Goal: Task Accomplishment & Management: Manage account settings

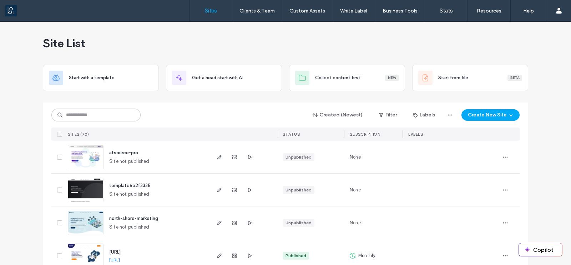
click at [87, 156] on img at bounding box center [85, 169] width 35 height 49
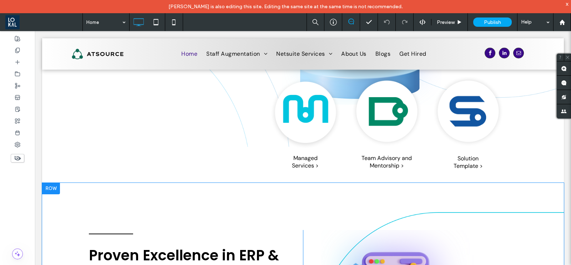
scroll to position [1026, 0]
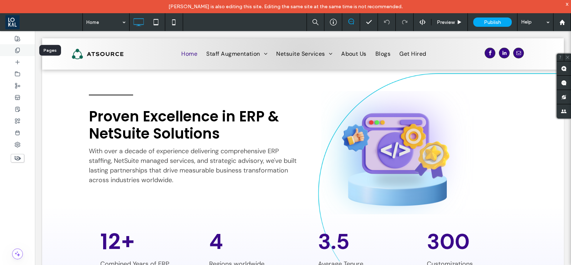
click at [16, 45] on div at bounding box center [17, 50] width 35 height 12
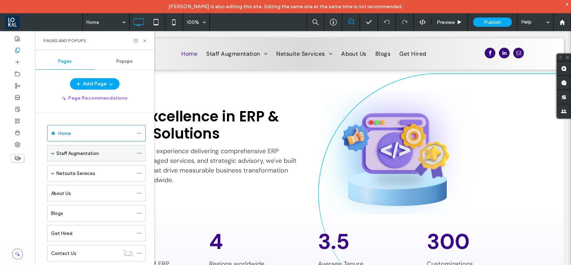
click at [82, 154] on label "Staff Augmentation" at bounding box center [77, 153] width 42 height 12
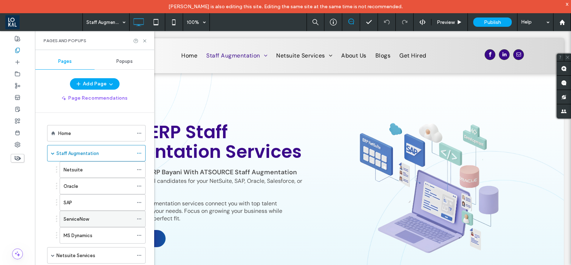
scroll to position [89, 0]
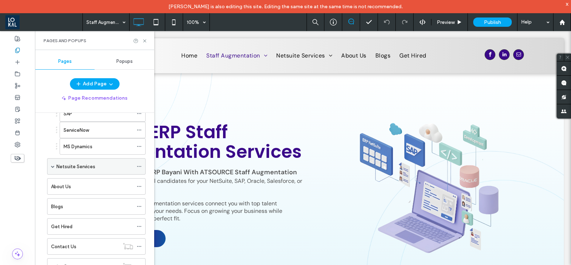
click at [76, 161] on div "Netsuite Services" at bounding box center [94, 166] width 77 height 16
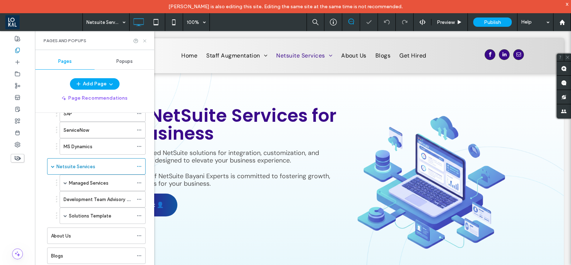
click at [145, 39] on icon at bounding box center [144, 40] width 5 height 5
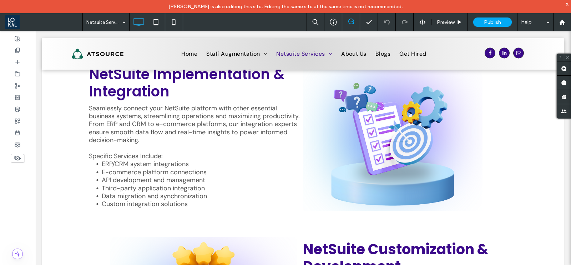
scroll to position [624, 0]
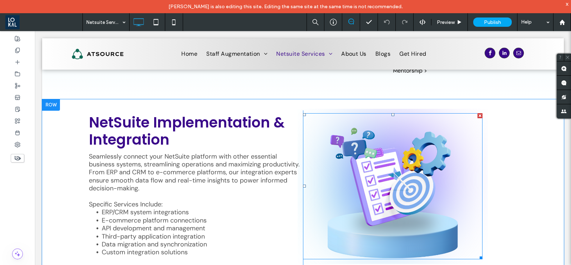
click at [413, 137] on img at bounding box center [393, 186] width 190 height 155
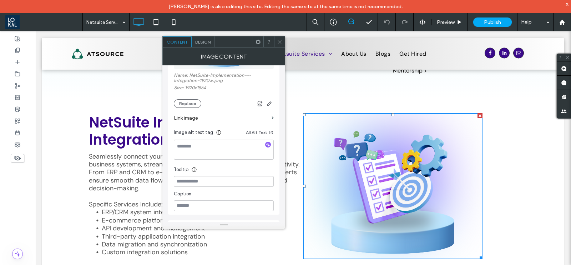
scroll to position [44, 0]
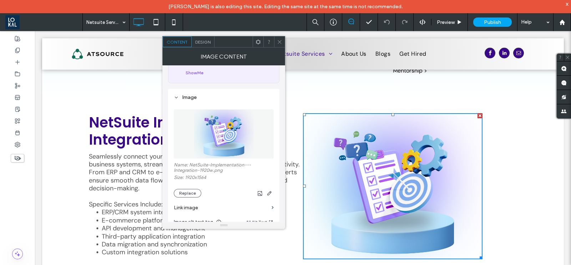
drag, startPoint x: 277, startPoint y: 40, endPoint x: 266, endPoint y: 125, distance: 86.0
click at [277, 40] on icon at bounding box center [279, 41] width 5 height 5
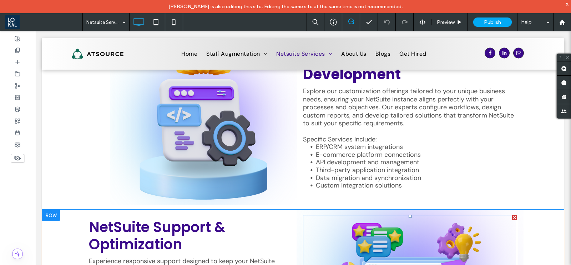
scroll to position [937, 0]
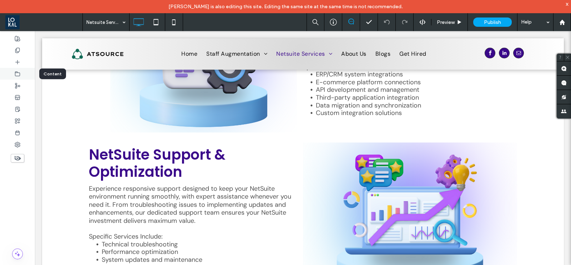
click at [16, 71] on use at bounding box center [17, 73] width 5 height 4
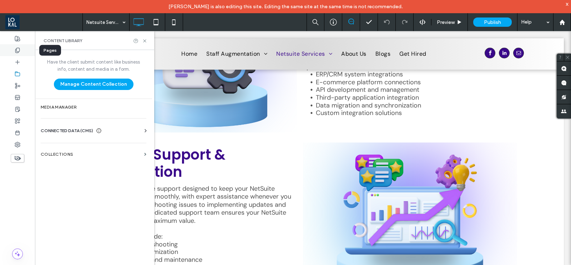
click at [18, 48] on icon at bounding box center [18, 50] width 6 height 6
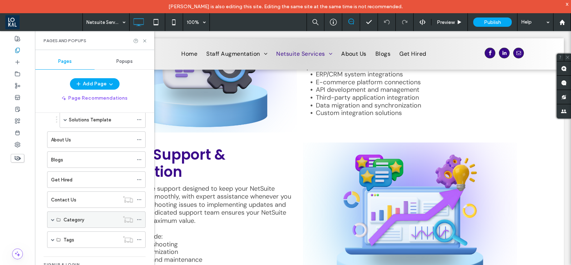
scroll to position [207, 0]
click at [70, 212] on label "Tags" at bounding box center [69, 218] width 11 height 12
click at [70, 211] on div "Tags" at bounding box center [92, 218] width 56 height 16
click at [84, 214] on div "Tags" at bounding box center [92, 217] width 56 height 7
click at [66, 217] on label "Tags" at bounding box center [69, 218] width 11 height 12
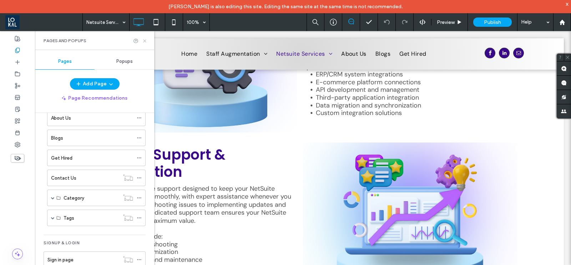
click at [145, 39] on icon at bounding box center [144, 40] width 5 height 5
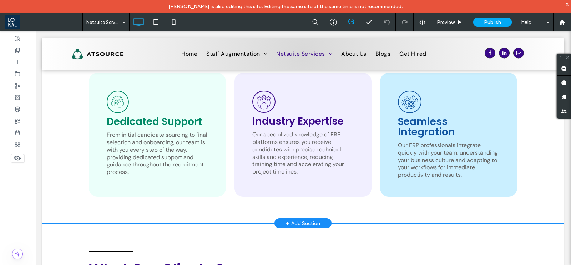
scroll to position [1247, 0]
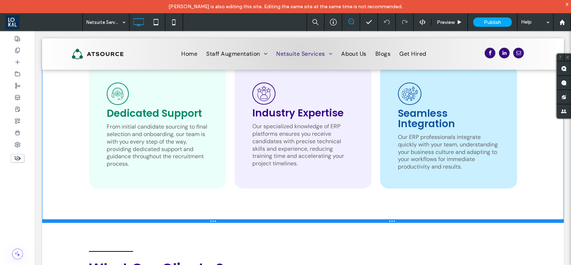
drag, startPoint x: 255, startPoint y: 205, endPoint x: 524, endPoint y: 219, distance: 268.8
click at [255, 222] on div at bounding box center [303, 221] width 522 height 4
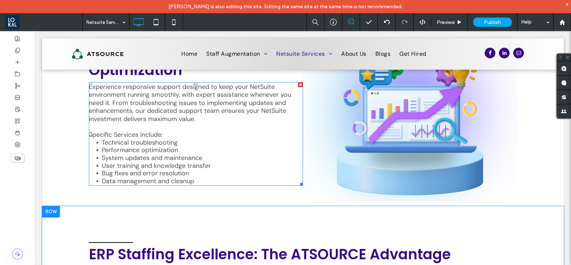
scroll to position [1069, 0]
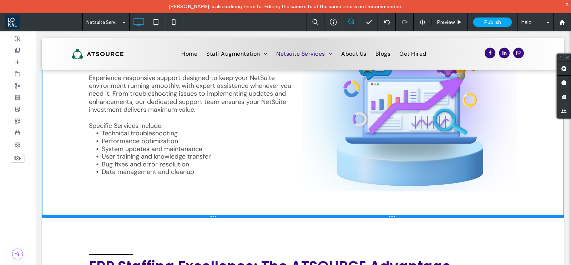
drag, startPoint x: 232, startPoint y: 174, endPoint x: 383, endPoint y: 243, distance: 165.9
click at [229, 217] on div at bounding box center [303, 217] width 522 height 4
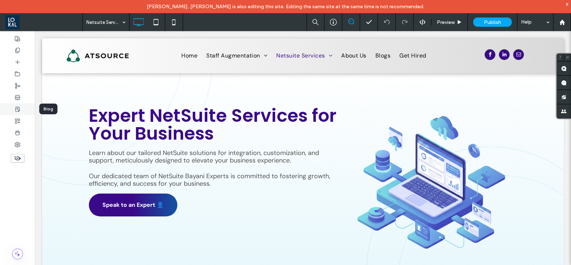
click at [19, 112] on span at bounding box center [18, 109] width 6 height 6
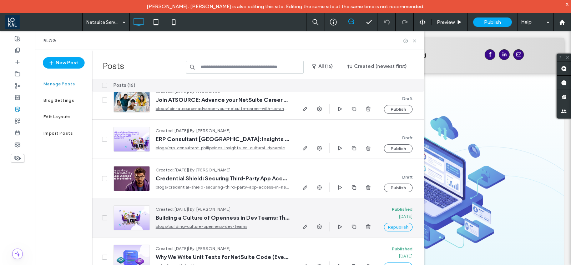
scroll to position [447, 0]
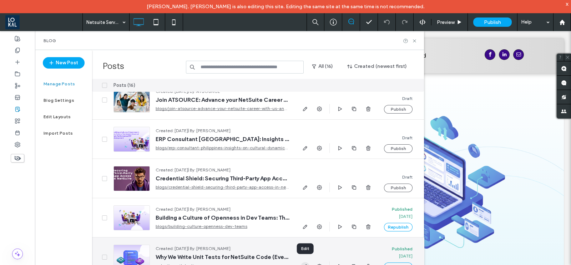
click at [307, 263] on icon "button" at bounding box center [305, 266] width 6 height 6
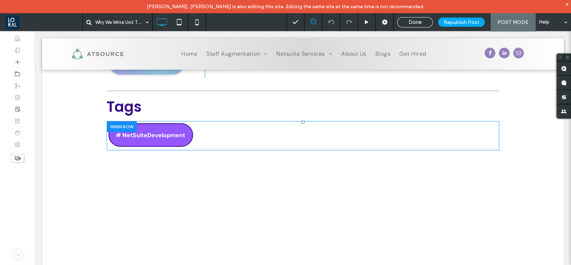
scroll to position [1517, 0]
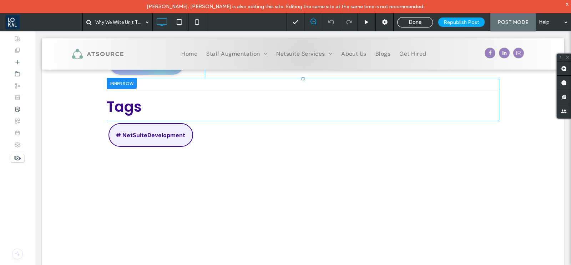
click at [120, 83] on div at bounding box center [122, 83] width 30 height 11
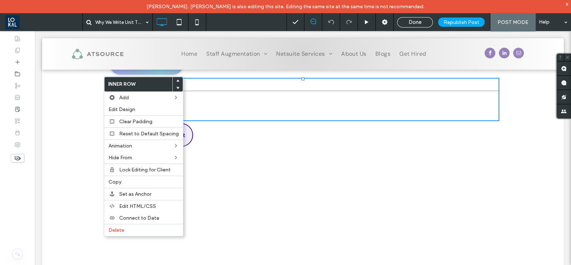
click at [260, 160] on div "Click To Paste Row + Add Section" at bounding box center [303, 164] width 522 height 14
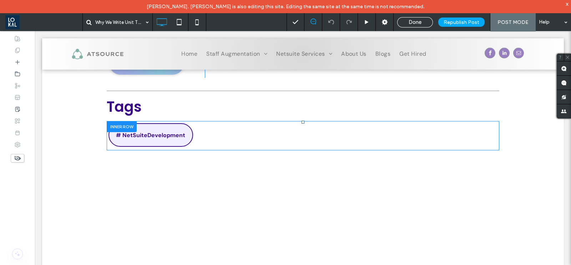
click at [113, 123] on div at bounding box center [122, 126] width 30 height 11
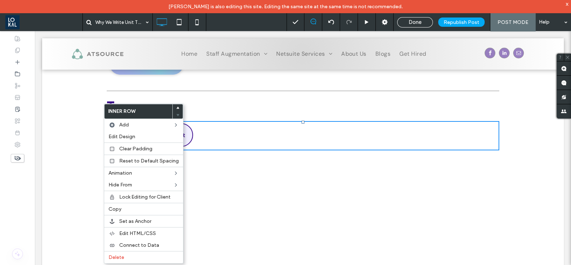
click at [301, 99] on h2 "Tags" at bounding box center [303, 106] width 393 height 21
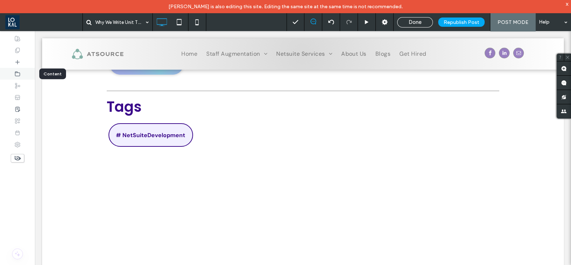
click at [16, 73] on icon at bounding box center [18, 74] width 6 height 6
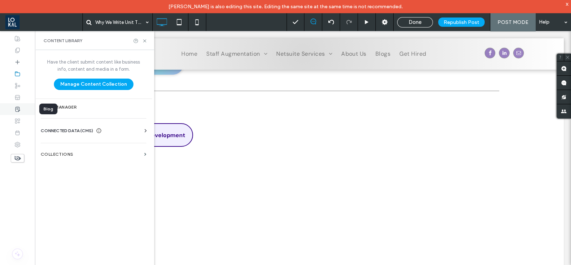
click at [20, 110] on div at bounding box center [17, 109] width 35 height 12
click at [421, 22] on span "Done" at bounding box center [415, 22] width 13 height 6
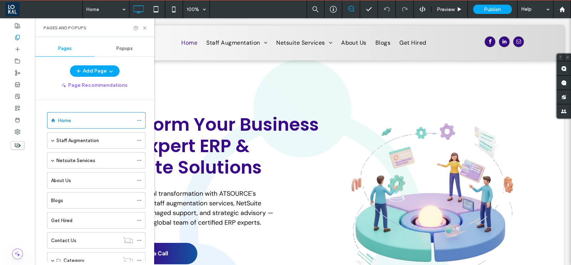
click at [52, 215] on div "Home Staff Augmentation Netsuite Oracle SAP ServiceNow MS Dynamics Netsuite Ser…" at bounding box center [91, 203] width 107 height 188
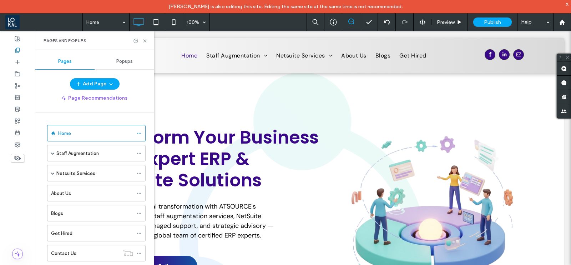
scroll to position [76, 0]
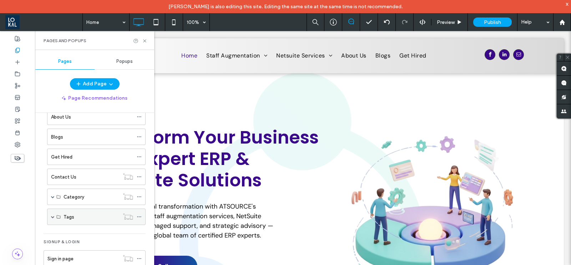
click at [67, 217] on label "Tags" at bounding box center [69, 217] width 11 height 12
click at [67, 216] on label "Tags" at bounding box center [69, 217] width 11 height 12
click at [58, 215] on icon at bounding box center [58, 217] width 4 height 4
click at [54, 215] on span at bounding box center [53, 217] width 4 height 4
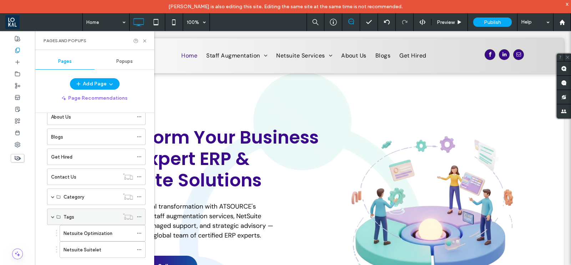
scroll to position [109, 0]
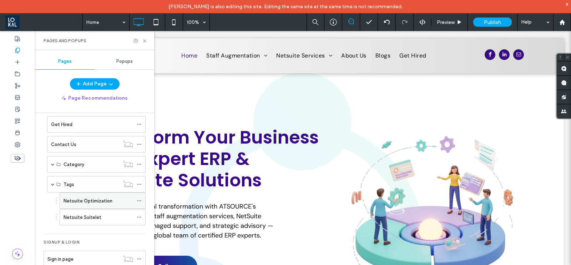
click at [121, 198] on div "Netsuite Optimization" at bounding box center [99, 200] width 70 height 7
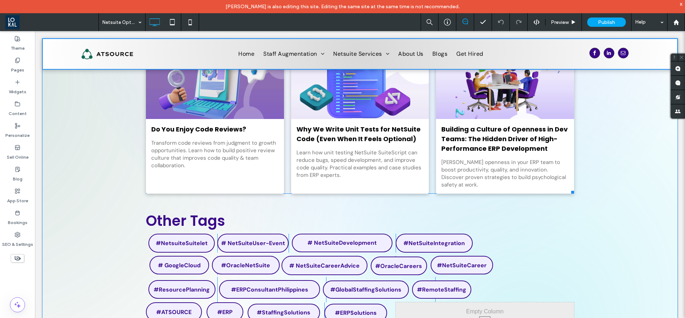
scroll to position [214, 0]
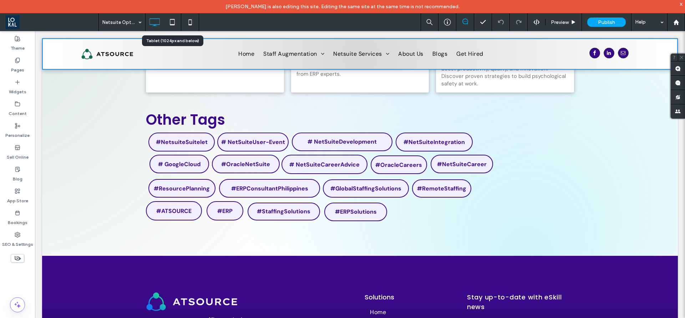
click at [175, 24] on use at bounding box center [172, 22] width 5 height 6
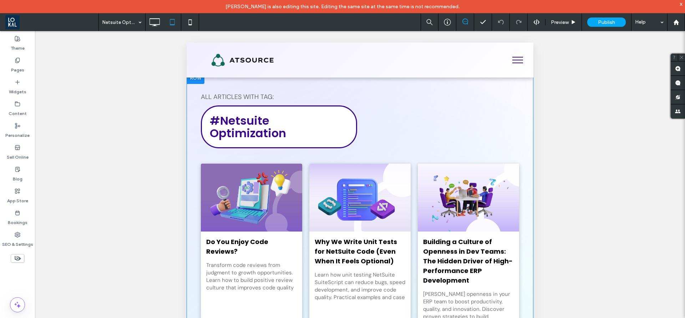
scroll to position [231, 0]
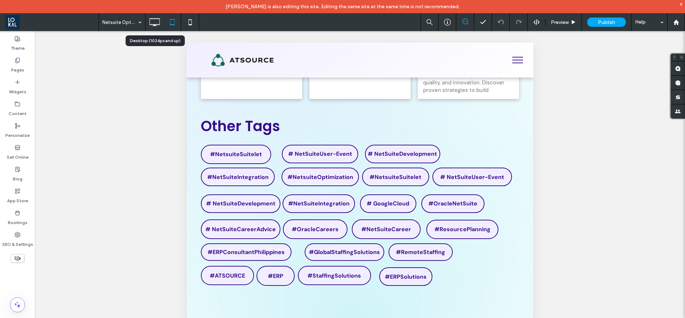
click at [148, 21] on icon at bounding box center [154, 22] width 14 height 14
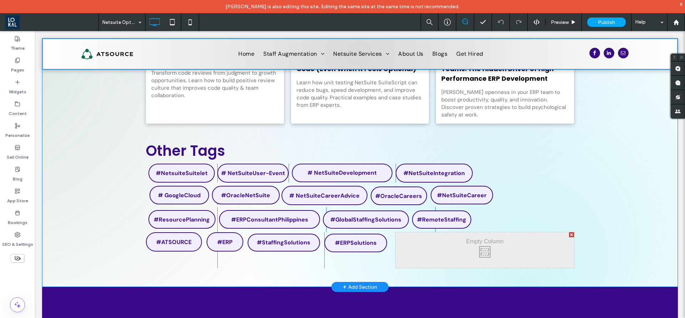
scroll to position [161, 0]
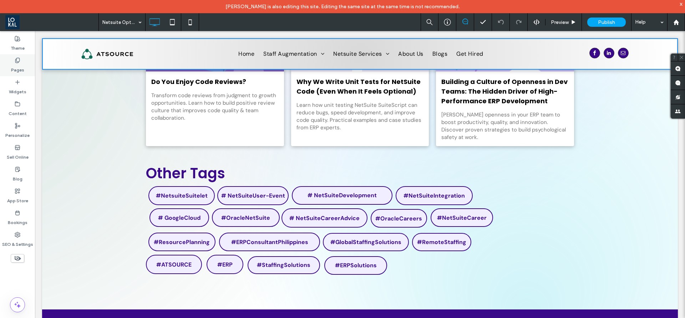
click at [19, 61] on use at bounding box center [17, 60] width 4 height 5
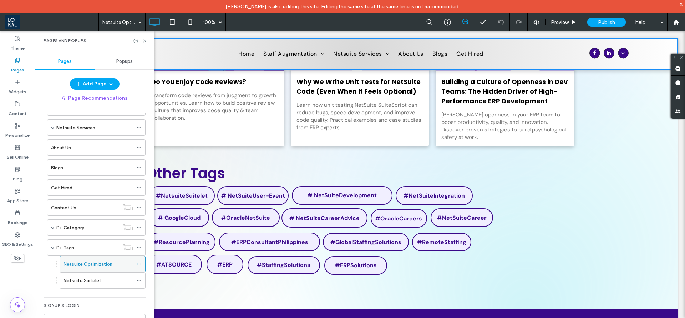
scroll to position [58, 0]
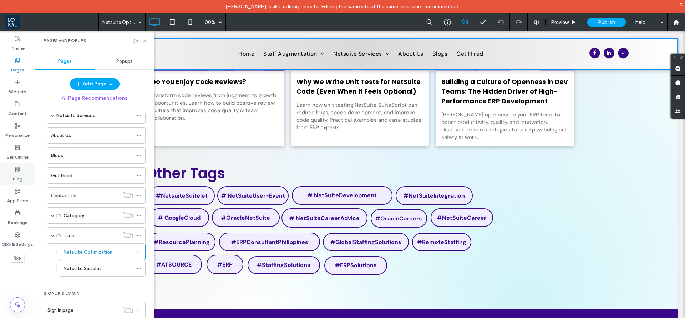
click at [20, 171] on icon at bounding box center [18, 169] width 6 height 6
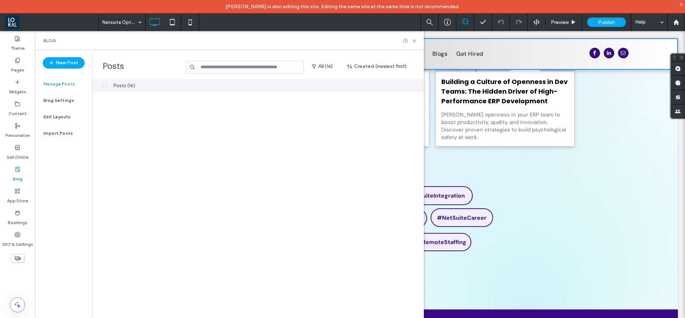
scroll to position [395, 0]
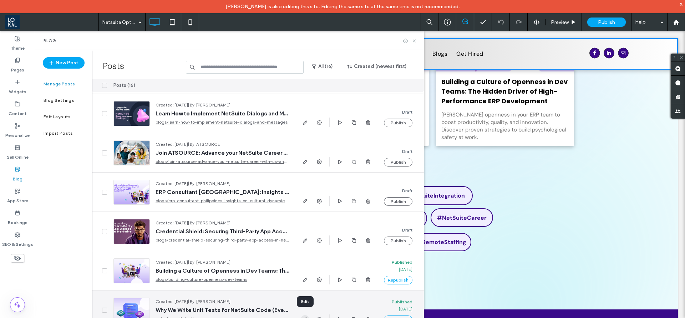
click at [307, 264] on icon "button" at bounding box center [305, 319] width 6 height 6
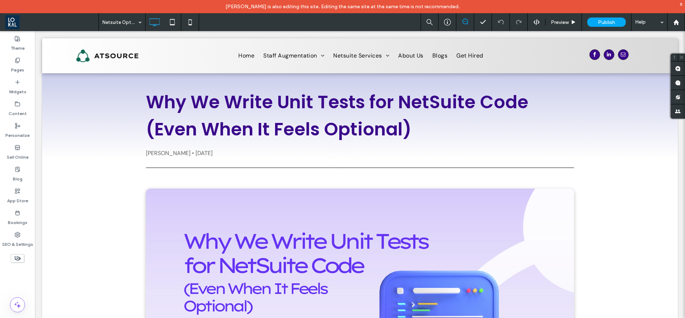
scroll to position [0, 0]
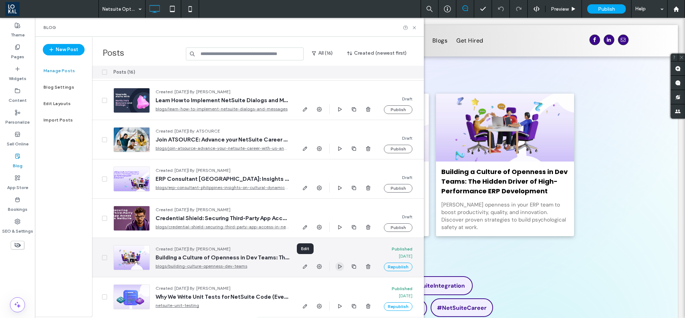
scroll to position [57, 0]
click at [305, 263] on div at bounding box center [337, 257] width 72 height 39
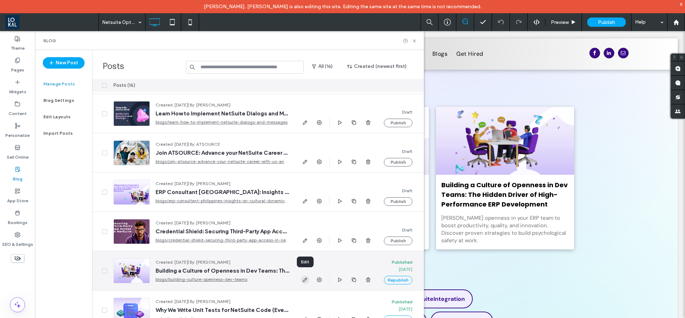
click at [308, 277] on icon "button" at bounding box center [305, 280] width 6 height 6
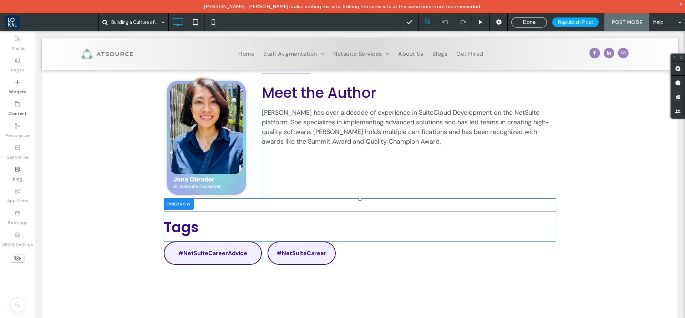
scroll to position [1551, 0]
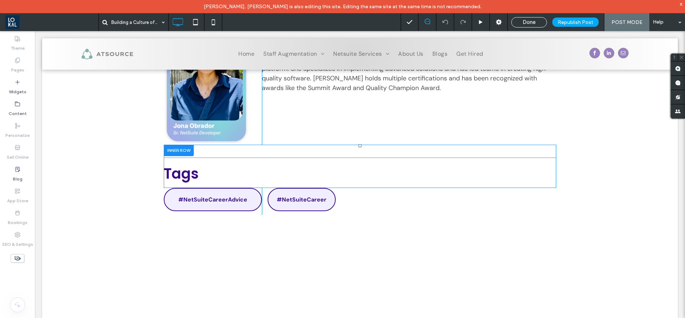
click at [168, 156] on div at bounding box center [179, 150] width 30 height 11
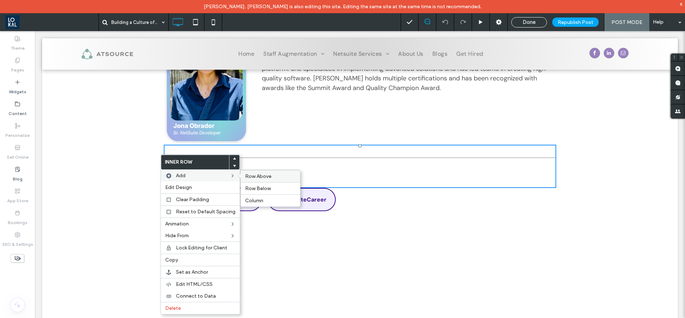
click at [254, 174] on span "Row Above" at bounding box center [258, 176] width 26 height 6
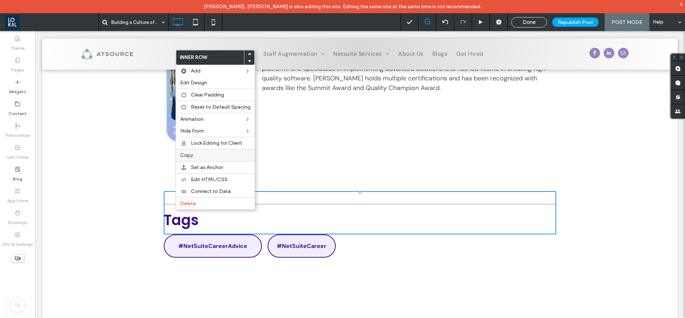
click at [215, 157] on label "Copy" at bounding box center [215, 155] width 70 height 6
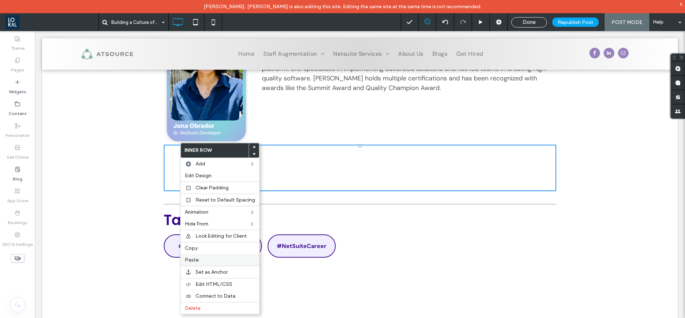
click at [200, 258] on label "Paste" at bounding box center [220, 260] width 70 height 6
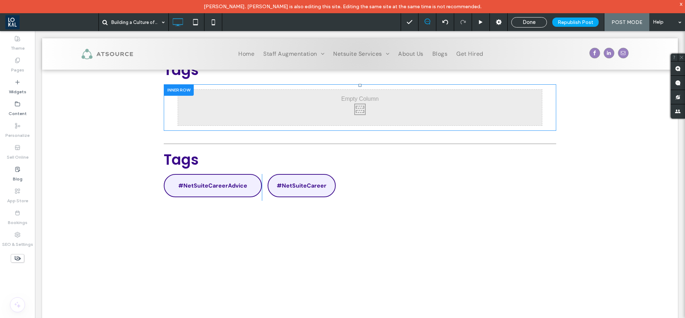
scroll to position [1605, 0]
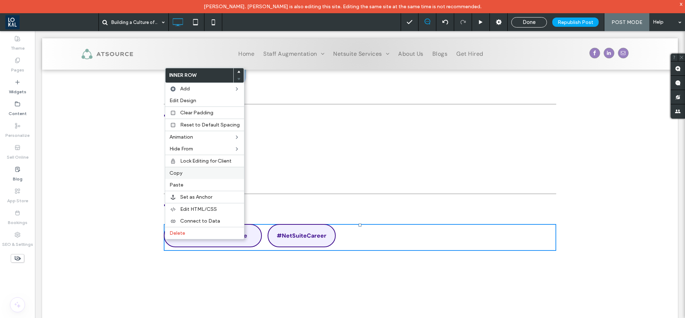
click at [182, 172] on label "Copy" at bounding box center [205, 173] width 70 height 6
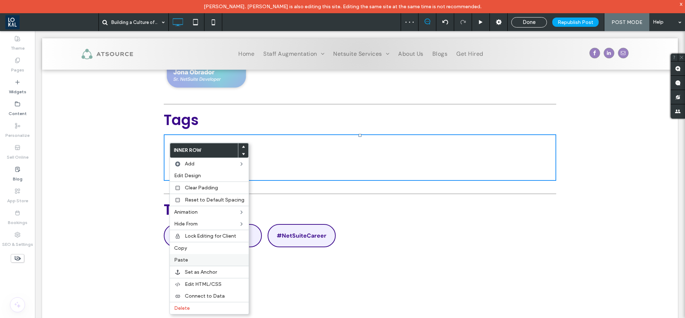
click at [182, 257] on span "Paste" at bounding box center [181, 260] width 14 height 6
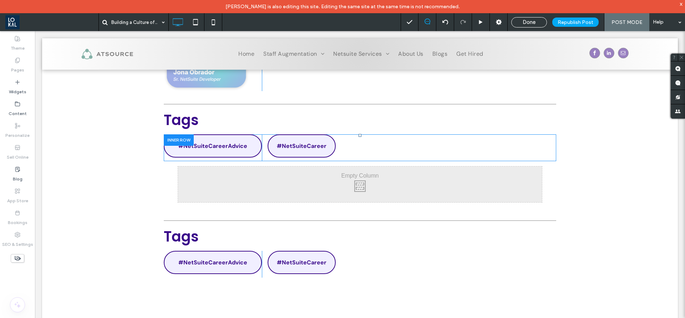
click at [176, 145] on div at bounding box center [179, 139] width 30 height 11
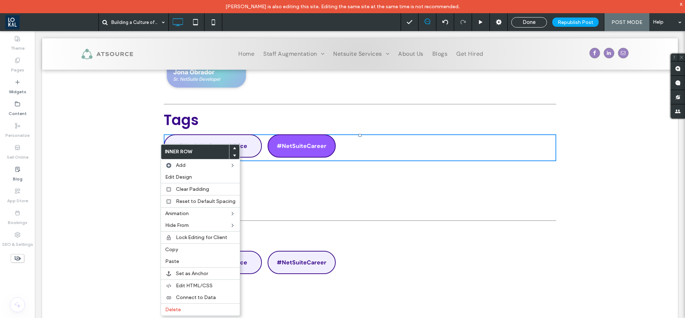
click at [288, 151] on link "#NetSuiteCareer" at bounding box center [302, 145] width 68 height 23
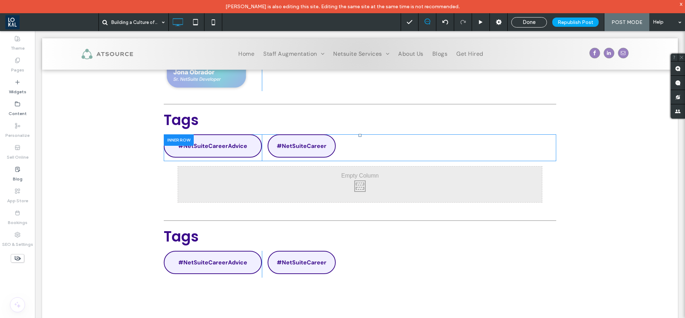
click at [174, 145] on div at bounding box center [179, 139] width 30 height 11
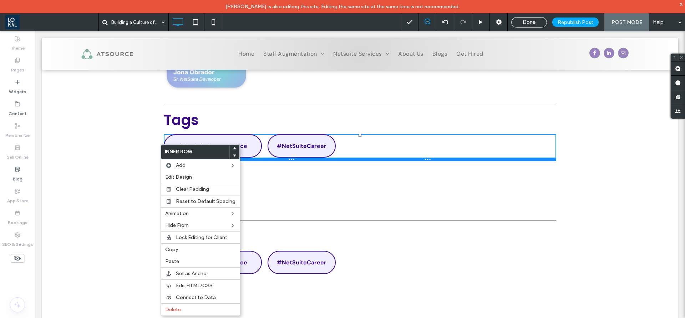
click at [296, 161] on div at bounding box center [360, 159] width 393 height 4
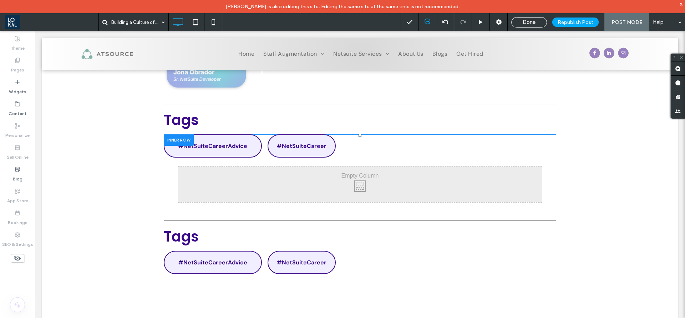
click at [174, 145] on div at bounding box center [179, 139] width 30 height 11
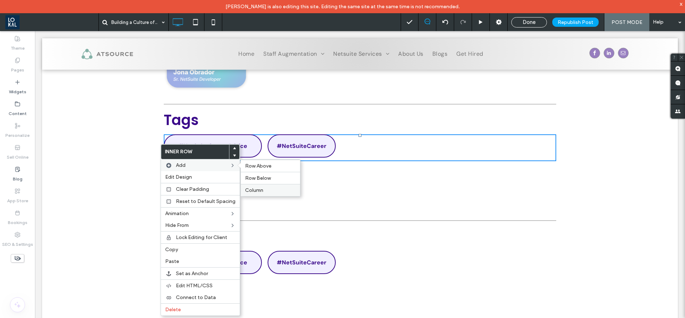
click at [264, 191] on label "Column" at bounding box center [270, 190] width 51 height 6
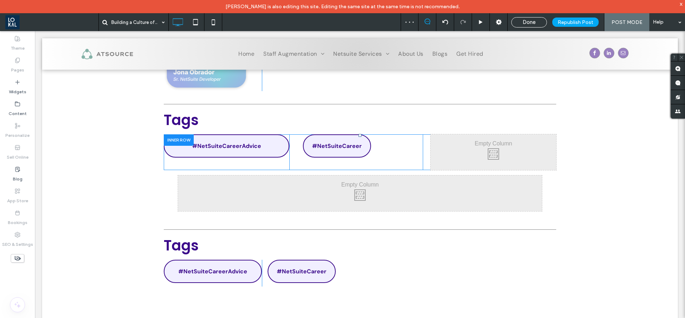
click at [175, 145] on div at bounding box center [179, 139] width 30 height 11
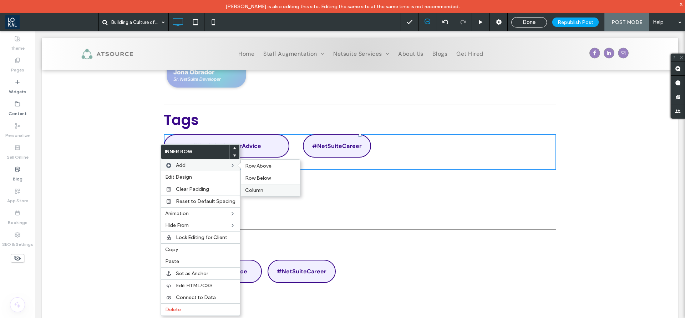
click at [269, 185] on div "Column" at bounding box center [270, 190] width 59 height 12
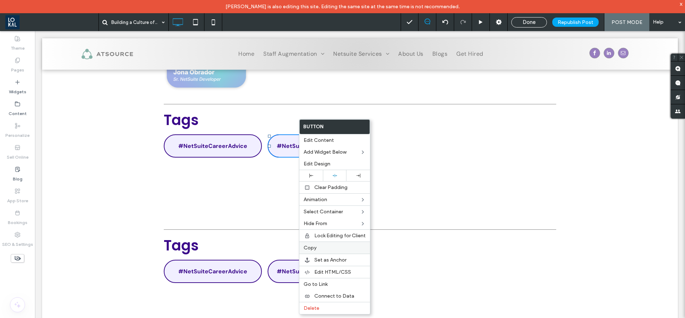
click at [320, 249] on label "Copy" at bounding box center [335, 247] width 62 height 6
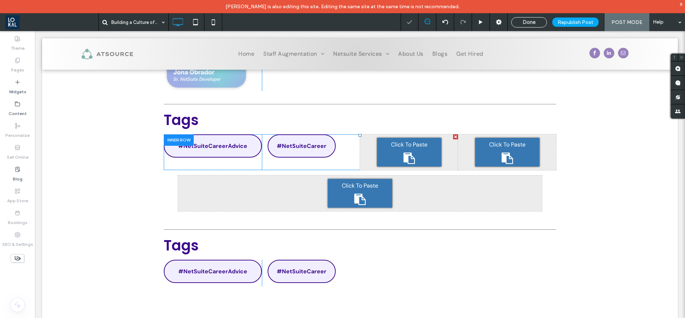
click at [392, 162] on div "Click To Paste" at bounding box center [409, 152] width 64 height 29
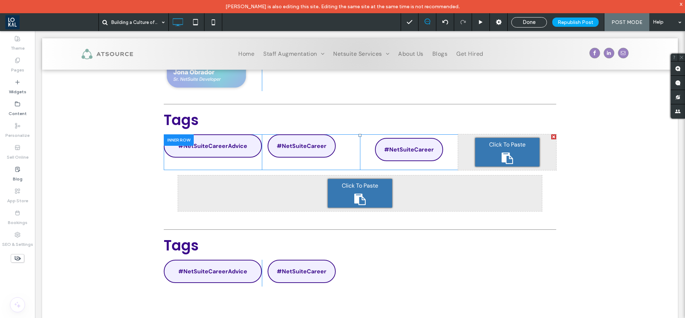
click at [502, 164] on icon at bounding box center [507, 157] width 11 height 11
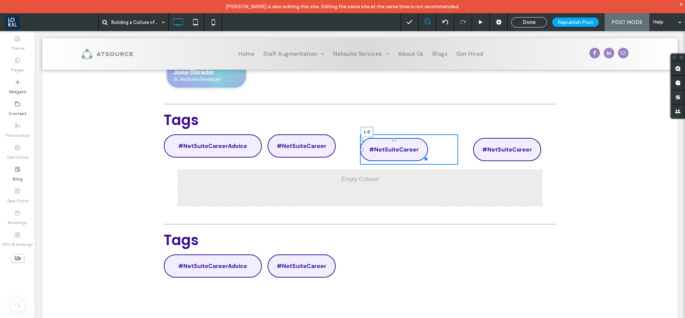
drag, startPoint x: 349, startPoint y: 158, endPoint x: 417, endPoint y: 177, distance: 70.6
click at [348, 158] on div "#NetSuiteCareerAdvice Click To Paste Click To Paste #NetSuiteCareer Click To Pa…" at bounding box center [360, 149] width 393 height 30
drag, startPoint x: 389, startPoint y: 148, endPoint x: 454, endPoint y: 196, distance: 81.4
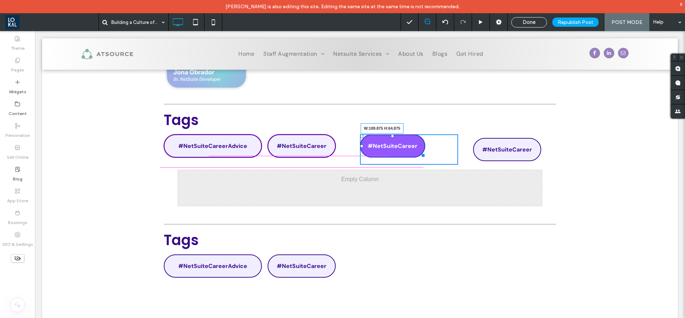
click at [420, 157] on div at bounding box center [421, 153] width 5 height 5
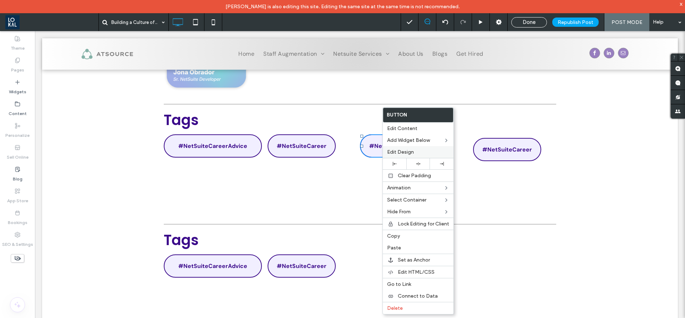
drag, startPoint x: 395, startPoint y: 152, endPoint x: 312, endPoint y: 104, distance: 95.8
click at [395, 152] on span "Edit Design" at bounding box center [400, 152] width 27 height 6
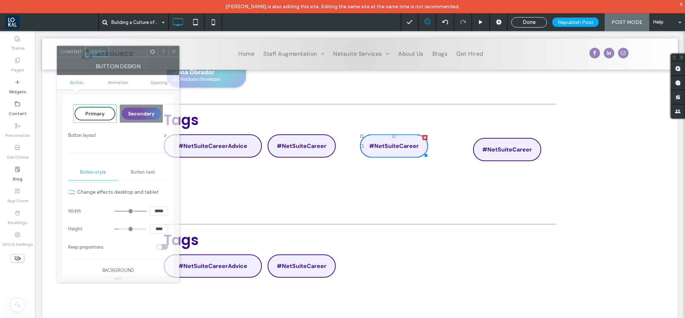
drag, startPoint x: 178, startPoint y: 52, endPoint x: 118, endPoint y: 52, distance: 60.0
click at [118, 52] on div at bounding box center [128, 51] width 38 height 11
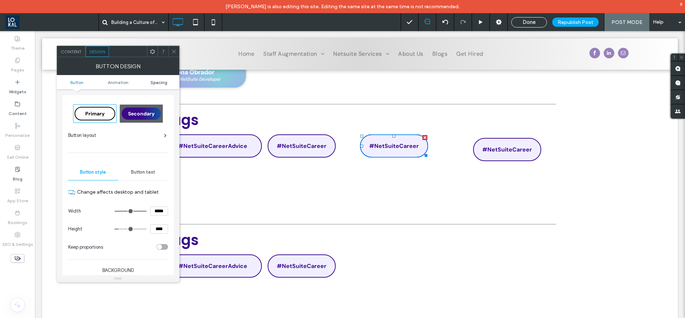
click at [163, 82] on span "Spacing" at bounding box center [159, 82] width 17 height 5
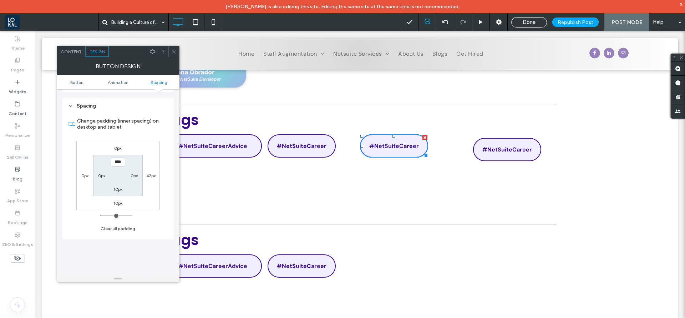
scroll to position [304, 0]
click at [84, 175] on label "0px" at bounding box center [84, 172] width 7 height 5
type input "*"
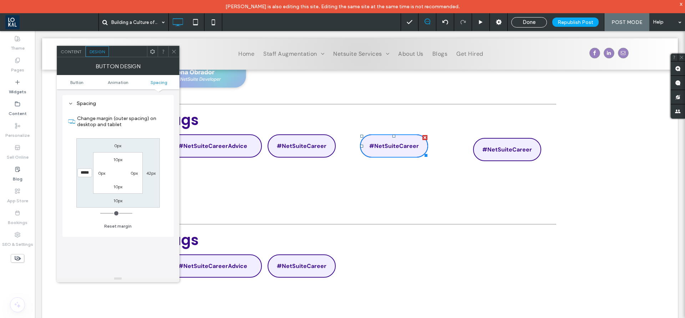
type input "*****"
type input "*"
click at [84, 174] on input "*****" at bounding box center [84, 172] width 15 height 9
click at [173, 50] on icon at bounding box center [173, 51] width 5 height 5
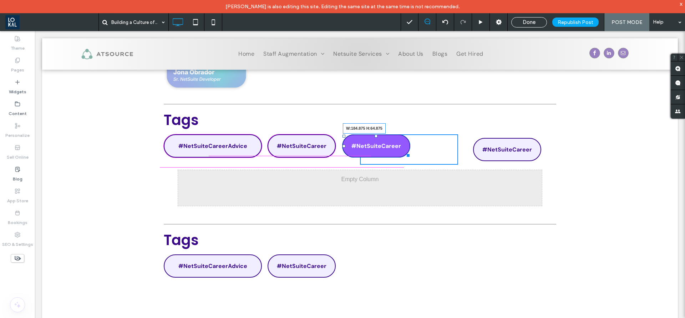
click at [404, 157] on div at bounding box center [406, 153] width 5 height 5
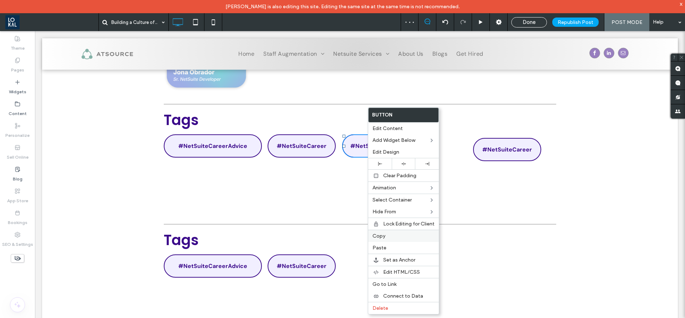
click at [385, 238] on label "Copy" at bounding box center [404, 236] width 62 height 6
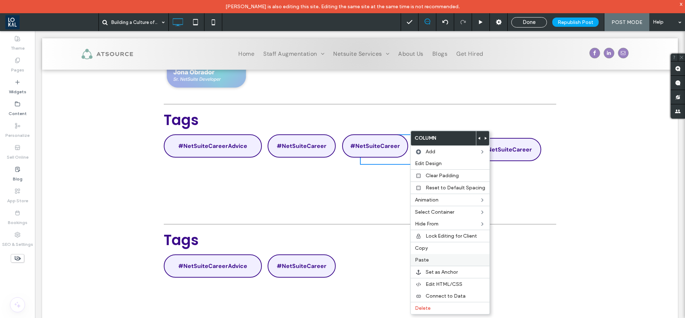
click at [432, 258] on label "Paste" at bounding box center [450, 260] width 70 height 6
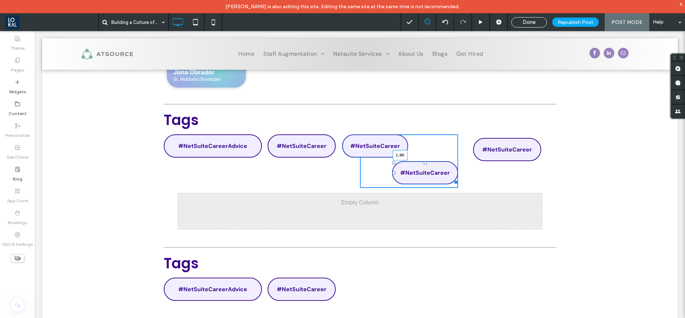
drag, startPoint x: 374, startPoint y: 182, endPoint x: 401, endPoint y: 182, distance: 26.8
click at [401, 182] on div "Click To Paste Click To Paste #NetSuiteCareer #NetSuiteCareer L:90" at bounding box center [409, 161] width 98 height 54
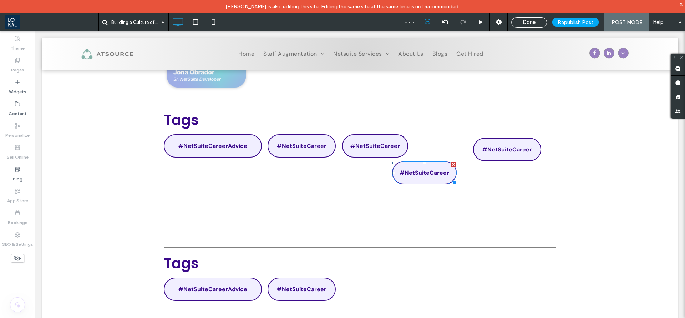
click at [409, 176] on link "#NetSuiteCareer" at bounding box center [424, 172] width 65 height 23
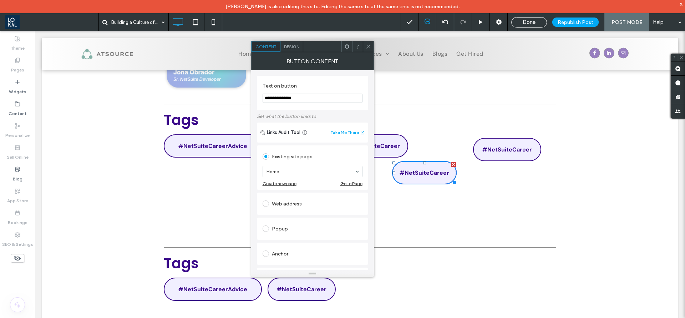
click at [294, 48] on span "Design" at bounding box center [291, 46] width 15 height 5
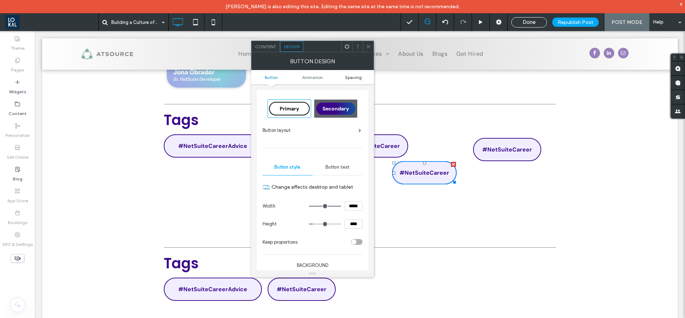
click at [352, 79] on span "Spacing" at bounding box center [353, 77] width 17 height 5
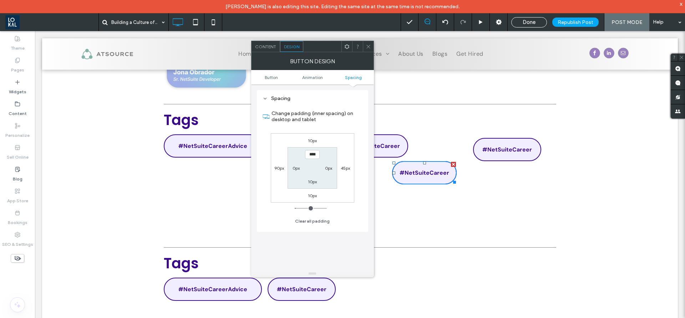
click at [311, 142] on label "10px" at bounding box center [312, 140] width 9 height 5
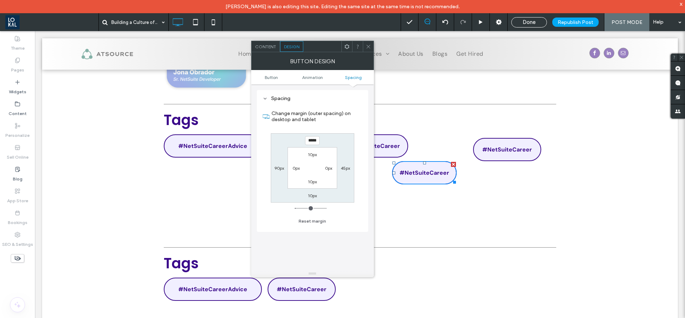
type input "*****"
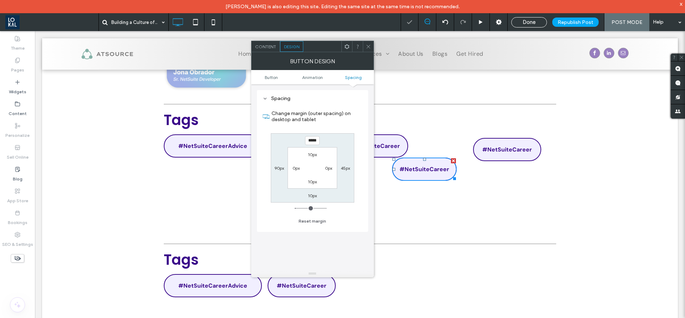
type input "*"
type input "*****"
type input "*"
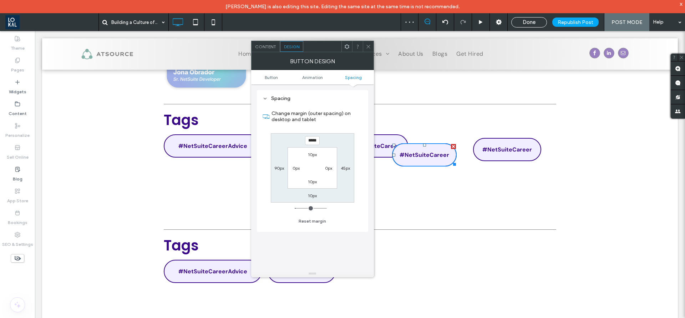
type input "*****"
type input "*"
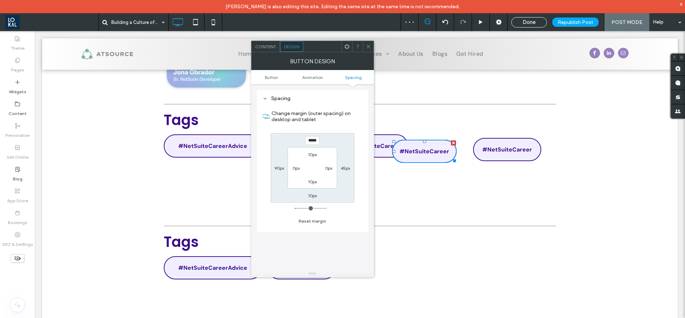
type input "*****"
type input "*"
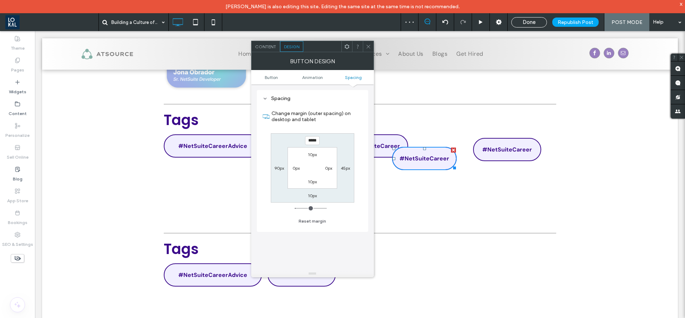
type input "*****"
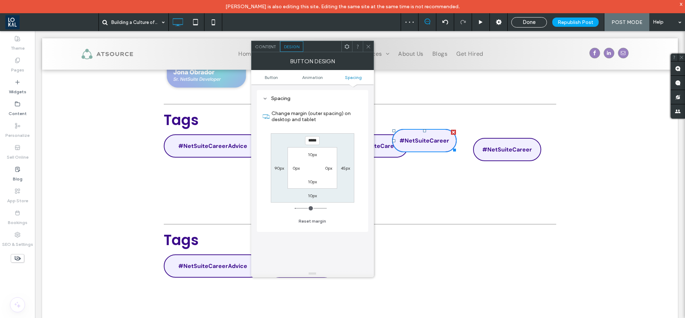
type input "*"
type input "*****"
type input "*"
type input "*****"
type input "*"
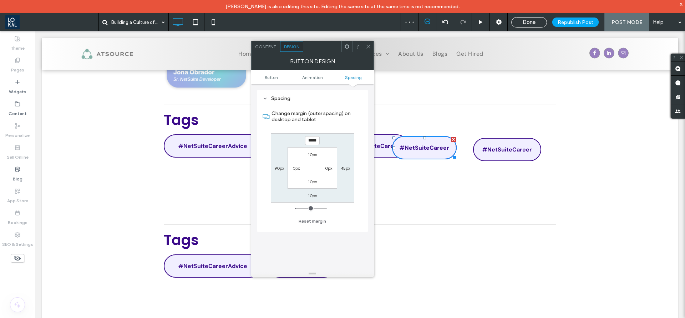
click at [367, 48] on use at bounding box center [369, 47] width 4 height 4
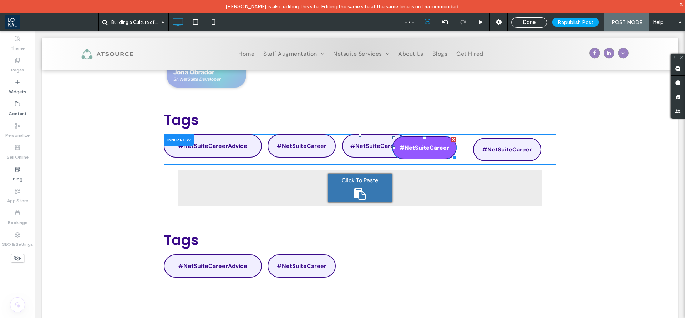
drag, startPoint x: 450, startPoint y: 149, endPoint x: 455, endPoint y: 193, distance: 44.6
click at [451, 142] on div at bounding box center [453, 139] width 5 height 5
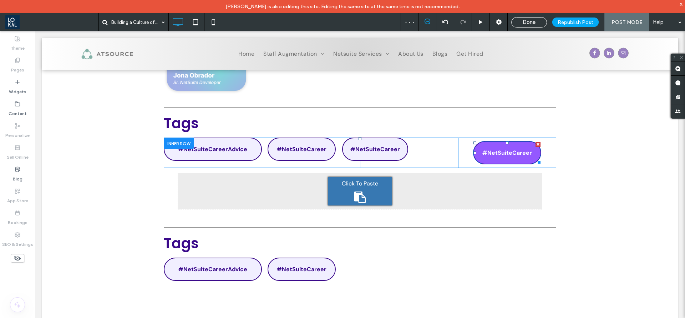
scroll to position [1608, 0]
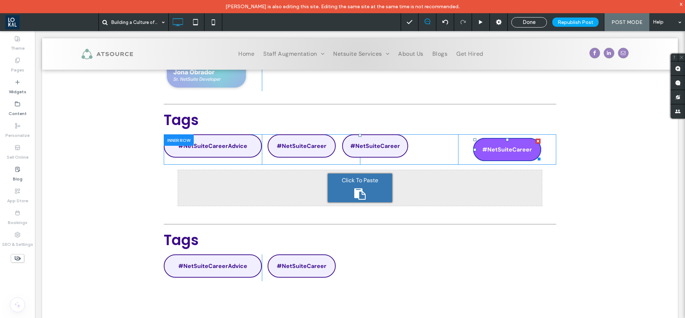
click at [536, 143] on div at bounding box center [538, 140] width 5 height 5
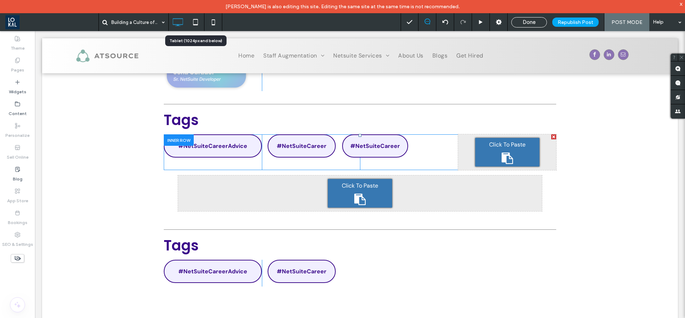
click at [195, 19] on use at bounding box center [195, 22] width 5 height 6
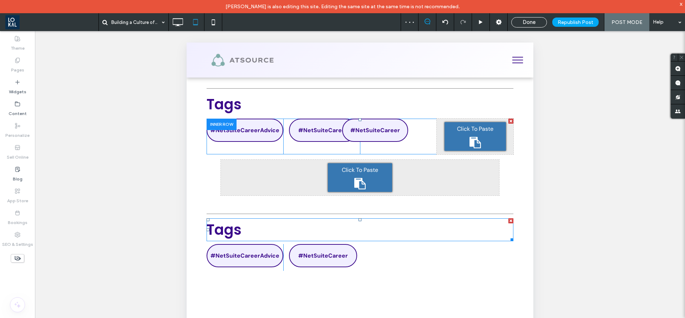
scroll to position [1929, 0]
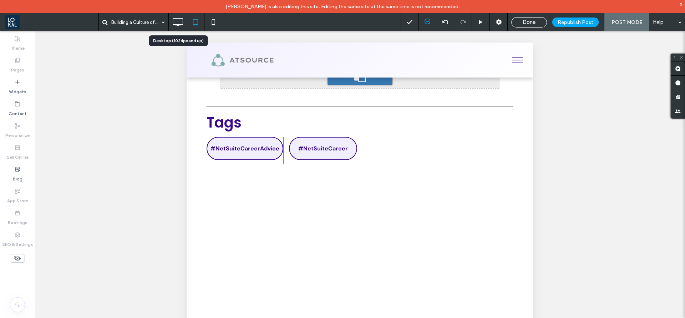
click at [180, 24] on use at bounding box center [178, 22] width 10 height 8
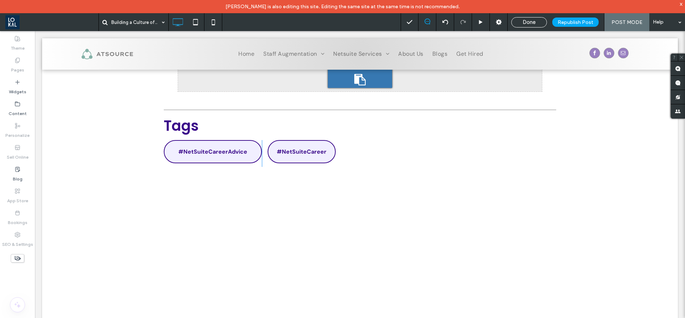
scroll to position [1674, 0]
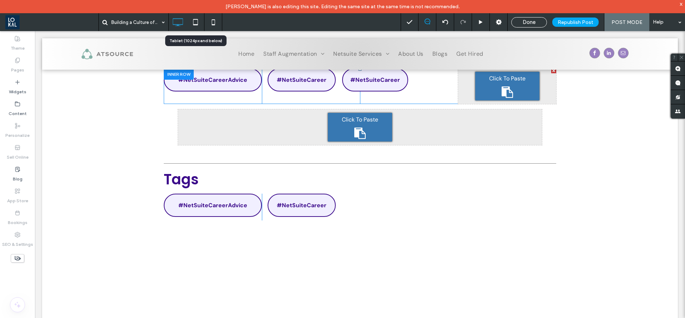
click at [193, 26] on icon at bounding box center [195, 22] width 14 height 14
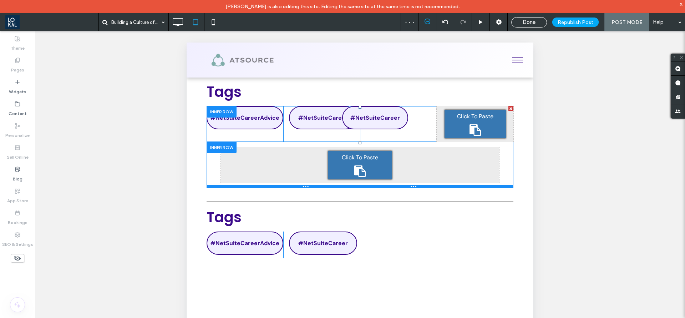
scroll to position [1781, 0]
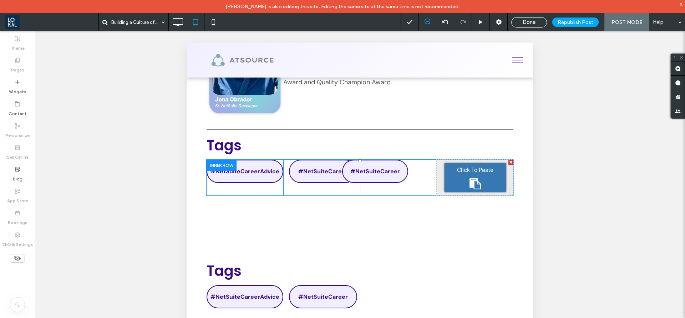
click at [217, 161] on div at bounding box center [222, 165] width 30 height 11
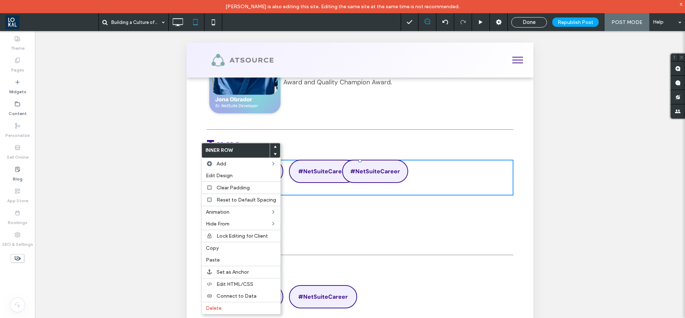
click at [315, 213] on div "Click To Paste Click To Paste" at bounding box center [360, 219] width 278 height 36
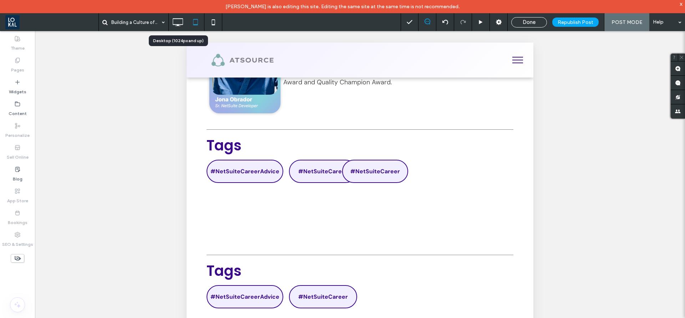
click at [178, 23] on icon at bounding box center [178, 22] width 14 height 14
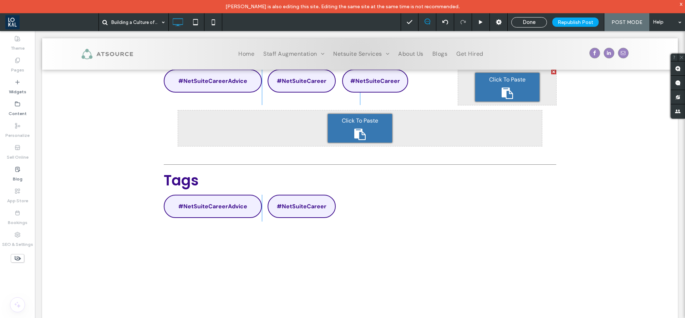
scroll to position [1567, 0]
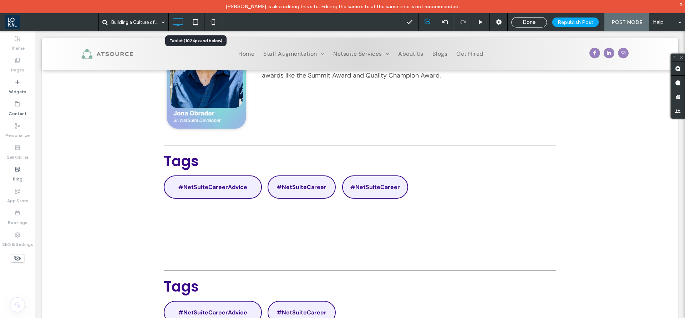
drag, startPoint x: 198, startPoint y: 24, endPoint x: 56, endPoint y: 153, distance: 192.0
click at [198, 24] on icon at bounding box center [195, 22] width 14 height 14
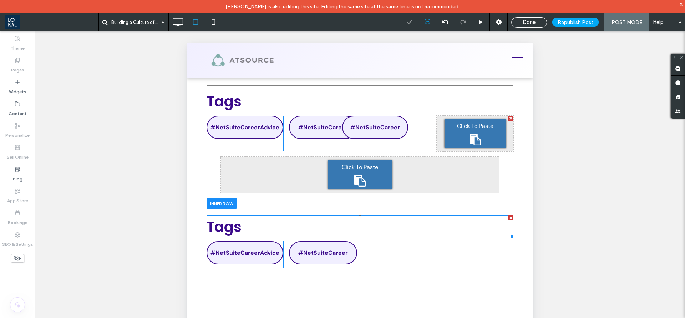
scroll to position [1781, 0]
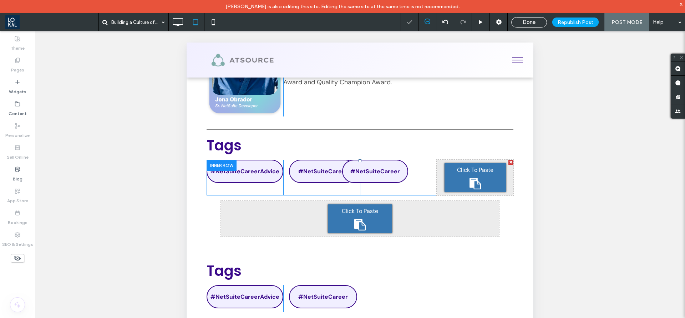
click at [219, 162] on div at bounding box center [222, 165] width 30 height 11
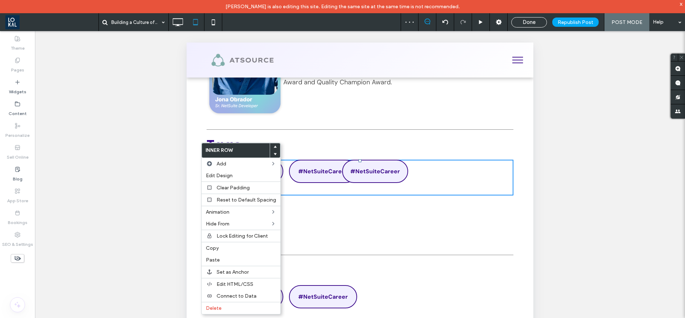
drag, startPoint x: 245, startPoint y: 248, endPoint x: 299, endPoint y: 142, distance: 118.8
click at [246, 248] on label "Copy" at bounding box center [241, 248] width 70 height 6
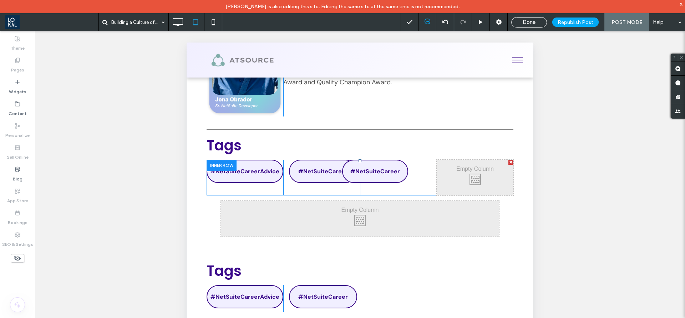
click at [214, 166] on div at bounding box center [222, 165] width 30 height 11
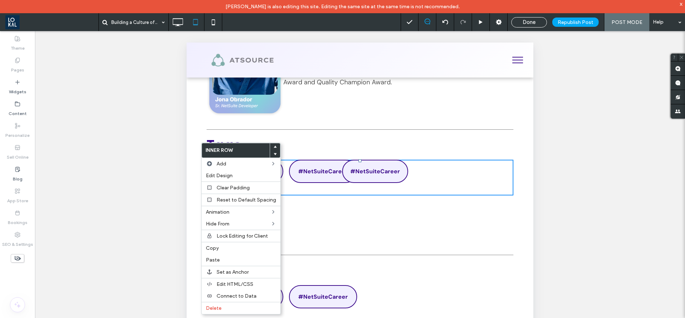
click at [360, 209] on div "Click To Paste Click To Paste" at bounding box center [360, 219] width 278 height 36
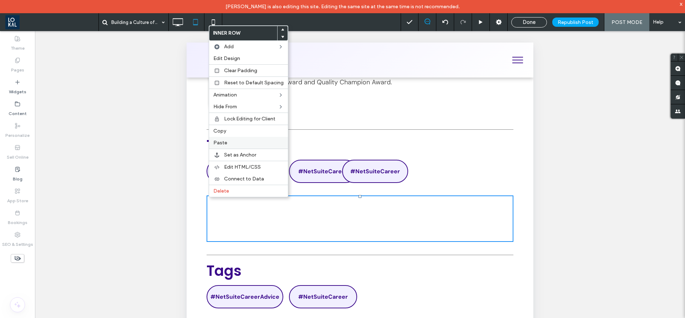
click at [231, 141] on label "Paste" at bounding box center [248, 143] width 70 height 6
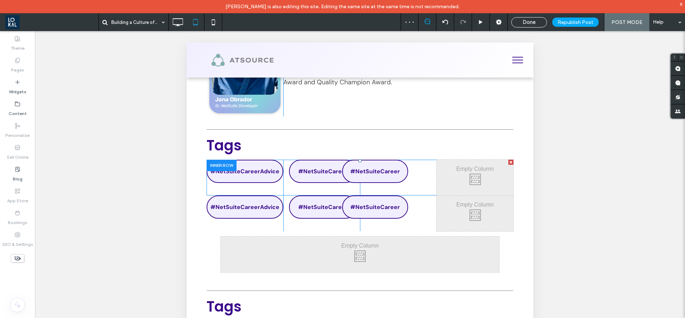
click at [220, 163] on div at bounding box center [222, 165] width 30 height 11
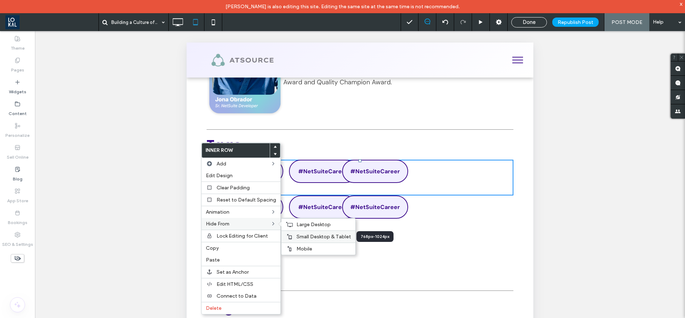
click at [299, 234] on span "Small Desktop & Tablet" at bounding box center [324, 236] width 55 height 6
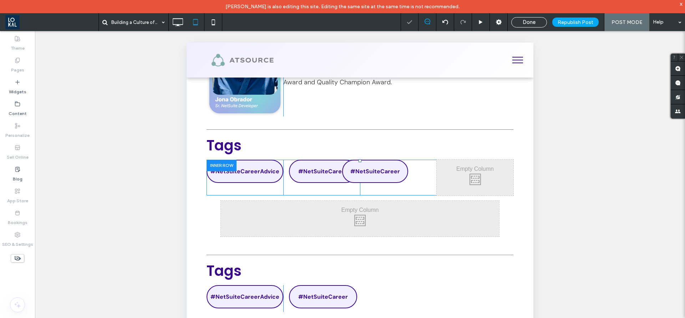
click at [210, 162] on div at bounding box center [222, 165] width 30 height 11
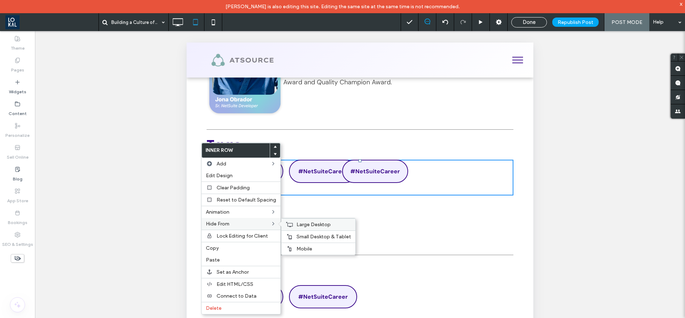
click at [291, 223] on icon at bounding box center [289, 224] width 7 height 6
click at [312, 249] on label "Mobile" at bounding box center [324, 249] width 55 height 6
click at [450, 175] on div "Click To Paste Click To Paste" at bounding box center [475, 178] width 77 height 36
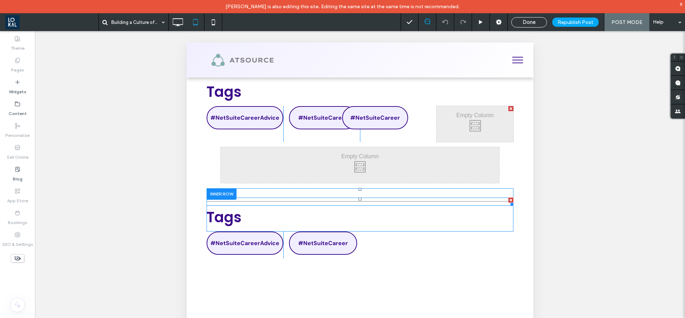
scroll to position [1888, 0]
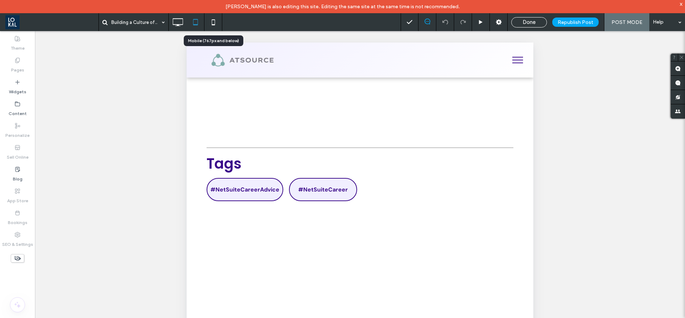
click at [212, 16] on icon at bounding box center [213, 22] width 14 height 14
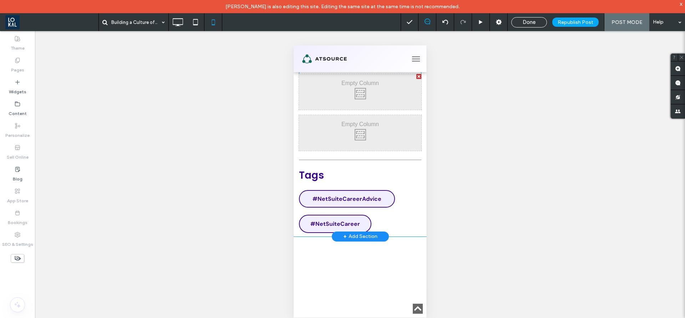
scroll to position [0, 0]
drag, startPoint x: 321, startPoint y: 165, endPoint x: 593, endPoint y: 210, distance: 275.8
click at [299, 62] on div at bounding box center [300, 61] width 3 height 3
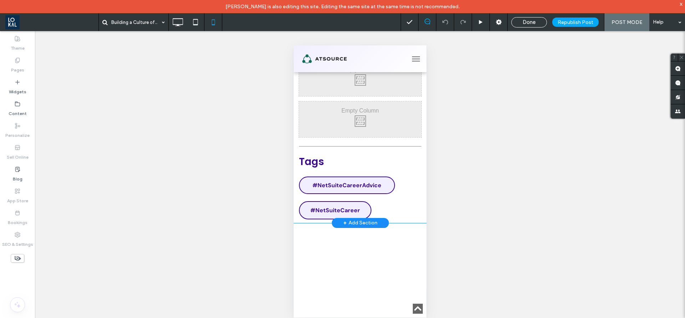
scroll to position [2463, 0]
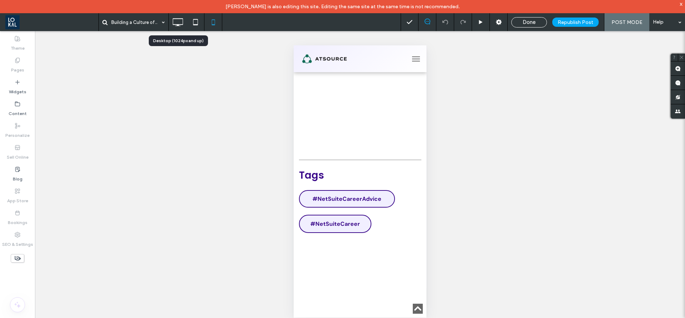
click at [179, 24] on icon at bounding box center [178, 22] width 14 height 14
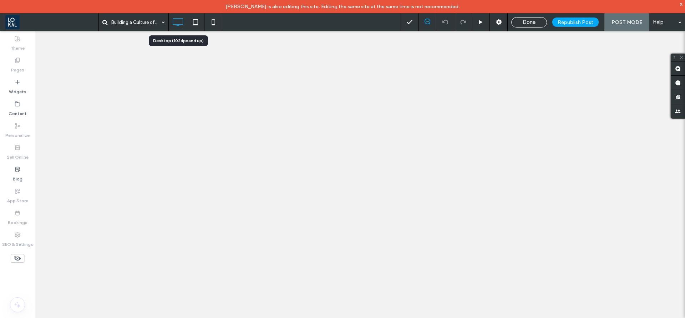
scroll to position [0, 0]
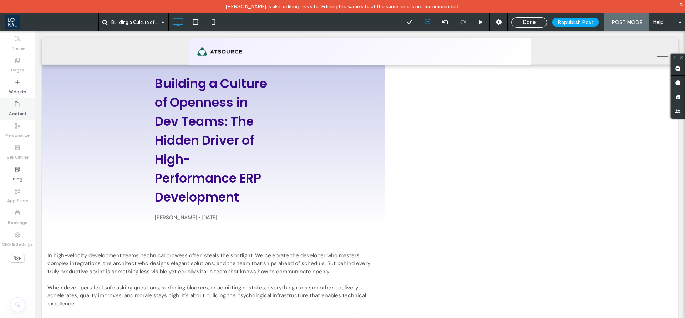
click at [25, 107] on label "Content" at bounding box center [18, 112] width 18 height 10
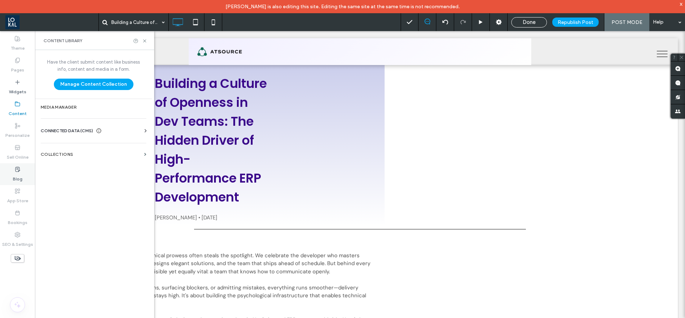
click at [25, 176] on div "Blog" at bounding box center [17, 174] width 35 height 22
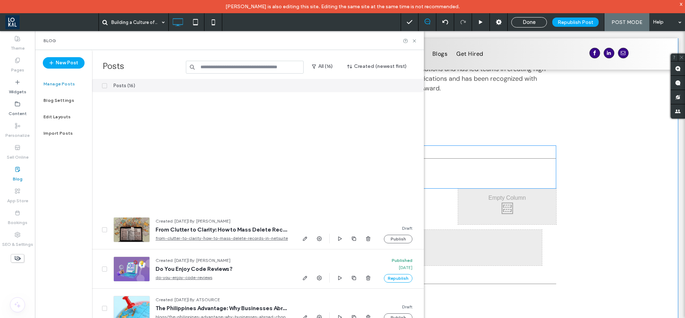
scroll to position [214, 0]
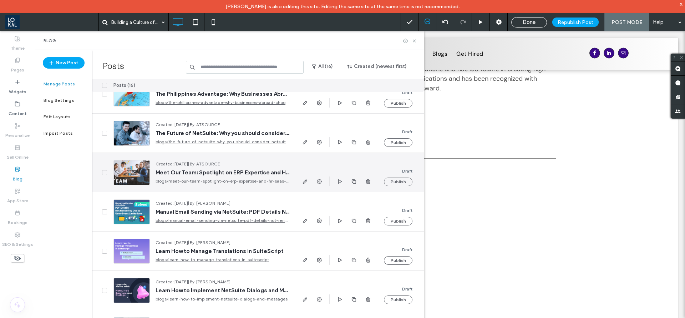
click at [521, 22] on div "Done" at bounding box center [529, 22] width 35 height 6
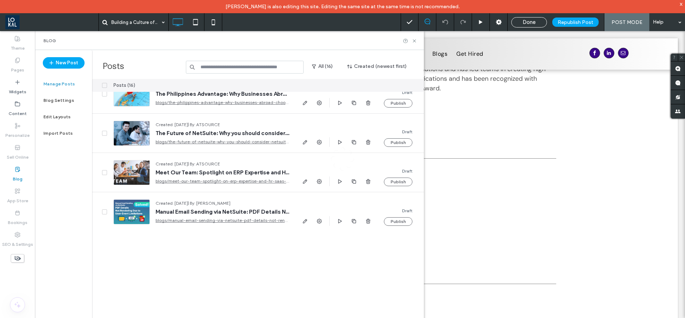
scroll to position [0, 0]
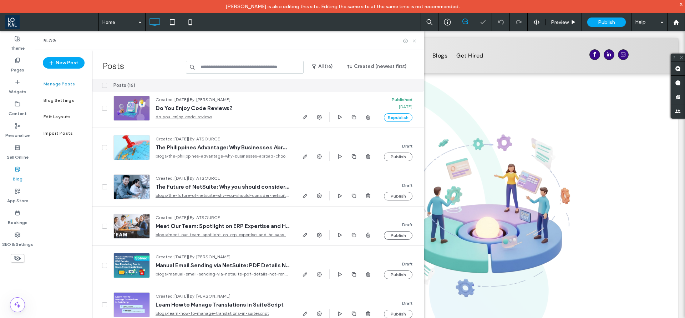
click at [415, 40] on icon at bounding box center [414, 40] width 5 height 5
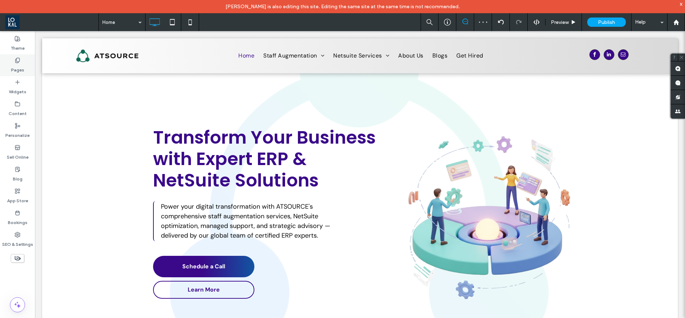
click at [17, 68] on label "Pages" at bounding box center [17, 68] width 13 height 10
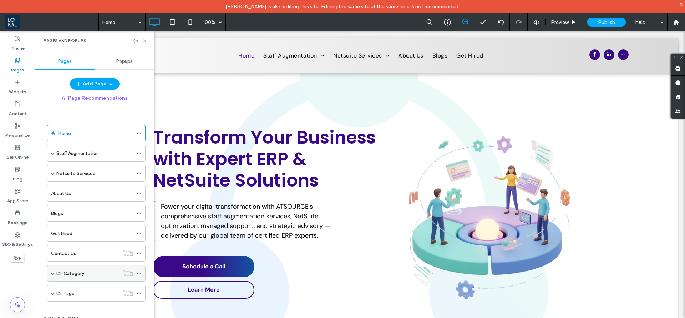
scroll to position [25, 0]
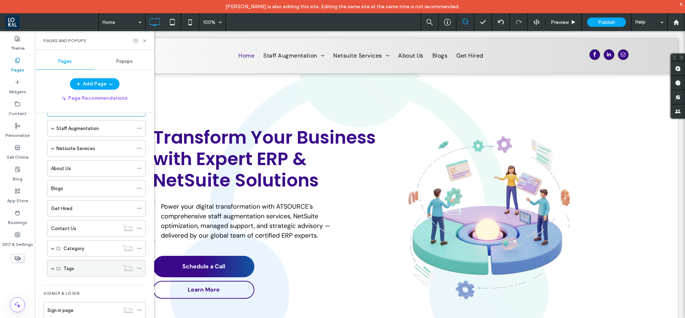
click at [52, 268] on span at bounding box center [53, 268] width 4 height 4
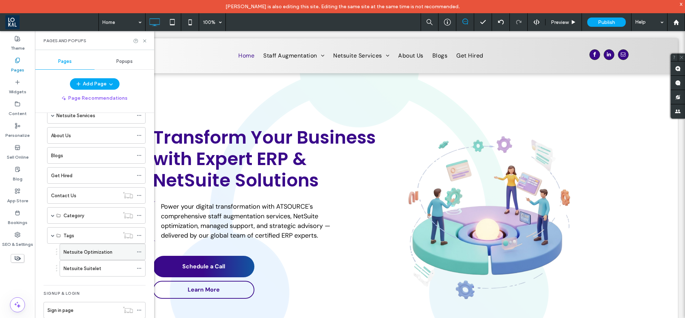
click at [101, 255] on label "Netsuite Optimization" at bounding box center [88, 252] width 49 height 12
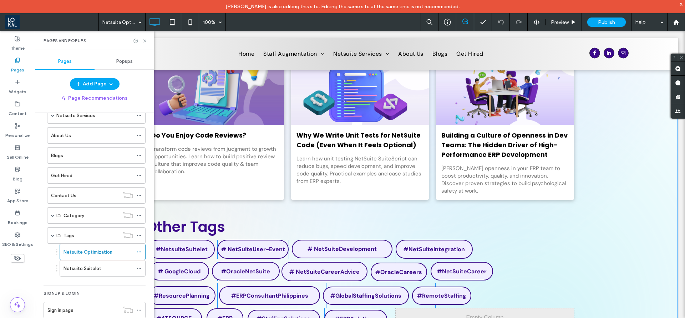
scroll to position [161, 0]
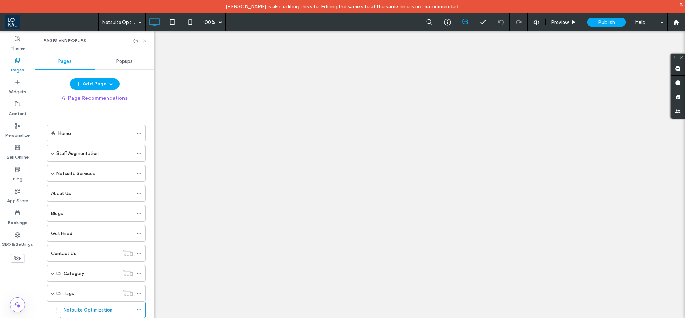
click at [144, 40] on icon at bounding box center [144, 40] width 5 height 5
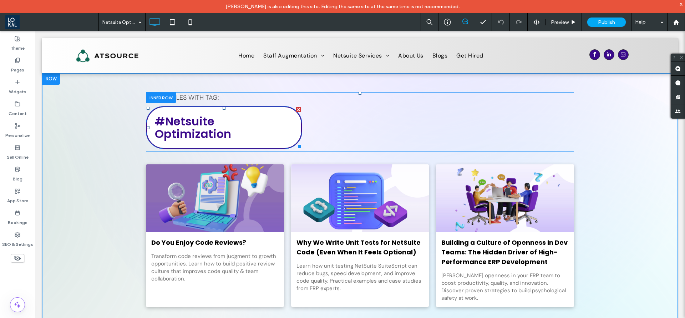
click at [216, 121] on span "#Netsuite Optimization" at bounding box center [193, 127] width 76 height 29
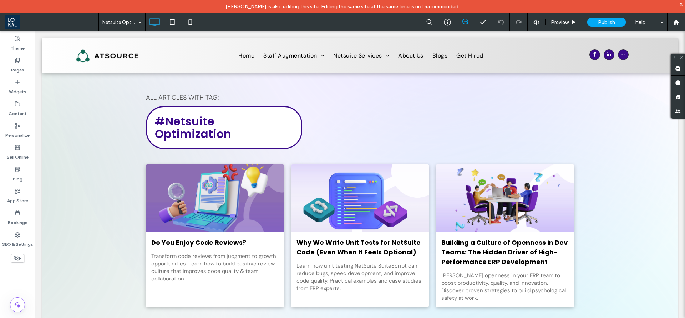
click at [187, 121] on span "#Netsuite Optimization" at bounding box center [193, 127] width 76 height 29
click at [231, 118] on span "#Netsuite Optimization" at bounding box center [193, 127] width 76 height 29
click at [297, 122] on div "#Netsuite Optimization" at bounding box center [224, 127] width 156 height 43
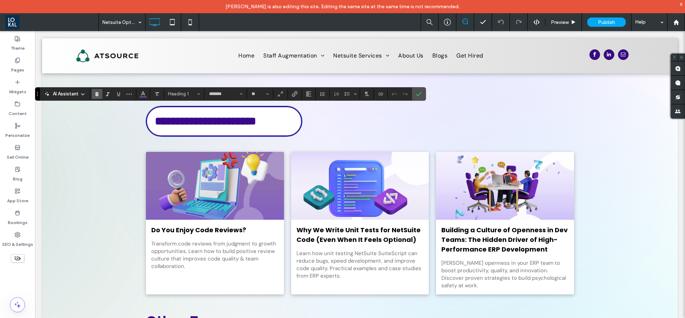
type input "*******"
type input "**"
click at [184, 120] on span "**********" at bounding box center [205, 120] width 101 height 11
drag, startPoint x: 149, startPoint y: 120, endPoint x: 283, endPoint y: 129, distance: 134.5
click at [283, 129] on div "**********" at bounding box center [224, 121] width 156 height 30
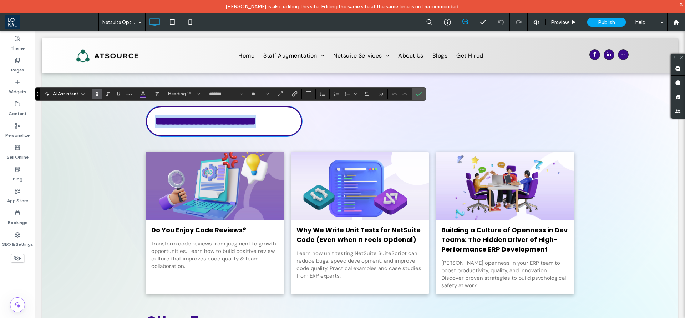
drag, startPoint x: 290, startPoint y: 122, endPoint x: 143, endPoint y: 115, distance: 147.6
click at [146, 115] on div "**********" at bounding box center [360, 115] width 428 height 47
drag, startPoint x: 422, startPoint y: 88, endPoint x: 371, endPoint y: 103, distance: 52.8
click at [422, 88] on label "Confirm" at bounding box center [419, 93] width 11 height 13
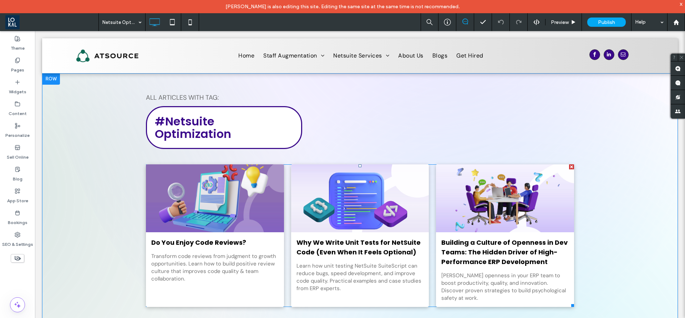
click at [283, 238] on div "Do You Enjoy Code Reviews? By Jona Obrador • September 16, 2025 Transform code …" at bounding box center [360, 235] width 428 height 142
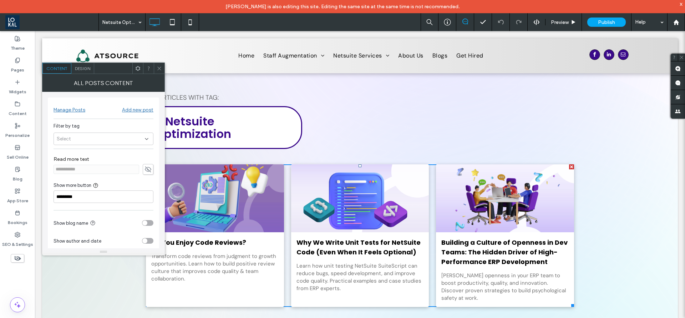
click at [147, 139] on use at bounding box center [146, 138] width 3 height 1
click at [157, 66] on icon at bounding box center [159, 68] width 5 height 5
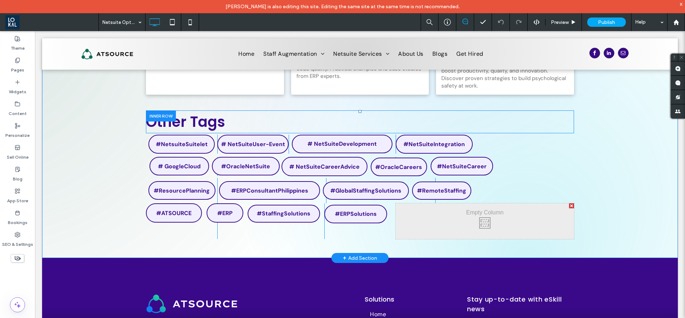
scroll to position [214, 0]
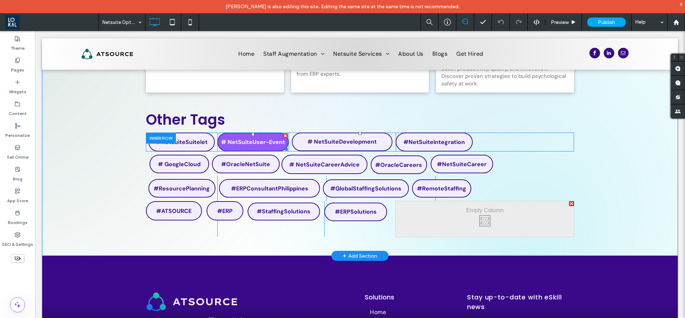
click at [252, 138] on span "# NetSuiteUser-Event" at bounding box center [253, 141] width 64 height 7
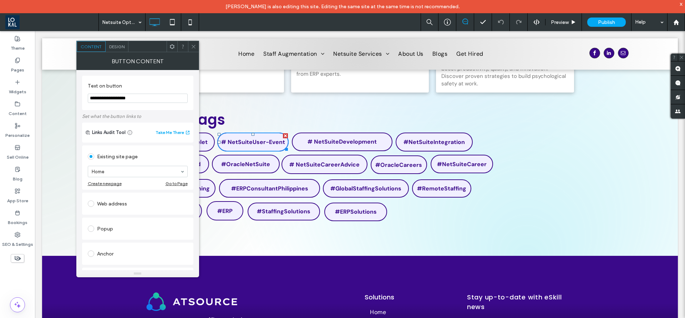
click at [193, 47] on icon at bounding box center [193, 46] width 5 height 5
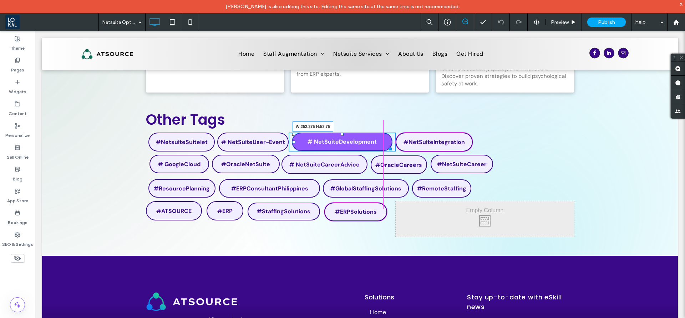
drag, startPoint x: 385, startPoint y: 133, endPoint x: 331, endPoint y: 163, distance: 62.2
click at [387, 145] on div at bounding box center [389, 147] width 5 height 5
drag, startPoint x: 331, startPoint y: 170, endPoint x: 443, endPoint y: 168, distance: 111.7
click at [298, 141] on div at bounding box center [299, 142] width 3 height 3
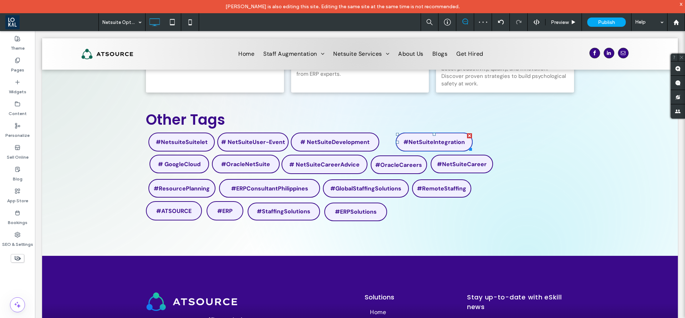
click at [414, 136] on link "#NetSuiteIntegration" at bounding box center [434, 141] width 77 height 19
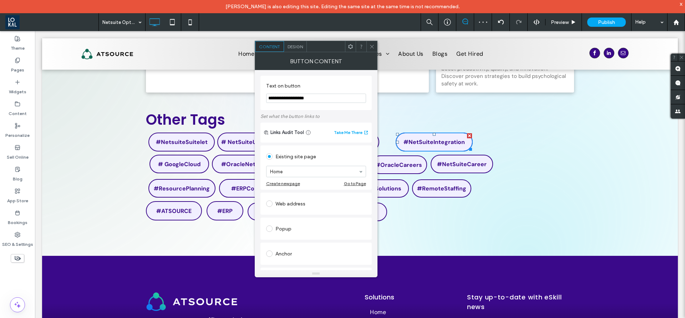
click at [298, 44] on span "Design" at bounding box center [295, 46] width 15 height 5
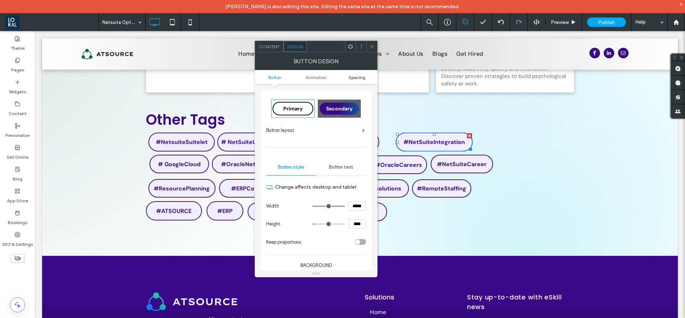
click at [357, 77] on span "Spacing" at bounding box center [357, 77] width 17 height 5
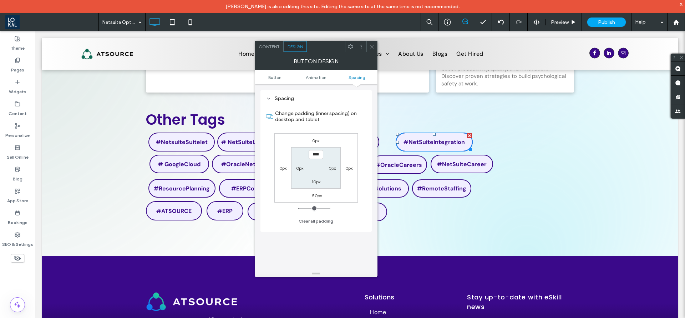
click at [280, 167] on label "0px" at bounding box center [282, 167] width 7 height 5
type input "*"
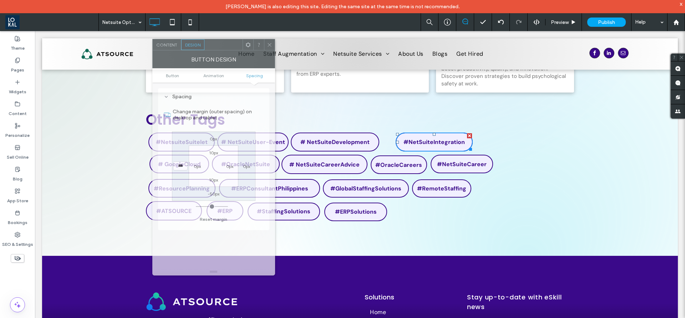
drag, startPoint x: 233, startPoint y: 51, endPoint x: 225, endPoint y: 51, distance: 7.9
click at [225, 51] on div "BUTTON DESIGN" at bounding box center [213, 59] width 123 height 18
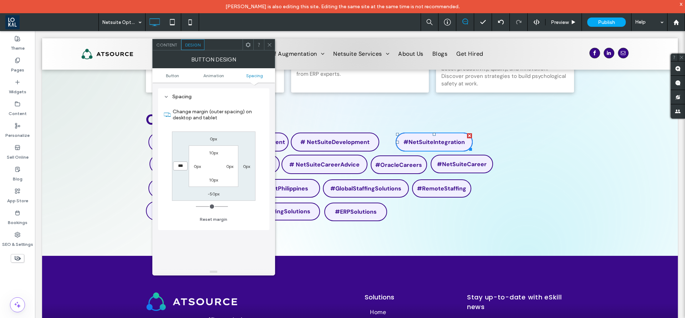
click at [176, 165] on input "***" at bounding box center [180, 165] width 15 height 9
type input "*****"
type input "*"
type input "*****"
type input "*"
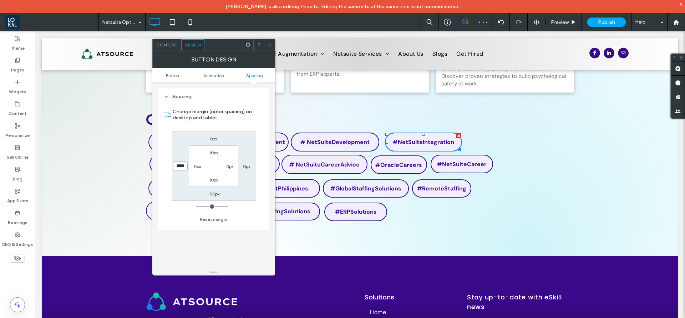
type input "*****"
type input "*"
drag, startPoint x: 270, startPoint y: 46, endPoint x: 411, endPoint y: 106, distance: 153.5
click at [270, 45] on use at bounding box center [270, 45] width 4 height 4
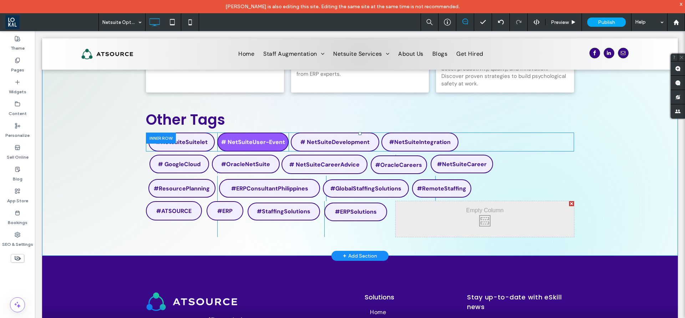
click at [480, 133] on div "#NetSuiteIntegration Click To Paste" at bounding box center [485, 141] width 178 height 19
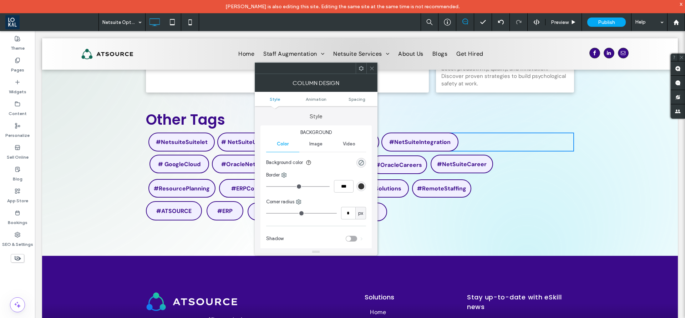
click at [375, 68] on div at bounding box center [372, 68] width 11 height 11
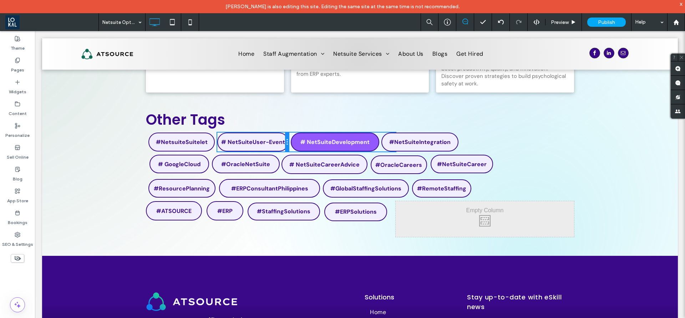
drag, startPoint x: 284, startPoint y: 135, endPoint x: 299, endPoint y: 137, distance: 15.1
click at [299, 137] on div "#NetsuiteSuitelet Click To Paste # NetSuiteUser-Event Click To Paste # NetSuite…" at bounding box center [360, 141] width 428 height 19
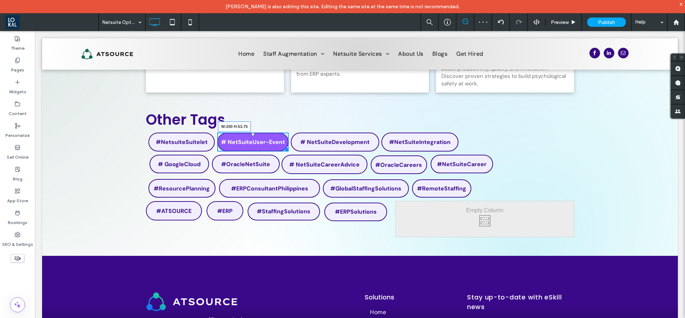
drag, startPoint x: 278, startPoint y: 135, endPoint x: 282, endPoint y: 135, distance: 3.9
click at [283, 145] on div at bounding box center [285, 147] width 5 height 5
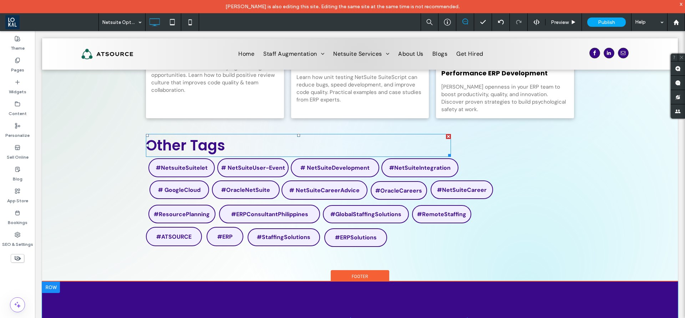
scroll to position [165, 0]
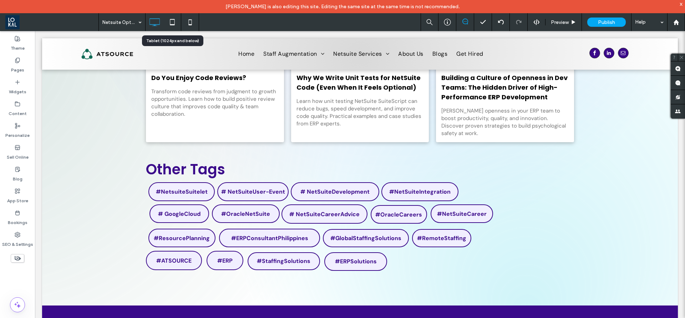
click at [172, 23] on icon at bounding box center [172, 22] width 14 height 14
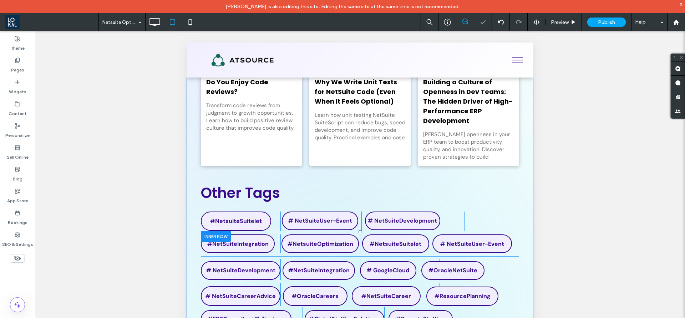
scroll to position [231, 0]
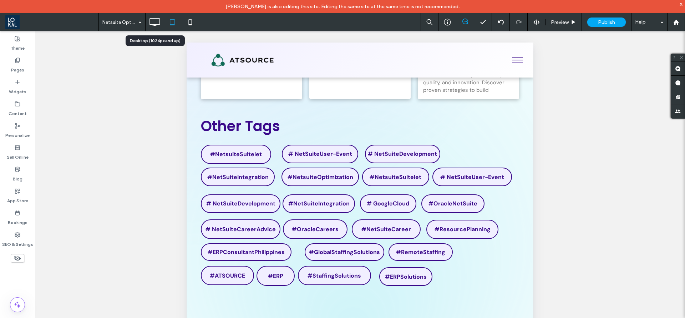
drag, startPoint x: 154, startPoint y: 27, endPoint x: 209, endPoint y: 119, distance: 107.7
click at [154, 27] on icon at bounding box center [154, 22] width 14 height 14
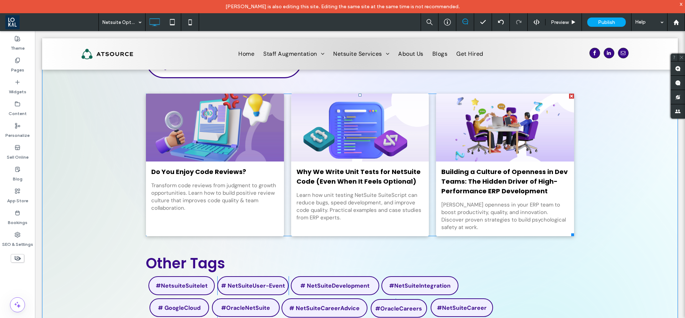
scroll to position [124, 0]
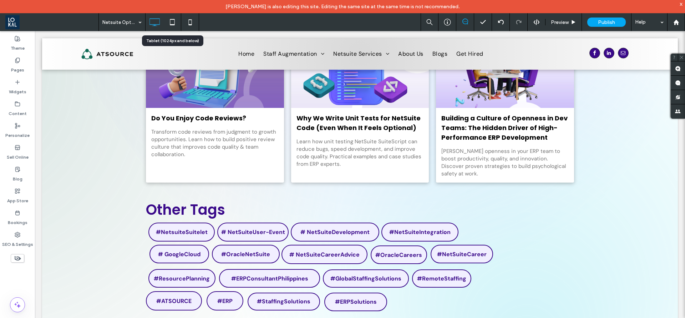
drag, startPoint x: 176, startPoint y: 22, endPoint x: 136, endPoint y: 199, distance: 181.1
click at [176, 22] on icon at bounding box center [172, 22] width 14 height 14
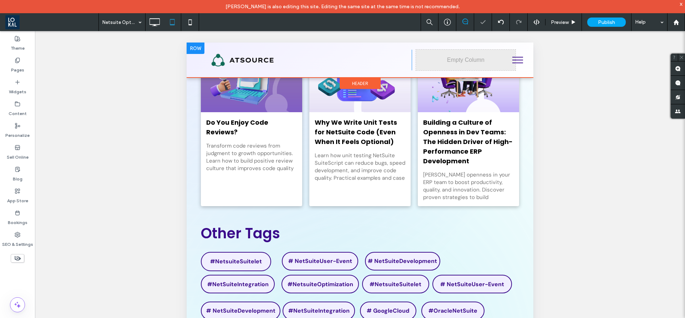
scroll to position [231, 0]
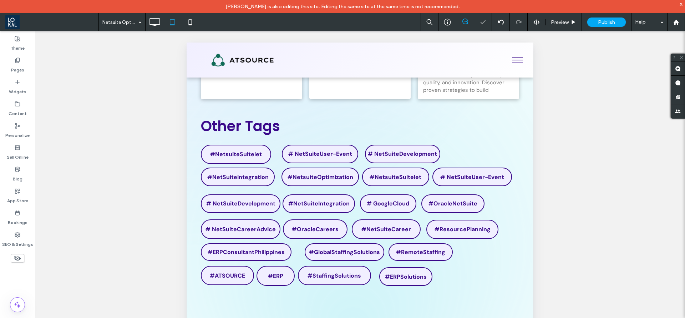
click at [192, 26] on icon at bounding box center [190, 22] width 14 height 14
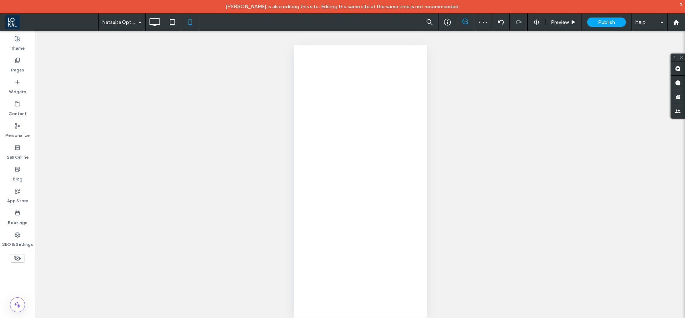
scroll to position [0, 0]
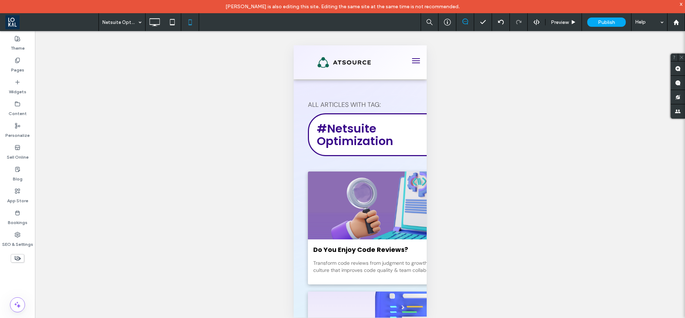
click at [149, 23] on icon at bounding box center [154, 22] width 14 height 14
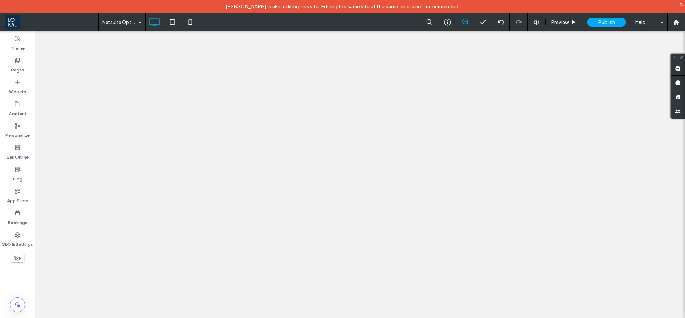
click at [157, 23] on icon at bounding box center [154, 22] width 14 height 14
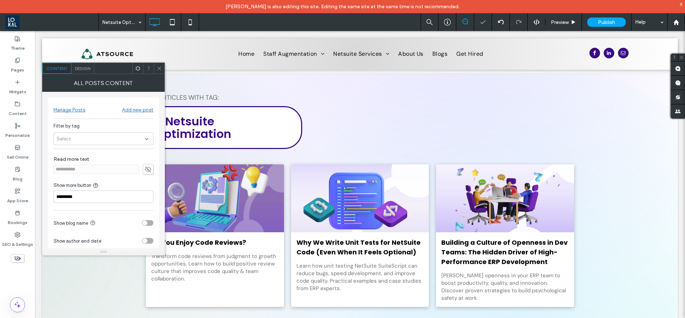
click at [156, 66] on div at bounding box center [159, 68] width 11 height 11
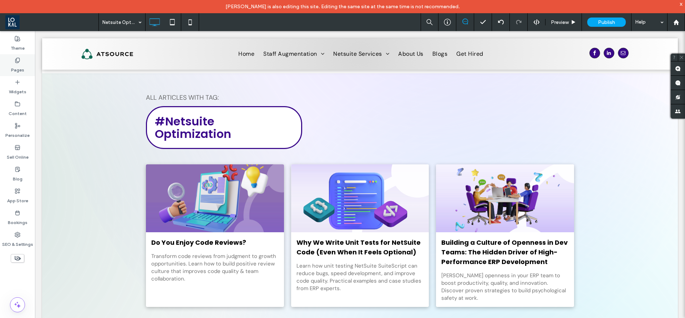
click at [16, 64] on label "Pages" at bounding box center [17, 68] width 13 height 10
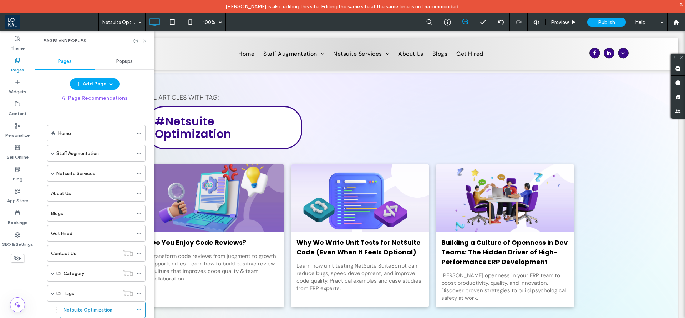
click at [144, 40] on use at bounding box center [144, 40] width 3 height 3
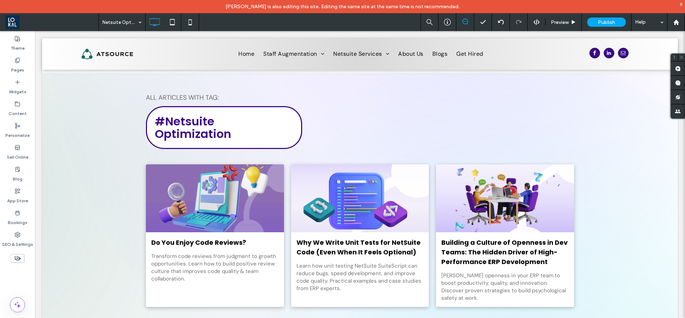
click at [682, 3] on div "x" at bounding box center [681, 4] width 3 height 6
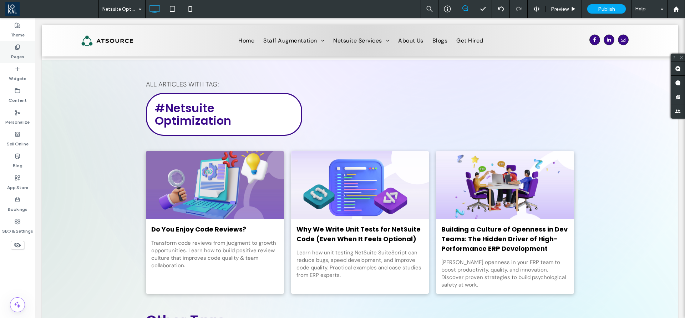
click at [15, 47] on icon at bounding box center [18, 47] width 6 height 6
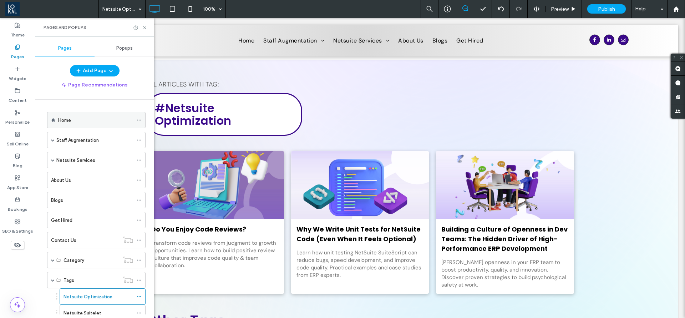
click at [92, 123] on div "Home" at bounding box center [95, 120] width 75 height 16
click at [94, 123] on div at bounding box center [342, 159] width 685 height 318
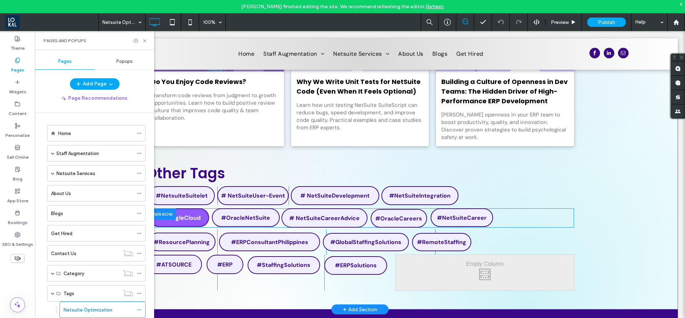
scroll to position [58, 0]
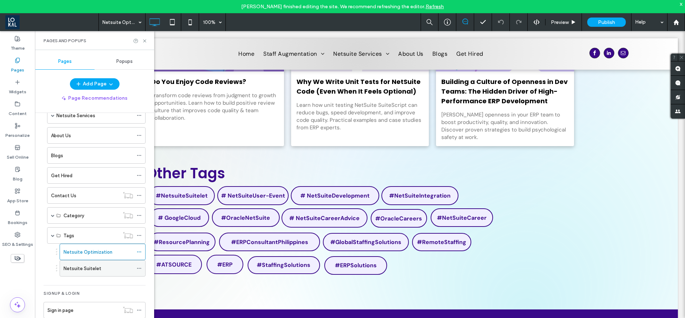
click at [140, 268] on use at bounding box center [139, 268] width 4 height 1
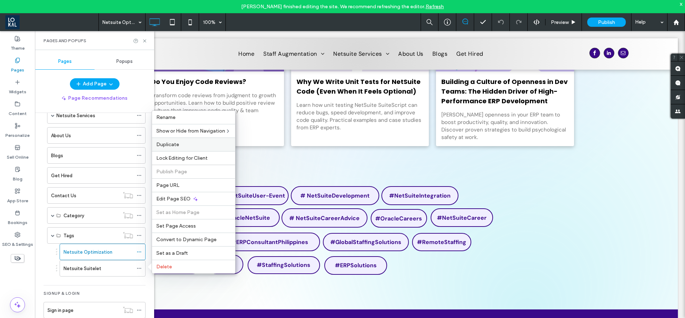
click at [176, 148] on div "Duplicate" at bounding box center [193, 144] width 83 height 14
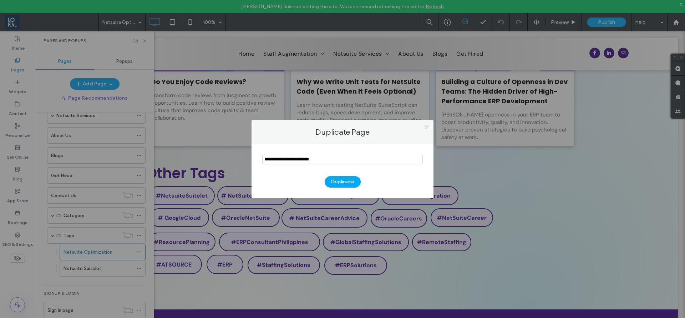
drag, startPoint x: 327, startPoint y: 162, endPoint x: 257, endPoint y: 162, distance: 70.3
click at [257, 162] on div "Duplicate" at bounding box center [343, 171] width 182 height 54
type input "*"
click at [324, 133] on label "Duplicate Page" at bounding box center [343, 132] width 168 height 10
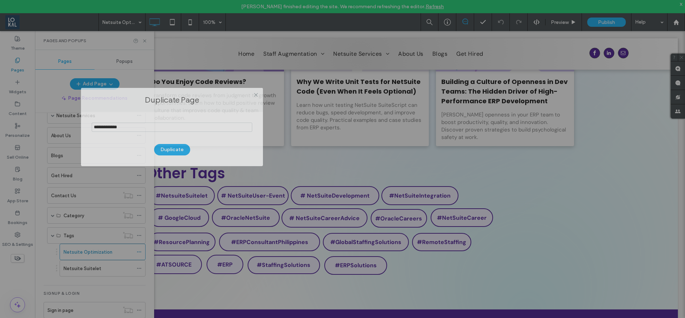
drag, startPoint x: 400, startPoint y: 134, endPoint x: 230, endPoint y: 93, distance: 175.4
click at [230, 95] on label "Duplicate Page" at bounding box center [172, 100] width 168 height 10
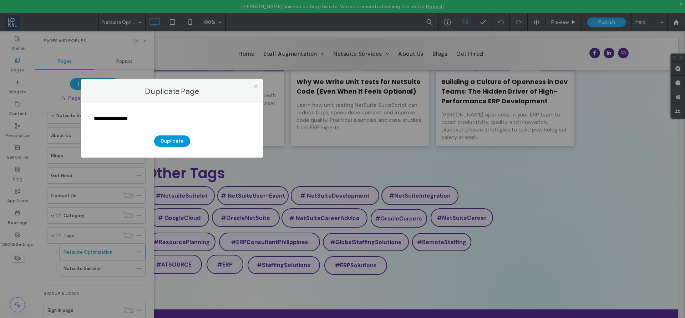
type input "**********"
click at [172, 142] on button "Duplicate" at bounding box center [172, 140] width 36 height 11
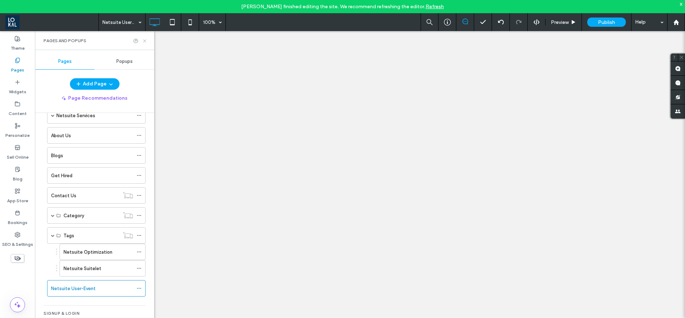
click at [144, 39] on icon at bounding box center [144, 40] width 5 height 5
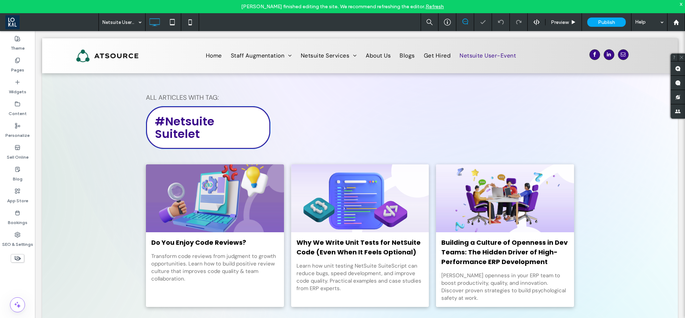
click at [215, 119] on span "#Netsuite Suitelet" at bounding box center [185, 127] width 60 height 29
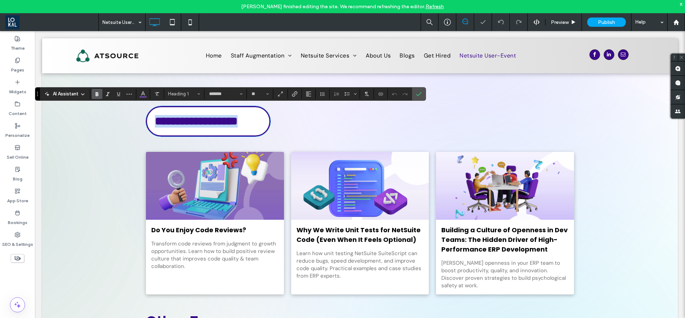
type input "*******"
type input "**"
click at [238, 119] on span "**********" at bounding box center [196, 120] width 83 height 11
drag, startPoint x: 217, startPoint y: 120, endPoint x: 212, endPoint y: 120, distance: 5.0
click at [212, 120] on span "**********" at bounding box center [196, 120] width 83 height 11
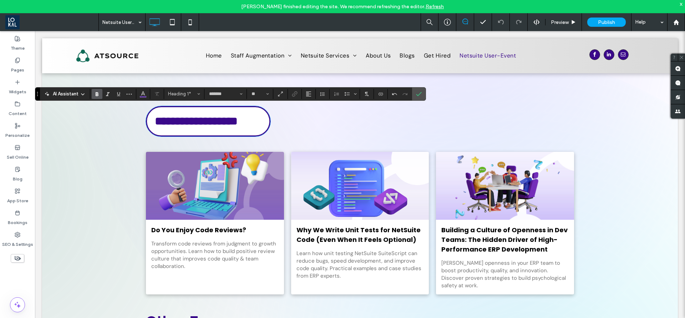
scroll to position [2, 0]
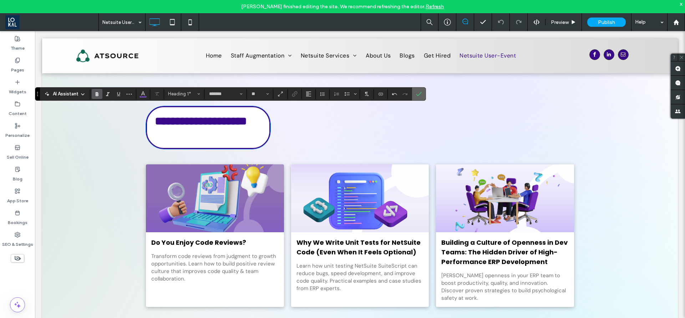
click at [425, 94] on section at bounding box center [419, 93] width 14 height 13
click at [417, 94] on use "Confirm" at bounding box center [420, 94] width 6 height 4
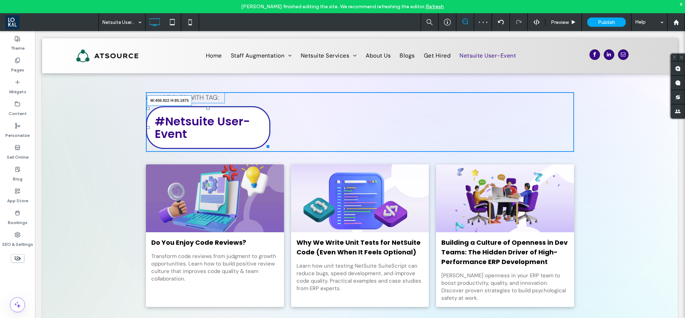
drag, startPoint x: 261, startPoint y: 144, endPoint x: 165, endPoint y: 183, distance: 103.4
click at [282, 144] on div "ALL ARTICLES WITH TAG: #Netsuite User-Event W:408.922 H:85.1875 Click To Paste …" at bounding box center [360, 271] width 428 height 359
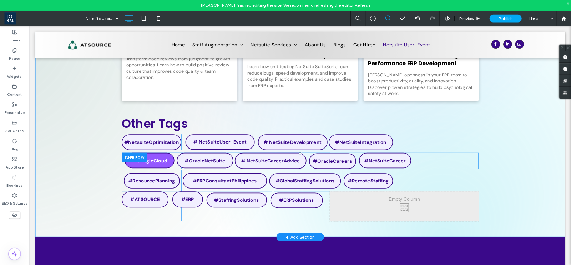
scroll to position [214, 0]
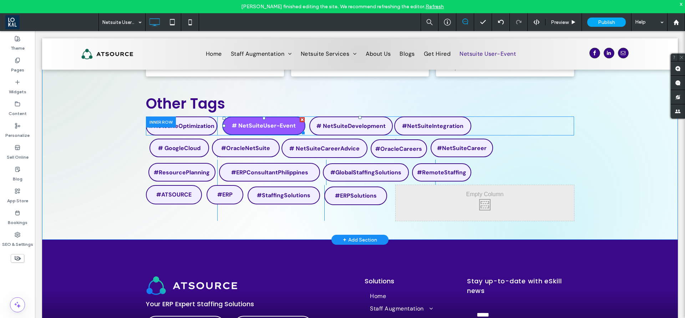
click at [257, 127] on span "# NetSuiteUser-Event" at bounding box center [264, 125] width 64 height 7
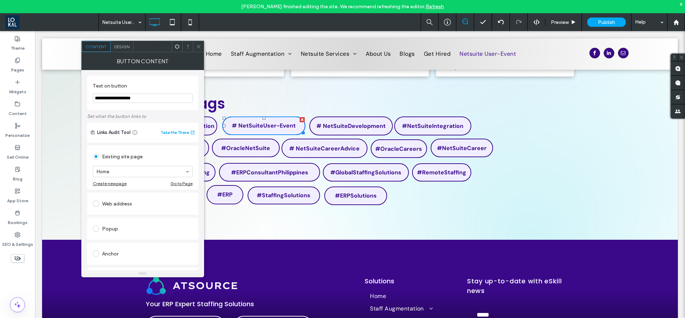
drag, startPoint x: 151, startPoint y: 96, endPoint x: 118, endPoint y: 99, distance: 33.0
click at [118, 99] on input "**********" at bounding box center [143, 98] width 100 height 9
type input "**********"
click at [200, 45] on use at bounding box center [199, 47] width 4 height 4
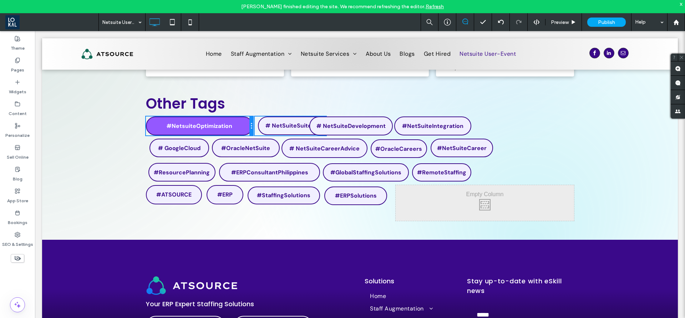
drag, startPoint x: 211, startPoint y: 126, endPoint x: 260, endPoint y: 161, distance: 60.0
click at [232, 130] on div "#NetsuiteOptimization Click To Paste" at bounding box center [199, 125] width 107 height 19
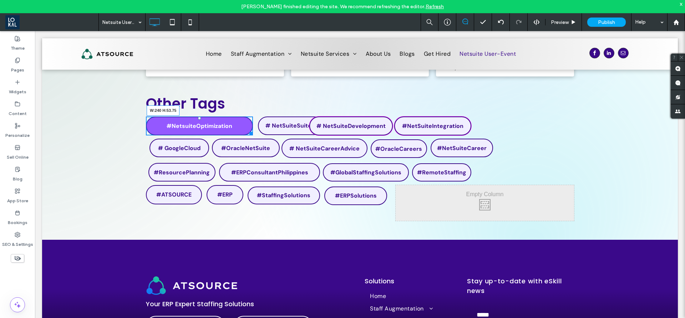
drag, startPoint x: 237, startPoint y: 135, endPoint x: 269, endPoint y: 165, distance: 43.7
click at [247, 134] on div at bounding box center [249, 131] width 5 height 5
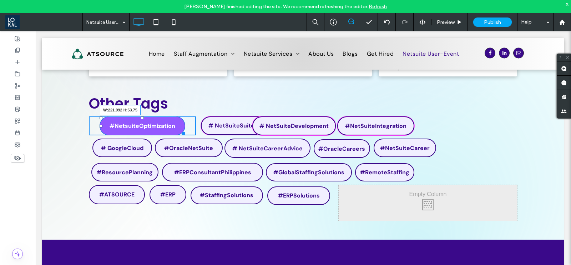
drag, startPoint x: 178, startPoint y: 130, endPoint x: 117, endPoint y: 160, distance: 67.4
click at [180, 130] on div at bounding box center [182, 132] width 5 height 5
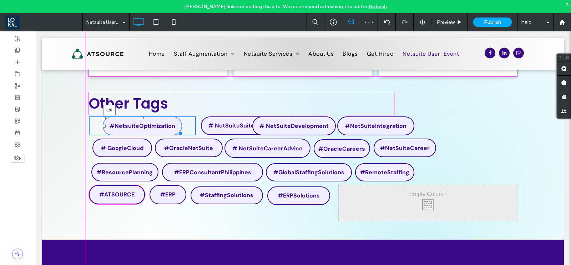
drag, startPoint x: 100, startPoint y: 126, endPoint x: 121, endPoint y: 160, distance: 40.2
click at [89, 129] on div "#NetsuiteOptimization L:0 Click To Paste" at bounding box center [142, 125] width 107 height 19
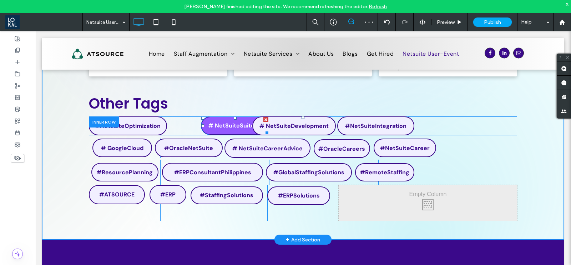
click at [207, 131] on link "# NetSuiteSuitelet" at bounding box center [235, 125] width 68 height 19
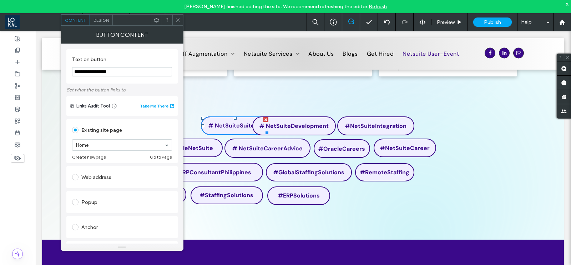
click at [102, 20] on span "Design" at bounding box center [101, 19] width 15 height 5
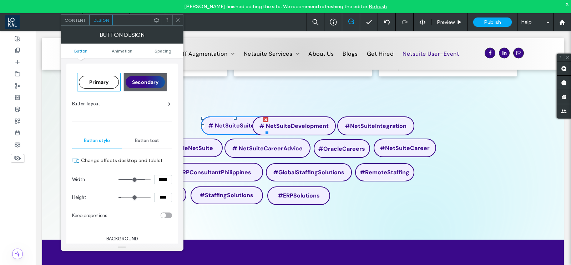
click at [181, 20] on div at bounding box center [177, 20] width 11 height 11
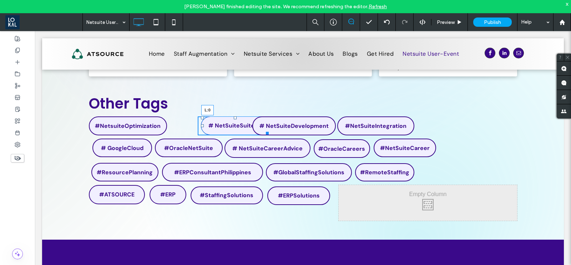
drag, startPoint x: 200, startPoint y: 125, endPoint x: 192, endPoint y: 127, distance: 7.4
click at [192, 127] on div "#NetsuiteOptimization Click To Paste # NetSuiteSuitelet L:0 Click To Paste # Ne…" at bounding box center [303, 125] width 428 height 19
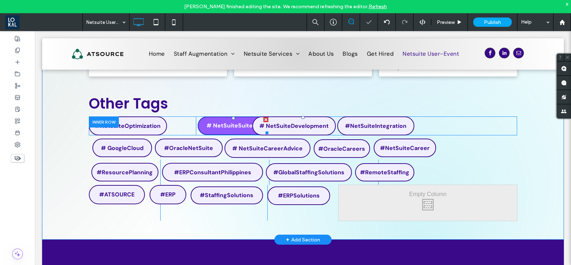
click at [222, 131] on link "# NetSuiteSuitelet" at bounding box center [233, 125] width 71 height 19
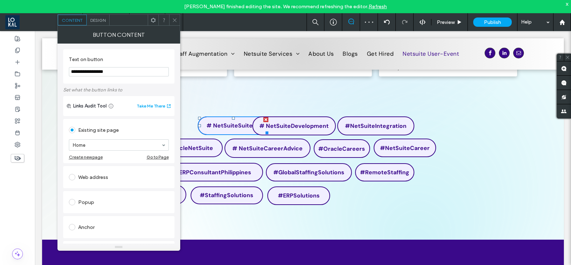
click at [92, 19] on span "Design" at bounding box center [97, 19] width 15 height 5
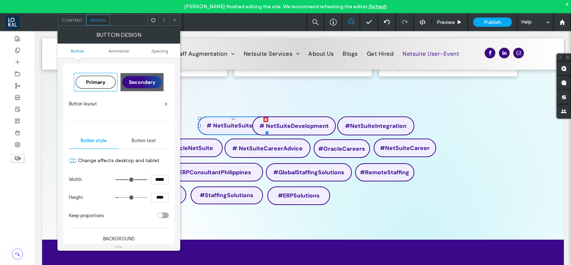
click at [166, 47] on ul "Button Animation Spacing" at bounding box center [118, 51] width 123 height 14
click at [160, 50] on span "Spacing" at bounding box center [159, 50] width 17 height 5
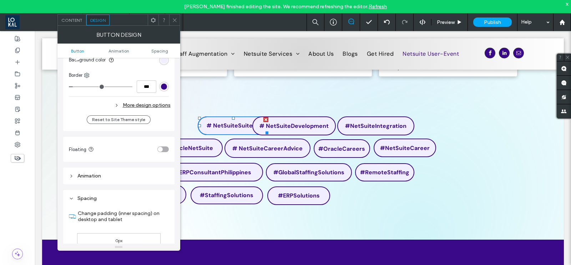
scroll to position [334, 0]
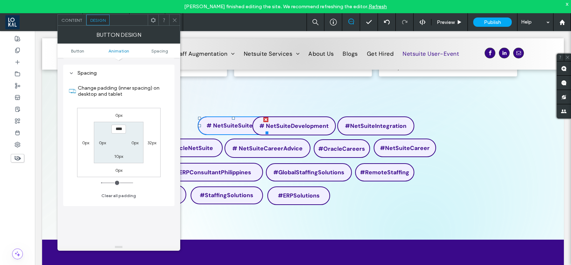
click at [85, 141] on label "0px" at bounding box center [85, 142] width 7 height 5
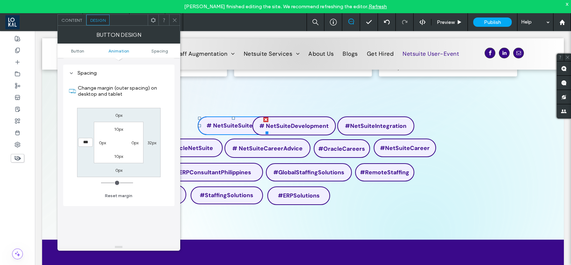
type input "*"
type input "*****"
type input "*"
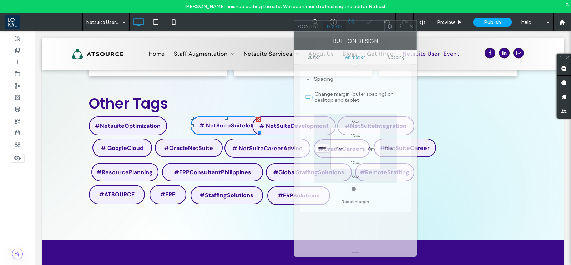
drag, startPoint x: 330, startPoint y: 38, endPoint x: 360, endPoint y: 25, distance: 33.6
click at [360, 25] on div at bounding box center [365, 26] width 38 height 11
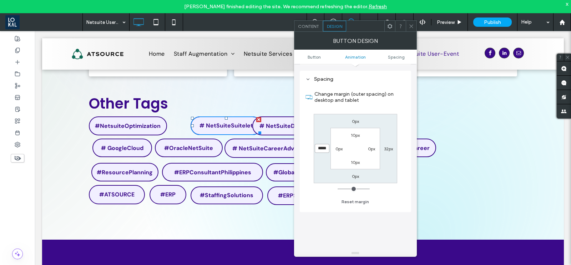
click at [321, 147] on input "*****" at bounding box center [322, 148] width 15 height 9
type input "*****"
type input "*"
type input "*****"
type input "*"
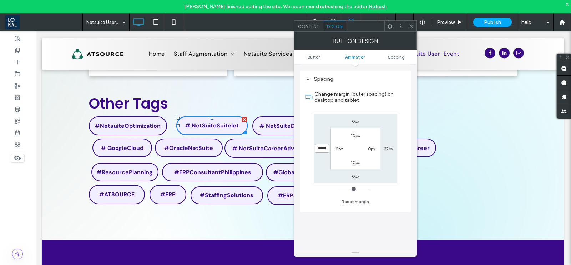
type input "*****"
type input "*"
type input "*****"
type input "*"
click at [408, 27] on div at bounding box center [411, 26] width 11 height 11
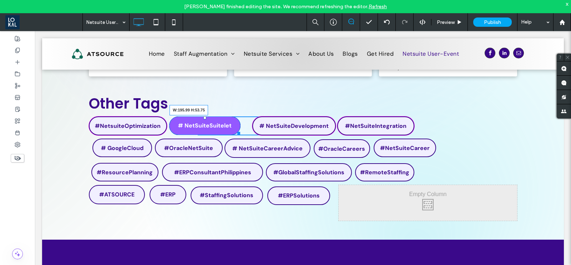
click at [235, 131] on div at bounding box center [237, 131] width 5 height 5
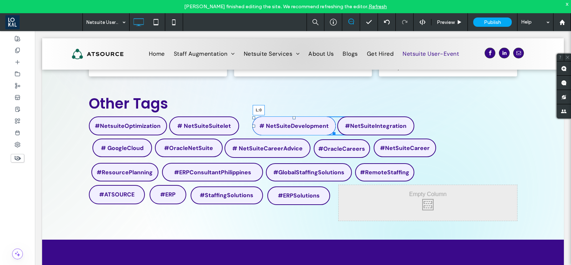
drag, startPoint x: 251, startPoint y: 125, endPoint x: 313, endPoint y: 161, distance: 71.0
click at [246, 125] on div "#NetsuiteOptimization Click To Paste # NetSuiteSuitelet Click To Paste # NetSui…" at bounding box center [303, 125] width 428 height 19
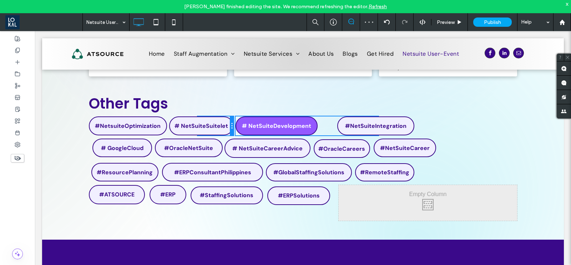
drag, startPoint x: 265, startPoint y: 130, endPoint x: 471, endPoint y: 186, distance: 213.3
click at [246, 127] on div "#NetsuiteOptimization Click To Paste # NetSuiteSuitelet Click To Paste # NetSui…" at bounding box center [303, 125] width 428 height 19
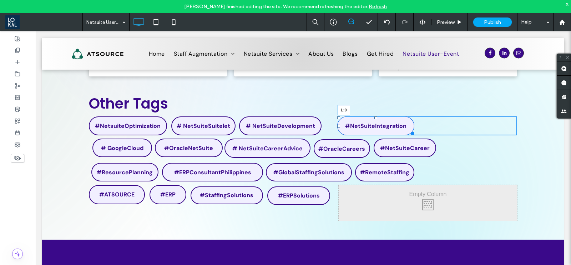
drag, startPoint x: 335, startPoint y: 126, endPoint x: 326, endPoint y: 125, distance: 10.0
click at [326, 125] on div "#NetsuiteOptimization Click To Paste # NetSuiteSuitelet Click To Paste # NetSui…" at bounding box center [303, 125] width 428 height 19
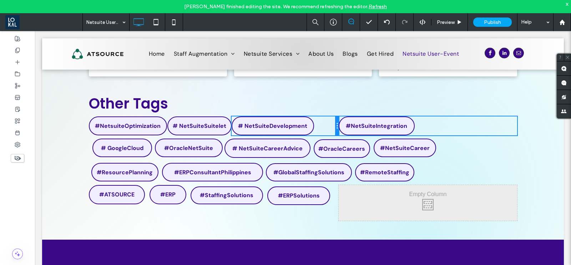
drag, startPoint x: 372, startPoint y: 130, endPoint x: 324, endPoint y: 133, distance: 48.6
click at [324, 133] on div "# NetSuiteDevelopment Click To Paste" at bounding box center [285, 125] width 107 height 19
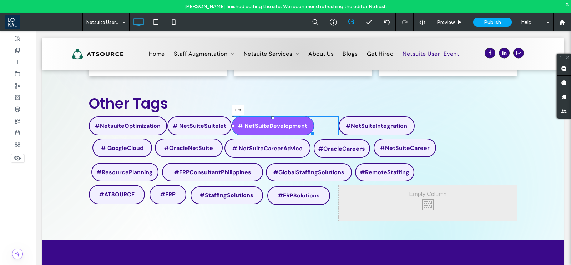
click at [232, 125] on div at bounding box center [233, 126] width 3 height 3
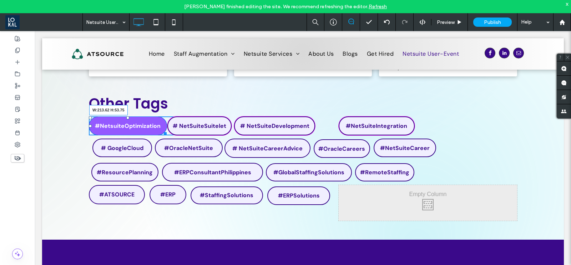
drag, startPoint x: 160, startPoint y: 131, endPoint x: 193, endPoint y: 161, distance: 45.2
click at [161, 130] on div at bounding box center [163, 132] width 5 height 5
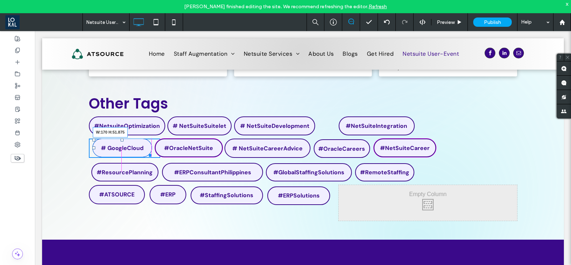
click at [143, 151] on div "# GoogleCloud W:170 H:51.875 Click To Paste" at bounding box center [124, 147] width 71 height 19
drag, startPoint x: 92, startPoint y: 147, endPoint x: 119, endPoint y: 179, distance: 41.9
click at [84, 148] on div "ALL ARTICLES WITH TAG: #Netsuite User-Event Click To Paste Do You Enjoy Code Re…" at bounding box center [303, 47] width 522 height 384
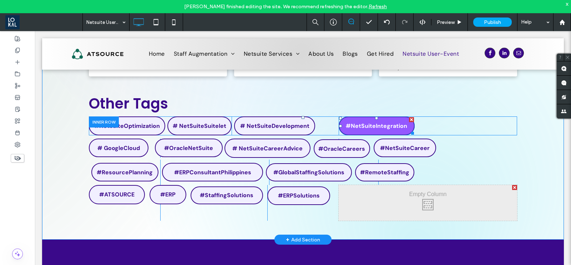
click at [342, 128] on link "#NetSuiteIntegration" at bounding box center [377, 125] width 76 height 19
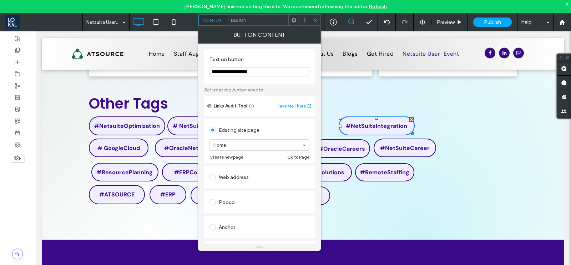
click at [238, 22] on span "Design" at bounding box center [238, 19] width 15 height 5
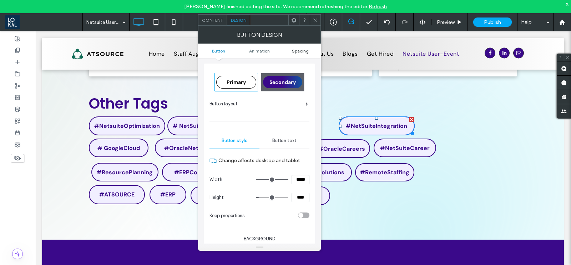
click at [303, 49] on span "Spacing" at bounding box center [300, 50] width 17 height 5
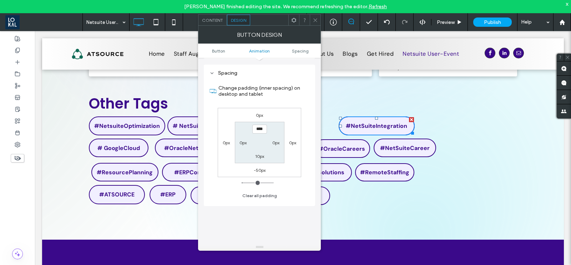
click at [226, 140] on label "0px" at bounding box center [226, 142] width 7 height 5
type input "*"
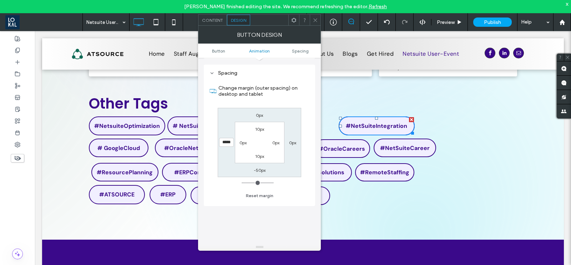
type input "*****"
type input "*"
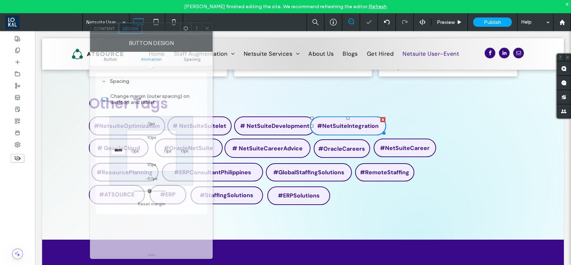
drag, startPoint x: 262, startPoint y: 20, endPoint x: 154, endPoint y: 28, distance: 108.5
click at [154, 28] on div at bounding box center [161, 28] width 38 height 11
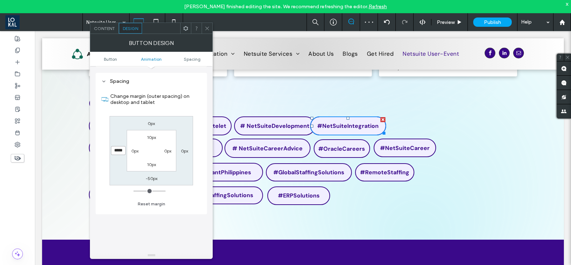
click at [116, 148] on input "*****" at bounding box center [118, 150] width 15 height 9
type input "*****"
type input "*"
type input "*****"
type input "*"
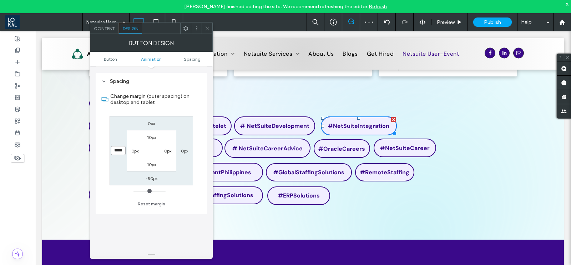
type input "*****"
type input "*"
click at [207, 28] on use at bounding box center [208, 28] width 4 height 4
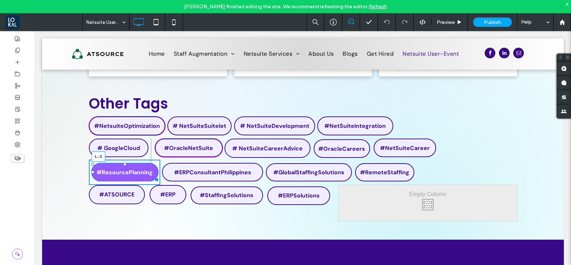
drag, startPoint x: 89, startPoint y: 172, endPoint x: 119, endPoint y: 203, distance: 42.9
click at [91, 172] on div at bounding box center [92, 172] width 3 height 3
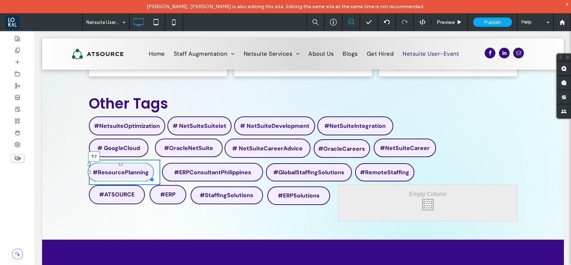
drag, startPoint x: 118, startPoint y: 164, endPoint x: 242, endPoint y: 194, distance: 127.5
click at [114, 163] on div "#ResourcePlanning T:7 Click To Paste" at bounding box center [124, 172] width 71 height 25
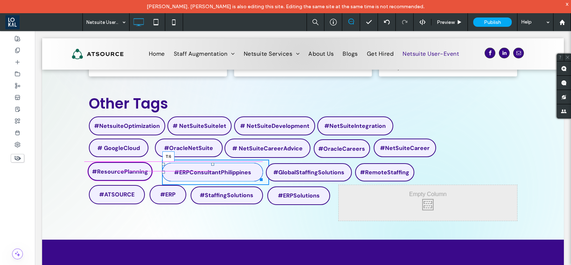
drag, startPoint x: 208, startPoint y: 165, endPoint x: 371, endPoint y: 194, distance: 165.6
click at [207, 162] on div "#ERPConsultantPhilippines T:6 Click To Paste" at bounding box center [215, 172] width 107 height 25
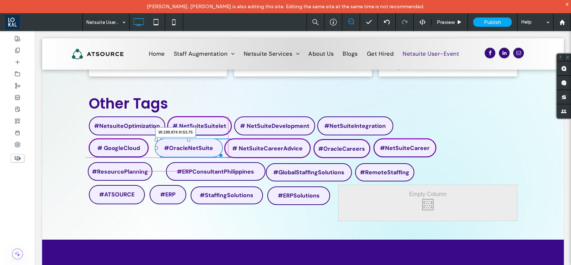
drag, startPoint x: 213, startPoint y: 153, endPoint x: 248, endPoint y: 186, distance: 48.2
click at [213, 155] on div "#OracleNetSuite W:199.974 H:53.75 Click To Paste" at bounding box center [195, 147] width 71 height 19
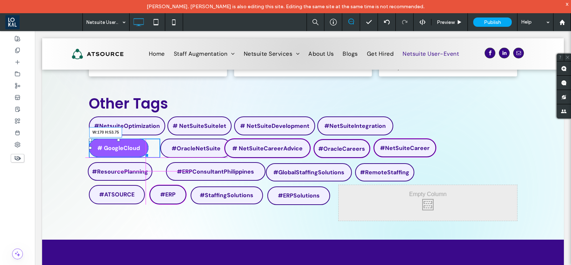
click at [143, 155] on div at bounding box center [145, 153] width 5 height 5
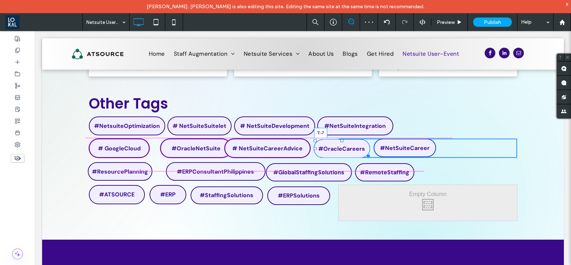
drag, startPoint x: 339, startPoint y: 141, endPoint x: 529, endPoint y: 188, distance: 195.5
click at [343, 138] on div "#NetSuiteCareer #OracleCareers T:-7 Click To Paste" at bounding box center [428, 147] width 178 height 19
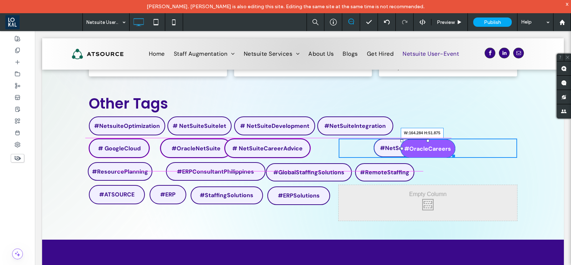
drag, startPoint x: 450, startPoint y: 154, endPoint x: 452, endPoint y: 170, distance: 15.9
click at [450, 154] on div at bounding box center [452, 154] width 5 height 5
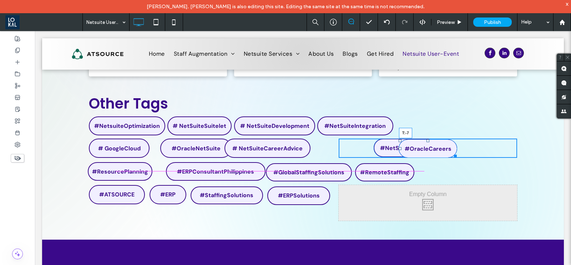
drag, startPoint x: 423, startPoint y: 141, endPoint x: 445, endPoint y: 183, distance: 47.4
click at [425, 130] on div "ALL ARTICLES WITH TAG: #Netsuite User-Event Click To Paste Do You Enjoy Code Re…" at bounding box center [303, 47] width 428 height 346
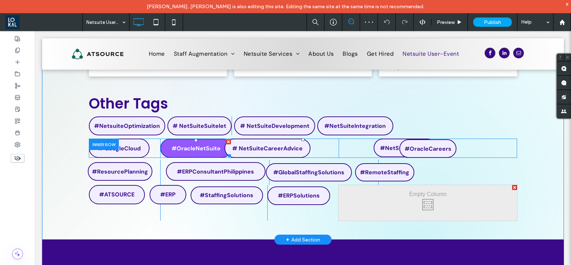
click at [187, 153] on link "#OracleNetSuite" at bounding box center [195, 147] width 71 height 19
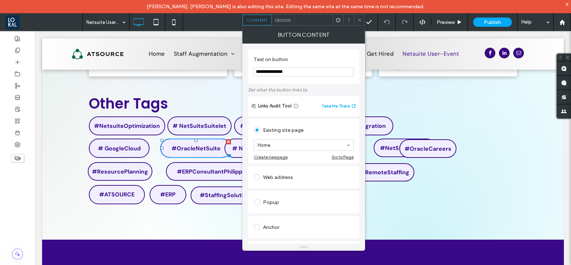
click at [282, 20] on span "Design" at bounding box center [282, 19] width 15 height 5
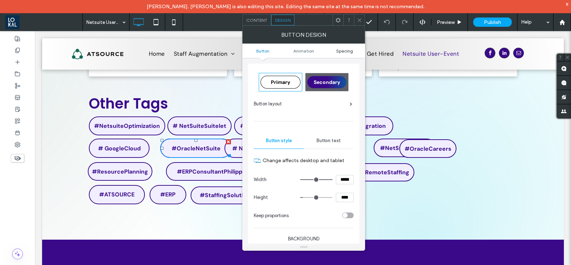
click at [348, 48] on span "Spacing" at bounding box center [344, 50] width 17 height 5
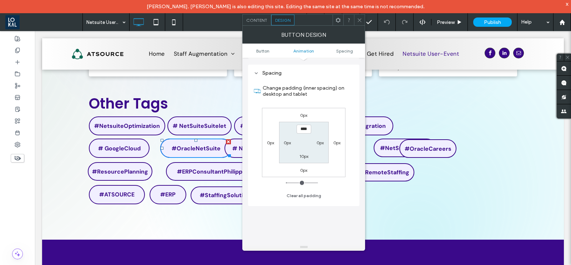
click at [288, 142] on label "0px" at bounding box center [287, 142] width 7 height 5
type input "*"
type input "***"
click at [269, 142] on label "0px" at bounding box center [270, 142] width 7 height 5
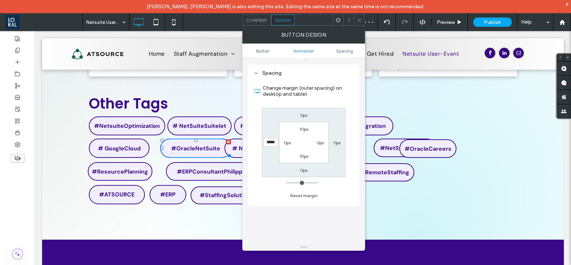
type input "*****"
type input "*"
type input "*****"
type input "*"
type input "*****"
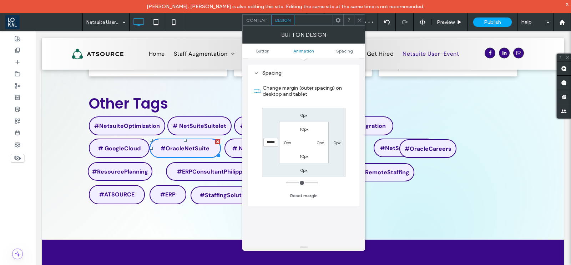
type input "*"
click at [363, 16] on div at bounding box center [359, 20] width 11 height 11
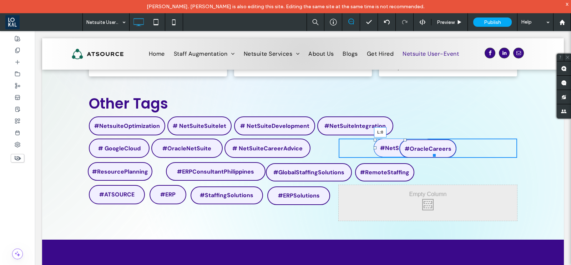
drag, startPoint x: 372, startPoint y: 147, endPoint x: 328, endPoint y: 147, distance: 43.9
click at [328, 147] on div "# GoogleCloud Click To Paste #OracleNetSuite Click To Paste # NetSuiteCareerAdv…" at bounding box center [303, 147] width 428 height 19
drag, startPoint x: 398, startPoint y: 149, endPoint x: 327, endPoint y: 150, distance: 70.7
click at [327, 150] on div "# GoogleCloud Click To Paste #OracleNetSuite Click To Paste # NetSuiteCareerAdv…" at bounding box center [303, 147] width 428 height 19
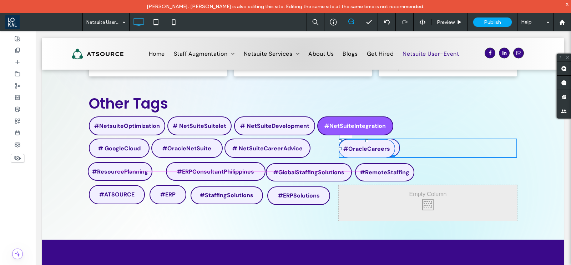
drag, startPoint x: 364, startPoint y: 141, endPoint x: 402, endPoint y: 176, distance: 52.0
click at [369, 134] on div "ALL ARTICLES WITH TAG: #Netsuite User-Event Click To Paste Do You Enjoy Code Re…" at bounding box center [303, 47] width 428 height 346
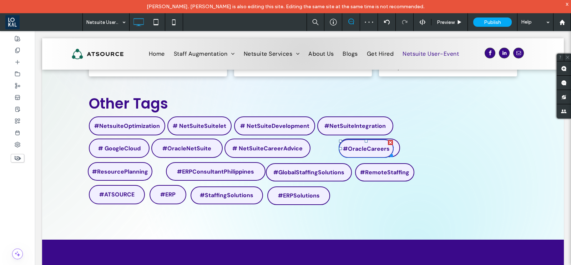
click at [367, 143] on link "#OracleCareers" at bounding box center [366, 148] width 55 height 19
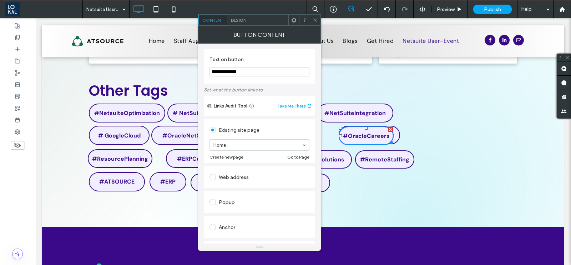
click at [239, 21] on span "Design" at bounding box center [238, 19] width 15 height 5
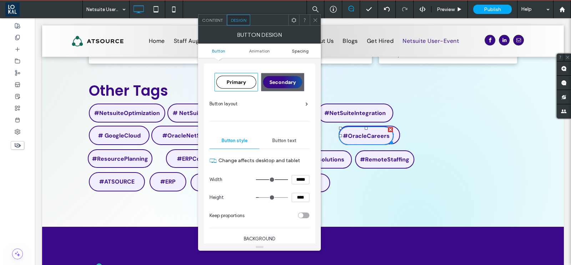
click at [298, 50] on span "Spacing" at bounding box center [300, 50] width 17 height 5
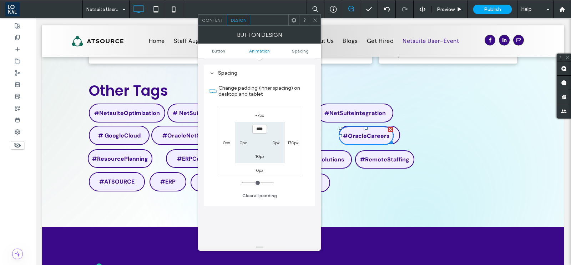
click at [259, 112] on label "-7px" at bounding box center [259, 114] width 9 height 5
type input "*"
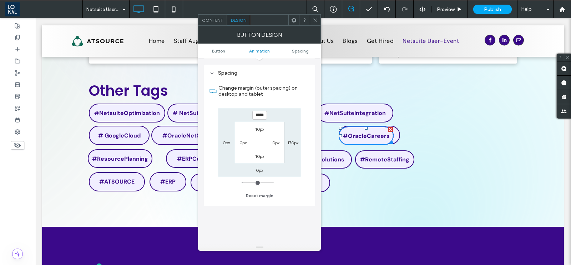
type input "*****"
type input "*"
type input "****"
type input "*"
type input "**"
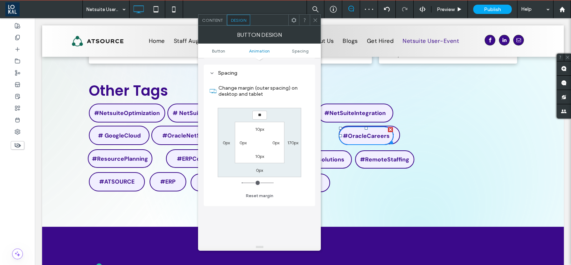
type input "*"
type input "***"
click at [314, 20] on icon at bounding box center [315, 19] width 5 height 5
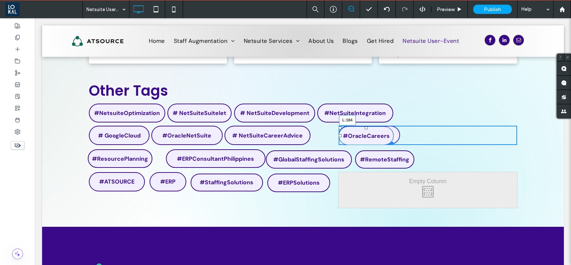
drag, startPoint x: 337, startPoint y: 134, endPoint x: 465, endPoint y: 145, distance: 128.6
click at [403, 140] on div "#NetSuiteCareer #OracleCareers L:184 Click To Paste" at bounding box center [428, 135] width 178 height 19
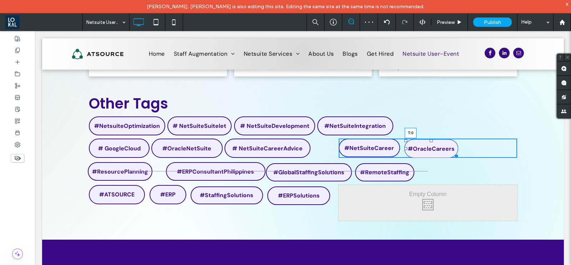
drag, startPoint x: 428, startPoint y: 141, endPoint x: 463, endPoint y: 177, distance: 51.0
click at [425, 135] on div "ALL ARTICLES WITH TAG: #Netsuite User-Event Click To Paste Do You Enjoy Code Re…" at bounding box center [303, 47] width 428 height 346
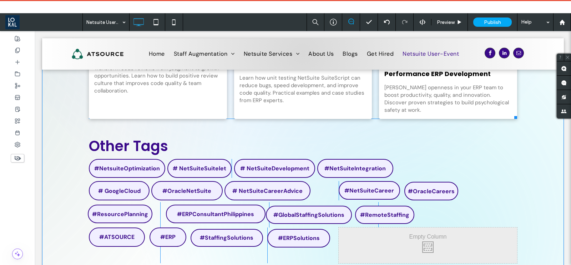
scroll to position [89, 0]
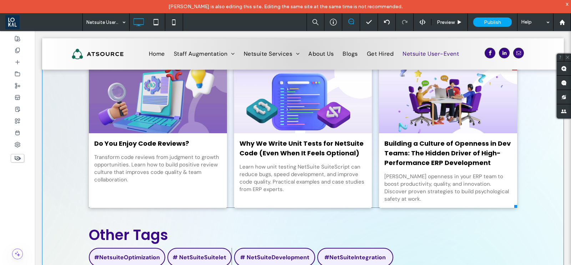
click at [168, 202] on div "Do You Enjoy Code Reviews? By Jona Obrador • September 16, 2025 Transform code …" at bounding box center [158, 170] width 138 height 75
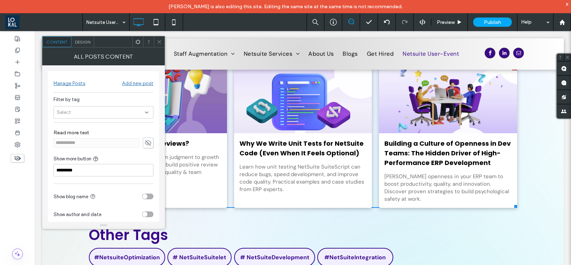
scroll to position [44, 0]
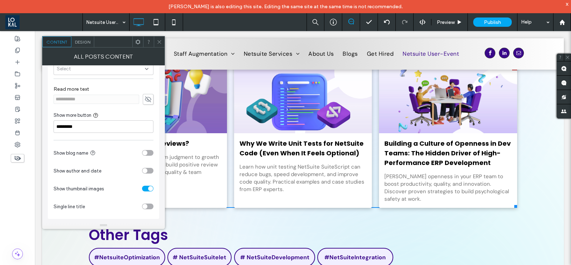
click at [147, 171] on div "toggle" at bounding box center [144, 170] width 5 height 5
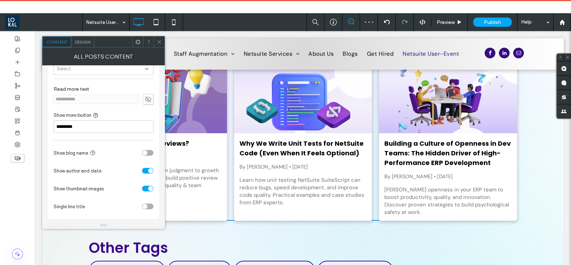
click at [158, 39] on icon at bounding box center [159, 41] width 5 height 5
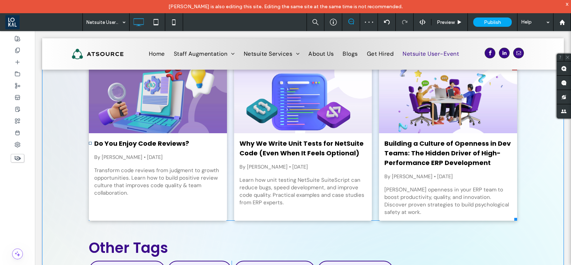
click at [153, 212] on div "Do You Enjoy Code Reviews? By Jona Obrador • September 16, 2025 Transform code …" at bounding box center [158, 176] width 138 height 87
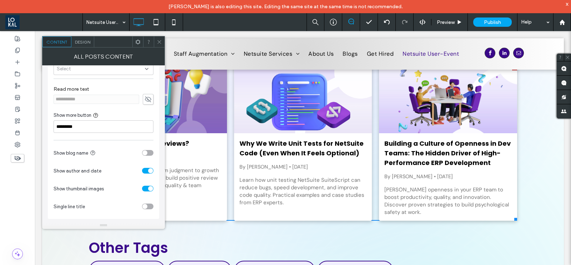
click at [84, 44] on span "Design" at bounding box center [82, 41] width 15 height 5
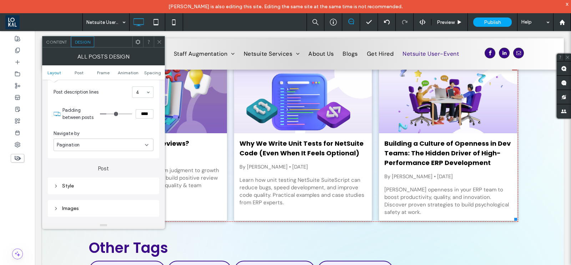
scroll to position [178, 0]
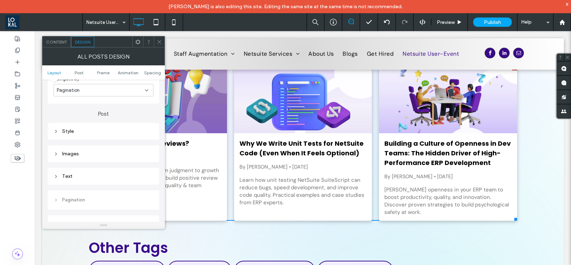
click at [67, 177] on div "Text" at bounding box center [104, 176] width 100 height 6
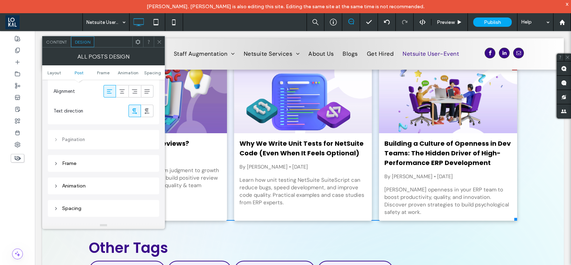
scroll to position [268, 0]
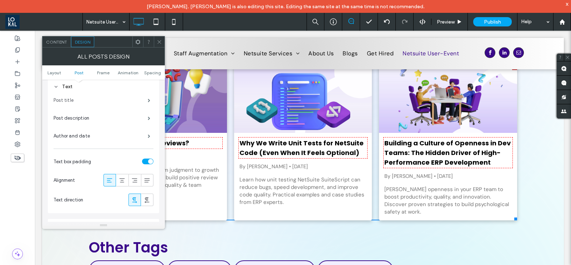
click at [125, 101] on label "Post title" at bounding box center [101, 100] width 94 height 14
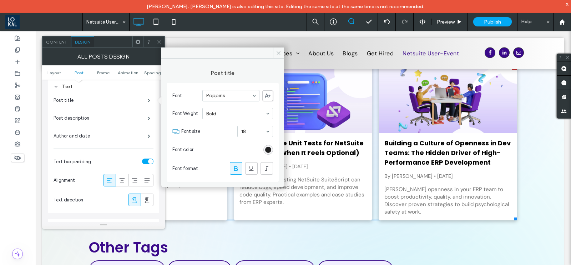
click at [268, 149] on div "rgb(0, 0, 0)" at bounding box center [268, 150] width 6 height 6
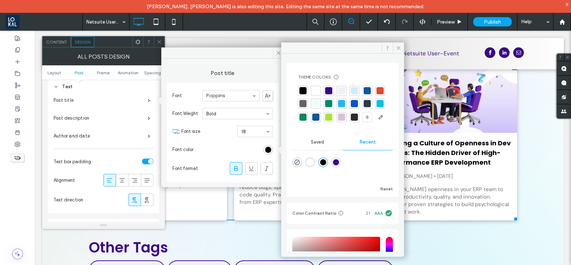
click at [332, 90] on div at bounding box center [329, 91] width 10 height 10
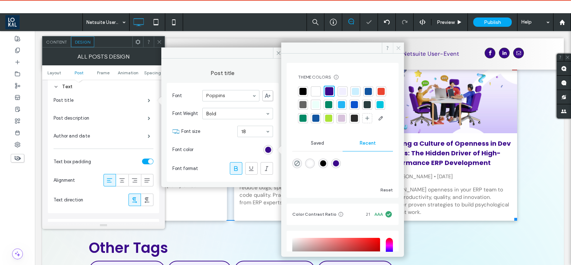
click at [398, 46] on icon at bounding box center [398, 47] width 5 height 5
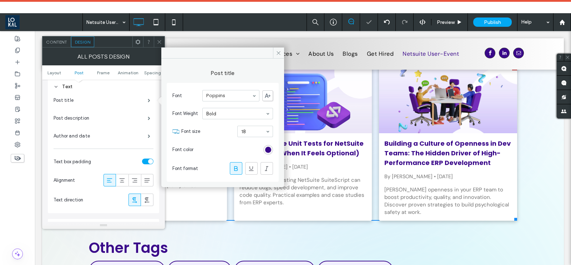
click at [159, 42] on icon at bounding box center [159, 41] width 5 height 5
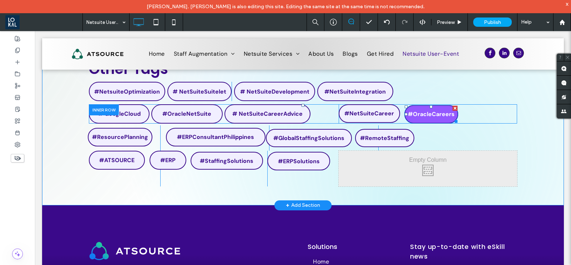
click at [409, 118] on link "#OracleCareers" at bounding box center [431, 114] width 54 height 19
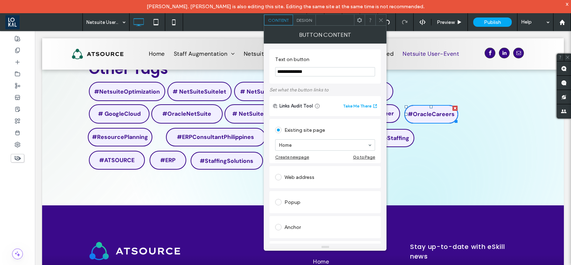
click at [303, 15] on div "Design" at bounding box center [304, 20] width 23 height 11
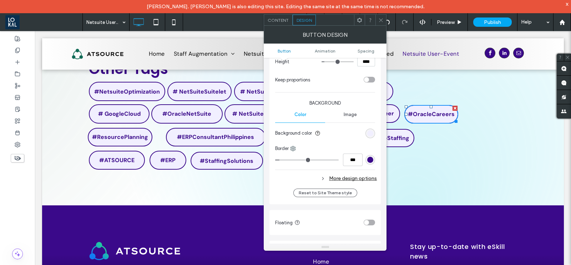
scroll to position [134, 0]
click at [365, 50] on span "Spacing" at bounding box center [366, 50] width 17 height 5
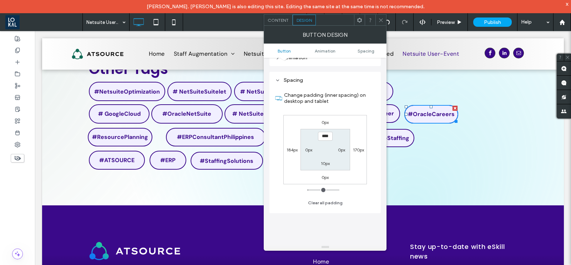
scroll to position [334, 0]
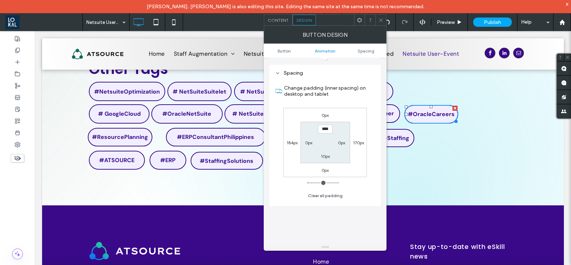
click at [378, 22] on div at bounding box center [380, 20] width 11 height 11
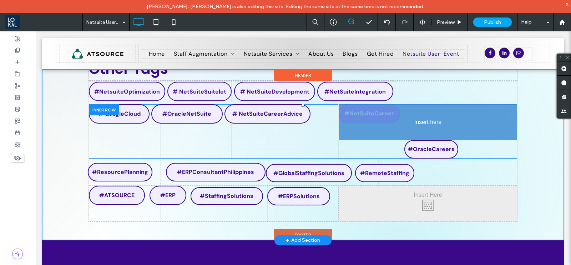
drag, startPoint x: 362, startPoint y: 116, endPoint x: 491, endPoint y: 160, distance: 135.9
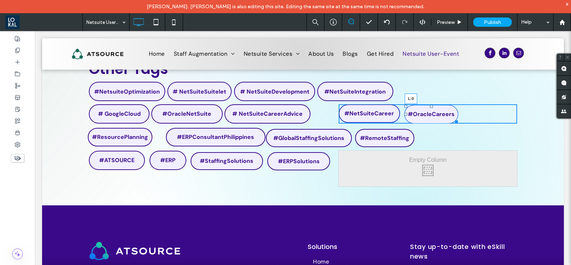
drag, startPoint x: 402, startPoint y: 113, endPoint x: 349, endPoint y: 145, distance: 62.4
click at [314, 114] on div "# GoogleCloud Click To Paste #OracleNetSuite Click To Paste # NetSuiteCareerAdv…" at bounding box center [303, 113] width 428 height 19
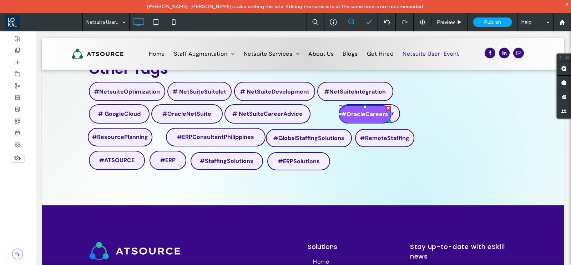
click at [369, 117] on span "#OracleCareers" at bounding box center [365, 113] width 47 height 7
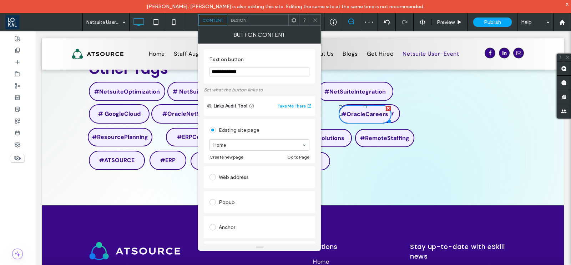
click at [238, 19] on span "Design" at bounding box center [238, 19] width 15 height 5
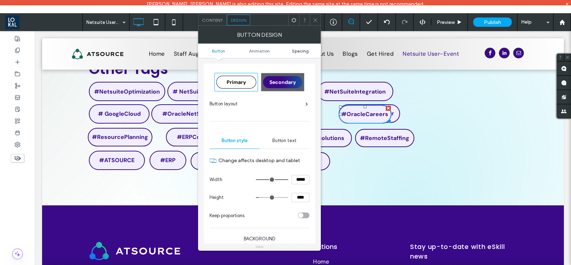
click at [300, 52] on span "Spacing" at bounding box center [300, 50] width 17 height 5
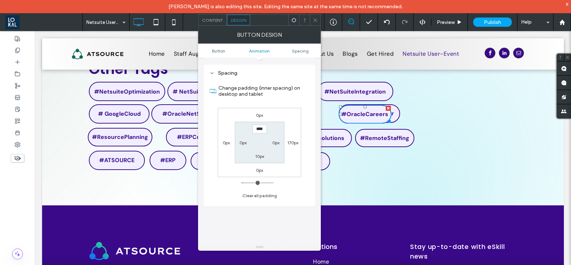
click at [293, 140] on label "170px" at bounding box center [292, 142] width 11 height 5
type input "***"
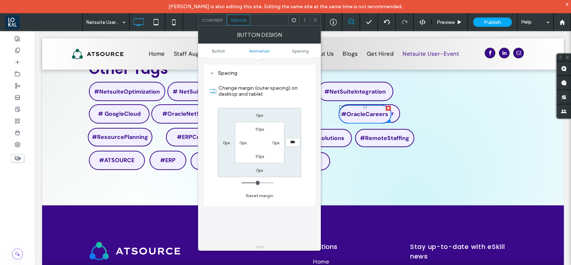
type input "***"
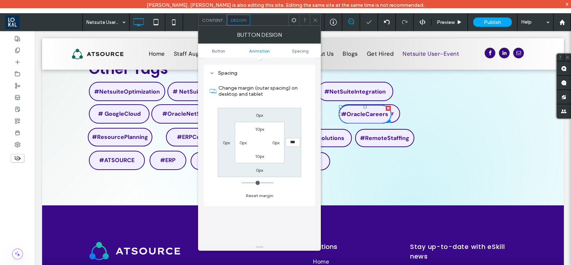
type input "*"
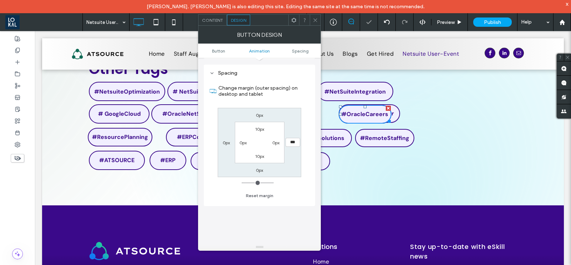
click at [317, 18] on icon at bounding box center [315, 19] width 5 height 5
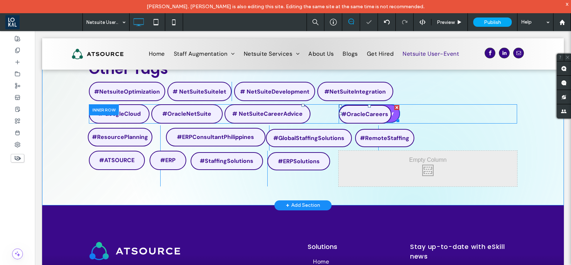
click at [394, 112] on link "#NetSuiteCareer" at bounding box center [369, 113] width 61 height 19
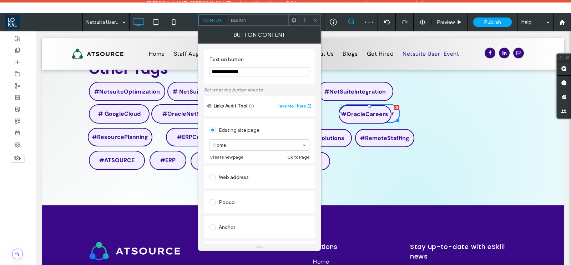
click at [242, 20] on span "Design" at bounding box center [238, 19] width 15 height 5
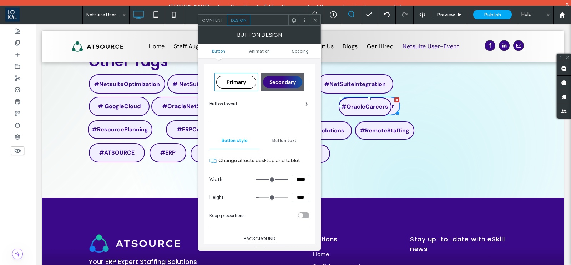
click at [299, 47] on ul "Button Animation Spacing" at bounding box center [259, 51] width 123 height 14
click at [299, 49] on span "Spacing" at bounding box center [300, 50] width 17 height 5
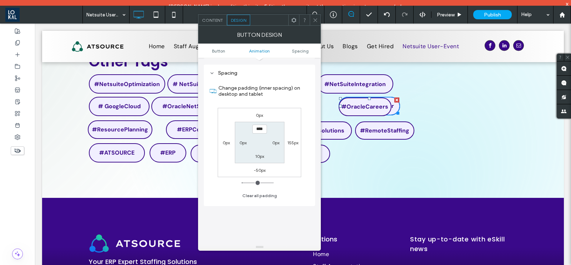
click at [259, 169] on label "-50px" at bounding box center [260, 169] width 12 height 5
type input "*"
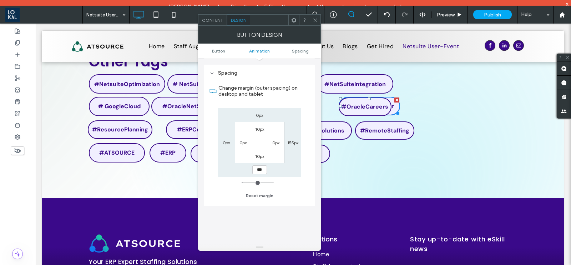
type input "***"
type input "*"
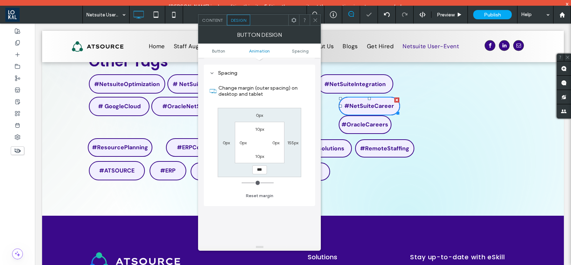
click at [314, 21] on use at bounding box center [316, 20] width 4 height 4
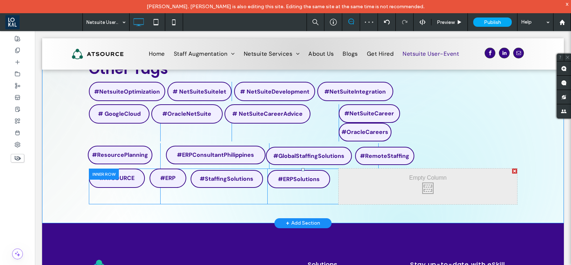
scroll to position [223, 0]
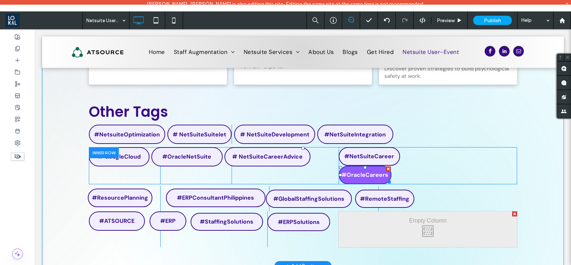
click at [352, 177] on span "#OracleCareers" at bounding box center [365, 174] width 47 height 7
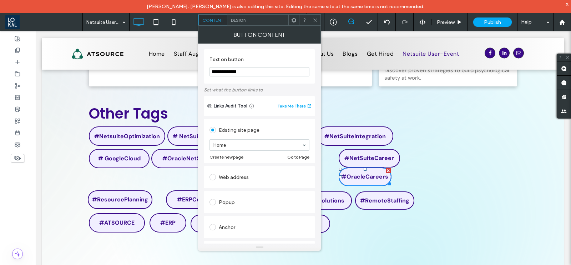
click at [238, 20] on span "Design" at bounding box center [238, 19] width 15 height 5
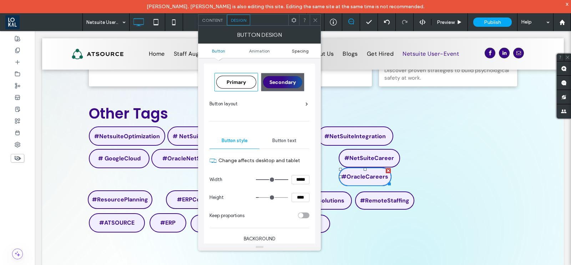
click at [299, 49] on span "Spacing" at bounding box center [300, 50] width 17 height 5
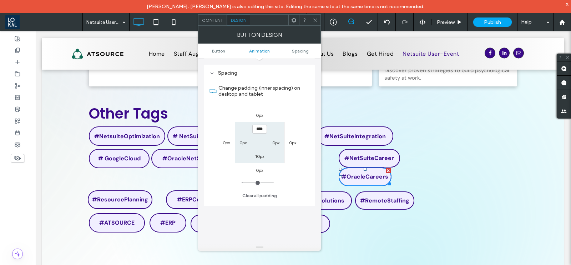
scroll to position [334, 0]
click at [259, 113] on label "0px" at bounding box center [259, 114] width 7 height 5
type input "*"
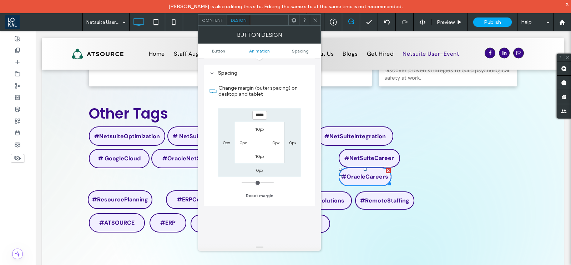
type input "*****"
type input "*"
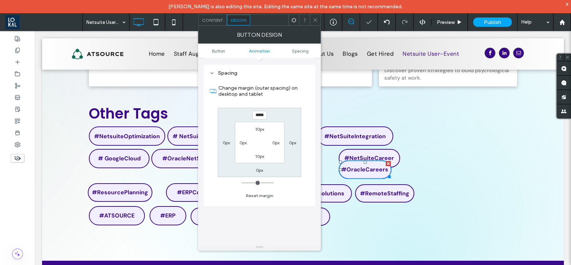
type input "*****"
type input "*"
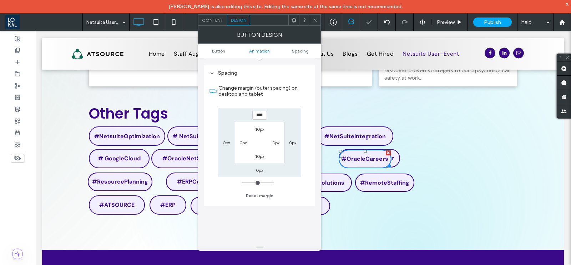
type input "*****"
type input "*"
type input "*****"
type input "*"
type input "*****"
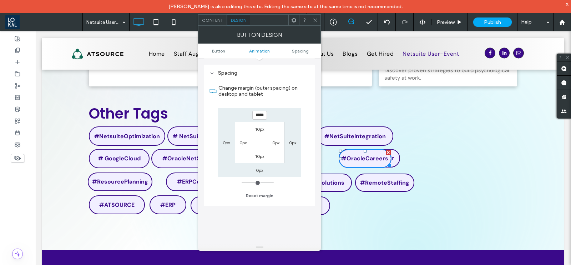
click at [225, 140] on label "0px" at bounding box center [226, 142] width 7 height 5
type input "*"
type input "*****"
type input "*"
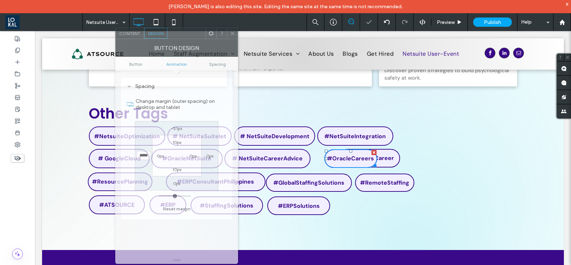
drag, startPoint x: 271, startPoint y: 27, endPoint x: 188, endPoint y: 40, distance: 83.8
click at [188, 40] on div "BUTTON DESIGN" at bounding box center [176, 48] width 123 height 18
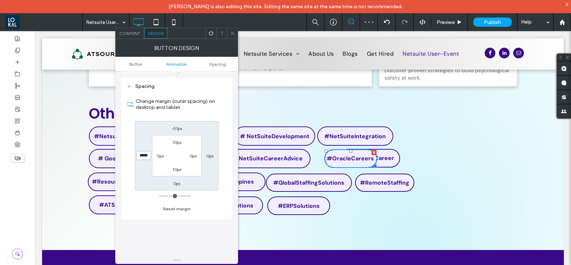
click at [143, 153] on input "*****" at bounding box center [143, 155] width 15 height 9
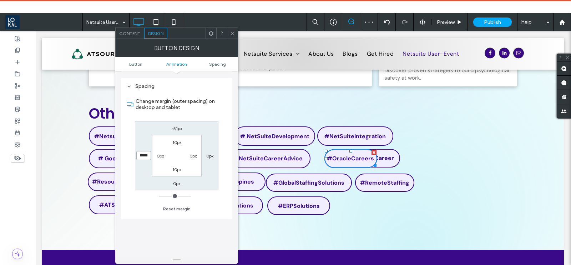
type input "*****"
type input "*"
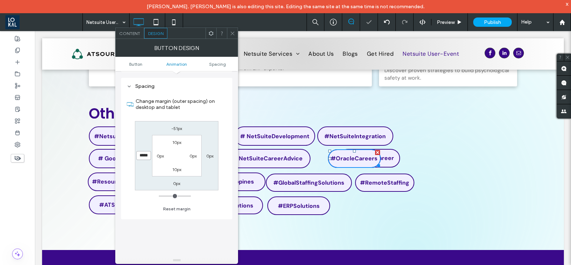
type input "*****"
type input "*"
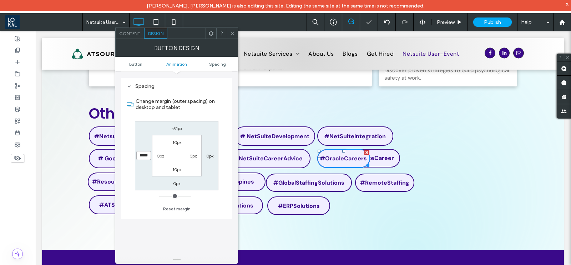
type input "*****"
type input "*"
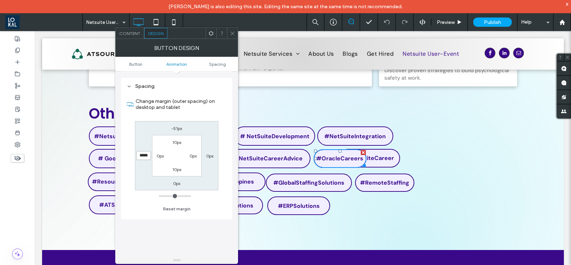
type input "*****"
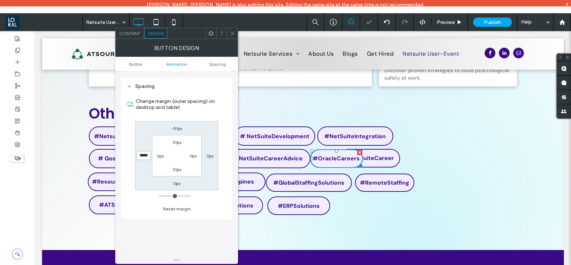
type input "*"
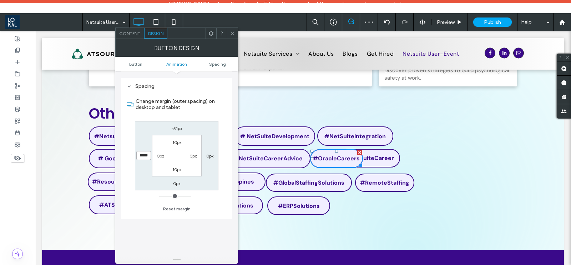
type input "*****"
type input "*"
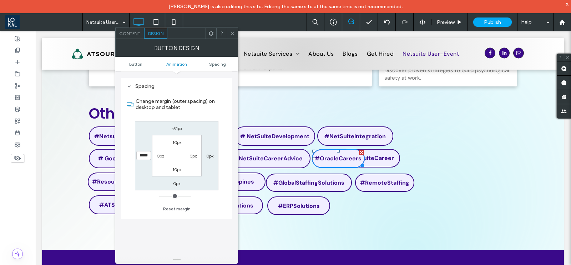
click at [232, 32] on icon at bounding box center [232, 33] width 5 height 5
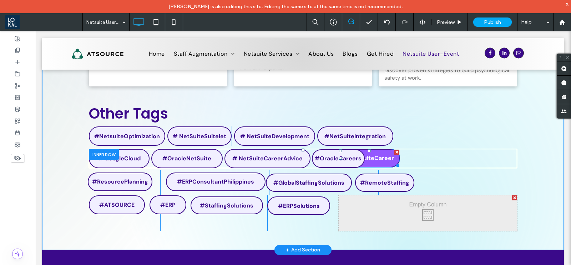
click at [368, 158] on span "#NetSuiteCareer" at bounding box center [369, 157] width 50 height 7
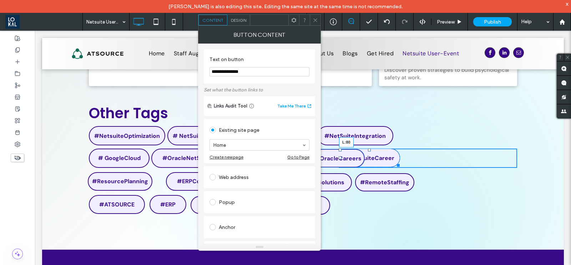
drag, startPoint x: 335, startPoint y: 156, endPoint x: 309, endPoint y: 56, distance: 102.9
click at [364, 160] on div "#NetSuiteCareer L:80 #OracleCareers Click To Paste" at bounding box center [428, 157] width 178 height 19
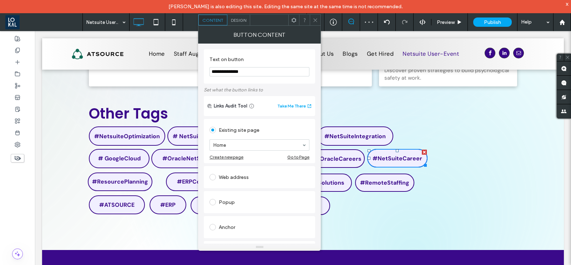
click at [313, 21] on icon at bounding box center [315, 19] width 5 height 5
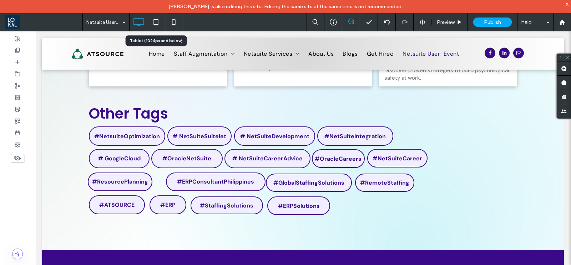
click at [158, 21] on icon at bounding box center [156, 22] width 14 height 14
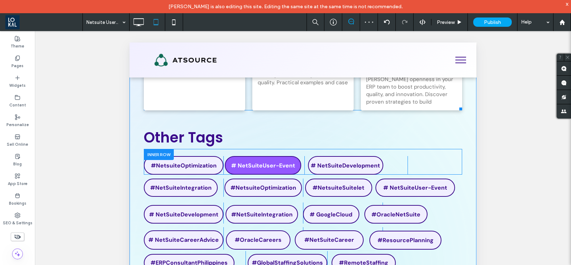
scroll to position [223, 0]
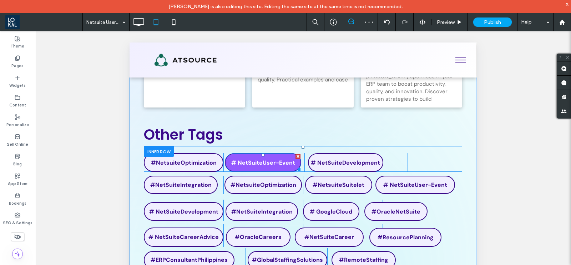
click at [286, 166] on span "# NetSuiteUser-Event" at bounding box center [263, 162] width 64 height 7
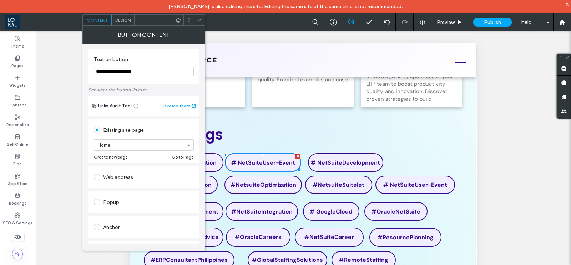
drag, startPoint x: 150, startPoint y: 74, endPoint x: 118, endPoint y: 77, distance: 32.0
click at [118, 77] on section "**********" at bounding box center [144, 66] width 100 height 27
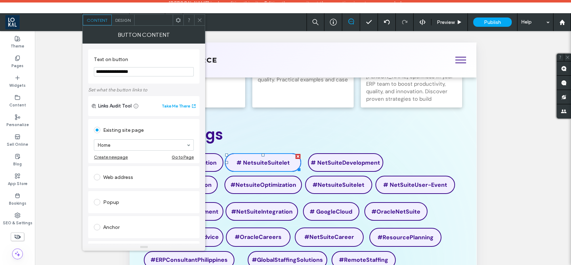
type input "**********"
click at [200, 16] on span at bounding box center [199, 20] width 5 height 11
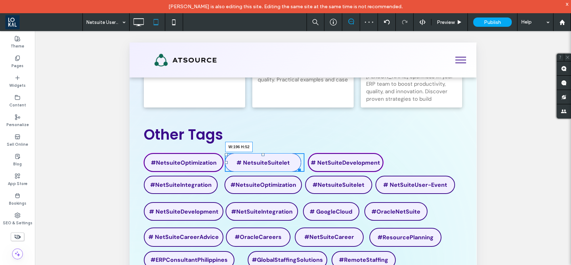
drag, startPoint x: 295, startPoint y: 176, endPoint x: 433, endPoint y: 218, distance: 144.5
click at [296, 171] on div at bounding box center [298, 168] width 5 height 5
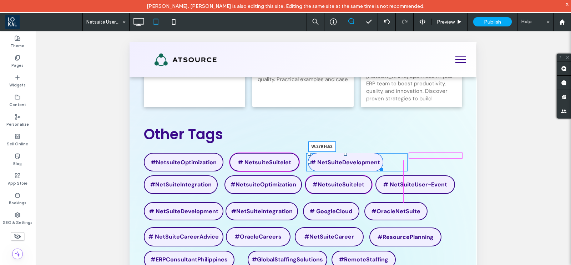
drag, startPoint x: 375, startPoint y: 173, endPoint x: 386, endPoint y: 175, distance: 11.2
click at [386, 171] on div "# NetSuiteDevelopment W:279 H:52 Click To Paste" at bounding box center [357, 162] width 102 height 19
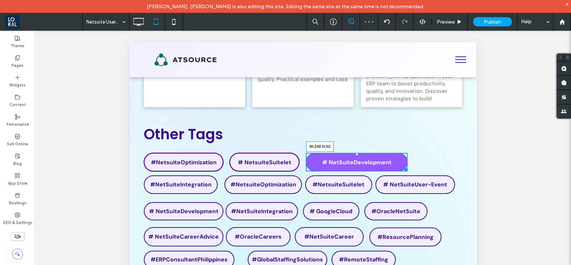
drag, startPoint x: 399, startPoint y: 175, endPoint x: 411, endPoint y: 213, distance: 40.2
click at [402, 171] on div at bounding box center [404, 168] width 5 height 5
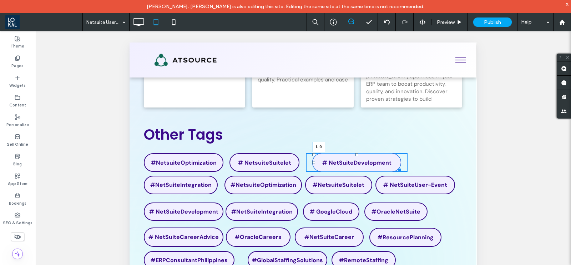
drag, startPoint x: 309, startPoint y: 170, endPoint x: 301, endPoint y: 166, distance: 9.5
click at [301, 166] on div "#NetsuiteOptimization Click To Paste # NetsuiteSuitelet Click To Paste # NetSui…" at bounding box center [303, 162] width 318 height 19
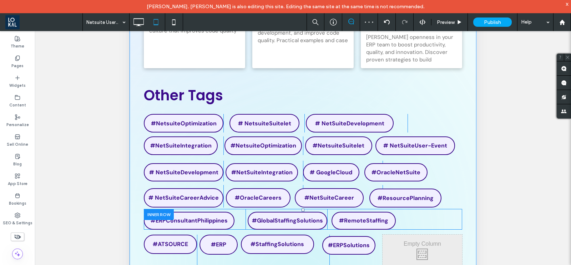
scroll to position [0, 0]
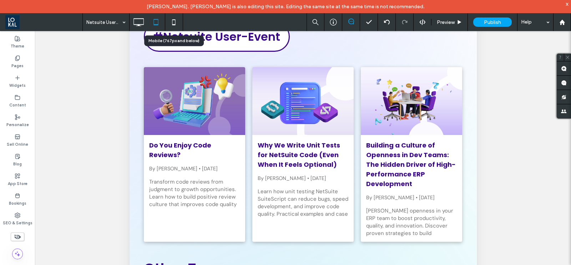
click at [170, 21] on icon at bounding box center [174, 22] width 14 height 14
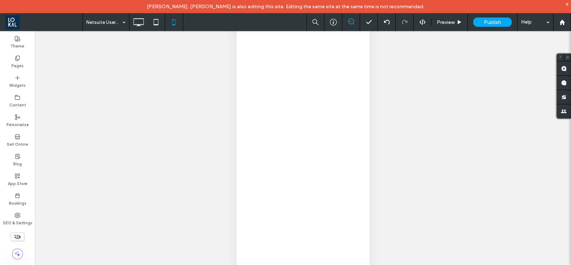
scroll to position [43, 0]
click at [0, 0] on div at bounding box center [0, 0] width 0 height 0
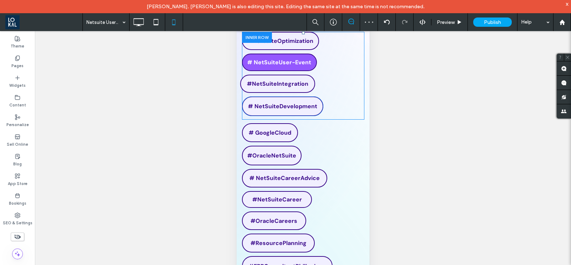
scroll to position [44, 0]
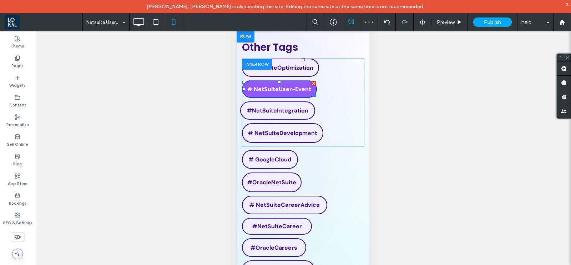
click at [294, 90] on span "# NetSuiteUser-Event" at bounding box center [279, 88] width 64 height 7
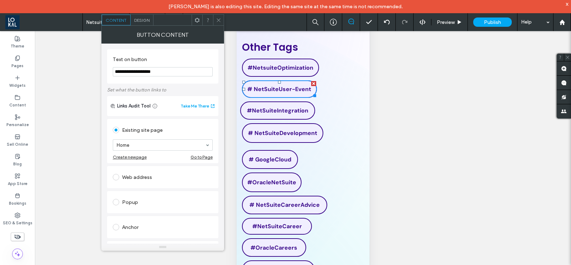
drag, startPoint x: 155, startPoint y: 70, endPoint x: 127, endPoint y: 71, distance: 28.2
click at [127, 71] on input "**********" at bounding box center [163, 71] width 100 height 9
type input "**********"
click at [221, 15] on span at bounding box center [218, 20] width 5 height 11
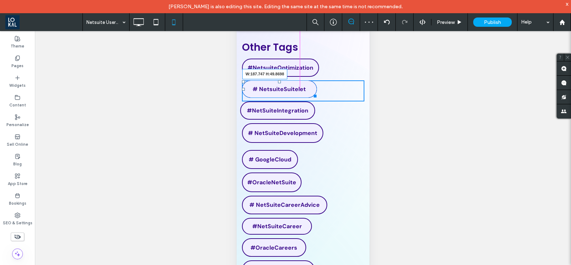
drag, startPoint x: 312, startPoint y: 93, endPoint x: 503, endPoint y: 94, distance: 191.0
click at [308, 93] on div "# NetsuiteSuitelet W:187.747 H:49.8698 Click To Paste" at bounding box center [303, 90] width 122 height 21
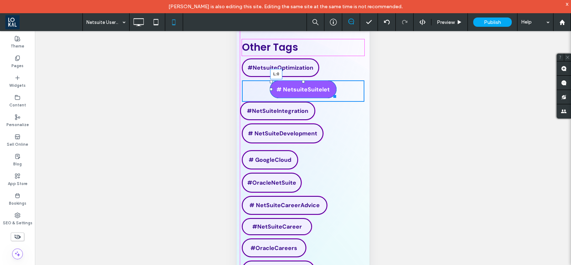
drag, startPoint x: 267, startPoint y: 88, endPoint x: 242, endPoint y: 89, distance: 25.0
click at [269, 89] on div at bounding box center [270, 89] width 3 height 3
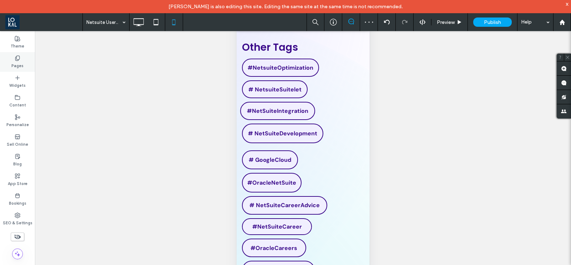
click at [20, 62] on label "Pages" at bounding box center [17, 65] width 12 height 8
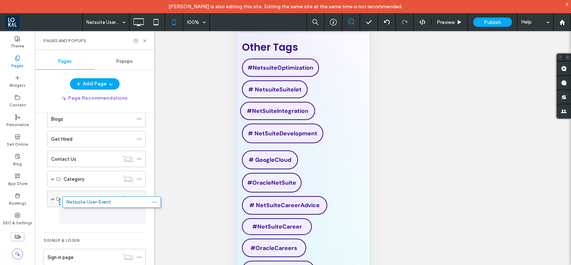
scroll to position [93, 0]
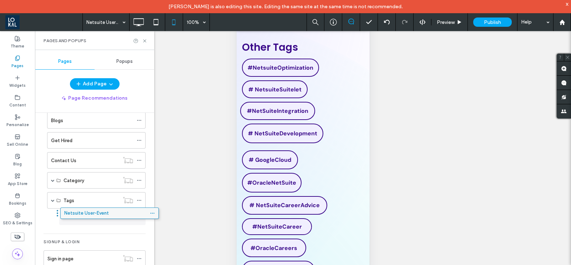
drag, startPoint x: 64, startPoint y: 213, endPoint x: 77, endPoint y: 213, distance: 13.2
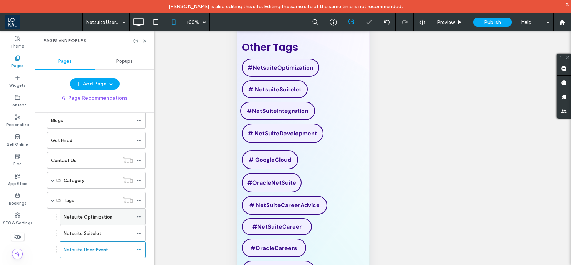
scroll to position [96, 0]
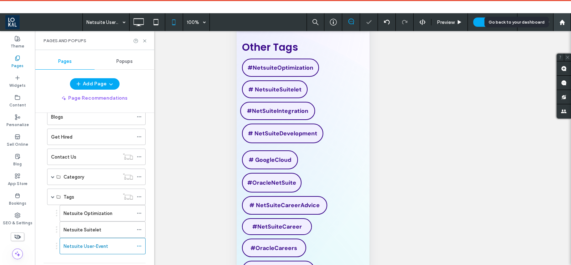
click at [562, 23] on use at bounding box center [561, 21] width 5 height 5
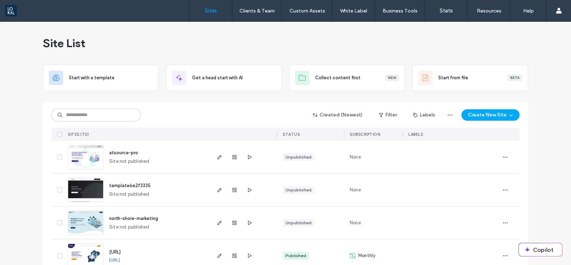
scroll to position [89, 0]
click at [86, 151] on img at bounding box center [85, 169] width 35 height 49
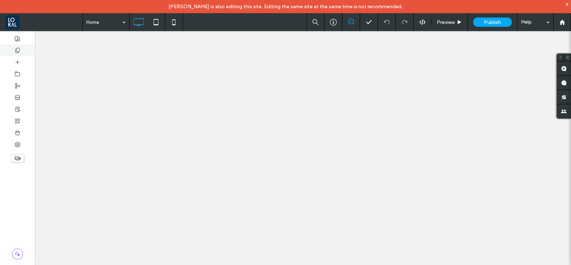
click at [16, 50] on icon at bounding box center [18, 50] width 6 height 6
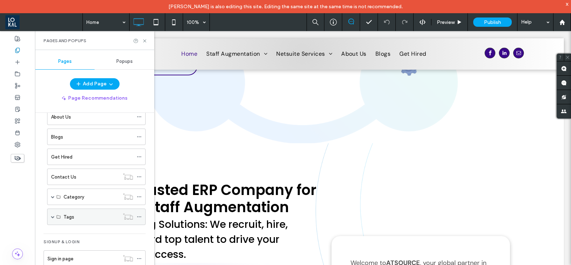
click at [139, 216] on use at bounding box center [139, 216] width 4 height 1
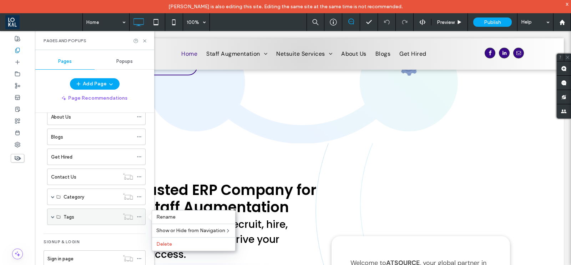
click at [54, 216] on span at bounding box center [53, 217] width 4 height 4
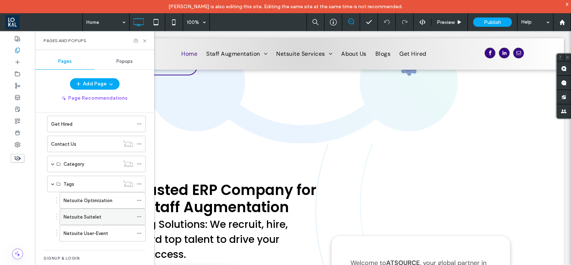
scroll to position [125, 0]
click at [140, 215] on icon at bounding box center [139, 217] width 5 height 5
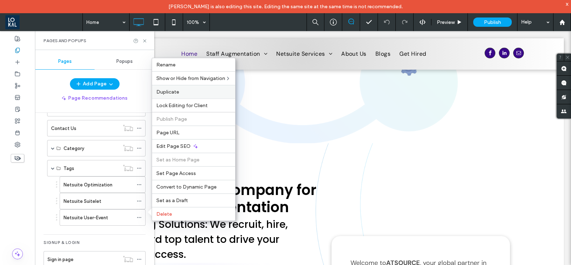
click at [171, 94] on span "Duplicate" at bounding box center [167, 92] width 23 height 6
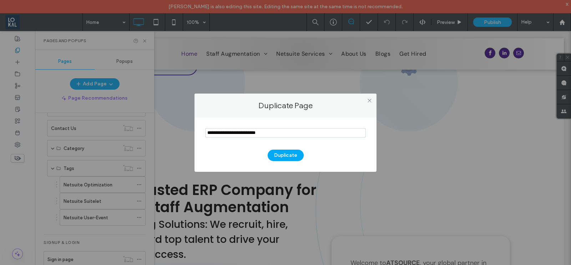
drag, startPoint x: 269, startPoint y: 135, endPoint x: 193, endPoint y: 132, distance: 76.8
click at [193, 132] on div "Duplicate Page Duplicate" at bounding box center [285, 132] width 571 height 265
type input "**********"
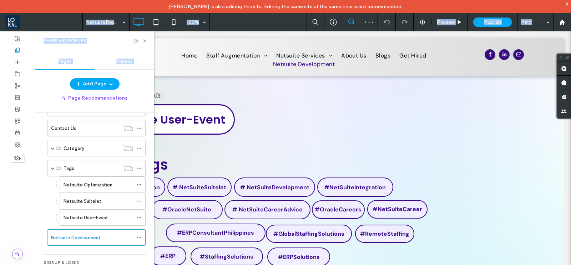
drag, startPoint x: 60, startPoint y: 235, endPoint x: 97, endPoint y: 224, distance: 38.3
click at [97, 224] on div "Netsuite Development 100% Preview Publish Help Site Comments Team & Clients Aut…" at bounding box center [285, 132] width 571 height 265
click at [35, 224] on div at bounding box center [17, 154] width 35 height 247
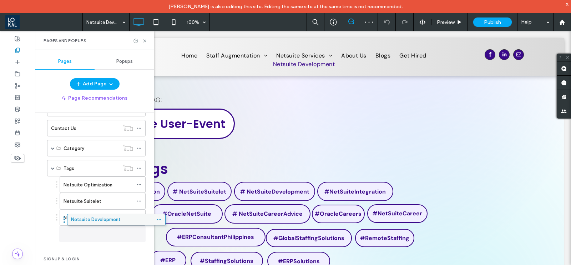
drag, startPoint x: 71, startPoint y: 234, endPoint x: 85, endPoint y: 223, distance: 17.6
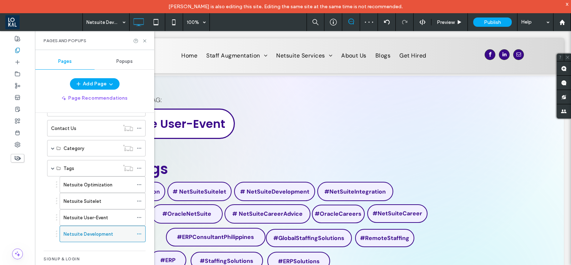
click at [85, 227] on div "Netsuite Development" at bounding box center [99, 234] width 70 height 16
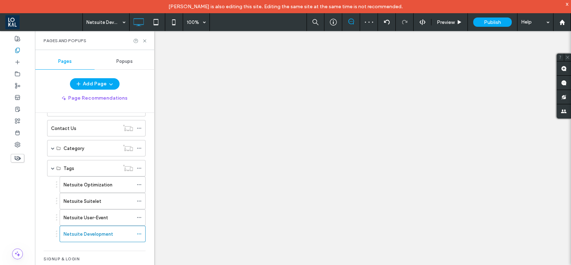
click at [145, 41] on icon at bounding box center [144, 40] width 5 height 5
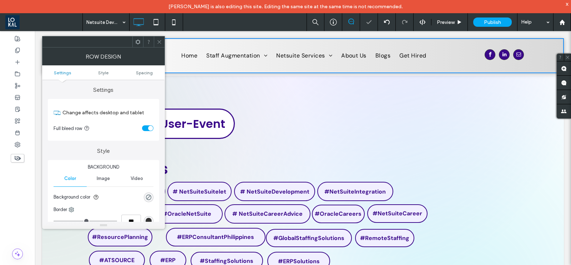
click at [161, 40] on icon at bounding box center [159, 41] width 5 height 5
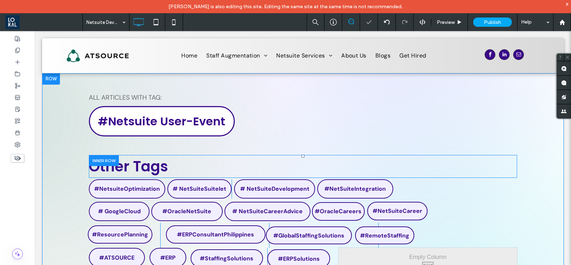
click at [89, 157] on div at bounding box center [104, 160] width 30 height 11
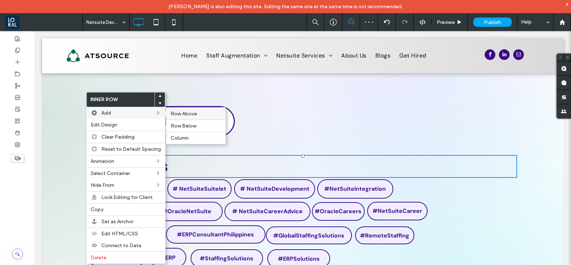
click at [178, 113] on span "Row Above" at bounding box center [184, 114] width 26 height 6
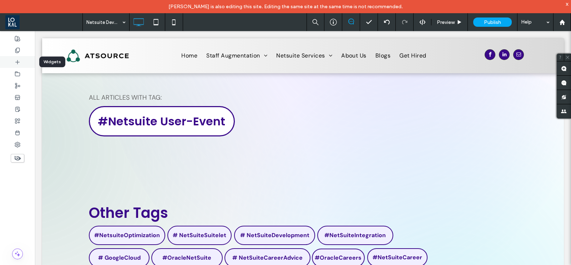
click at [15, 60] on icon at bounding box center [18, 62] width 6 height 6
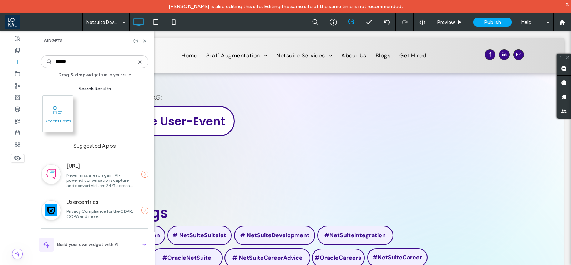
type input "******"
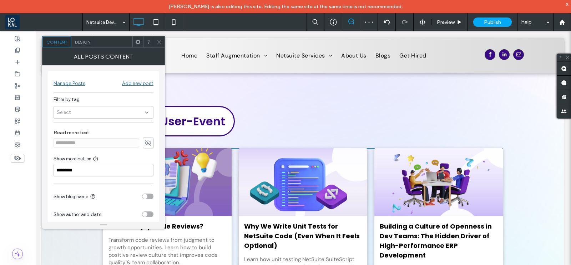
drag, startPoint x: 160, startPoint y: 45, endPoint x: 138, endPoint y: 34, distance: 24.4
click at [160, 45] on span at bounding box center [159, 41] width 5 height 11
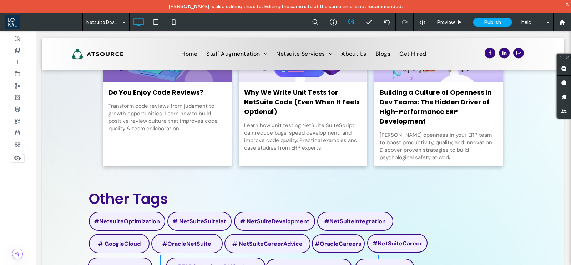
scroll to position [44, 0]
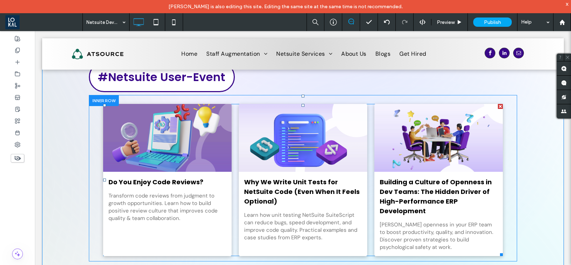
click at [135, 243] on div "Do You Enjoy Code Reviews? By [PERSON_NAME] • [DATE] Transform code reviews fro…" at bounding box center [167, 214] width 128 height 84
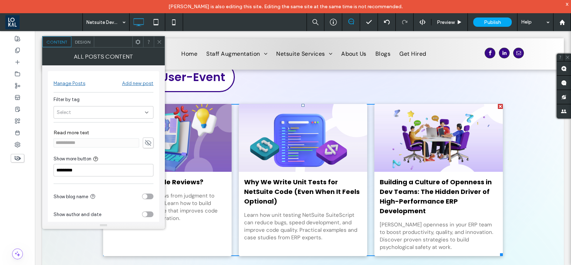
click at [87, 113] on div "Select" at bounding box center [104, 112] width 100 height 12
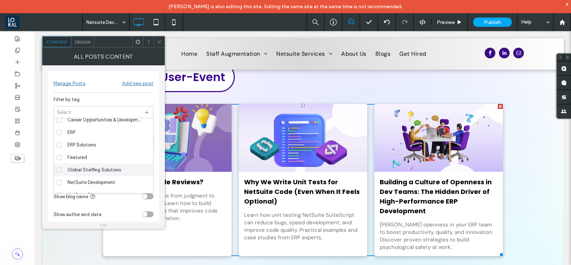
scroll to position [0, 0]
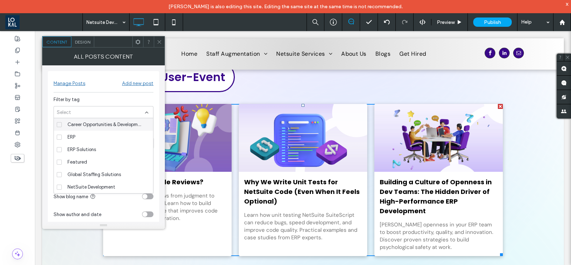
click at [147, 110] on icon at bounding box center [147, 113] width 6 height 6
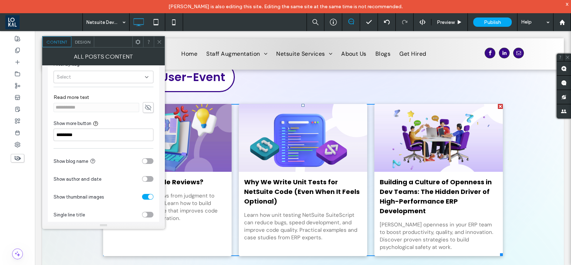
scroll to position [44, 0]
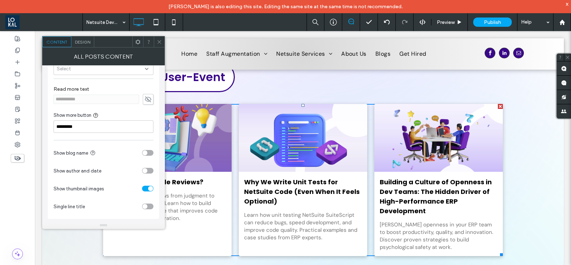
click at [146, 169] on div "toggle" at bounding box center [144, 170] width 5 height 5
click at [82, 43] on span "Design" at bounding box center [82, 41] width 15 height 5
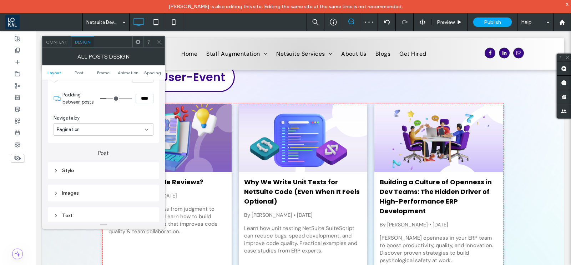
scroll to position [178, 0]
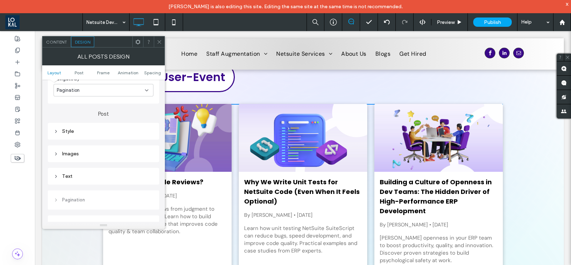
click at [74, 175] on div "Text" at bounding box center [104, 176] width 100 height 6
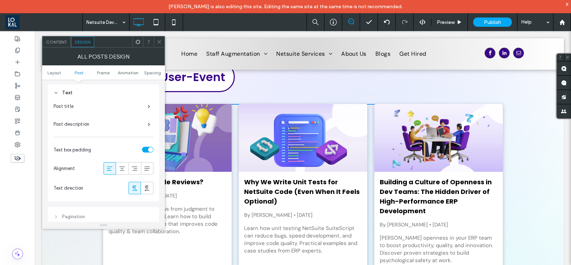
scroll to position [268, 0]
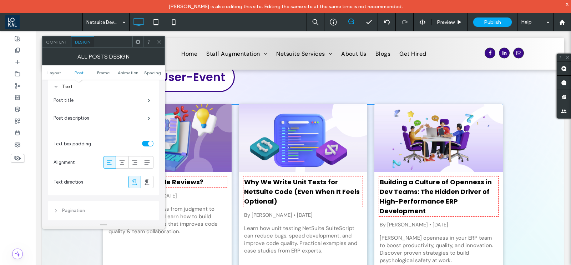
click at [128, 96] on label "Post title" at bounding box center [101, 100] width 94 height 14
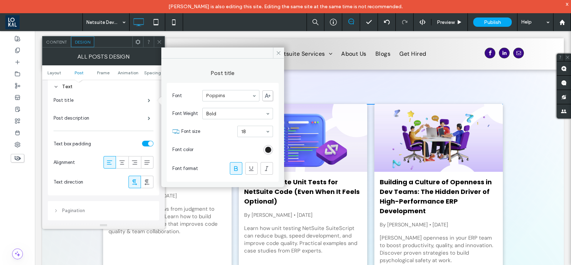
click at [268, 147] on div "rgb(0, 0, 0)" at bounding box center [268, 150] width 6 height 6
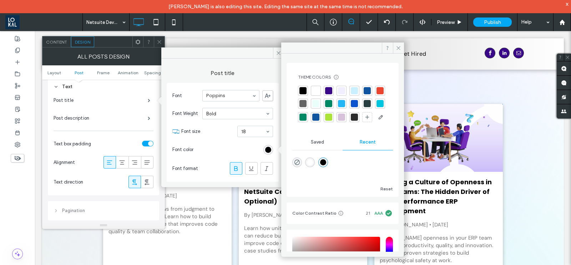
click at [327, 90] on div at bounding box center [328, 90] width 7 height 7
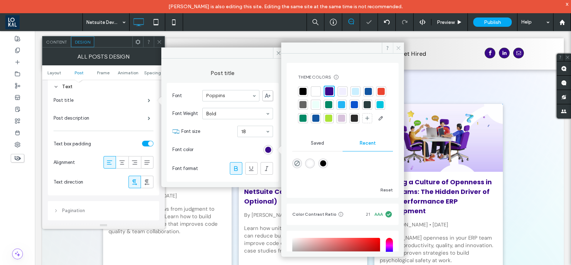
click at [398, 45] on icon at bounding box center [398, 47] width 5 height 5
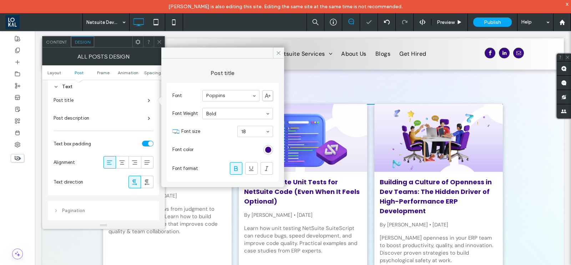
click at [159, 40] on icon at bounding box center [159, 41] width 5 height 5
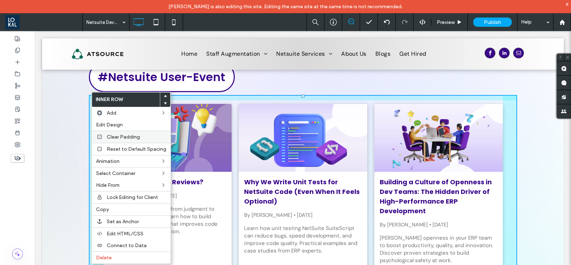
click at [108, 136] on span "Clear Padding" at bounding box center [123, 137] width 33 height 6
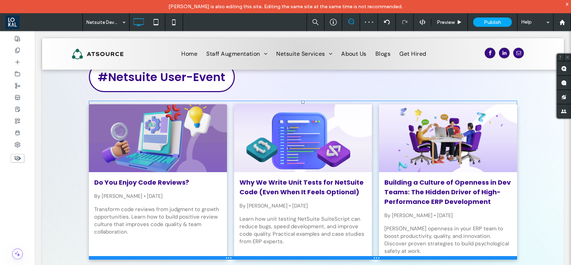
drag, startPoint x: 299, startPoint y: 94, endPoint x: 297, endPoint y: 100, distance: 6.2
click at [297, 101] on div "Click To Paste Click To Paste Do You Enjoy Code Reviews? By [PERSON_NAME] • [DA…" at bounding box center [303, 180] width 428 height 159
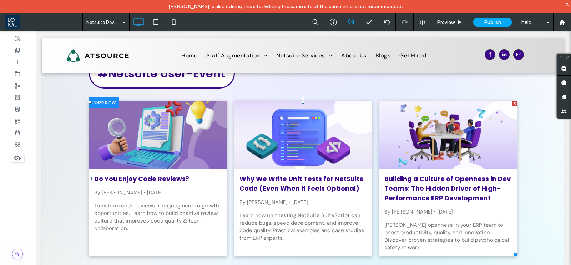
scroll to position [0, 0]
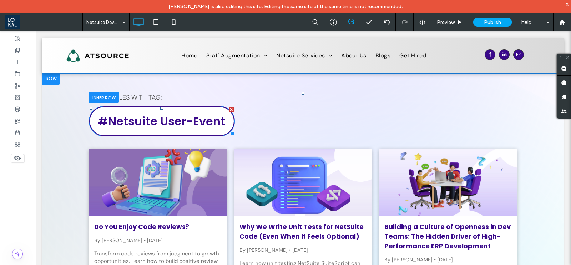
click at [196, 117] on span "#Netsuite User-Event" at bounding box center [161, 121] width 127 height 16
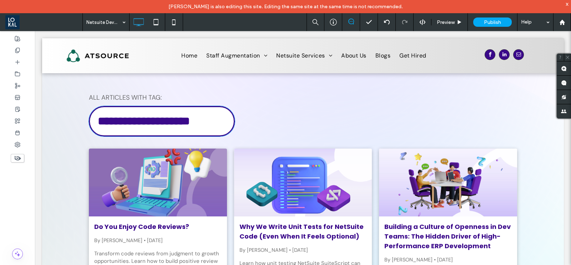
click at [159, 125] on span "**********" at bounding box center [144, 120] width 92 height 11
type input "*******"
type input "**"
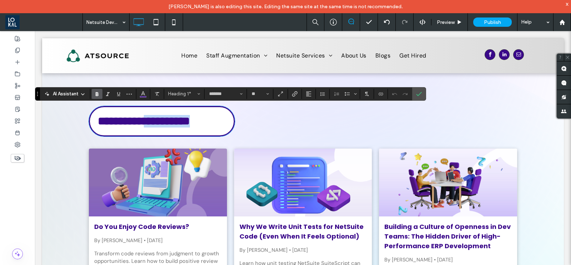
drag, startPoint x: 156, startPoint y: 120, endPoint x: 239, endPoint y: 116, distance: 83.3
click at [239, 116] on div "**********" at bounding box center [303, 115] width 428 height 47
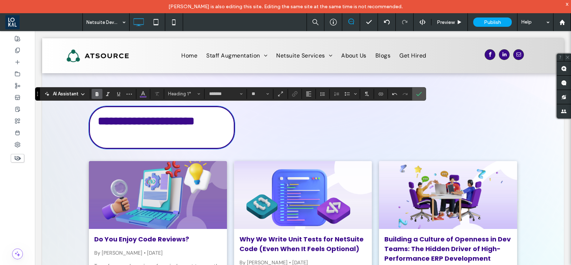
scroll to position [1, 0]
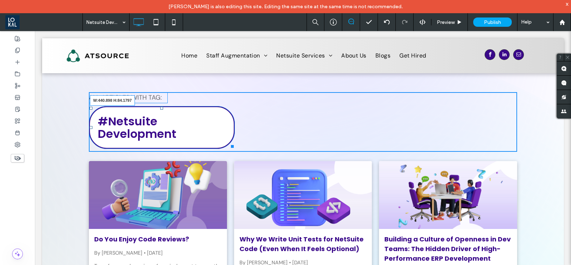
drag, startPoint x: 225, startPoint y: 146, endPoint x: 282, endPoint y: 179, distance: 66.4
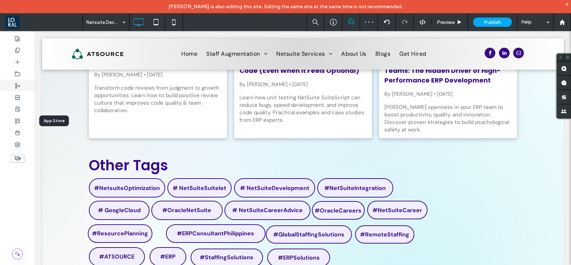
scroll to position [175, 0]
click at [17, 51] on icon at bounding box center [18, 50] width 6 height 6
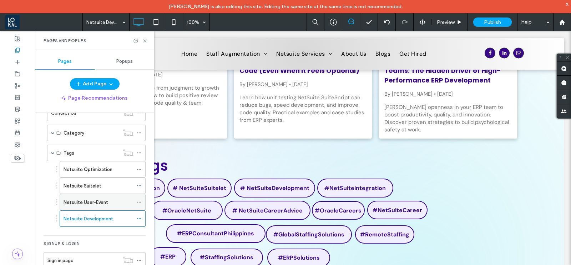
scroll to position [141, 0]
click at [143, 41] on icon at bounding box center [144, 40] width 5 height 5
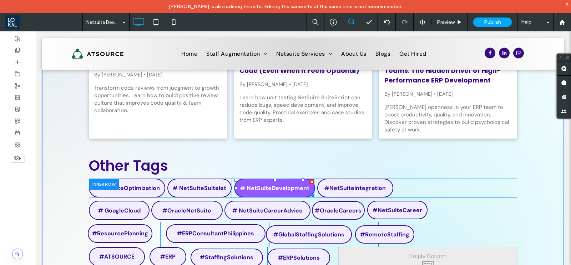
click at [273, 184] on span "# NetSuiteDevelopment" at bounding box center [274, 187] width 69 height 7
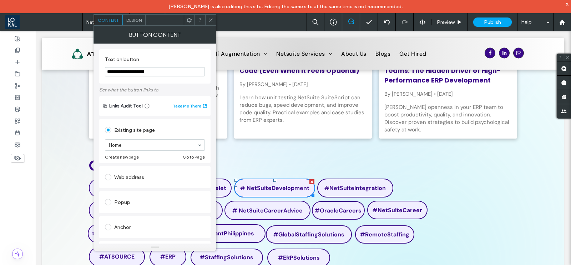
drag, startPoint x: 160, startPoint y: 71, endPoint x: 129, endPoint y: 74, distance: 31.5
click at [129, 74] on input "**********" at bounding box center [155, 71] width 100 height 9
type input "**********"
click at [209, 22] on icon at bounding box center [210, 19] width 5 height 5
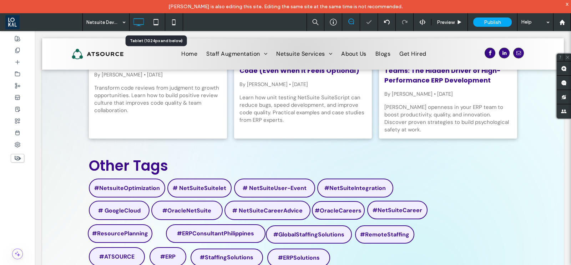
click at [151, 24] on icon at bounding box center [156, 22] width 14 height 14
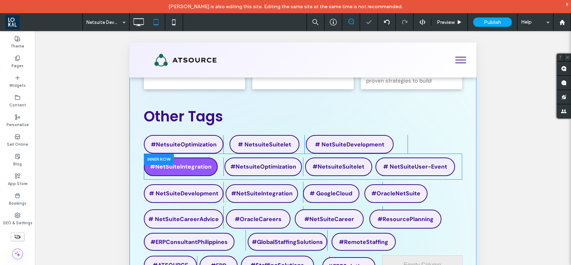
scroll to position [264, 0]
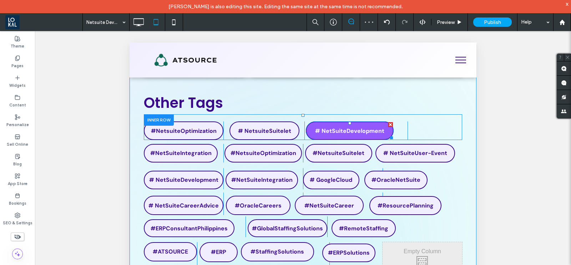
click at [350, 127] on span "# NetSuiteDevelopment" at bounding box center [349, 130] width 69 height 7
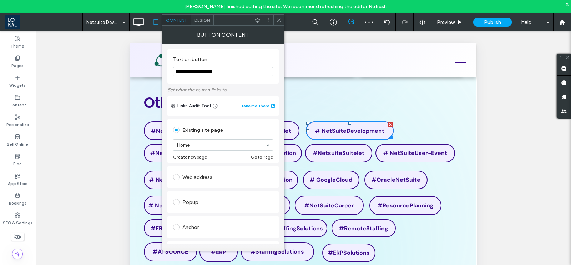
drag, startPoint x: 244, startPoint y: 72, endPoint x: 198, endPoint y: 72, distance: 46.8
click at [198, 72] on input "**********" at bounding box center [223, 71] width 100 height 9
type input "**********"
click at [277, 22] on icon at bounding box center [278, 19] width 5 height 5
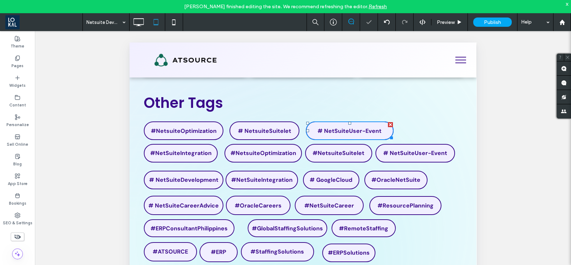
scroll to position [0, 0]
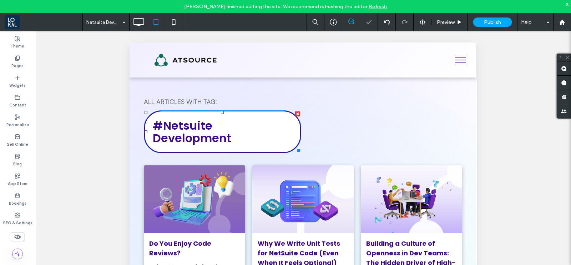
click at [231, 127] on span "#Netsuite Development" at bounding box center [192, 131] width 79 height 29
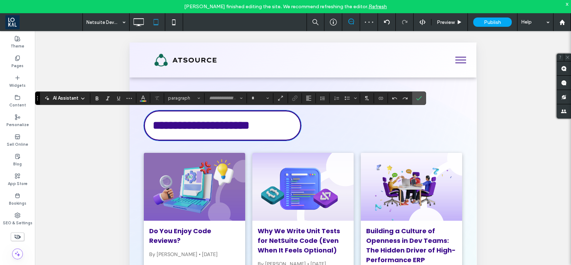
type input "*******"
type input "**"
drag, startPoint x: 291, startPoint y: 125, endPoint x: 217, endPoint y: 129, distance: 74.7
click at [217, 129] on span "**********" at bounding box center [201, 125] width 97 height 11
click at [422, 100] on label "Confirm" at bounding box center [419, 98] width 11 height 13
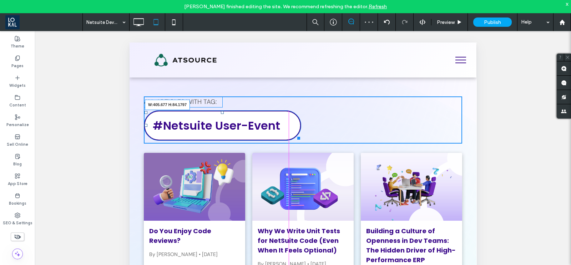
drag, startPoint x: 296, startPoint y: 136, endPoint x: 460, endPoint y: 192, distance: 173.5
click at [295, 138] on div at bounding box center [297, 136] width 5 height 5
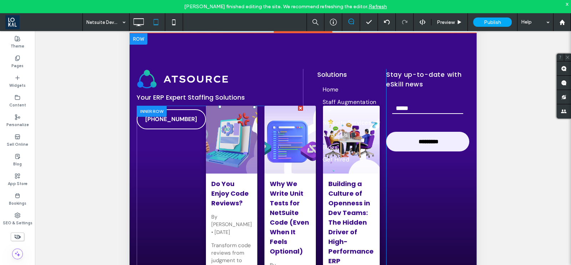
scroll to position [328, 0]
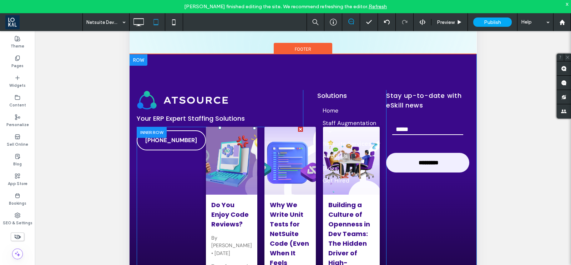
click at [298, 127] on div at bounding box center [300, 129] width 5 height 5
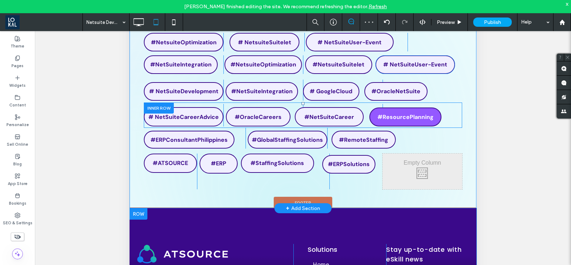
scroll to position [0, 0]
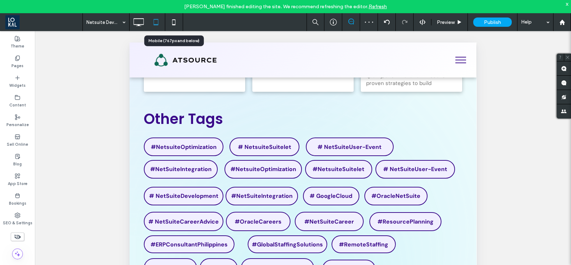
click at [176, 22] on icon at bounding box center [174, 22] width 14 height 14
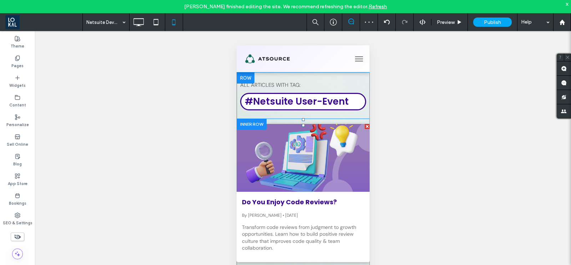
click at [253, 148] on div at bounding box center [302, 158] width 141 height 72
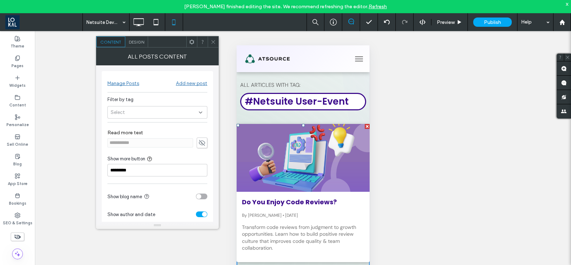
click at [139, 43] on span "Design" at bounding box center [136, 41] width 15 height 5
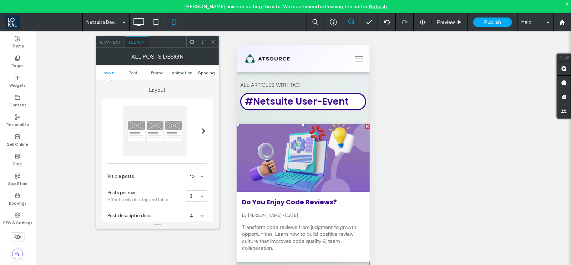
click at [208, 70] on span "Spacing" at bounding box center [206, 72] width 17 height 5
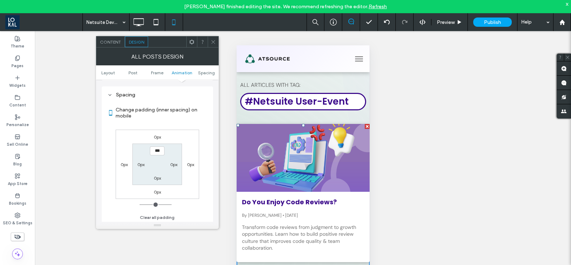
scroll to position [352, 0]
click at [138, 162] on label "0px" at bounding box center [140, 164] width 7 height 5
type input "****"
type input "**"
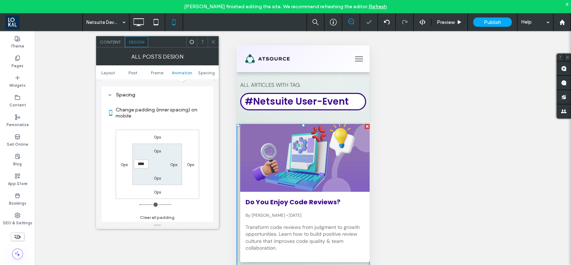
type input "****"
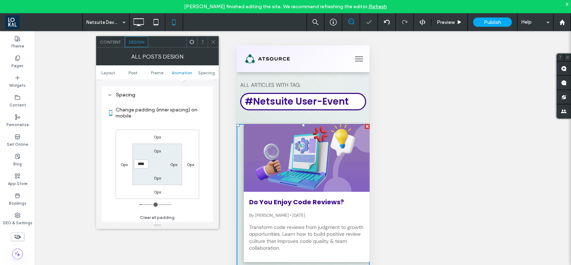
click at [174, 163] on label "0px" at bounding box center [173, 164] width 7 height 5
type input "*"
type input "****"
type input "**"
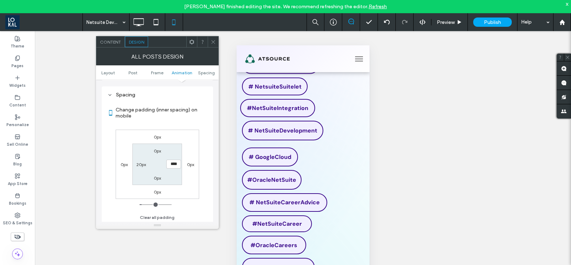
scroll to position [535, 0]
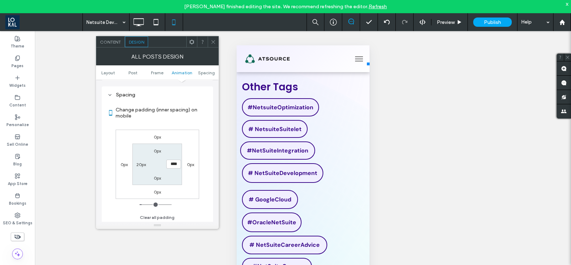
click at [212, 41] on use at bounding box center [213, 42] width 4 height 4
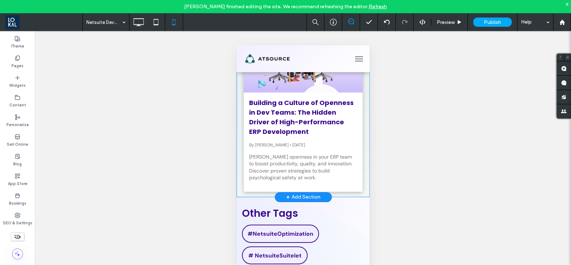
scroll to position [402, 0]
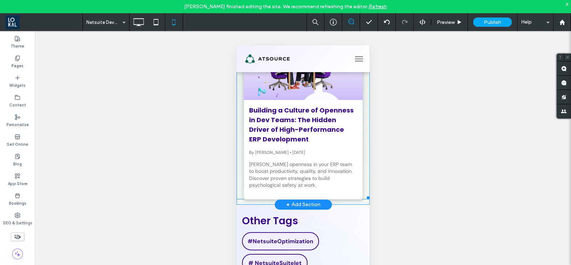
click at [266, 144] on link "Building a Culture of Openness in Dev Teams: The Hidden Driver of High-Performa…" at bounding box center [303, 124] width 108 height 39
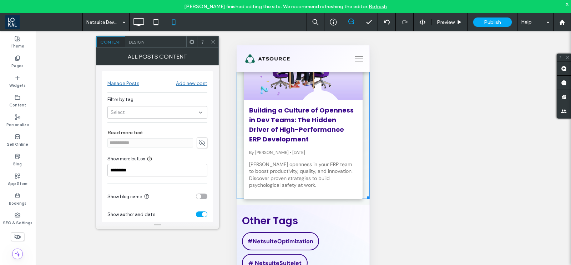
click at [136, 39] on span "Design" at bounding box center [136, 41] width 15 height 5
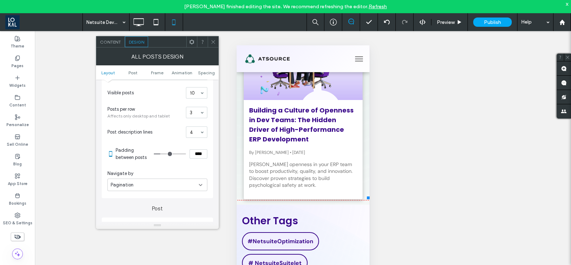
scroll to position [89, 0]
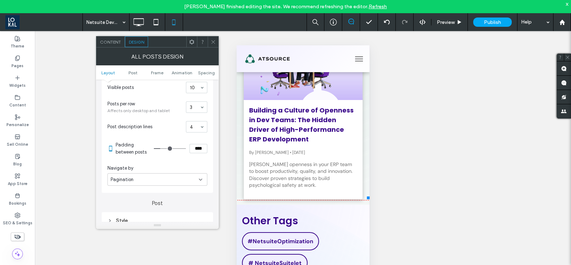
click at [164, 178] on div "Pagination" at bounding box center [155, 179] width 88 height 7
click at [211, 38] on span at bounding box center [213, 41] width 5 height 11
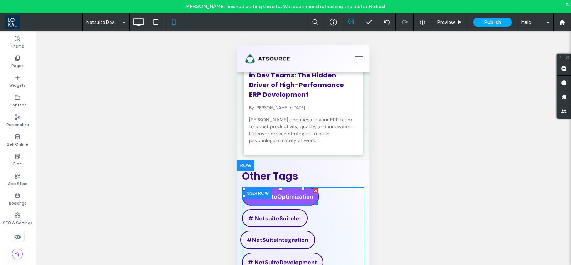
scroll to position [535, 0]
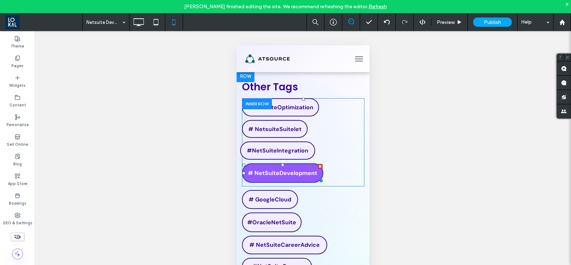
click at [282, 183] on link "# NetSuiteDevelopment" at bounding box center [282, 173] width 81 height 20
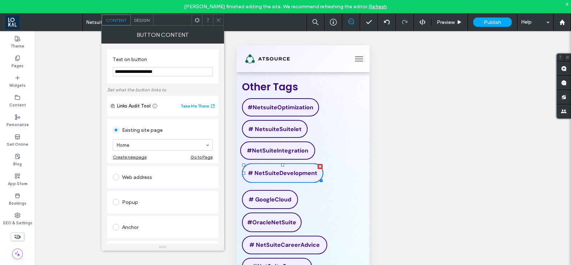
drag, startPoint x: 170, startPoint y: 72, endPoint x: 137, endPoint y: 71, distance: 32.5
click at [137, 71] on input "**********" at bounding box center [163, 71] width 100 height 9
type input "**********"
click at [219, 19] on icon at bounding box center [218, 19] width 5 height 5
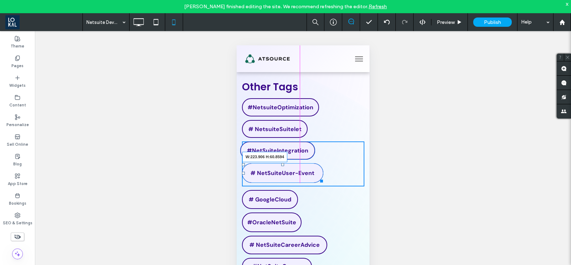
click at [318, 186] on div "#NetSuiteIntegration # NetSuiteUser-Event W:223.906 H:60.8594 Click To Paste" at bounding box center [303, 163] width 122 height 45
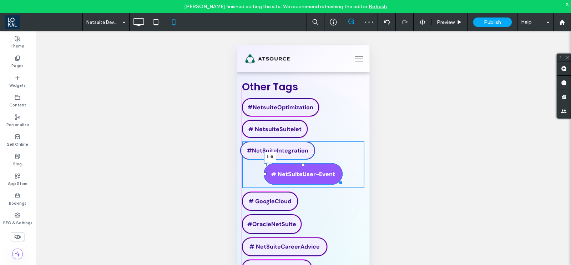
drag, startPoint x: 261, startPoint y: 183, endPoint x: 476, endPoint y: 227, distance: 219.8
click at [263, 175] on div at bounding box center [264, 173] width 3 height 3
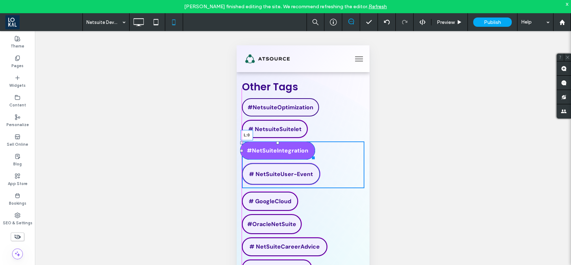
drag, startPoint x: 240, startPoint y: 160, endPoint x: 481, endPoint y: 209, distance: 245.9
click at [242, 152] on div at bounding box center [241, 150] width 3 height 3
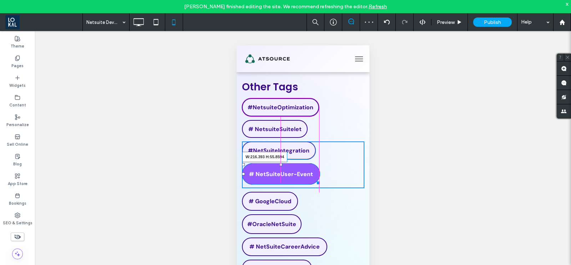
click at [314, 184] on div at bounding box center [316, 181] width 5 height 5
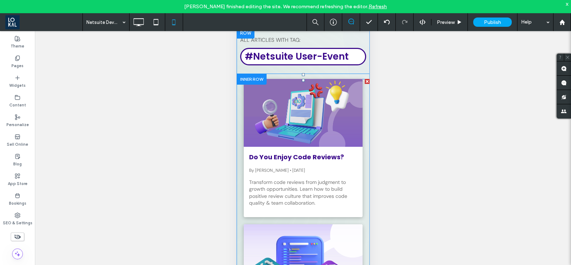
scroll to position [0, 0]
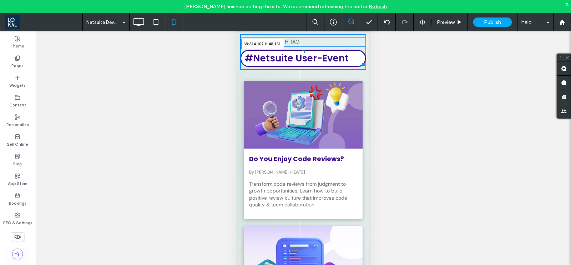
drag, startPoint x: 355, startPoint y: 63, endPoint x: 604, endPoint y: 127, distance: 257.3
click at [359, 63] on div at bounding box center [361, 63] width 5 height 5
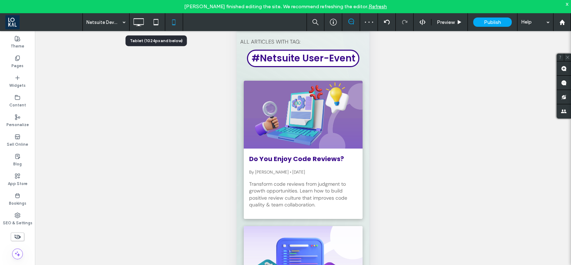
click at [155, 22] on icon at bounding box center [156, 22] width 14 height 14
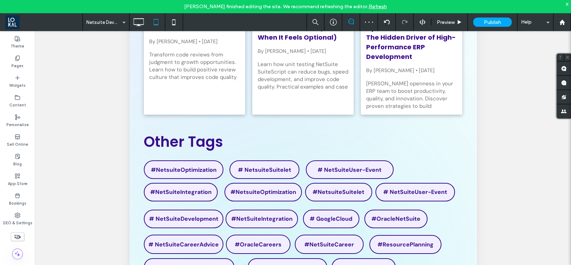
scroll to position [244, 0]
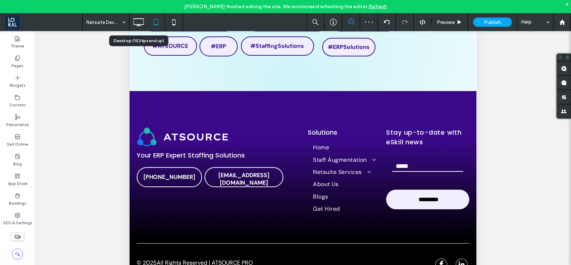
click at [137, 24] on use at bounding box center [138, 22] width 10 height 8
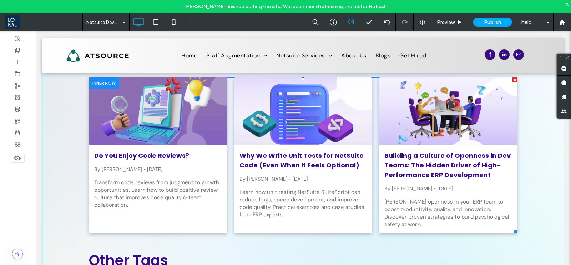
scroll to position [0, 0]
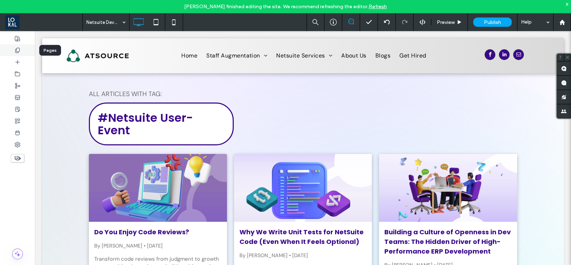
click at [17, 49] on icon at bounding box center [18, 50] width 6 height 6
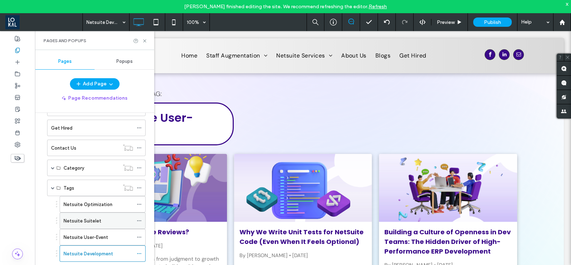
scroll to position [141, 0]
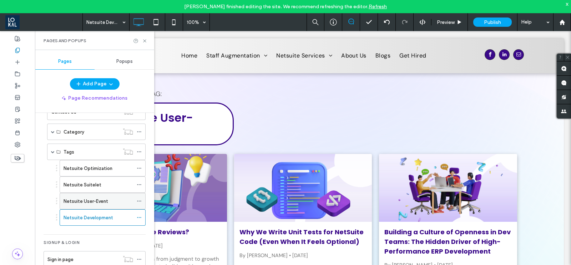
click at [96, 202] on label "Netsuite User-Event" at bounding box center [86, 201] width 45 height 12
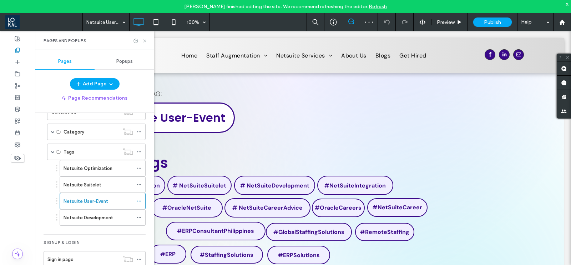
click at [146, 40] on icon at bounding box center [144, 40] width 5 height 5
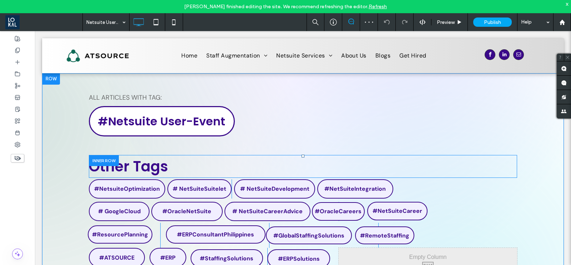
click at [96, 161] on div at bounding box center [104, 160] width 30 height 11
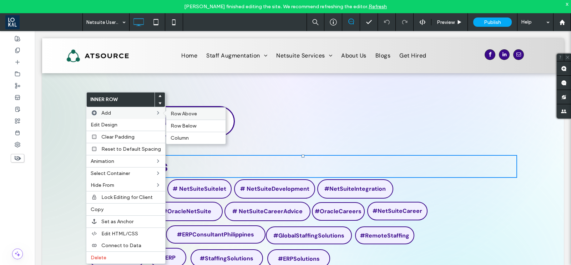
click at [172, 115] on span "Row Above" at bounding box center [184, 114] width 26 height 6
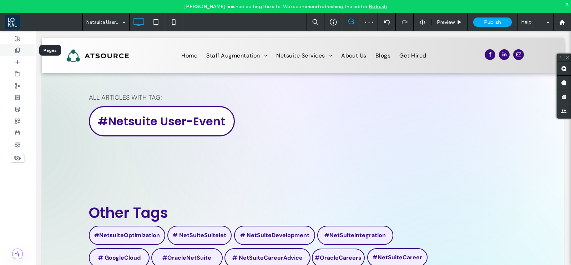
click at [10, 49] on div at bounding box center [17, 50] width 35 height 12
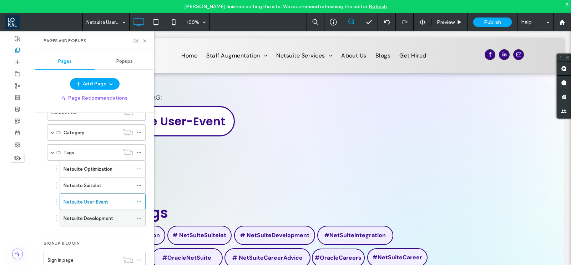
scroll to position [141, 0]
click at [81, 184] on label "Netsuite Suitelet" at bounding box center [83, 184] width 38 height 12
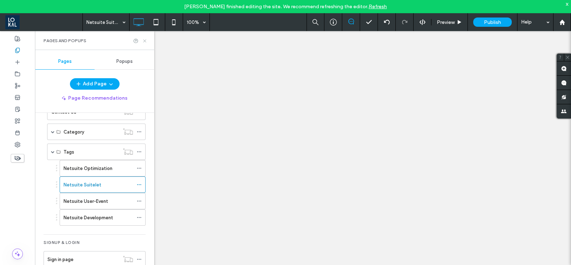
click at [145, 39] on icon at bounding box center [144, 40] width 5 height 5
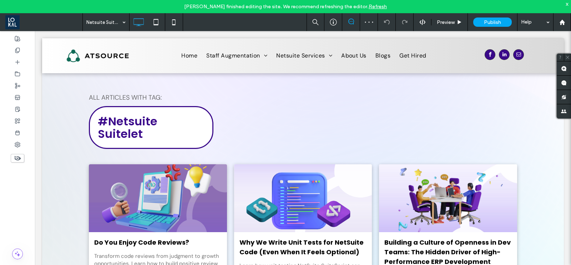
click at [145, 40] on div "Click To Paste [PERSON_NAME] Augmentation Netsuite Oracle SAP [GEOGRAPHIC_DATA]…" at bounding box center [303, 55] width 522 height 35
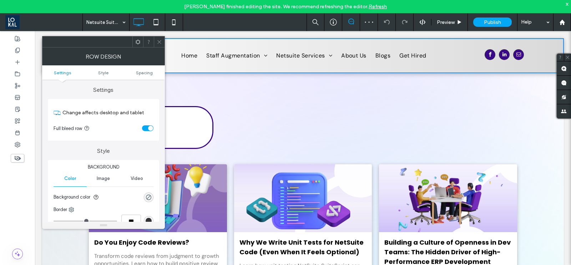
click at [159, 40] on icon at bounding box center [159, 41] width 5 height 5
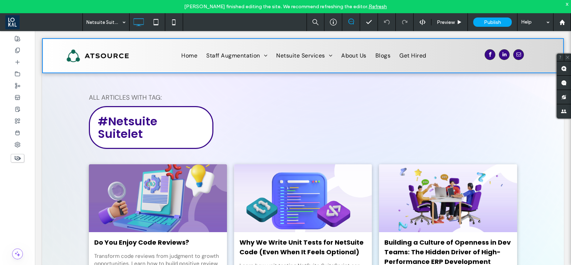
click at [212, 208] on div at bounding box center [158, 198] width 146 height 72
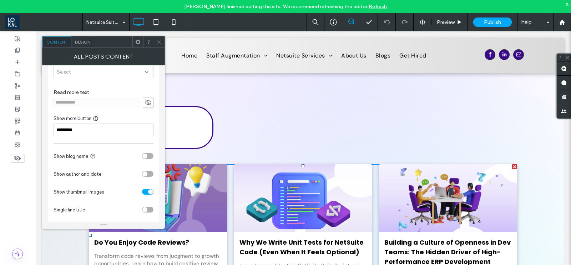
scroll to position [44, 0]
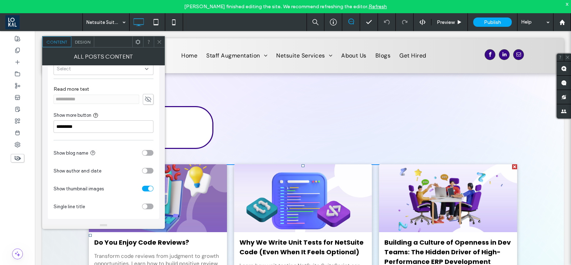
click at [148, 150] on div "toggle" at bounding box center [147, 153] width 11 height 6
click at [148, 168] on div "toggle" at bounding box center [147, 171] width 11 height 6
click at [81, 41] on span "Design" at bounding box center [82, 41] width 15 height 5
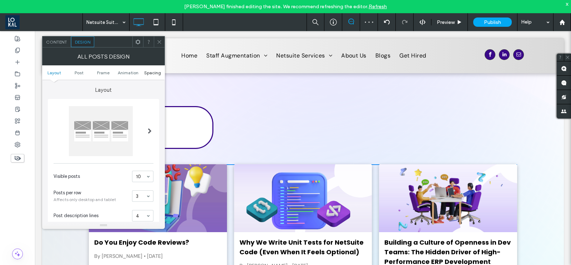
click at [155, 72] on span "Spacing" at bounding box center [152, 72] width 17 height 5
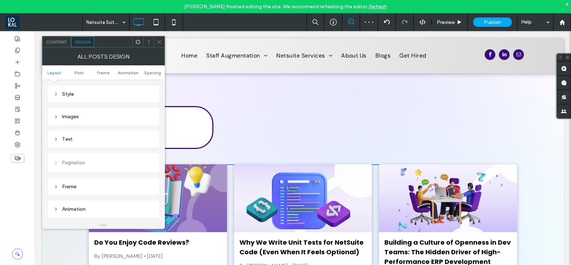
scroll to position [173, 0]
click at [72, 178] on div "Text" at bounding box center [104, 181] width 100 height 6
click at [142, 150] on label "Post title" at bounding box center [101, 150] width 94 height 14
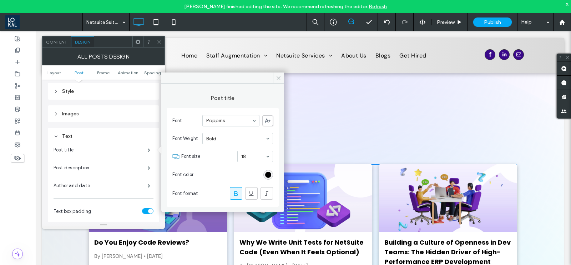
click at [272, 173] on div "rgb(0, 0, 0)" at bounding box center [268, 175] width 10 height 10
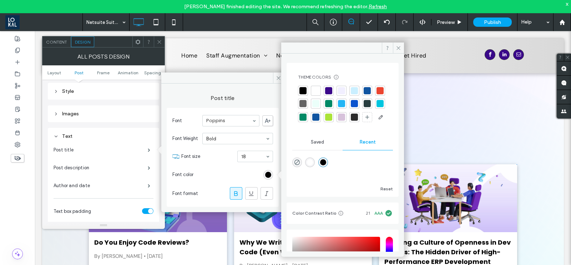
click at [329, 92] on div at bounding box center [328, 90] width 7 height 7
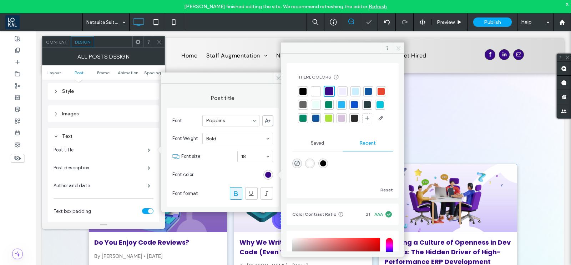
drag, startPoint x: 400, startPoint y: 46, endPoint x: 369, endPoint y: 20, distance: 40.8
click at [400, 46] on icon at bounding box center [398, 47] width 5 height 5
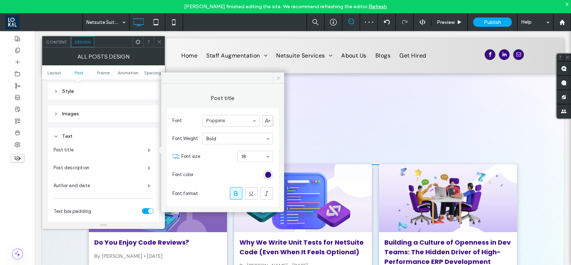
drag, startPoint x: 278, startPoint y: 76, endPoint x: 163, endPoint y: 20, distance: 127.5
click at [278, 76] on icon at bounding box center [278, 77] width 5 height 5
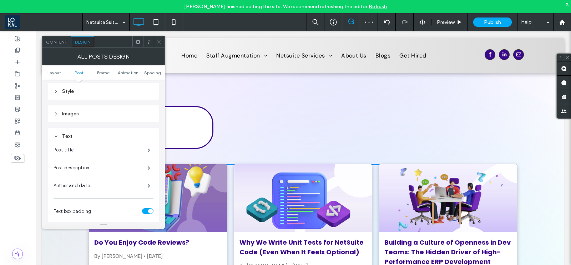
click at [158, 36] on span at bounding box center [159, 41] width 5 height 11
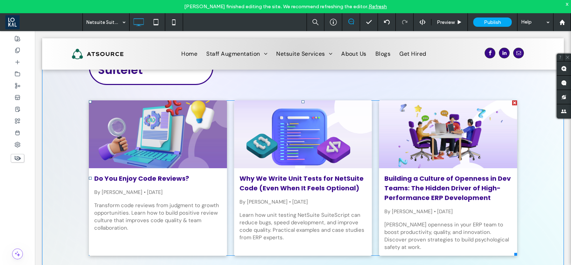
scroll to position [89, 0]
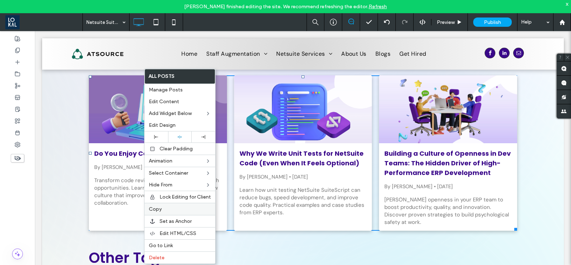
click at [164, 209] on label "Copy" at bounding box center [180, 209] width 62 height 6
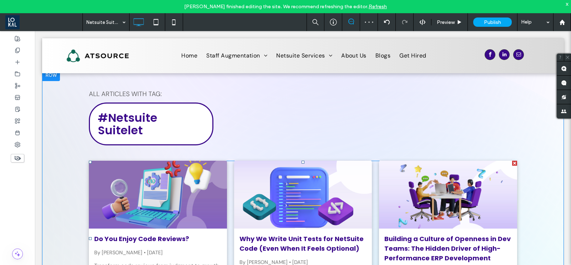
scroll to position [0, 0]
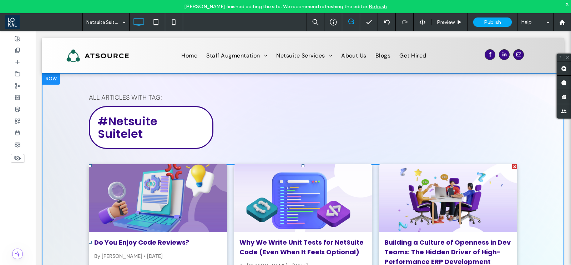
click at [200, 190] on div at bounding box center [158, 198] width 146 height 72
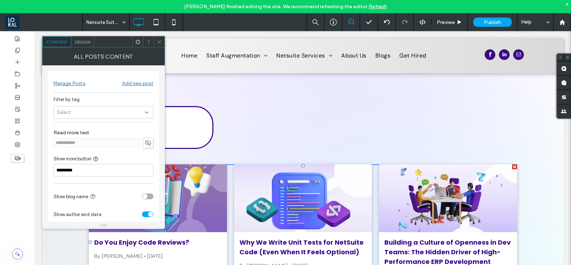
click at [88, 39] on span "Design" at bounding box center [82, 41] width 15 height 5
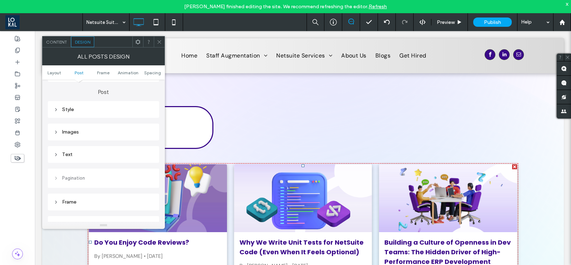
scroll to position [223, 0]
click at [80, 109] on div "Images" at bounding box center [104, 109] width 100 height 6
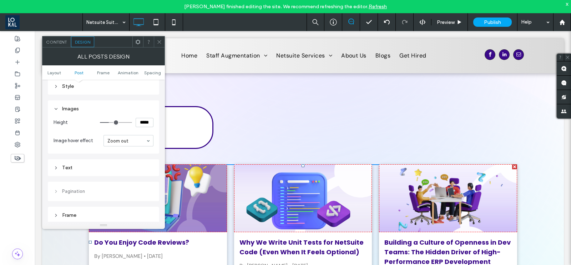
type input "***"
type input "*****"
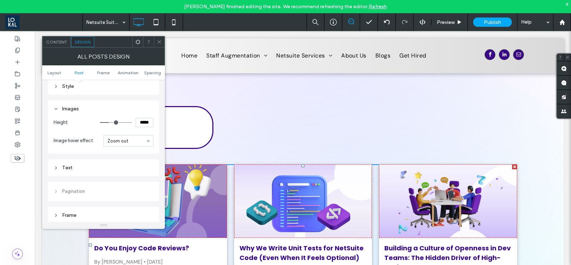
type input "***"
type input "*****"
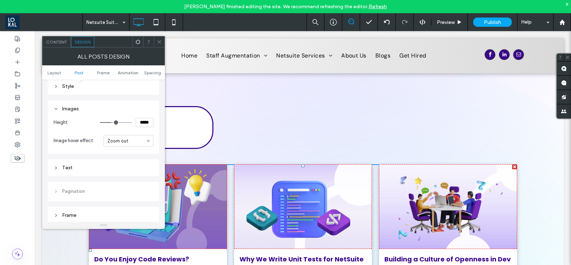
type input "***"
type input "*****"
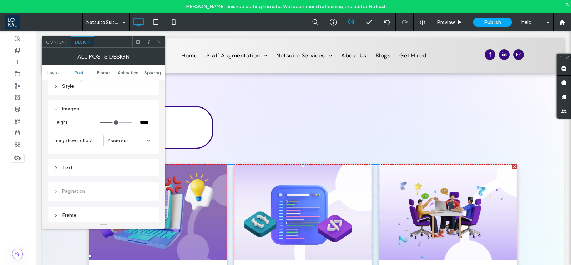
type input "***"
type input "*****"
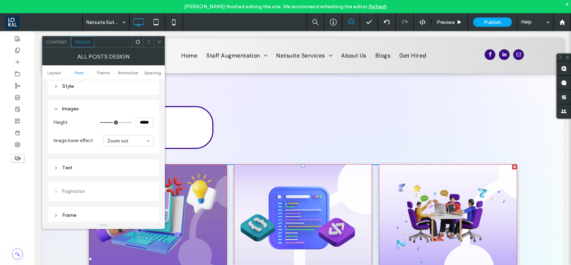
type input "***"
type input "*****"
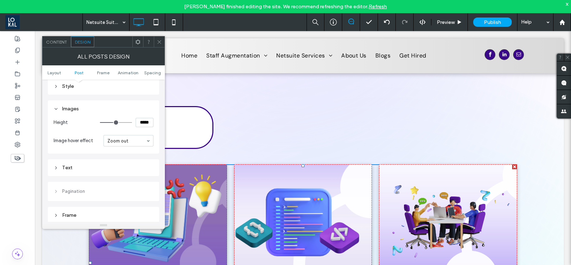
type input "***"
type input "*****"
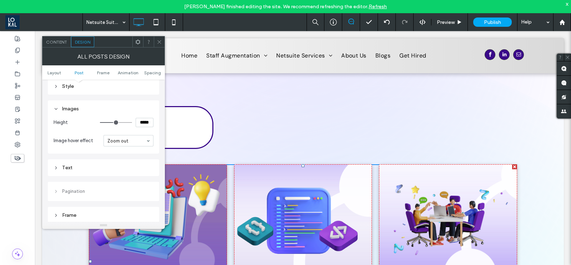
drag, startPoint x: 109, startPoint y: 122, endPoint x: 114, endPoint y: 124, distance: 5.5
type input "***"
click at [114, 123] on input "range" at bounding box center [116, 122] width 32 height 1
click at [162, 38] on div at bounding box center [159, 41] width 11 height 11
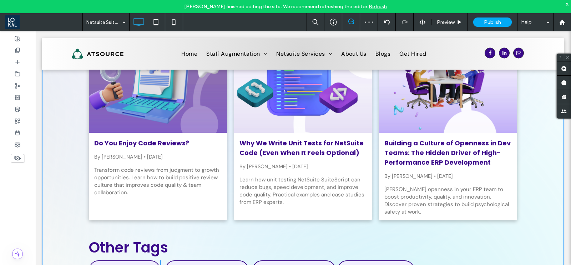
scroll to position [89, 0]
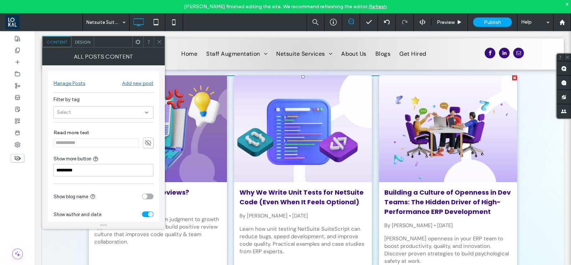
drag, startPoint x: 155, startPoint y: 39, endPoint x: 164, endPoint y: 113, distance: 74.4
click at [155, 39] on div at bounding box center [159, 41] width 11 height 11
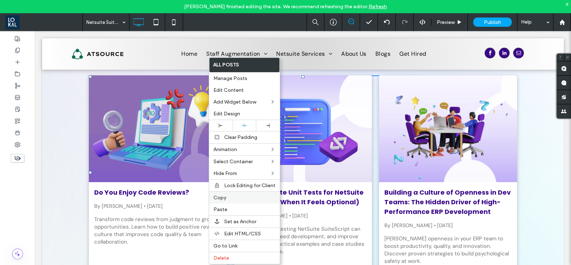
click at [232, 195] on label "Copy" at bounding box center [244, 198] width 62 height 6
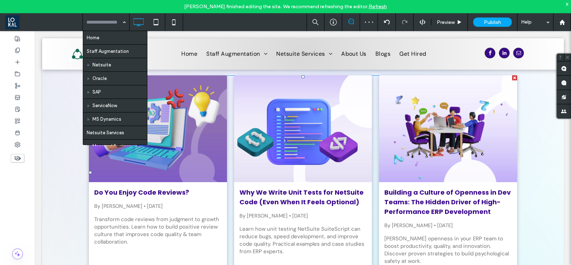
scroll to position [258, 0]
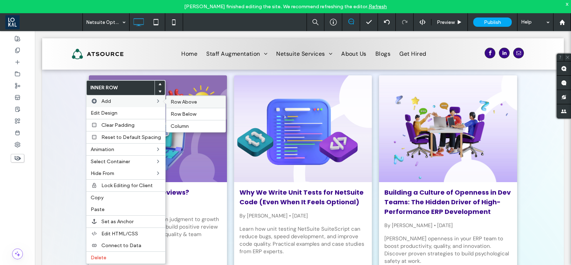
click at [177, 102] on span "Row Above" at bounding box center [184, 102] width 26 height 6
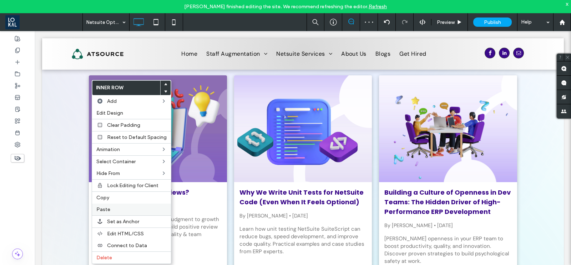
click at [109, 210] on span "Paste" at bounding box center [103, 209] width 14 height 6
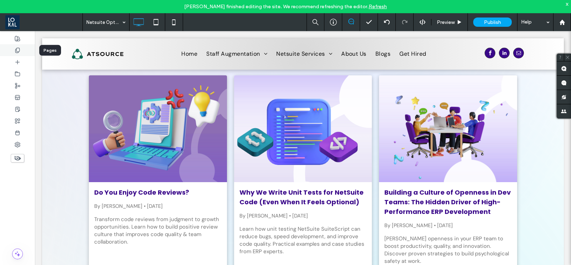
click at [17, 52] on icon at bounding box center [18, 50] width 6 height 6
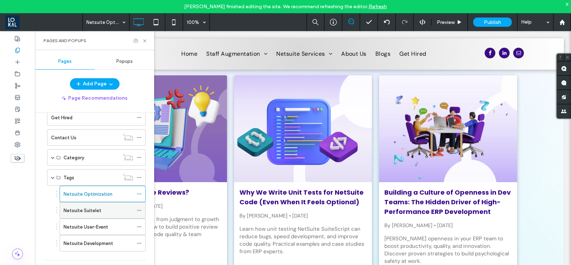
scroll to position [141, 0]
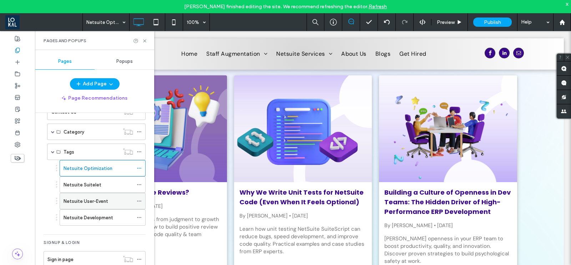
click at [104, 193] on div "Netsuite User-Event" at bounding box center [99, 201] width 70 height 16
click at [145, 40] on use at bounding box center [144, 40] width 3 height 3
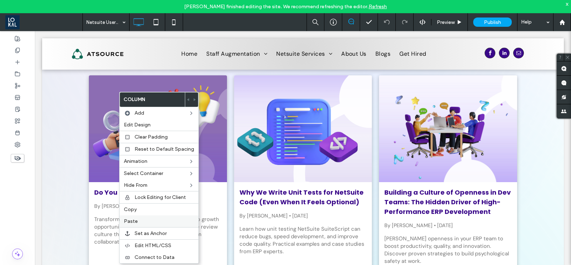
click at [139, 218] on label "Paste" at bounding box center [159, 221] width 70 height 6
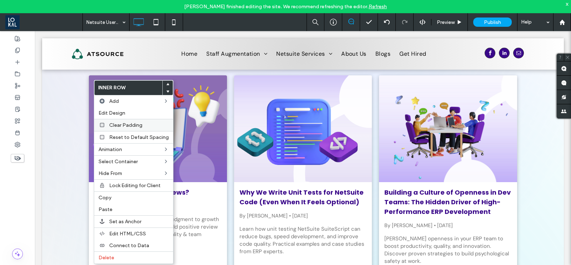
click at [111, 121] on div "Clear Padding" at bounding box center [133, 125] width 79 height 12
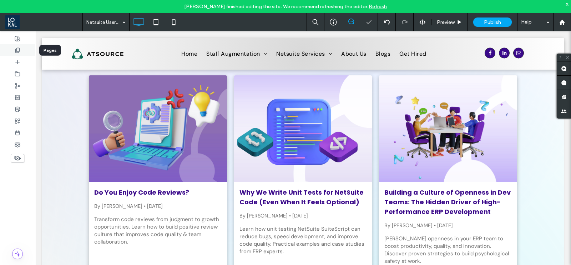
click at [19, 49] on use at bounding box center [17, 50] width 4 height 5
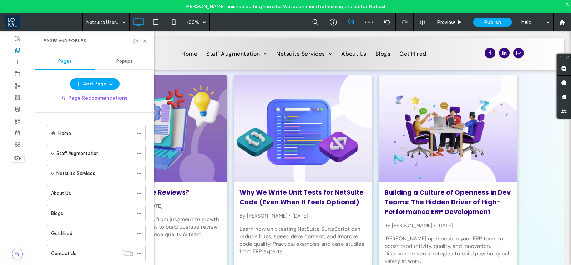
scroll to position [141, 0]
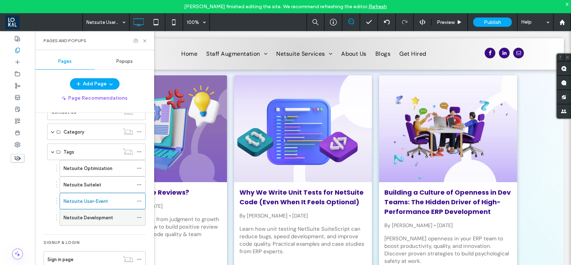
click at [103, 216] on label "Netsuite Development" at bounding box center [89, 217] width 50 height 12
click at [145, 41] on use at bounding box center [144, 40] width 3 height 3
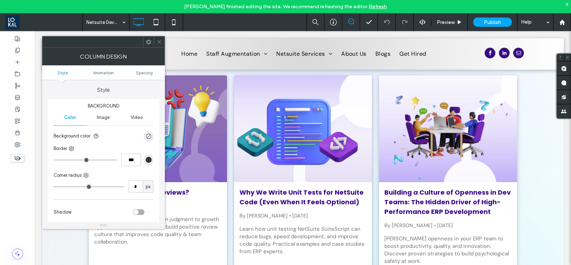
click at [159, 38] on span at bounding box center [159, 41] width 5 height 11
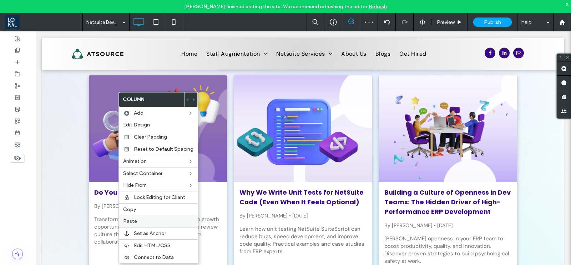
click at [134, 222] on span "Paste" at bounding box center [130, 221] width 14 height 6
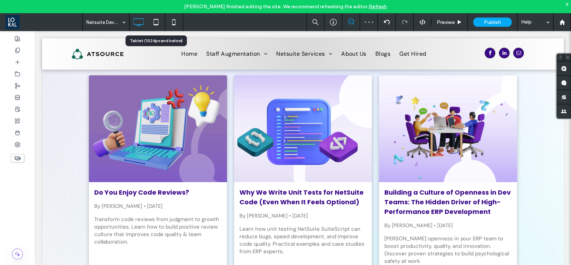
click at [159, 22] on icon at bounding box center [156, 22] width 14 height 14
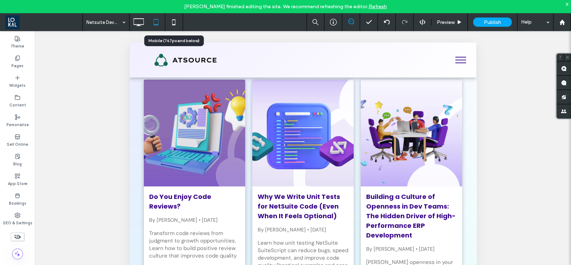
click at [180, 21] on icon at bounding box center [174, 22] width 14 height 14
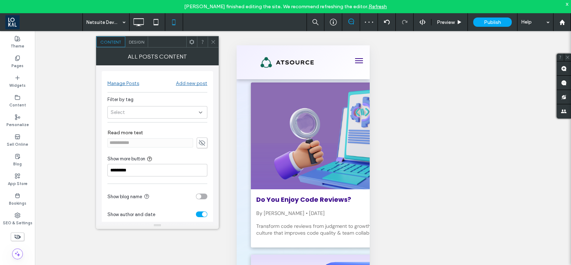
click at [138, 40] on span "Design" at bounding box center [136, 41] width 15 height 5
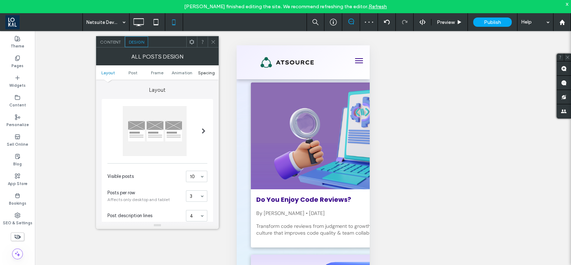
click at [205, 70] on span "Spacing" at bounding box center [206, 72] width 17 height 5
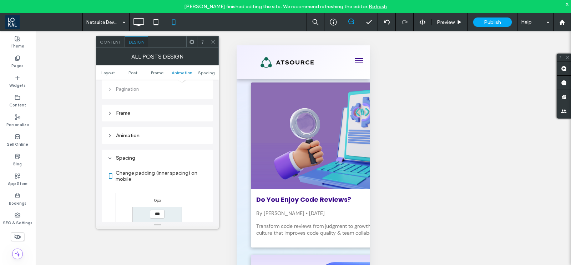
scroll to position [352, 0]
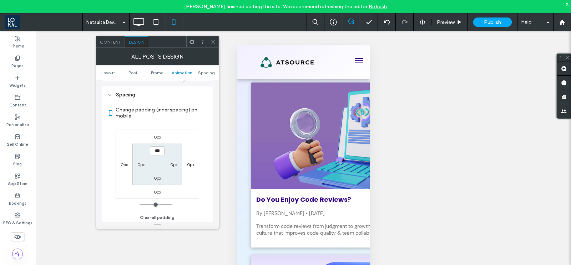
click at [139, 163] on label "0px" at bounding box center [140, 164] width 7 height 5
type input "****"
click at [174, 163] on label "0px" at bounding box center [173, 164] width 7 height 5
type input "*"
type input "****"
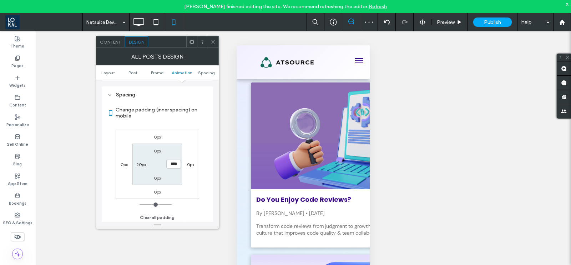
type input "**"
click at [211, 40] on icon at bounding box center [213, 41] width 5 height 5
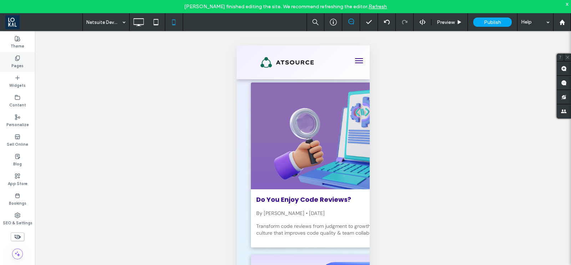
click at [20, 56] on icon at bounding box center [18, 58] width 6 height 6
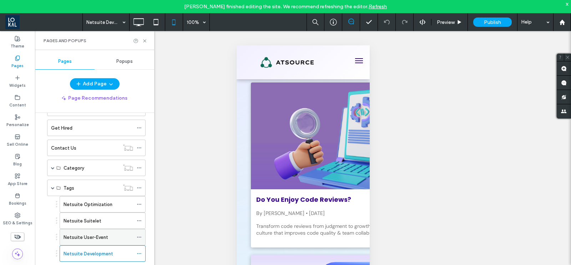
scroll to position [141, 0]
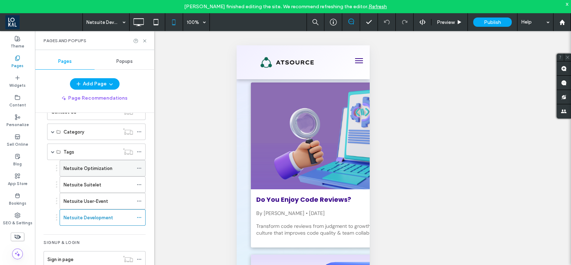
click at [89, 167] on label "Netsuite Optimization" at bounding box center [88, 168] width 49 height 12
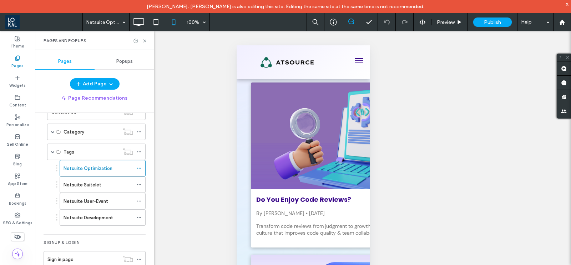
click at [295, 160] on div at bounding box center [285, 132] width 571 height 265
click at [145, 40] on use at bounding box center [144, 40] width 3 height 3
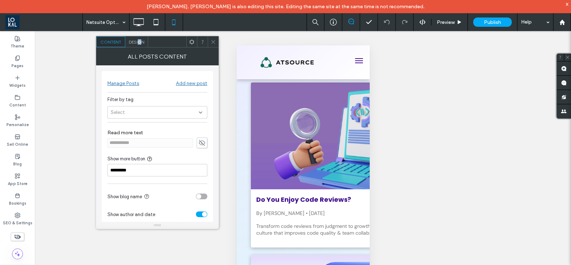
click at [139, 41] on span "Design" at bounding box center [136, 41] width 15 height 5
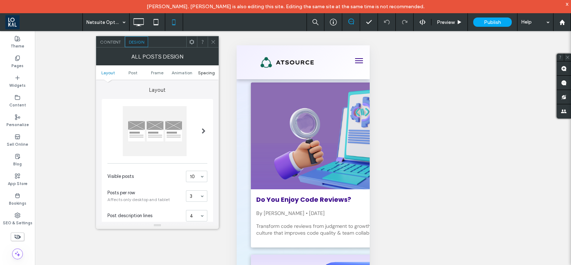
click at [202, 74] on span "Spacing" at bounding box center [206, 72] width 17 height 5
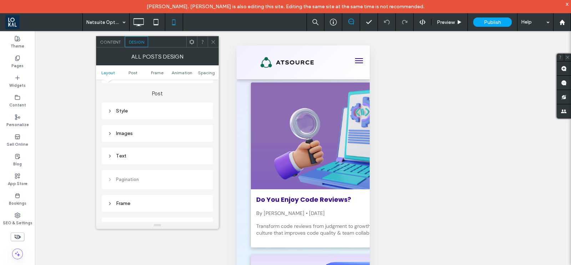
scroll to position [352, 0]
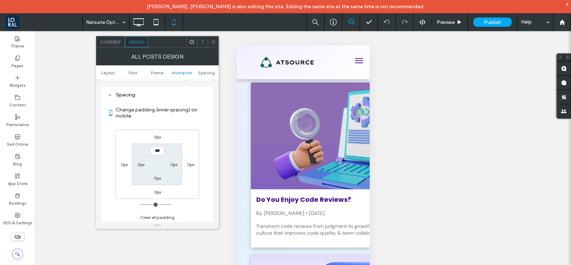
click at [141, 162] on label "0px" at bounding box center [140, 164] width 7 height 5
type input "****"
click at [171, 162] on label "0px" at bounding box center [173, 164] width 7 height 5
type input "*"
type input "****"
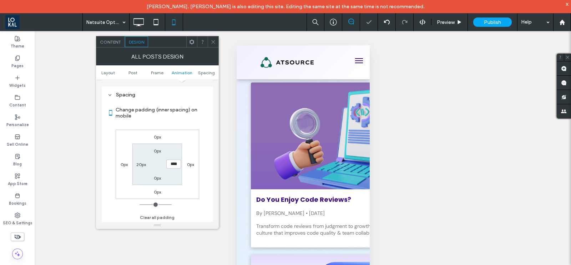
type input "**"
click at [210, 40] on div at bounding box center [213, 41] width 11 height 11
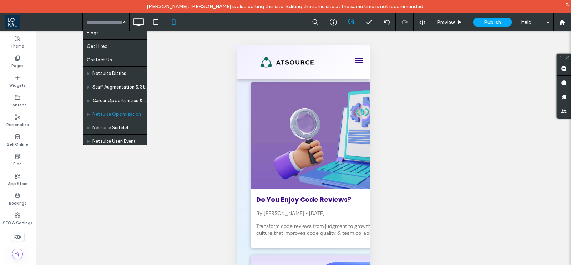
scroll to position [258, 0]
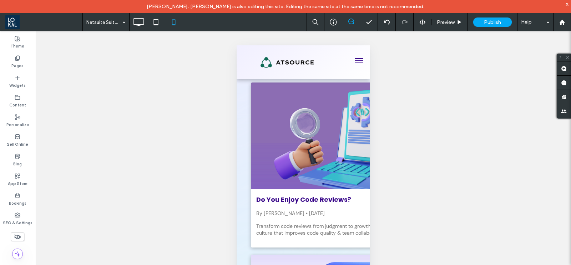
click at [114, 96] on div at bounding box center [285, 132] width 571 height 265
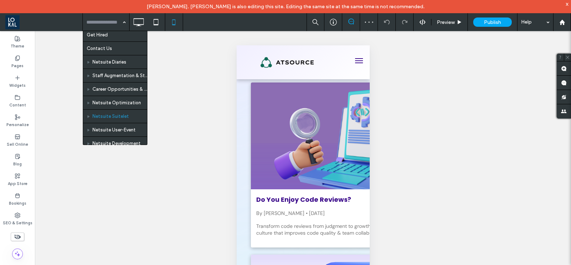
scroll to position [258, 0]
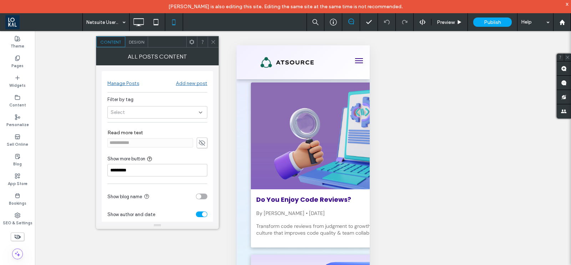
click at [148, 114] on div "Select" at bounding box center [157, 112] width 100 height 12
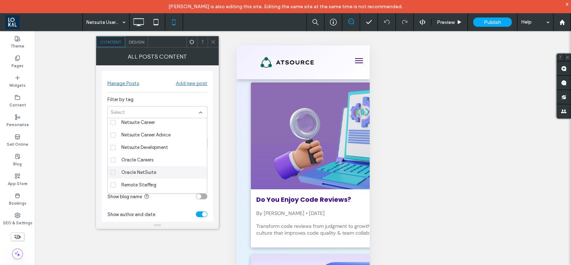
scroll to position [162, 0]
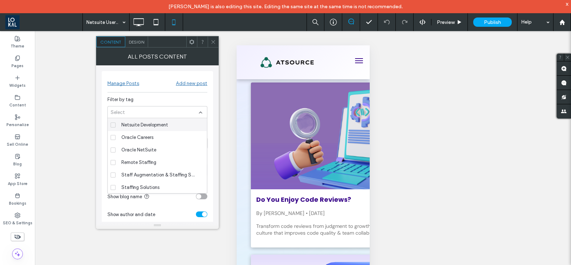
click at [139, 106] on div "Select" at bounding box center [157, 112] width 100 height 12
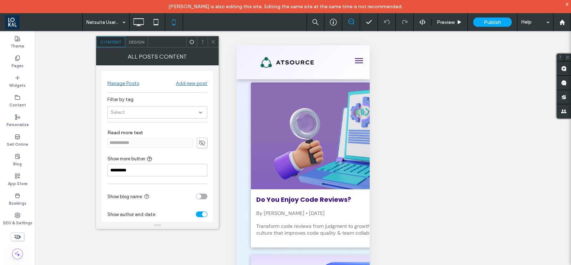
click at [140, 44] on span "Design" at bounding box center [136, 41] width 15 height 5
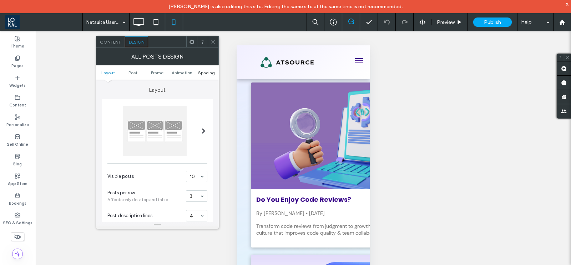
click at [212, 71] on span "Spacing" at bounding box center [206, 72] width 17 height 5
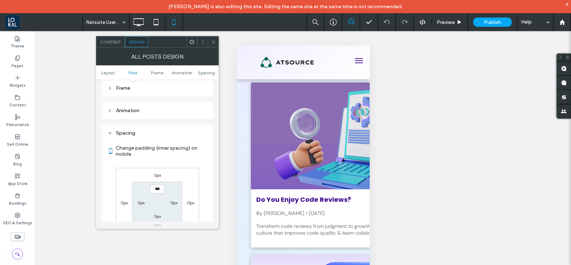
scroll to position [352, 0]
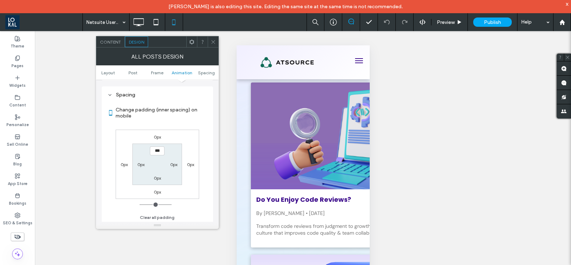
click at [140, 163] on label "0px" at bounding box center [140, 164] width 7 height 5
type input "****"
click at [174, 165] on label "0px" at bounding box center [173, 164] width 7 height 5
type input "*"
type input "****"
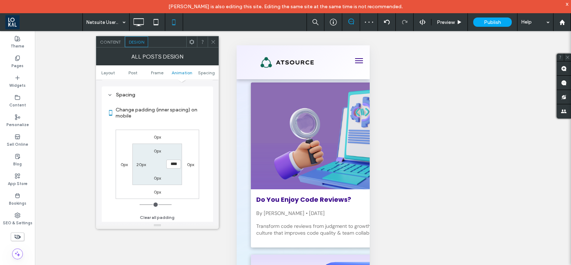
type input "**"
click at [219, 41] on div "Unhide? Yes Unhide? Yes Unhide? Yes Unhide? Yes Unhide? Yes Unhide? Yes Unhide?…" at bounding box center [303, 157] width 536 height 252
click at [214, 41] on use at bounding box center [213, 42] width 4 height 4
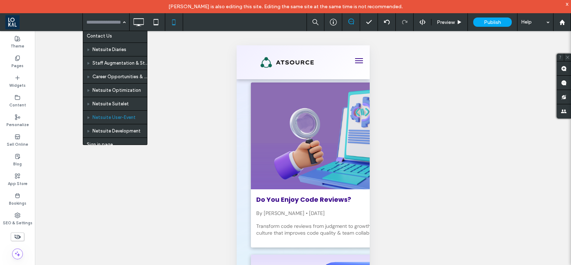
scroll to position [258, 0]
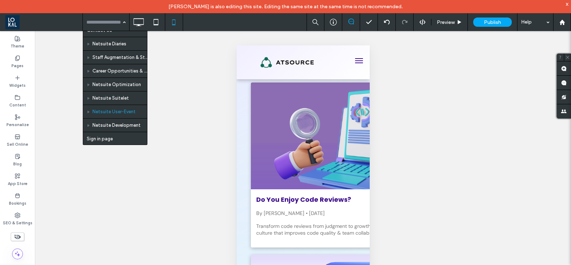
click at [0, 0] on div at bounding box center [0, 0] width 0 height 0
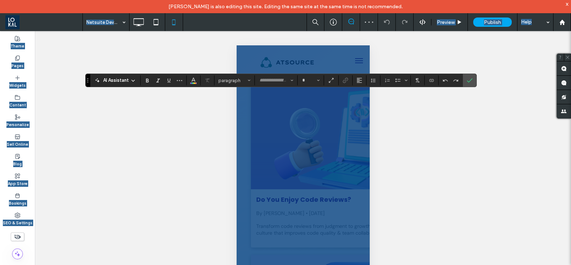
type input "*******"
type input "**"
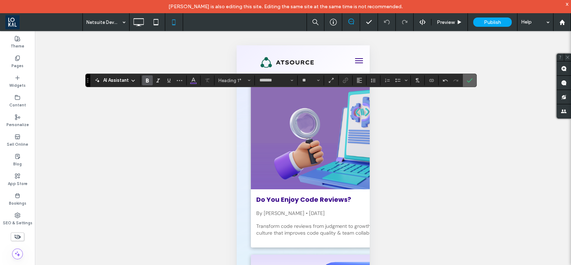
click at [469, 83] on icon "Confirm" at bounding box center [470, 80] width 6 height 6
click at [318, 81] on icon "Size" at bounding box center [318, 80] width 3 height 3
type input "**"
click at [470, 77] on span "Confirm" at bounding box center [470, 80] width 6 height 12
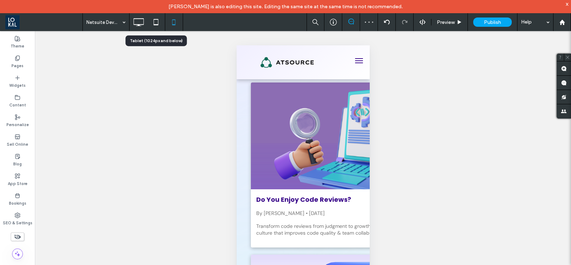
click at [156, 25] on use at bounding box center [156, 22] width 5 height 6
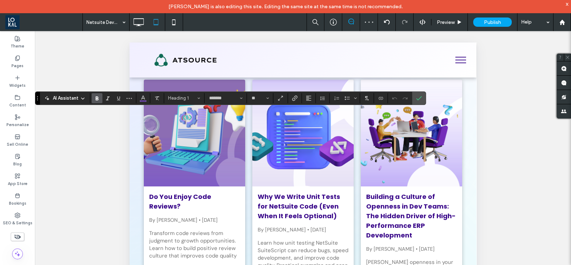
type input "*******"
type input "**"
click at [418, 98] on use "Confirm" at bounding box center [420, 98] width 6 height 4
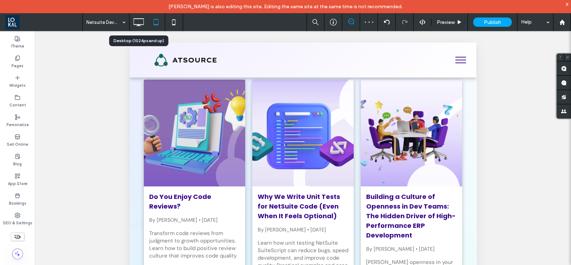
click at [136, 17] on icon at bounding box center [138, 22] width 14 height 14
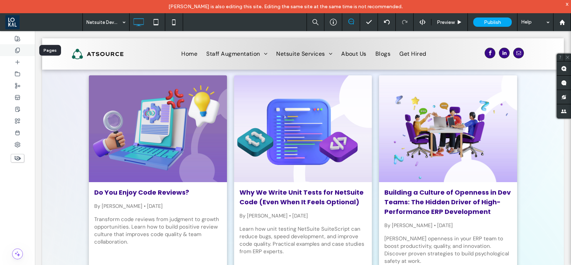
click at [15, 50] on use at bounding box center [17, 50] width 4 height 5
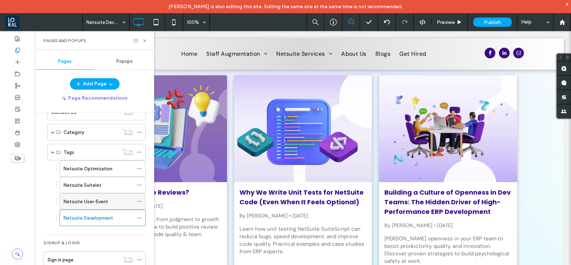
scroll to position [141, 0]
click at [140, 215] on icon at bounding box center [139, 217] width 5 height 5
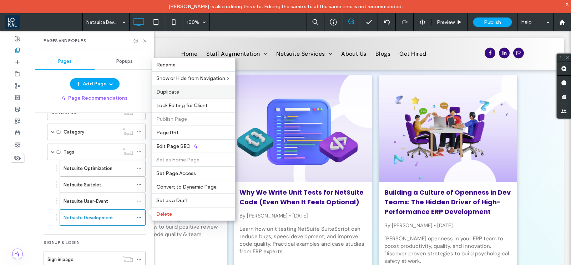
click at [167, 95] on span "Duplicate" at bounding box center [167, 92] width 23 height 6
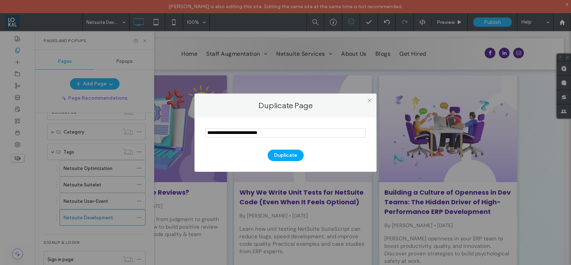
drag, startPoint x: 250, startPoint y: 130, endPoint x: 196, endPoint y: 129, distance: 53.5
click at [196, 129] on div "Duplicate" at bounding box center [286, 144] width 182 height 54
type input "**********"
click at [288, 153] on button "Duplicate" at bounding box center [286, 155] width 36 height 11
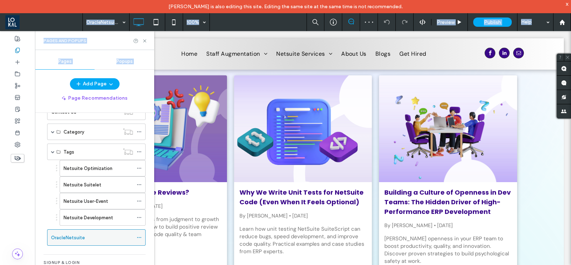
drag, startPoint x: 56, startPoint y: 237, endPoint x: 82, endPoint y: 237, distance: 26.4
click at [82, 237] on div "OracleNetsuite 100% Preview Publish Help Site Comments Team & Clients Automate …" at bounding box center [285, 132] width 571 height 265
drag, startPoint x: 67, startPoint y: 239, endPoint x: 74, endPoint y: 237, distance: 6.9
click at [103, 230] on div "OracleNetsuite" at bounding box center [99, 233] width 70 height 7
click at [102, 230] on div at bounding box center [285, 132] width 571 height 265
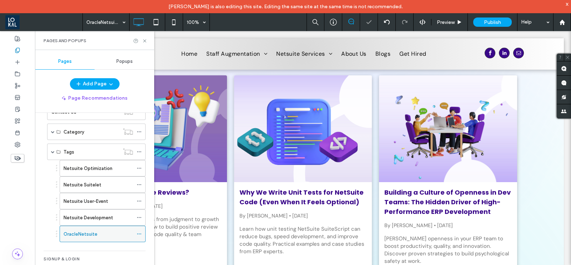
click at [102, 230] on div at bounding box center [285, 132] width 571 height 265
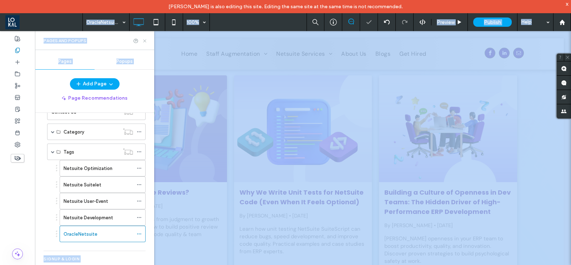
click at [145, 40] on icon at bounding box center [144, 40] width 5 height 5
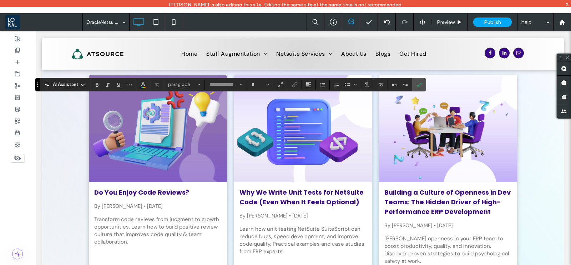
type input "*******"
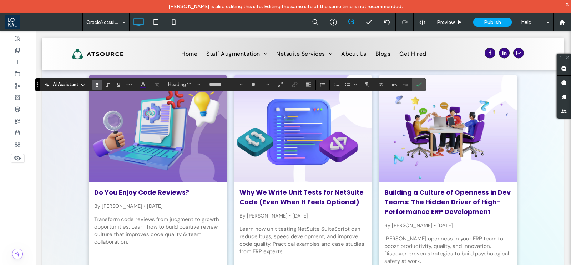
type input "**"
click at [143, 86] on icon "Color" at bounding box center [143, 84] width 6 height 6
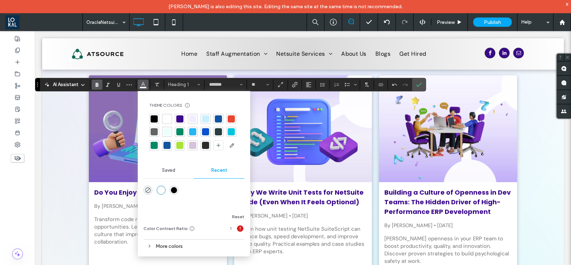
click at [178, 122] on div at bounding box center [179, 118] width 7 height 7
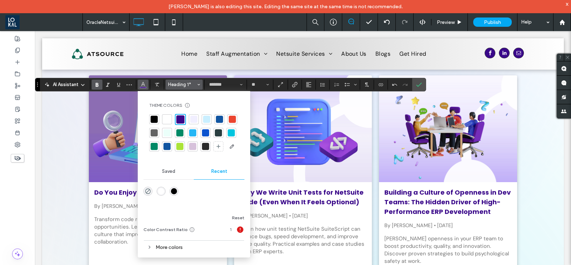
click at [197, 86] on icon "Styles" at bounding box center [198, 84] width 3 height 3
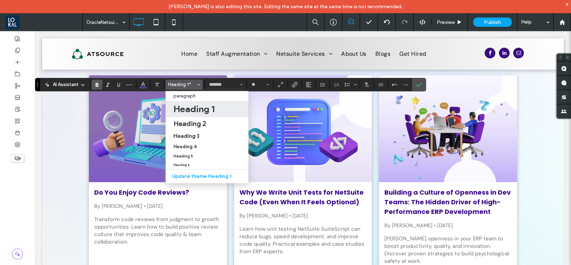
click at [198, 112] on h1 "Heading 1" at bounding box center [193, 108] width 41 height 11
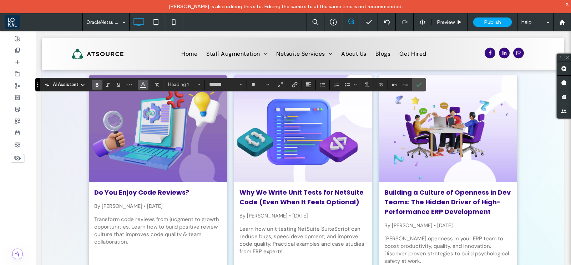
click at [140, 83] on icon "Color" at bounding box center [143, 84] width 6 height 6
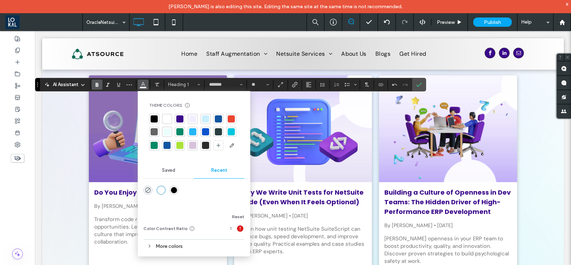
click at [182, 116] on div at bounding box center [179, 118] width 7 height 7
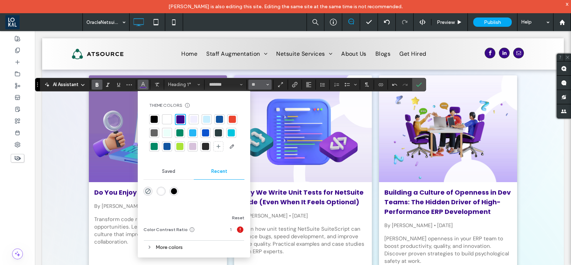
click at [266, 82] on span "Size" at bounding box center [267, 84] width 3 height 9
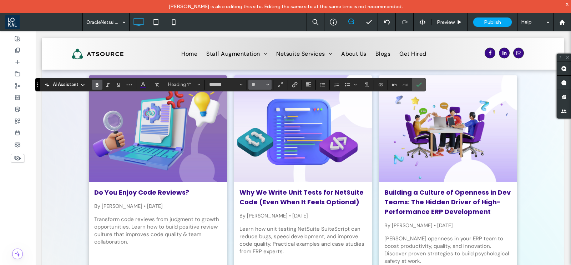
type input "**"
click at [416, 79] on span "Confirm" at bounding box center [417, 84] width 3 height 13
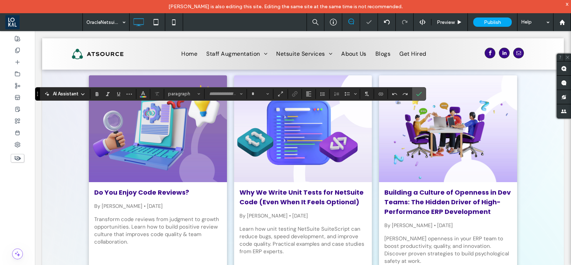
type input "*******"
type input "**"
click at [417, 95] on icon "Confirm" at bounding box center [419, 94] width 6 height 6
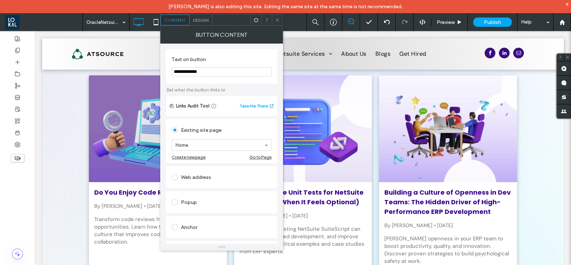
drag, startPoint x: 211, startPoint y: 74, endPoint x: 175, endPoint y: 70, distance: 35.5
click at [175, 70] on input "**********" at bounding box center [222, 71] width 100 height 9
drag, startPoint x: 179, startPoint y: 72, endPoint x: 214, endPoint y: 72, distance: 35.0
click at [214, 72] on input "**********" at bounding box center [222, 71] width 100 height 9
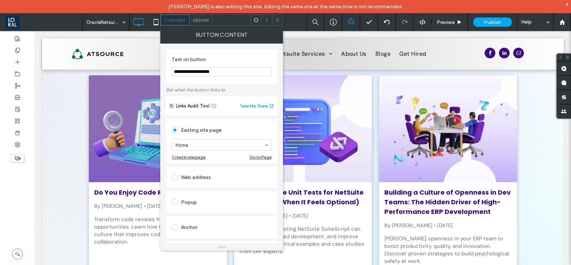
type input "**********"
click at [277, 22] on icon at bounding box center [277, 19] width 5 height 5
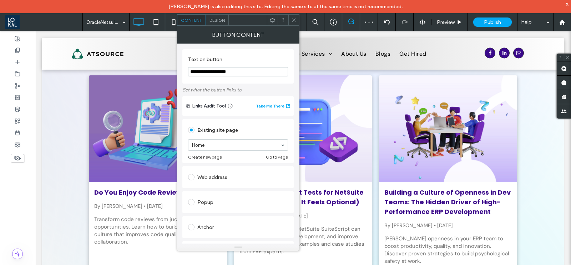
drag, startPoint x: 244, startPoint y: 71, endPoint x: 212, endPoint y: 74, distance: 32.2
click at [212, 74] on input "**********" at bounding box center [238, 71] width 100 height 9
type input "**********"
click at [293, 20] on use at bounding box center [294, 20] width 4 height 4
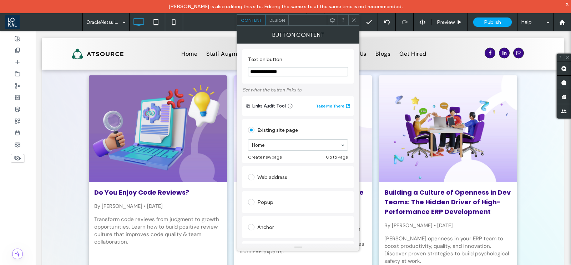
click at [277, 21] on span "Design" at bounding box center [276, 19] width 15 height 5
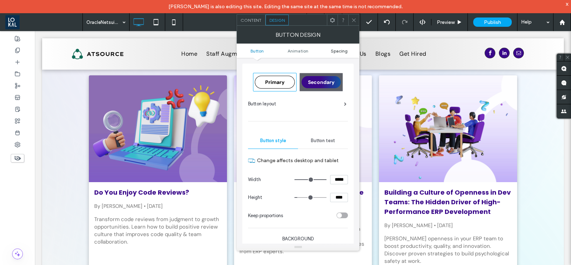
click at [339, 52] on span "Spacing" at bounding box center [339, 50] width 17 height 5
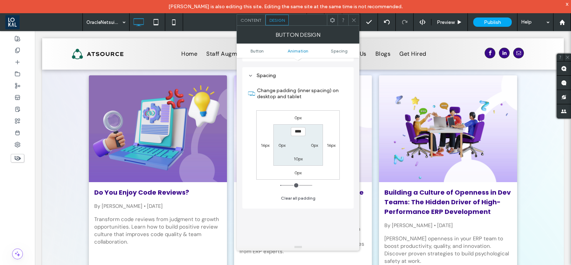
scroll to position [334, 0]
click at [265, 141] on label "16px" at bounding box center [265, 142] width 9 height 5
type input "**"
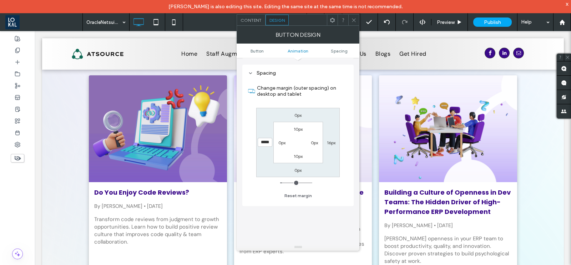
type input "*****"
type input "*"
type input "*****"
type input "*"
type input "*****"
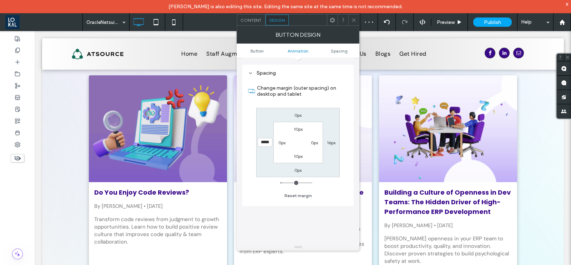
type input "*"
type input "****"
type input "*"
type input "****"
type input "*"
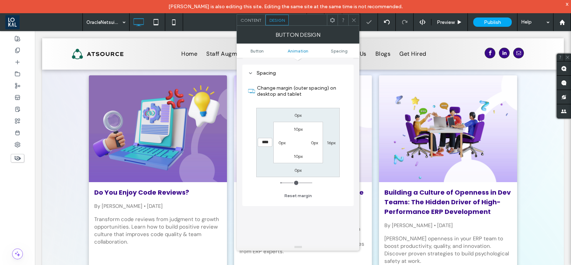
click at [354, 20] on icon at bounding box center [353, 19] width 5 height 5
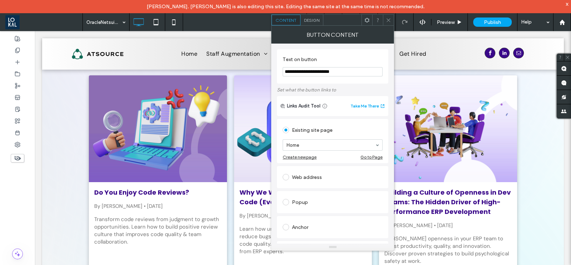
click at [311, 20] on span "Design" at bounding box center [311, 19] width 15 height 5
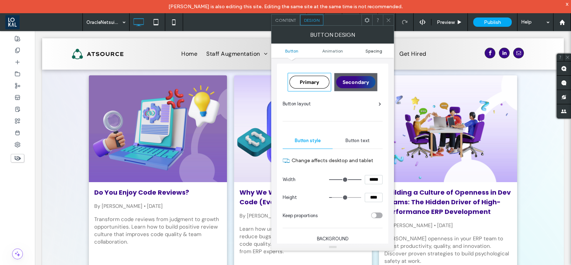
click at [372, 49] on span "Spacing" at bounding box center [373, 50] width 17 height 5
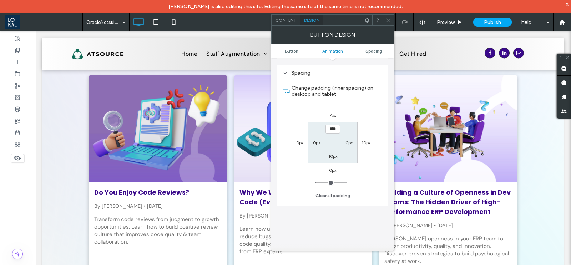
click at [297, 142] on label "0px" at bounding box center [299, 142] width 7 height 5
type input "*"
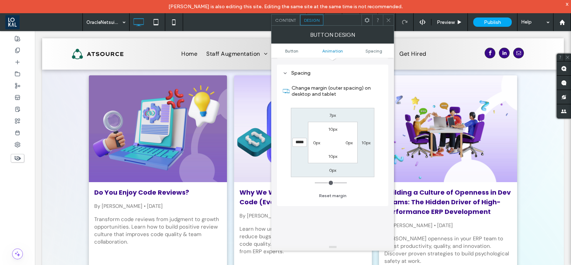
type input "*****"
type input "*"
click at [389, 17] on icon at bounding box center [388, 19] width 5 height 5
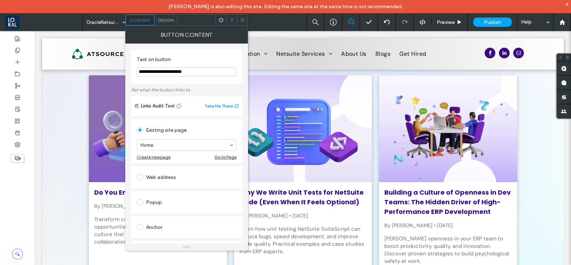
click at [172, 20] on span "Design" at bounding box center [165, 19] width 15 height 5
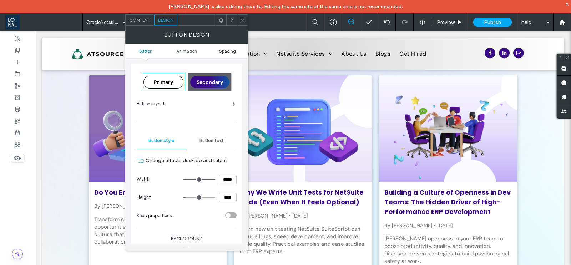
click at [224, 49] on span "Spacing" at bounding box center [227, 50] width 17 height 5
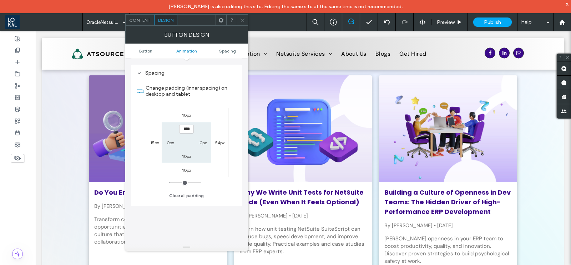
click at [153, 143] on label "-15px" at bounding box center [153, 142] width 11 height 5
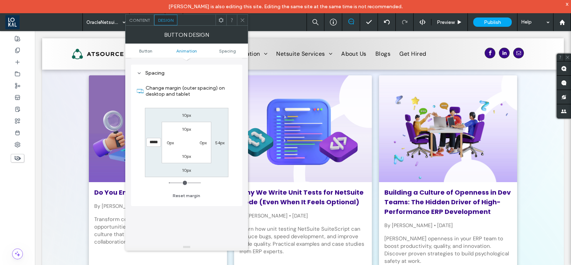
type input "*"
type input "*****"
type input "*"
type input "*****"
type input "*"
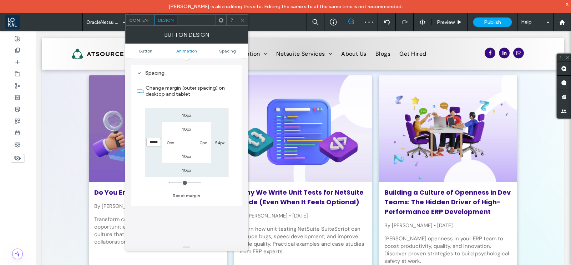
type input "*****"
type input "*"
click at [246, 22] on div at bounding box center [242, 20] width 11 height 11
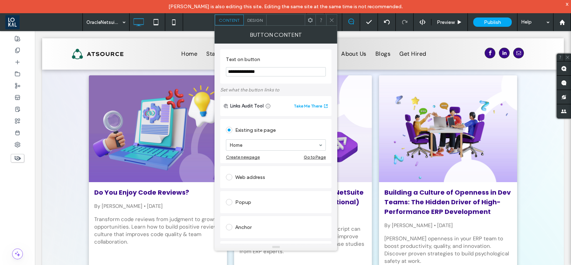
click at [258, 19] on span "Design" at bounding box center [254, 19] width 15 height 5
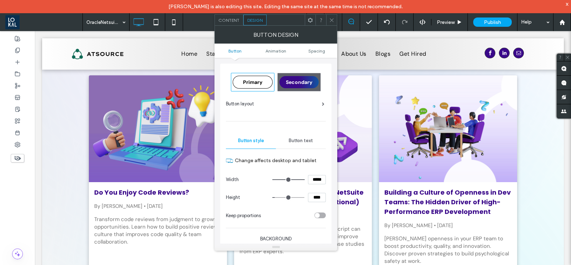
click at [319, 45] on ul "Button Animation Spacing" at bounding box center [276, 51] width 123 height 14
click at [319, 51] on span "Spacing" at bounding box center [316, 50] width 17 height 5
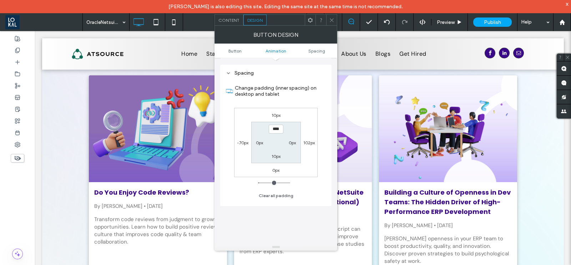
click at [243, 140] on label "-70px" at bounding box center [242, 142] width 11 height 5
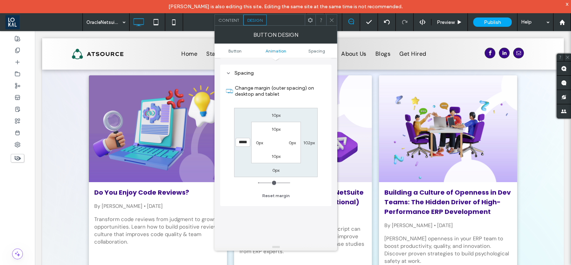
type input "*"
type input "*****"
type input "*"
type input "******"
type input "*"
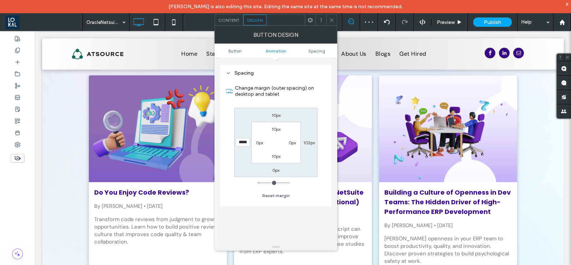
type input "*****"
type input "*"
click at [332, 18] on icon at bounding box center [331, 19] width 5 height 5
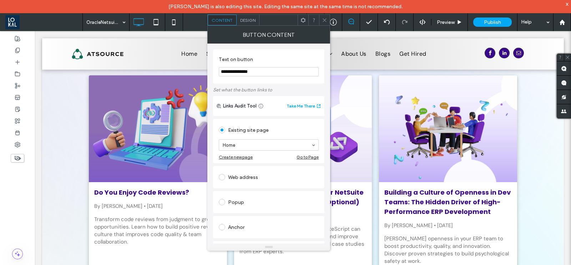
click at [251, 15] on div "Design" at bounding box center [248, 20] width 23 height 11
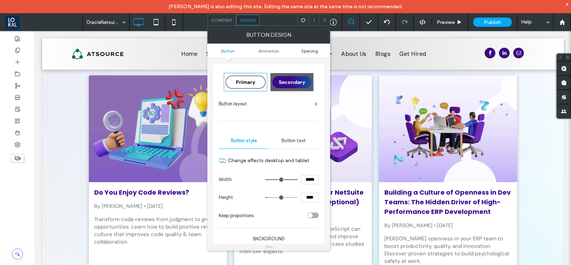
click at [313, 52] on span "Spacing" at bounding box center [309, 50] width 17 height 5
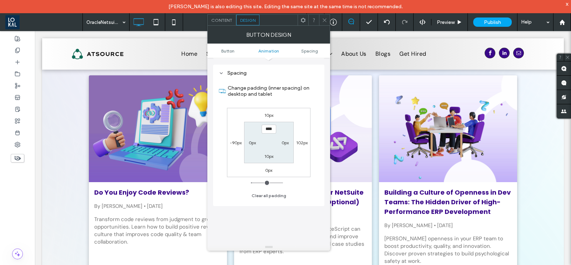
click at [233, 141] on label "-90px" at bounding box center [236, 142] width 12 height 5
type input "*"
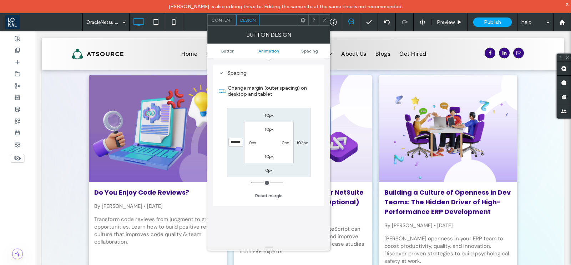
type input "******"
type input "*"
click at [325, 22] on icon at bounding box center [324, 19] width 5 height 5
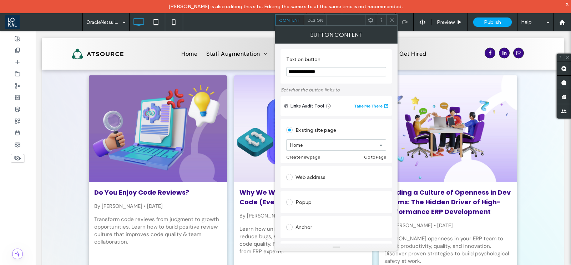
click at [317, 23] on div "Design" at bounding box center [315, 20] width 23 height 11
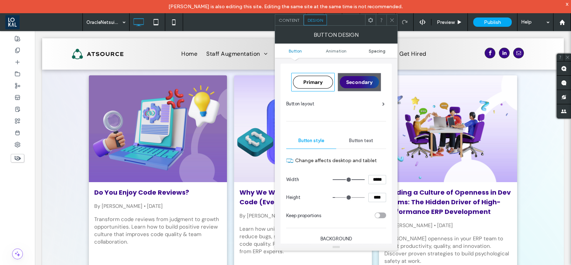
click at [374, 50] on span "Spacing" at bounding box center [377, 50] width 17 height 5
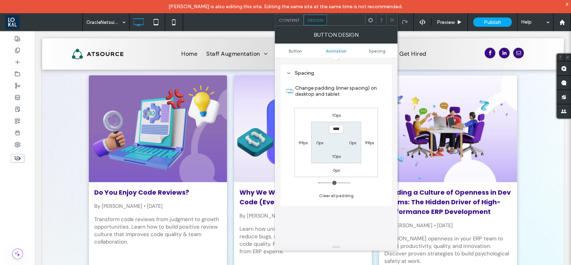
click at [303, 141] on label "99px" at bounding box center [302, 142] width 9 height 5
type input "**"
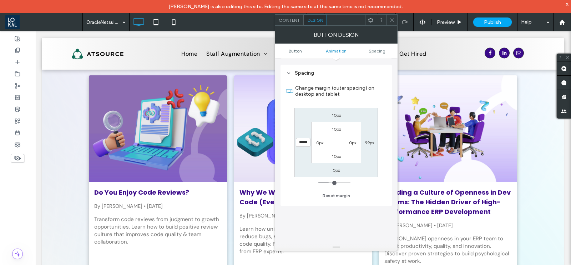
type input "*****"
type input "*"
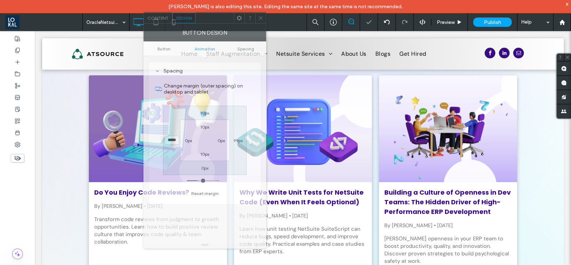
click at [208, 21] on div at bounding box center [215, 17] width 38 height 11
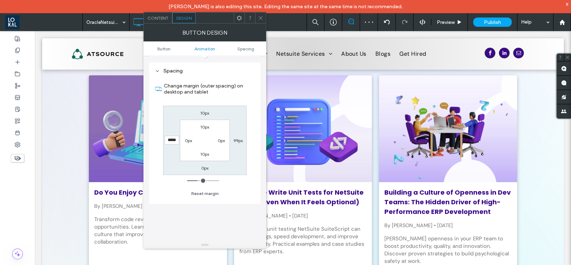
click at [262, 16] on icon at bounding box center [260, 17] width 5 height 5
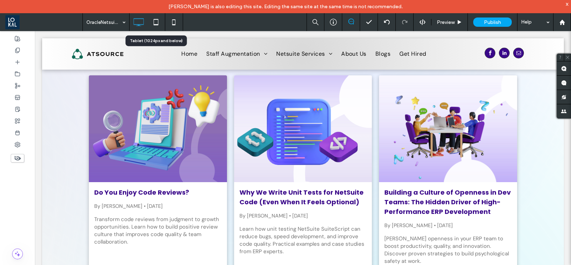
click at [153, 24] on icon at bounding box center [156, 22] width 14 height 14
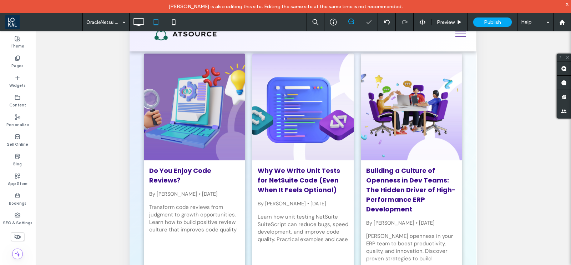
scroll to position [44, 0]
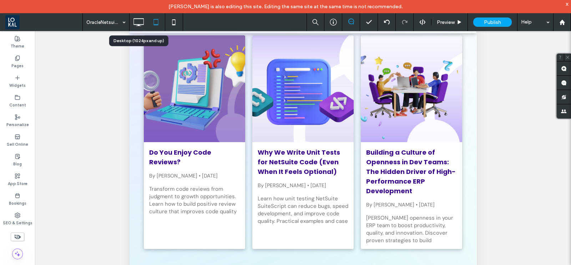
click at [133, 22] on icon at bounding box center [138, 22] width 14 height 14
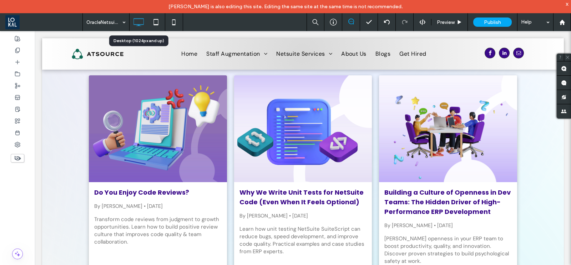
scroll to position [0, 0]
click at [156, 22] on icon at bounding box center [156, 22] width 14 height 14
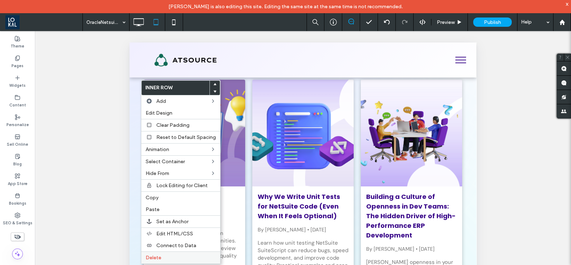
click at [165, 257] on label "Delete" at bounding box center [181, 257] width 70 height 6
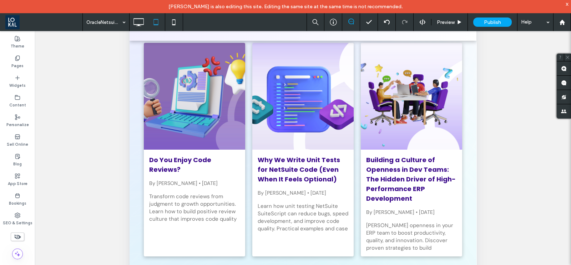
scroll to position [44, 0]
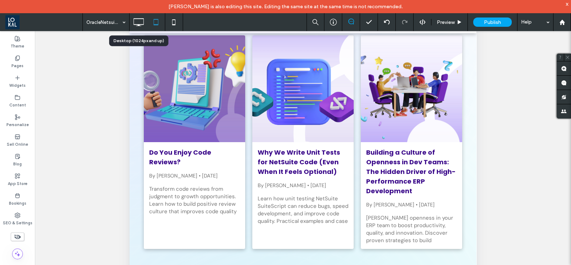
click at [134, 19] on use at bounding box center [138, 22] width 10 height 8
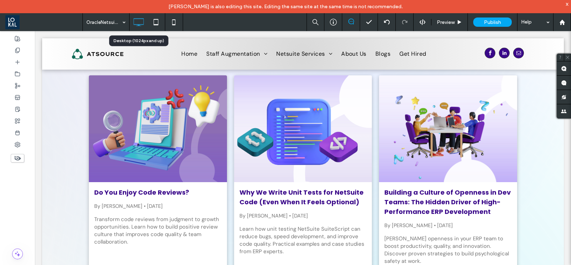
scroll to position [0, 0]
click at [157, 21] on icon at bounding box center [156, 22] width 14 height 14
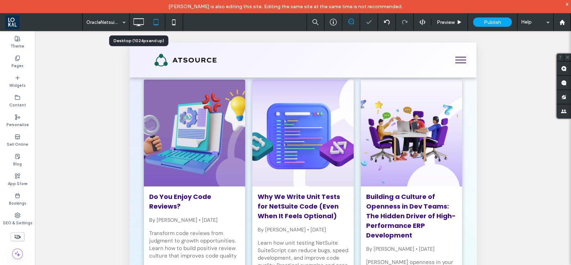
click at [139, 22] on icon at bounding box center [138, 22] width 14 height 14
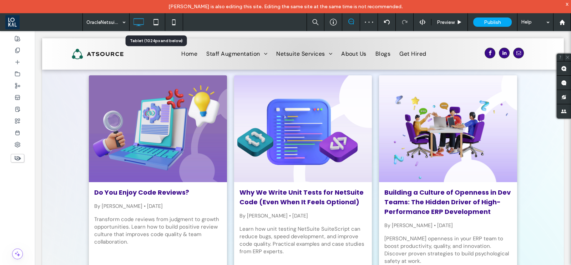
click at [157, 24] on icon at bounding box center [156, 22] width 14 height 14
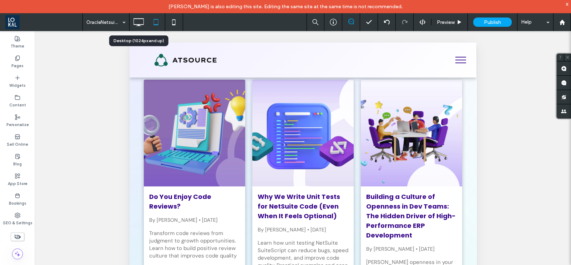
click at [137, 20] on icon at bounding box center [138, 22] width 14 height 14
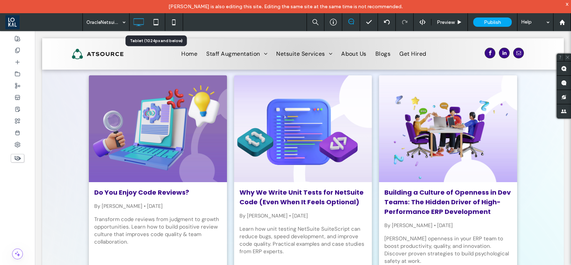
click at [155, 20] on icon at bounding box center [156, 22] width 14 height 14
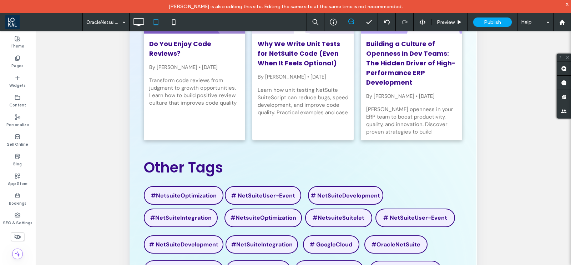
scroll to position [246, 0]
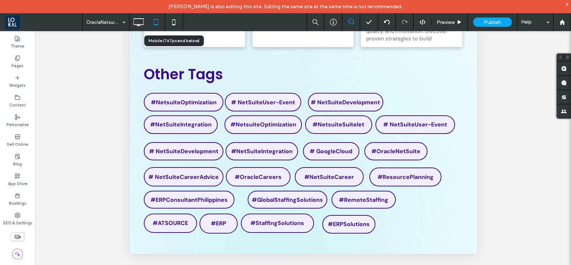
click at [169, 27] on icon at bounding box center [174, 22] width 14 height 14
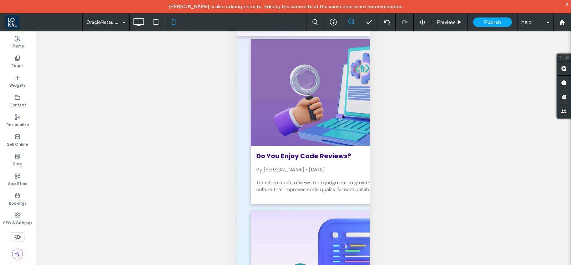
scroll to position [43, 0]
click at [389, 19] on icon at bounding box center [387, 22] width 6 height 6
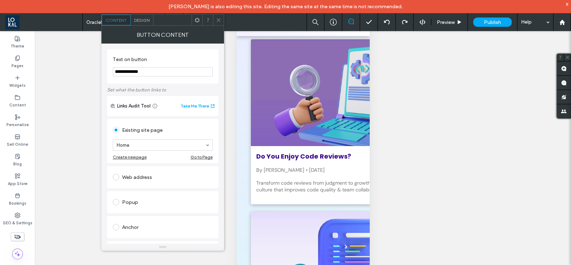
click at [218, 19] on icon at bounding box center [218, 19] width 5 height 5
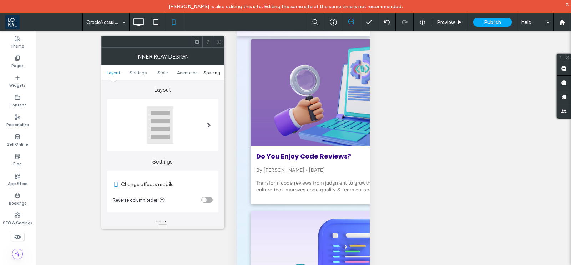
click at [211, 73] on span "Spacing" at bounding box center [211, 72] width 17 height 5
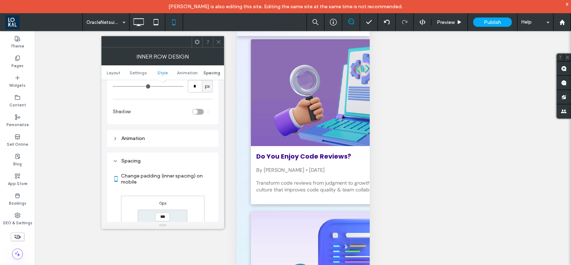
scroll to position [300, 0]
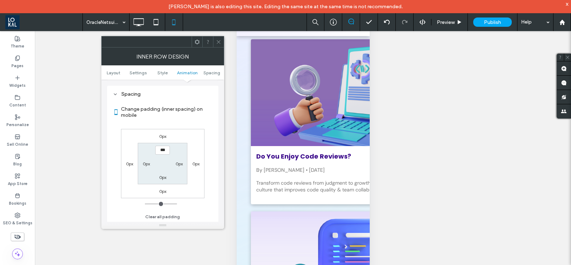
click at [218, 43] on icon at bounding box center [218, 41] width 5 height 5
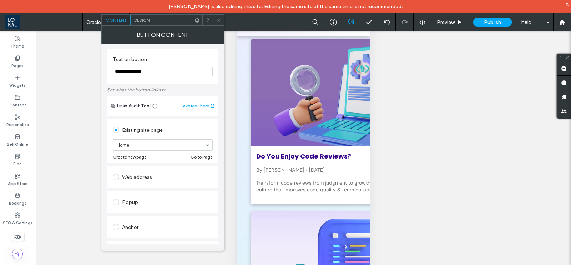
drag, startPoint x: 178, startPoint y: 72, endPoint x: 119, endPoint y: 74, distance: 59.3
click at [119, 74] on input "**********" at bounding box center [163, 71] width 100 height 9
type input "**********"
click at [219, 19] on use at bounding box center [219, 20] width 4 height 4
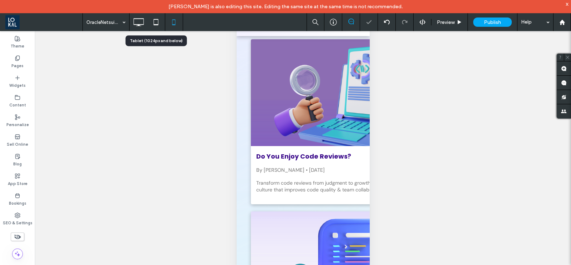
click at [152, 22] on icon at bounding box center [156, 22] width 14 height 14
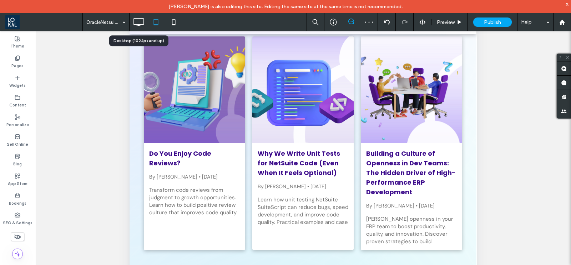
click at [139, 26] on icon at bounding box center [138, 22] width 14 height 14
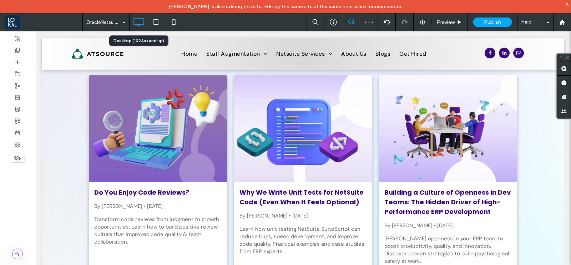
scroll to position [0, 0]
click at [12, 49] on div at bounding box center [17, 50] width 35 height 12
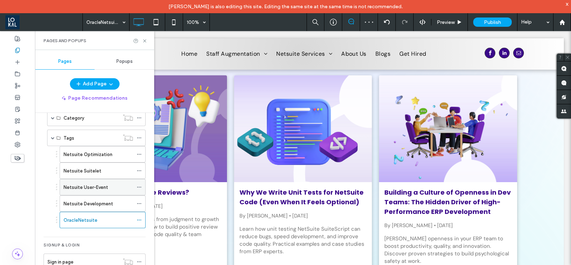
scroll to position [158, 0]
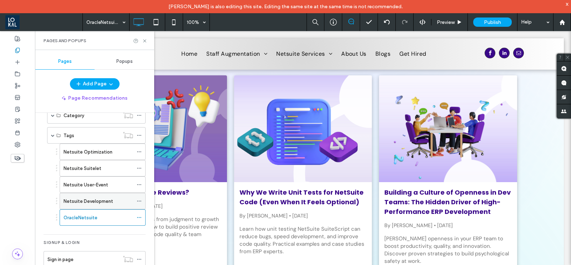
click at [99, 201] on label "Netsuite Development" at bounding box center [89, 201] width 50 height 12
click at [146, 39] on icon at bounding box center [144, 40] width 5 height 5
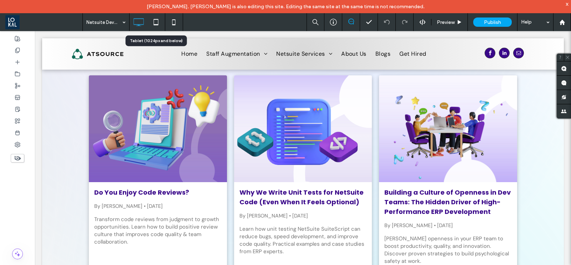
click at [153, 24] on icon at bounding box center [156, 22] width 14 height 14
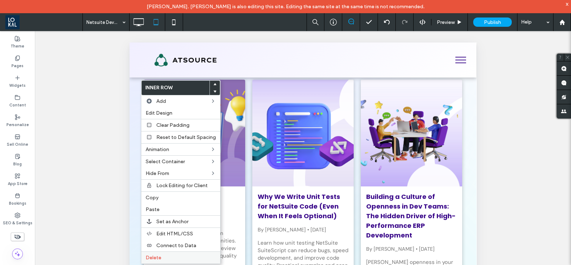
click at [166, 254] on label "Delete" at bounding box center [181, 257] width 70 height 6
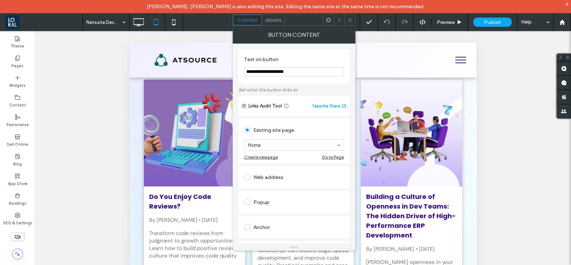
drag, startPoint x: 298, startPoint y: 73, endPoint x: 269, endPoint y: 73, distance: 28.9
click at [269, 73] on input "**********" at bounding box center [294, 71] width 100 height 9
type input "**********"
click at [350, 16] on span at bounding box center [349, 20] width 5 height 11
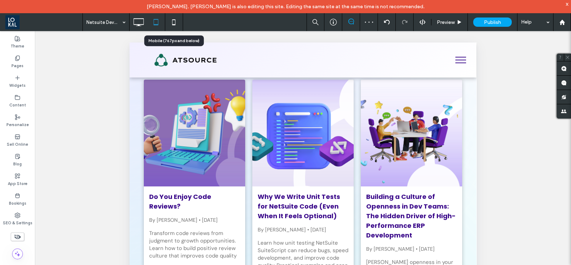
click at [170, 24] on icon at bounding box center [174, 22] width 14 height 14
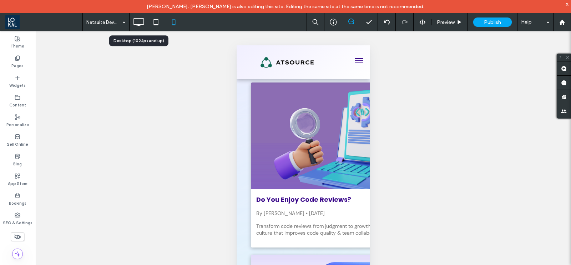
click at [136, 21] on icon at bounding box center [138, 22] width 14 height 14
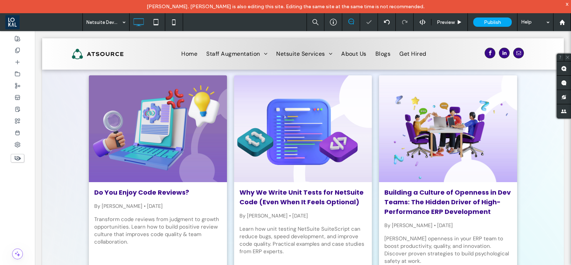
click at [124, 22] on div "Netsuite Development" at bounding box center [106, 22] width 46 height 18
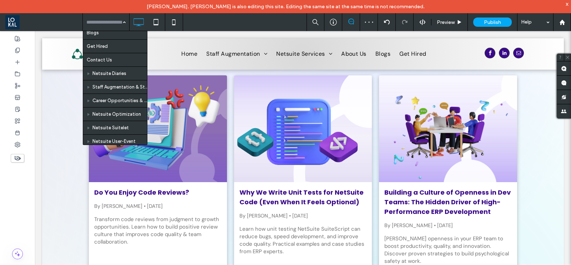
scroll to position [272, 0]
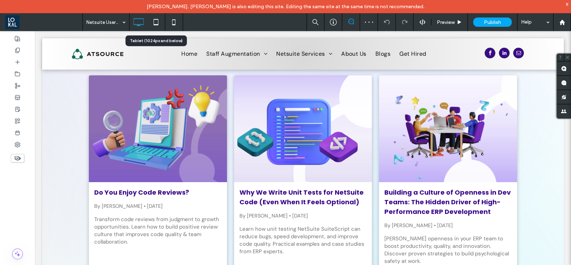
click at [155, 22] on icon at bounding box center [156, 22] width 14 height 14
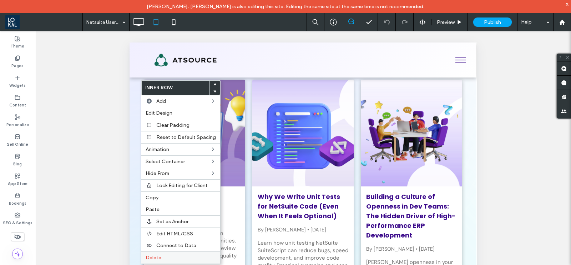
click at [164, 254] on label "Delete" at bounding box center [181, 257] width 70 height 6
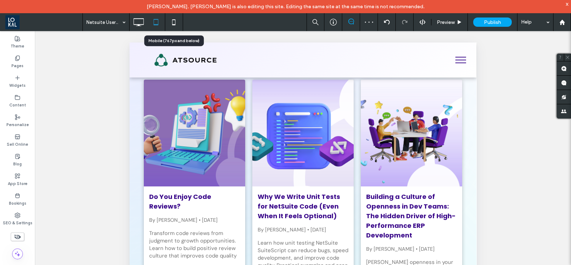
click at [176, 22] on icon at bounding box center [174, 22] width 14 height 14
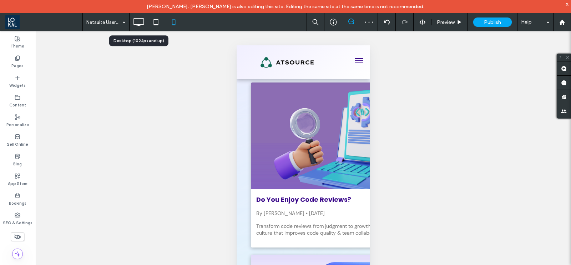
click at [133, 24] on icon at bounding box center [138, 22] width 14 height 14
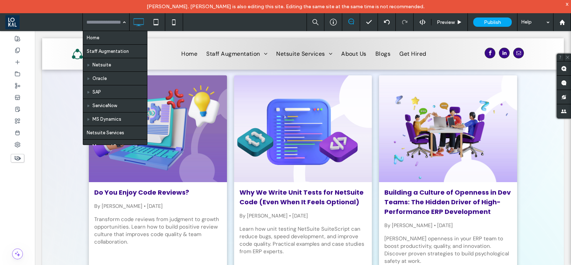
click at [0, 0] on div at bounding box center [0, 0] width 0 height 0
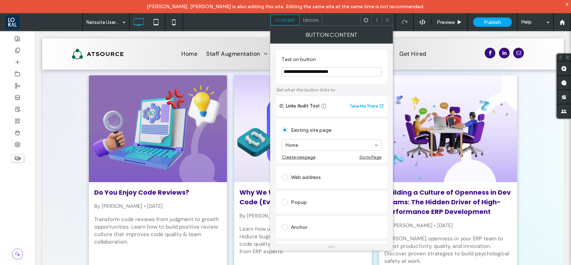
click at [302, 17] on div "Design" at bounding box center [310, 20] width 23 height 11
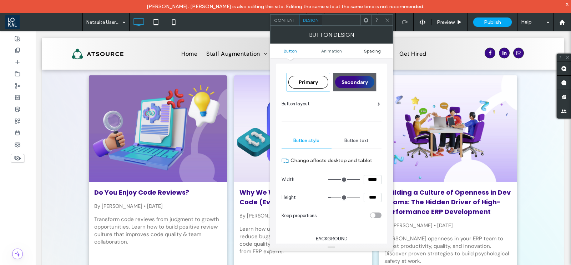
click at [380, 51] on span "Spacing" at bounding box center [372, 50] width 17 height 5
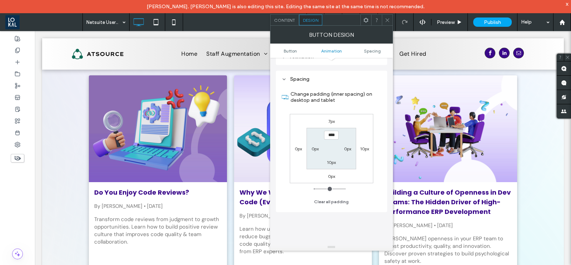
scroll to position [334, 0]
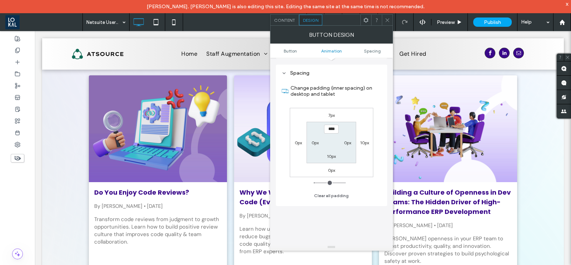
click at [298, 141] on label "0px" at bounding box center [298, 142] width 7 height 5
type input "*"
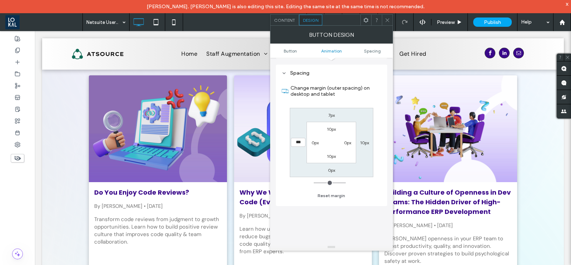
click at [298, 141] on input "***" at bounding box center [298, 142] width 15 height 9
type input "*****"
type input "*"
click at [387, 22] on icon at bounding box center [387, 19] width 5 height 5
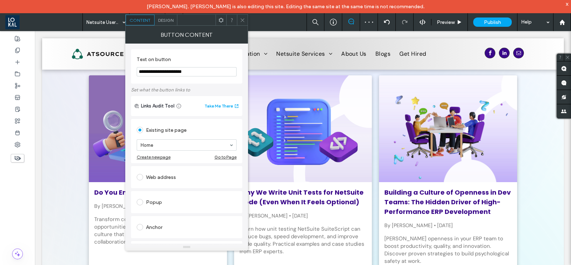
click at [170, 23] on div "Design" at bounding box center [166, 20] width 23 height 11
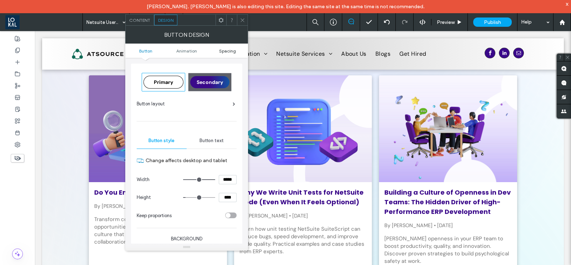
click at [225, 48] on span "Spacing" at bounding box center [227, 50] width 17 height 5
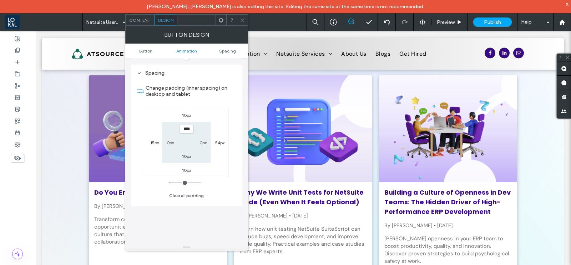
click at [155, 140] on label "-15px" at bounding box center [153, 142] width 11 height 5
type input "*"
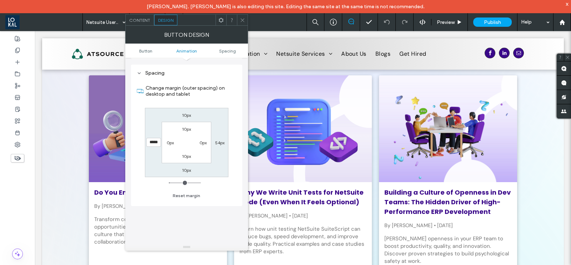
type input "*****"
type input "*"
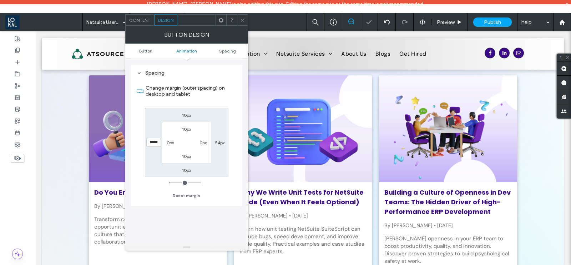
type input "*****"
type input "*"
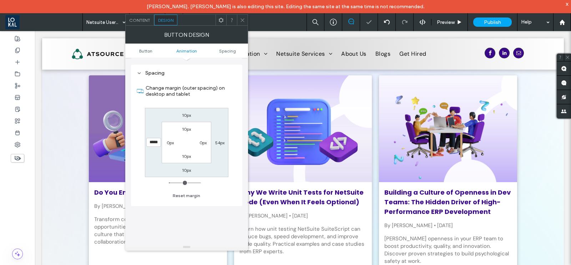
click at [244, 19] on icon at bounding box center [242, 19] width 5 height 5
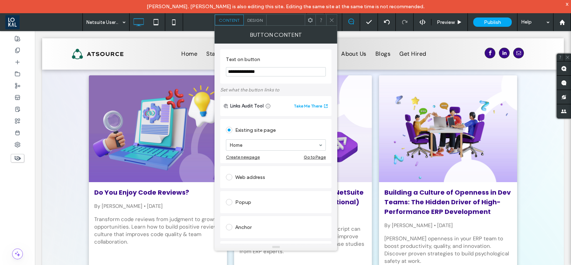
click at [332, 17] on icon at bounding box center [331, 19] width 5 height 5
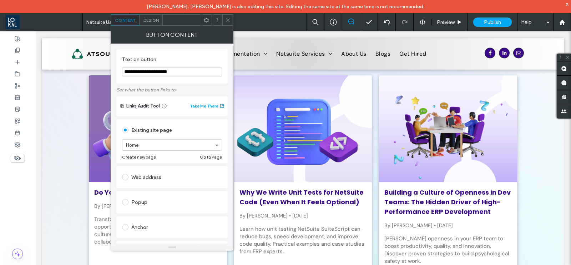
click at [150, 17] on span "Design" at bounding box center [150, 19] width 15 height 5
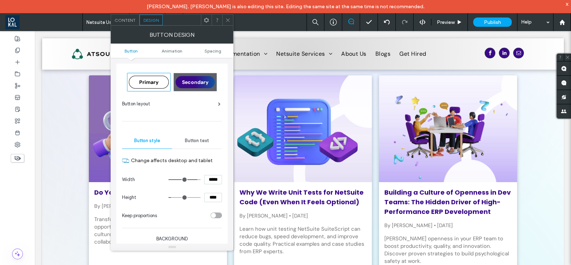
click at [227, 19] on use at bounding box center [228, 20] width 4 height 4
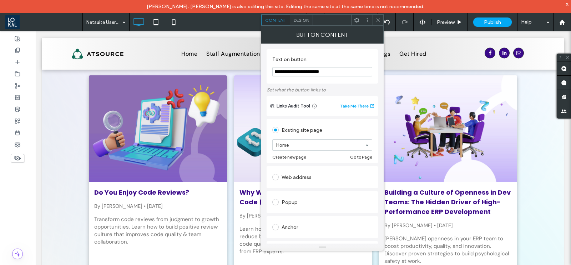
click at [304, 15] on div "Design" at bounding box center [301, 20] width 23 height 11
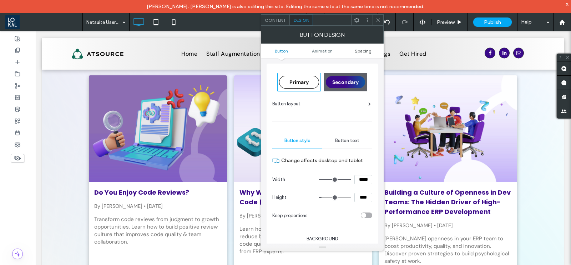
click at [365, 50] on span "Spacing" at bounding box center [363, 50] width 17 height 5
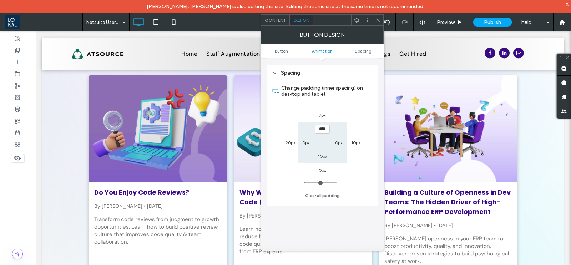
click at [289, 141] on label "-20px" at bounding box center [289, 142] width 12 height 5
type input "*"
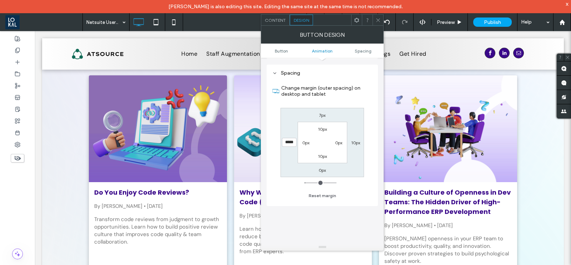
type input "*****"
type input "*"
type input "*****"
type input "*"
type input "*****"
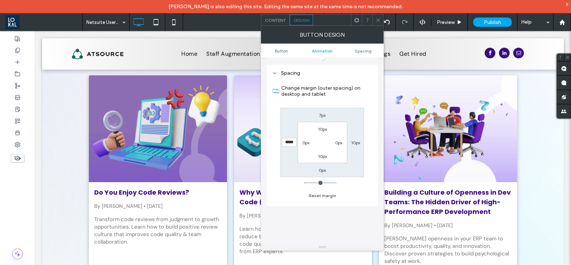
type input "*"
drag, startPoint x: 375, startPoint y: 16, endPoint x: 327, endPoint y: 83, distance: 82.4
click at [375, 16] on div at bounding box center [378, 20] width 11 height 11
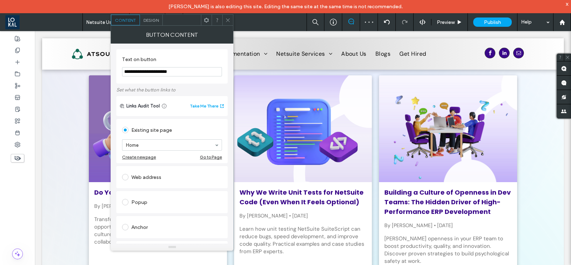
click at [148, 21] on span "Design" at bounding box center [150, 19] width 15 height 5
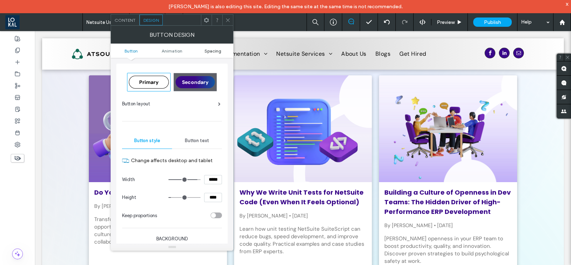
click at [209, 51] on span "Spacing" at bounding box center [213, 50] width 17 height 5
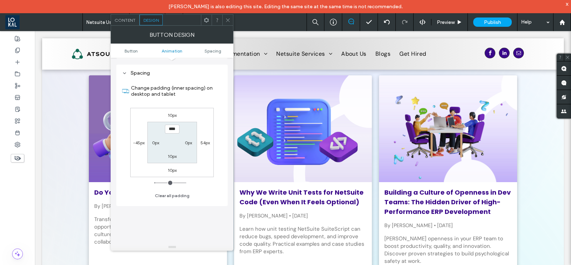
click at [141, 142] on label "-45px" at bounding box center [138, 142] width 11 height 5
type input "*"
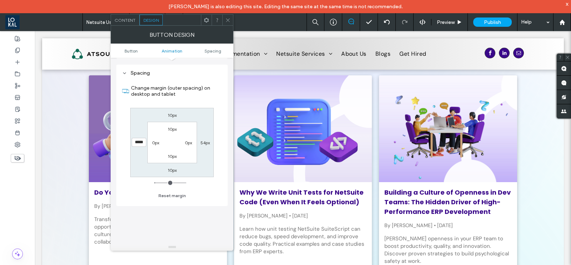
type input "*****"
type input "*"
type input "*****"
type input "*"
click at [228, 20] on icon at bounding box center [227, 19] width 5 height 5
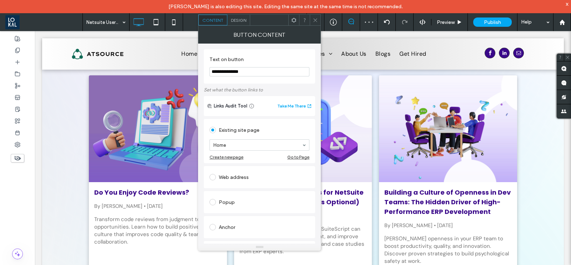
click at [231, 15] on div "Design" at bounding box center [238, 20] width 23 height 11
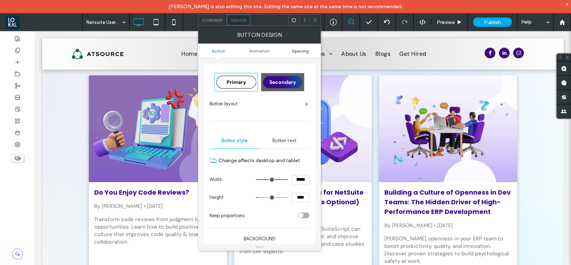
click at [303, 51] on span "Spacing" at bounding box center [300, 50] width 17 height 5
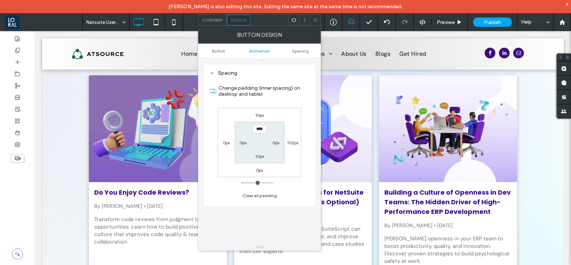
click at [225, 141] on label "0px" at bounding box center [226, 142] width 7 height 5
type input "*"
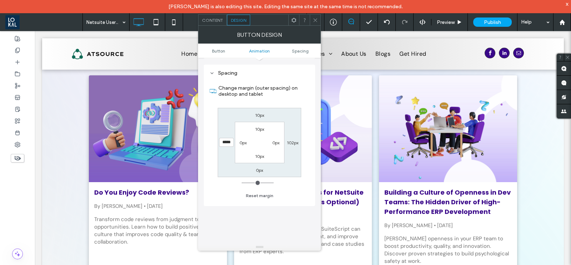
type input "*****"
type input "*"
type input "*****"
type input "*"
type input "*****"
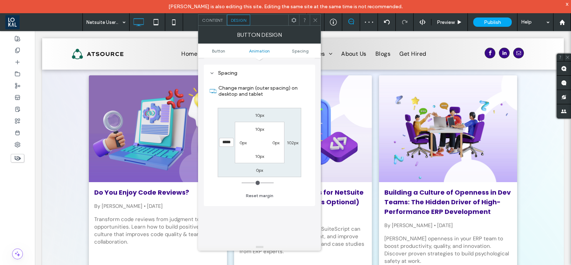
type input "*"
type input "*****"
type input "*"
type input "*****"
type input "*"
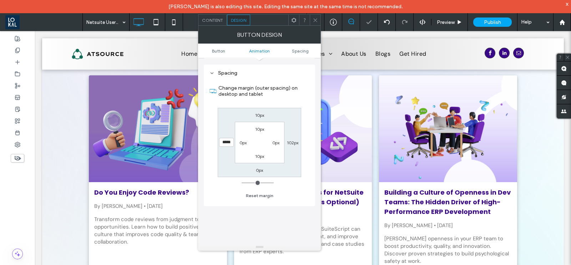
click at [316, 20] on use at bounding box center [316, 20] width 4 height 4
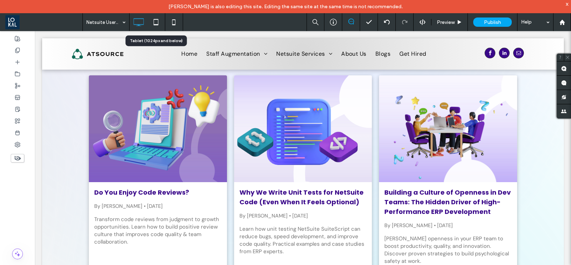
click at [151, 22] on icon at bounding box center [156, 22] width 14 height 14
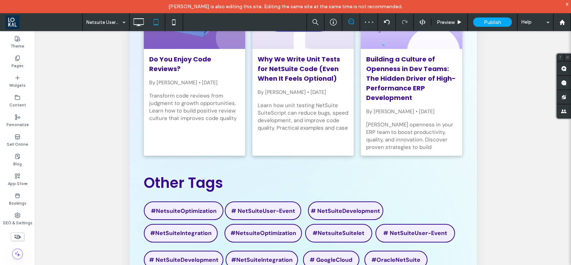
scroll to position [134, 0]
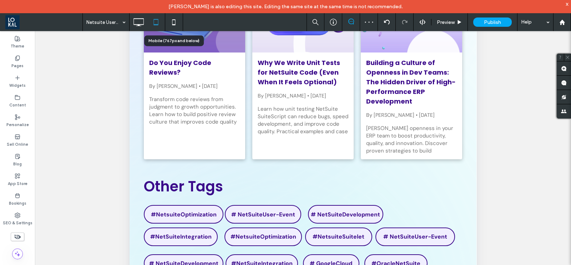
click at [168, 21] on icon at bounding box center [174, 22] width 14 height 14
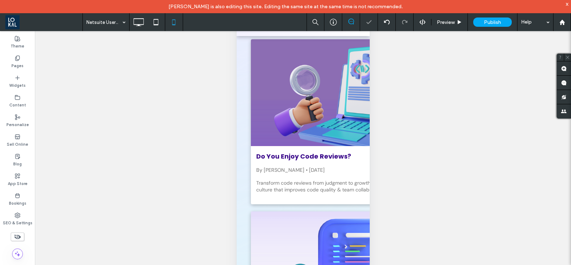
scroll to position [0, 0]
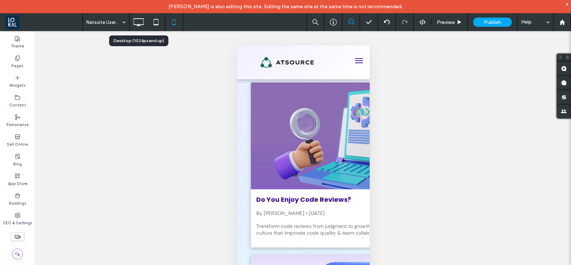
click at [139, 26] on icon at bounding box center [138, 22] width 14 height 14
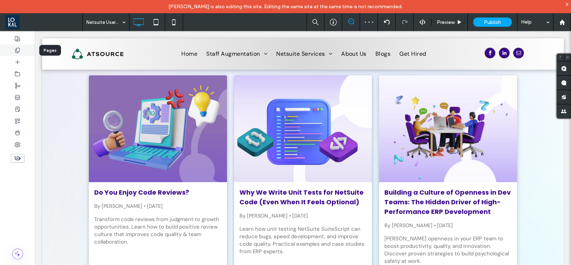
click at [18, 52] on use at bounding box center [17, 50] width 4 height 5
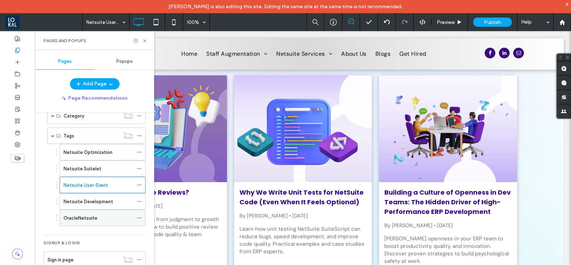
scroll to position [158, 0]
click at [115, 148] on div "Netsuite Optimization" at bounding box center [99, 151] width 70 height 7
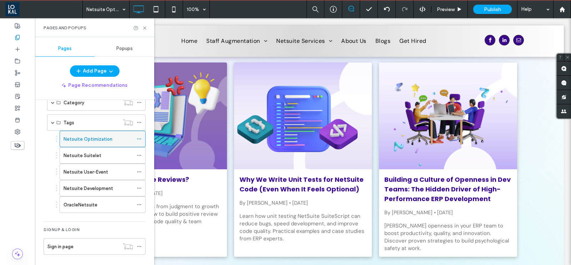
click at [141, 138] on use at bounding box center [139, 138] width 4 height 1
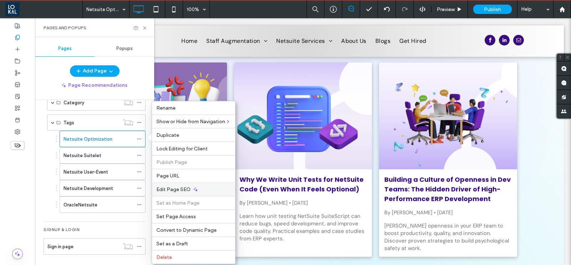
click at [164, 186] on span "Edit Page SEO" at bounding box center [173, 189] width 34 height 6
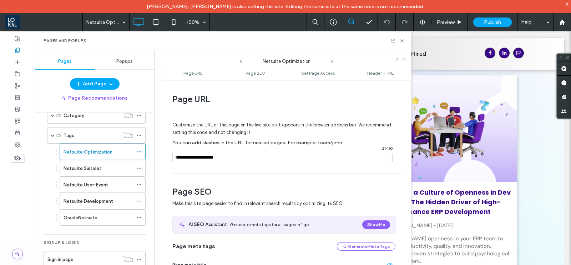
drag, startPoint x: 216, startPoint y: 145, endPoint x: 176, endPoint y: 148, distance: 40.8
click at [176, 148] on div "Customize the URL of this page on the live site as it appears in the browser ad…" at bounding box center [283, 138] width 223 height 62
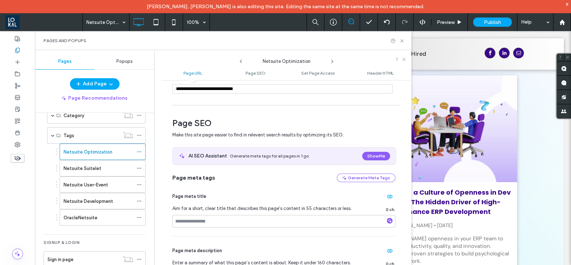
scroll to position [89, 0]
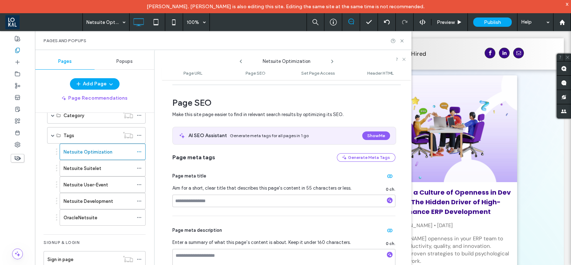
type input "**********"
click at [216, 201] on input at bounding box center [283, 201] width 223 height 12
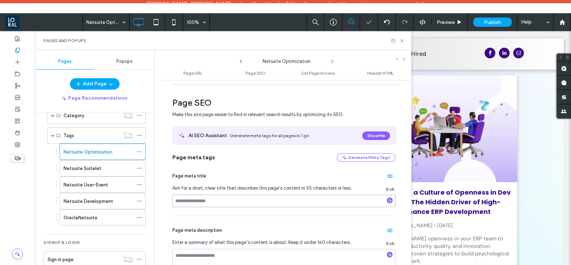
paste input "**********"
type input "**********"
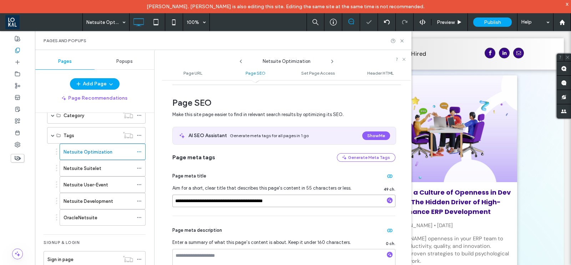
scroll to position [169, 0]
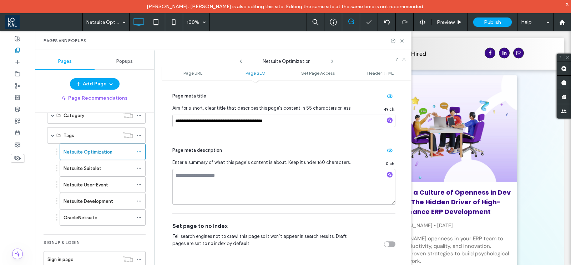
click at [227, 174] on div at bounding box center [285, 132] width 571 height 265
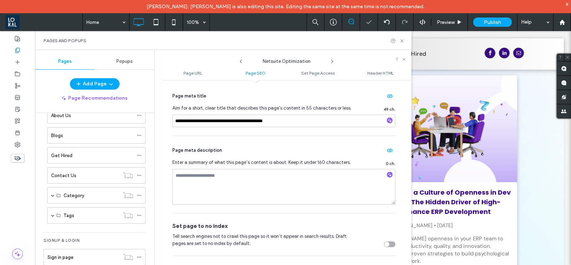
scroll to position [178, 0]
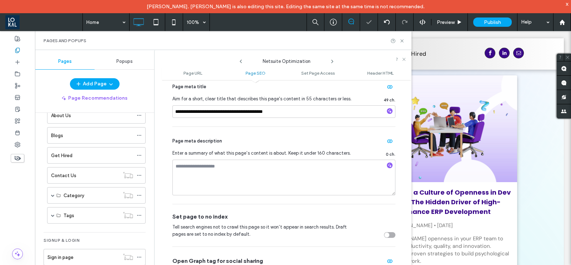
click at [257, 163] on div at bounding box center [285, 132] width 571 height 265
click at [199, 172] on div at bounding box center [285, 132] width 571 height 265
drag, startPoint x: 199, startPoint y: 172, endPoint x: 231, endPoint y: 182, distance: 33.6
click at [199, 172] on textarea at bounding box center [283, 178] width 223 height 36
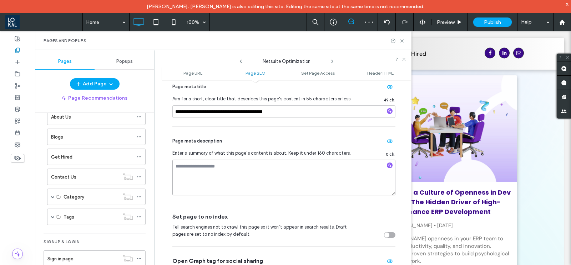
click at [214, 163] on textarea at bounding box center [283, 178] width 223 height 36
click at [309, 170] on textarea at bounding box center [283, 178] width 223 height 36
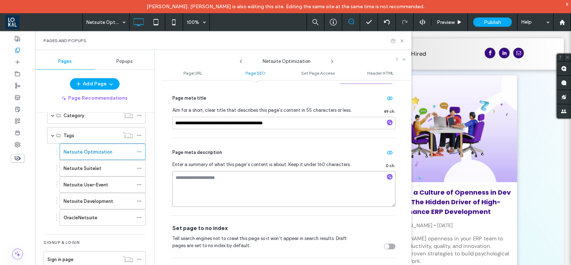
scroll to position [178, 0]
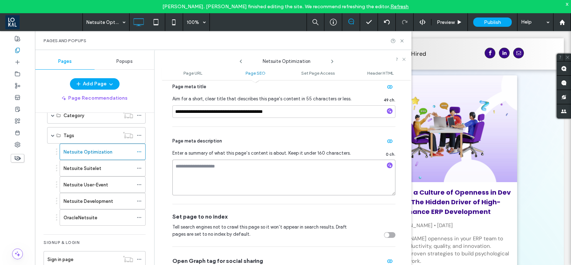
paste textarea "**********"
type textarea "**********"
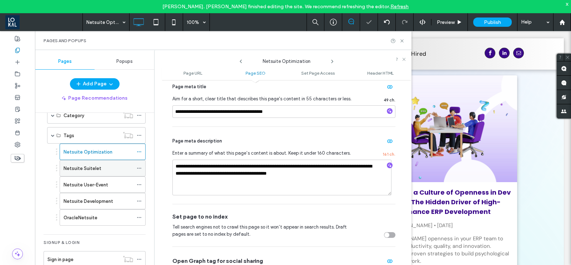
click at [138, 167] on icon at bounding box center [139, 168] width 5 height 5
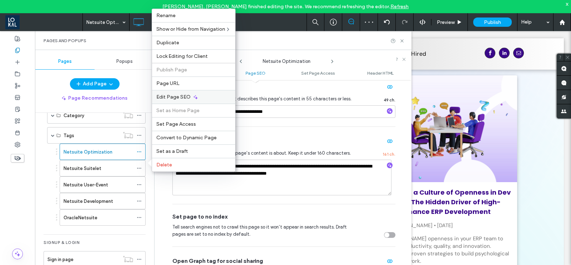
click at [166, 96] on span "Edit Page SEO" at bounding box center [173, 97] width 34 height 6
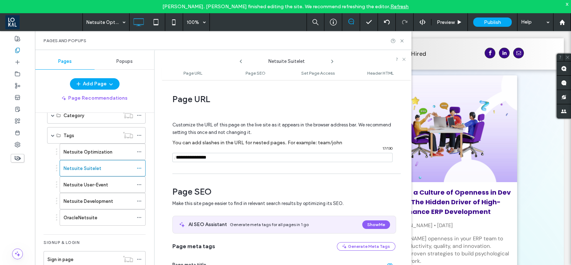
click at [182, 158] on input "notEmpty" at bounding box center [282, 157] width 220 height 9
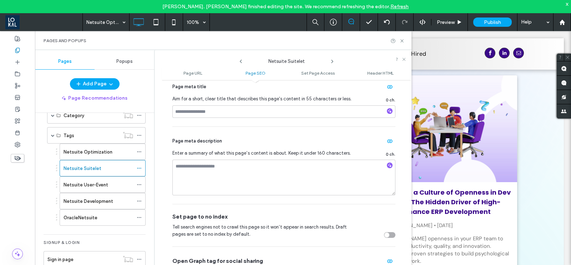
type input "**********"
click at [218, 113] on input at bounding box center [283, 111] width 223 height 12
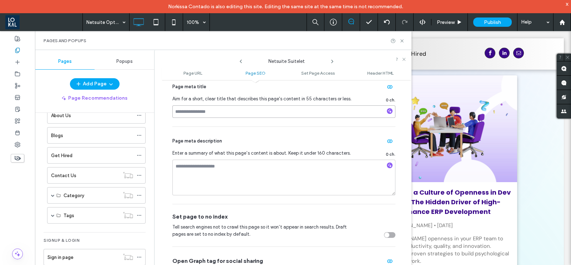
scroll to position [76, 0]
paste input "**********"
type input "**********"
click at [216, 171] on textarea at bounding box center [283, 178] width 223 height 36
paste textarea "**********"
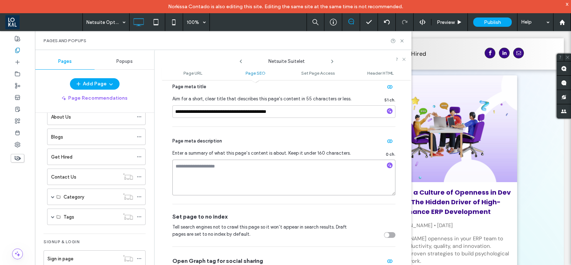
type textarea "**********"
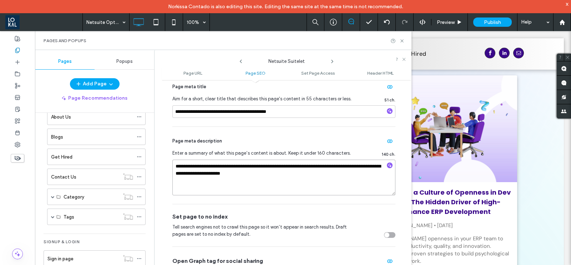
drag, startPoint x: 175, startPoint y: 165, endPoint x: 247, endPoint y: 188, distance: 75.2
click at [176, 165] on textarea "**********" at bounding box center [283, 178] width 223 height 36
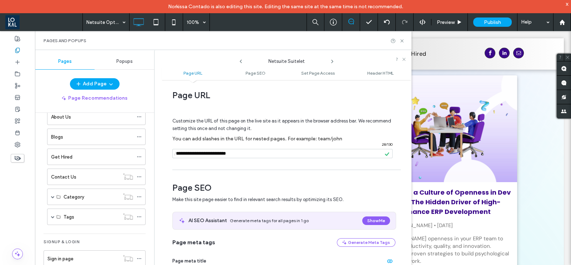
scroll to position [0, 0]
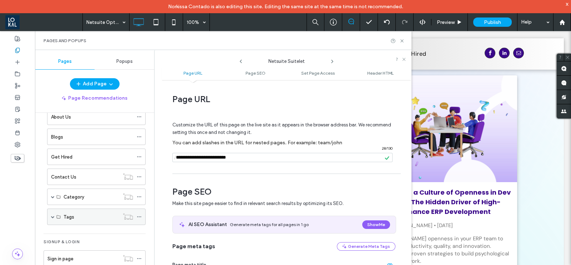
click at [52, 215] on span at bounding box center [53, 217] width 4 height 4
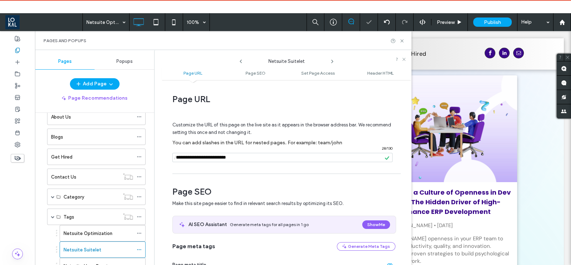
scroll to position [158, 0]
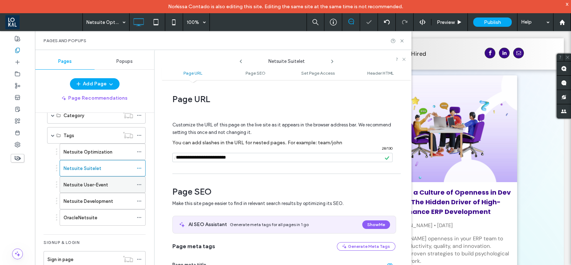
click at [138, 183] on icon at bounding box center [139, 184] width 5 height 5
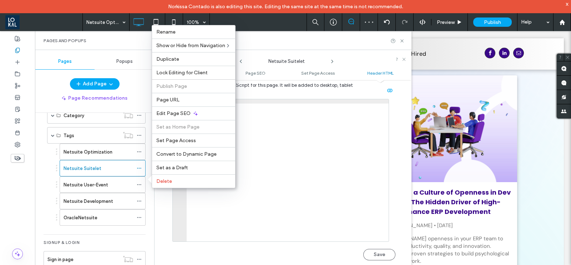
scroll to position [692, 0]
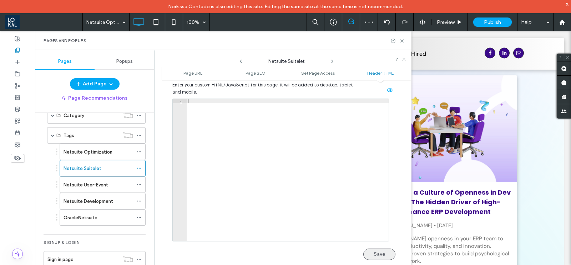
click at [371, 249] on button "Save" at bounding box center [379, 253] width 32 height 11
click at [137, 182] on icon at bounding box center [139, 184] width 5 height 5
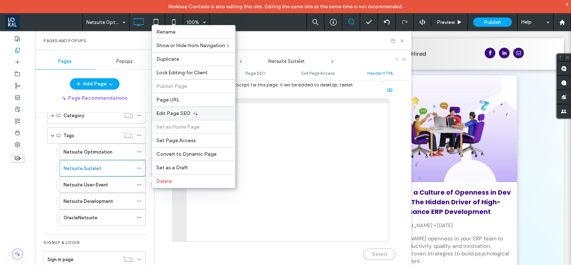
click at [176, 111] on span "Edit Page SEO" at bounding box center [173, 113] width 34 height 6
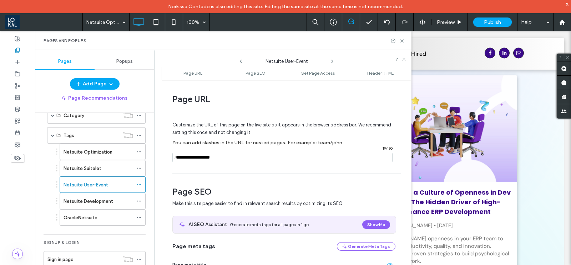
scroll to position [89, 0]
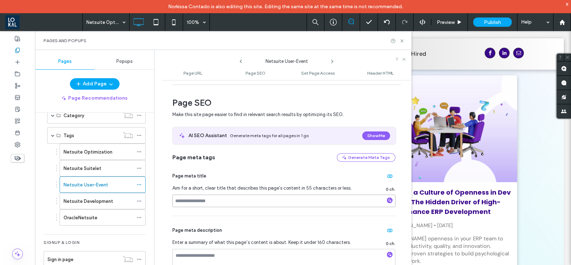
click at [218, 198] on input at bounding box center [283, 201] width 223 height 12
paste input "**********"
type input "**********"
drag, startPoint x: 230, startPoint y: 255, endPoint x: 238, endPoint y: 239, distance: 17.7
click at [230, 255] on textarea at bounding box center [283, 267] width 223 height 36
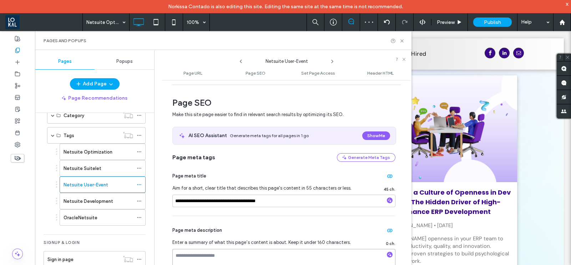
paste textarea "**********"
type textarea "**********"
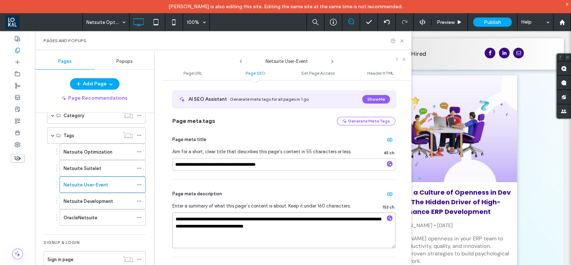
scroll to position [44, 0]
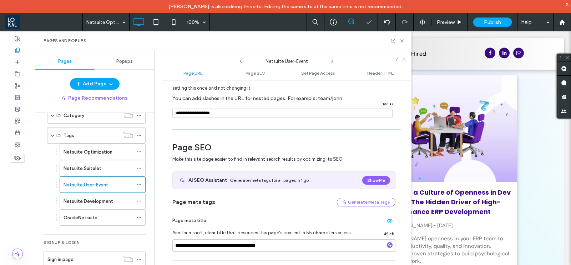
click at [177, 112] on span "/" at bounding box center [175, 113] width 6 height 9
click at [181, 112] on input "notEmpty" at bounding box center [282, 113] width 220 height 9
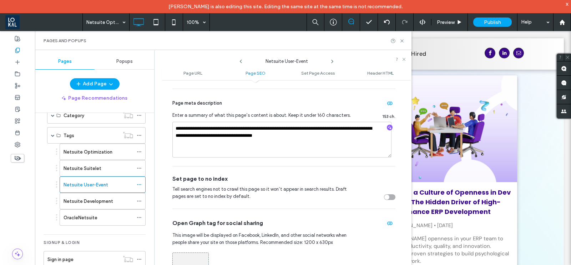
scroll to position [312, 0]
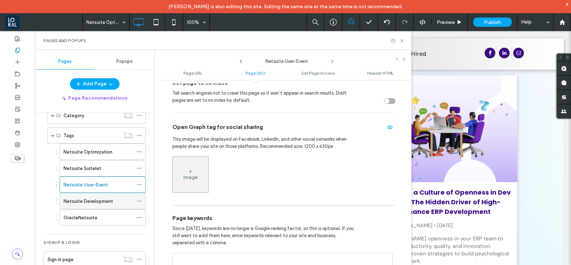
type input "**********"
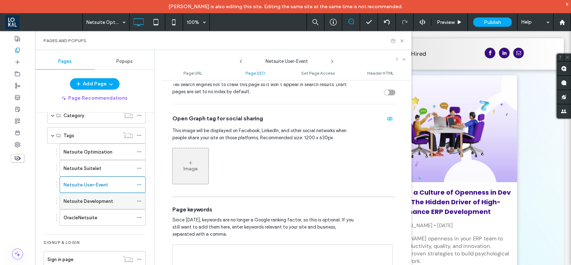
click at [138, 198] on icon at bounding box center [139, 200] width 5 height 5
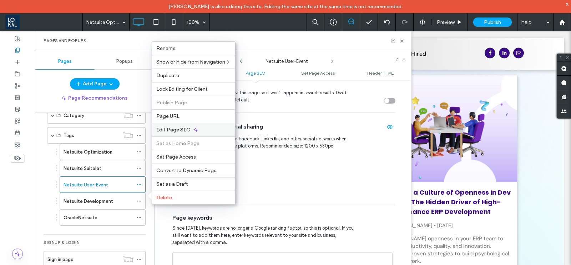
click at [181, 132] on span "Edit Page SEO" at bounding box center [173, 130] width 34 height 6
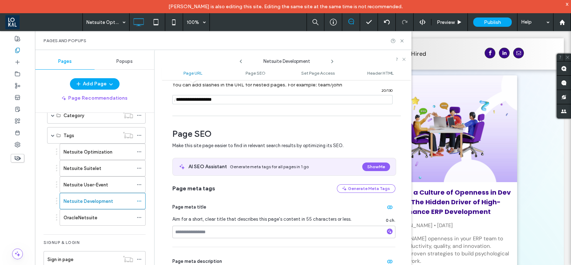
scroll to position [89, 0]
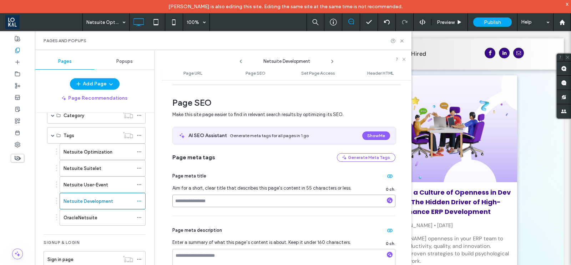
click at [212, 199] on input at bounding box center [283, 201] width 223 height 12
paste input "**********"
type input "**********"
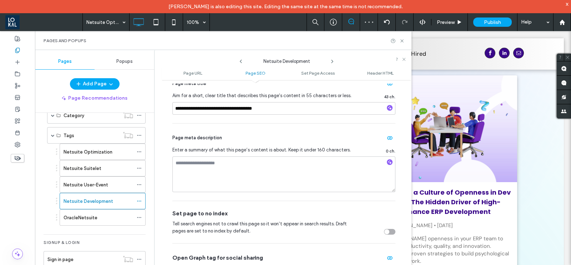
scroll to position [223, 0]
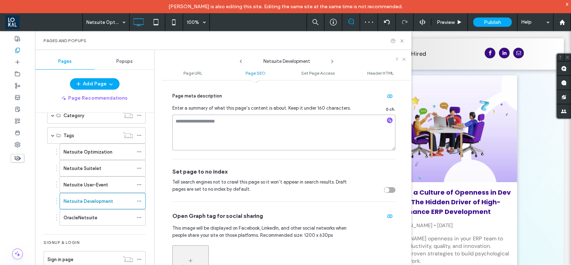
click at [234, 127] on textarea at bounding box center [283, 133] width 223 height 36
paste textarea "**********"
type textarea "**********"
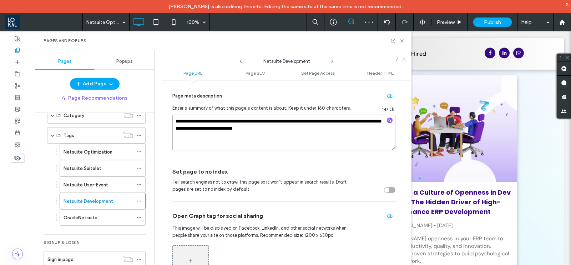
scroll to position [0, 0]
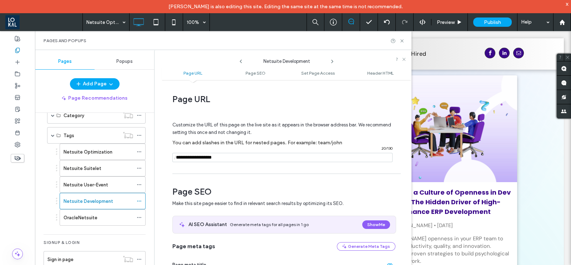
click at [179, 158] on input "notEmpty" at bounding box center [282, 157] width 220 height 9
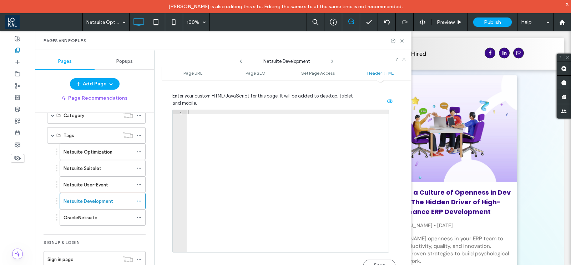
scroll to position [692, 0]
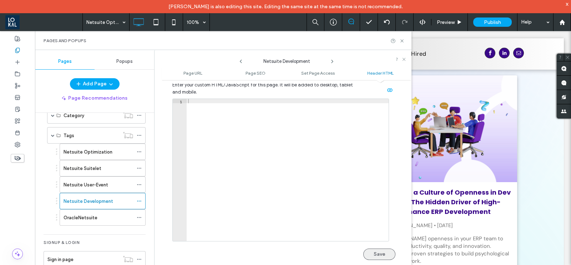
type input "**********"
click at [369, 258] on button "Save" at bounding box center [379, 253] width 32 height 11
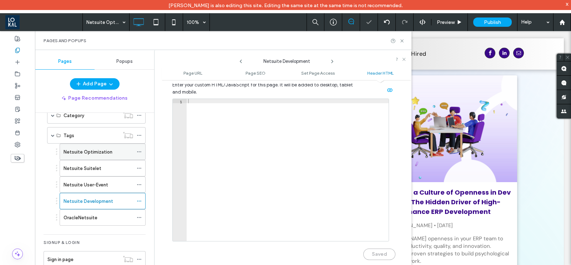
click at [109, 150] on label "Netsuite Optimization" at bounding box center [88, 152] width 49 height 12
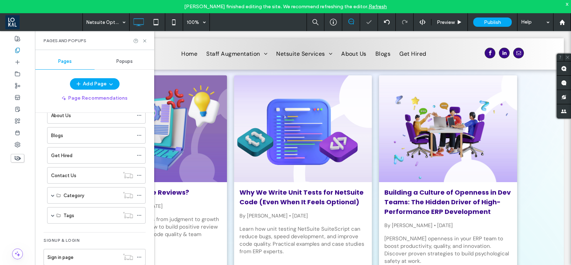
scroll to position [76, 0]
click at [139, 149] on div at bounding box center [285, 132] width 571 height 265
click at [53, 215] on span at bounding box center [53, 217] width 4 height 4
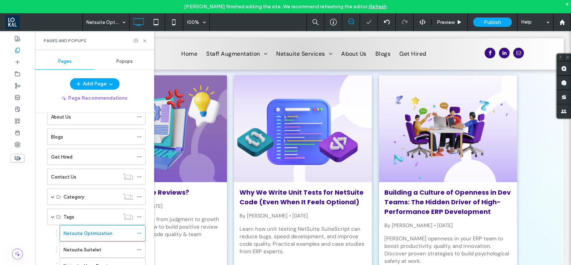
scroll to position [158, 0]
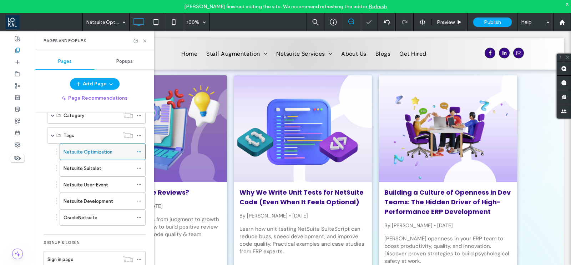
click at [140, 151] on icon at bounding box center [139, 151] width 5 height 5
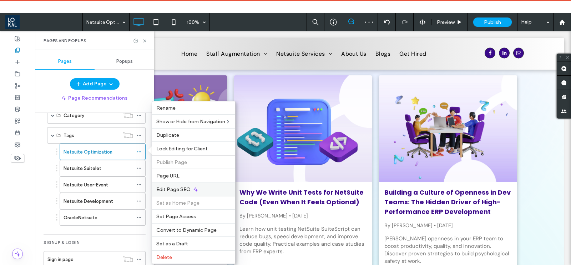
click at [161, 186] on span "Edit Page SEO" at bounding box center [173, 189] width 34 height 6
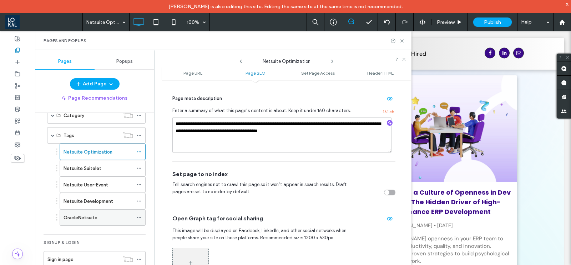
scroll to position [223, 0]
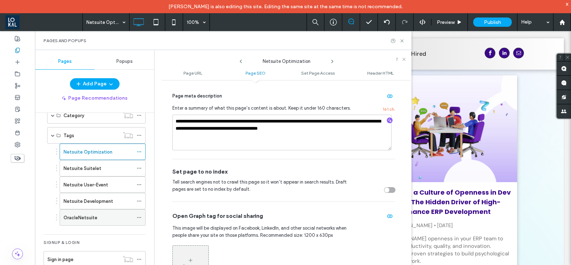
click at [139, 217] on use at bounding box center [139, 217] width 4 height 1
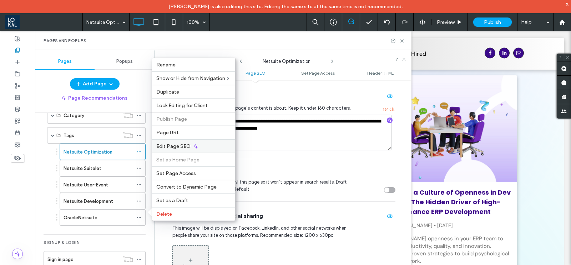
click at [177, 147] on span "Edit Page SEO" at bounding box center [173, 146] width 34 height 6
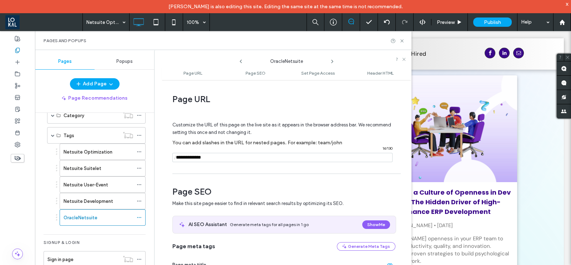
click at [175, 159] on span "/" at bounding box center [175, 157] width 6 height 9
click at [177, 158] on span "/" at bounding box center [175, 157] width 6 height 9
click at [182, 156] on input "notEmpty" at bounding box center [282, 157] width 220 height 9
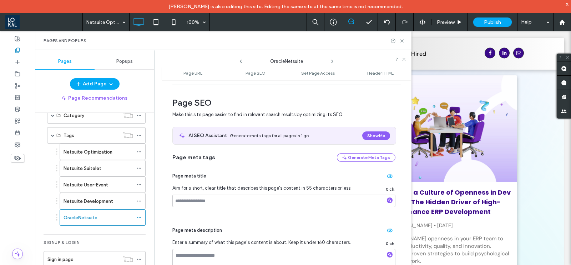
type input "**********"
click at [208, 198] on input at bounding box center [283, 201] width 223 height 12
paste input "**********"
type input "**********"
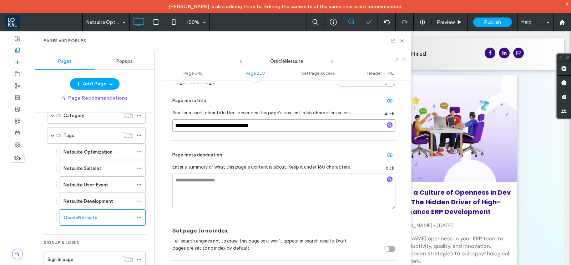
scroll to position [178, 0]
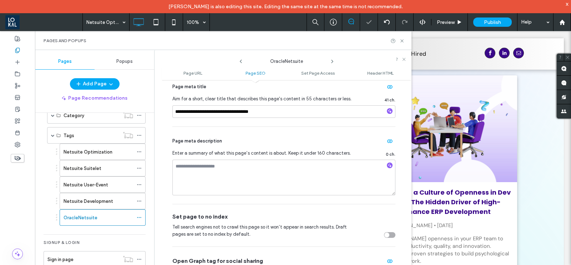
click at [218, 157] on div "Page meta description Enter a summary of what this page’s content is about. Kee…" at bounding box center [283, 165] width 223 height 77
click at [216, 163] on textarea at bounding box center [283, 178] width 223 height 36
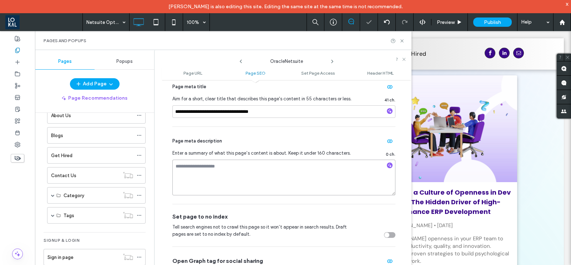
scroll to position [76, 0]
click at [270, 168] on textarea at bounding box center [283, 178] width 223 height 36
paste textarea "**********"
type textarea "**********"
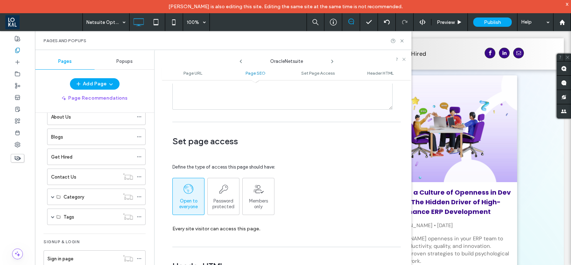
scroll to position [692, 0]
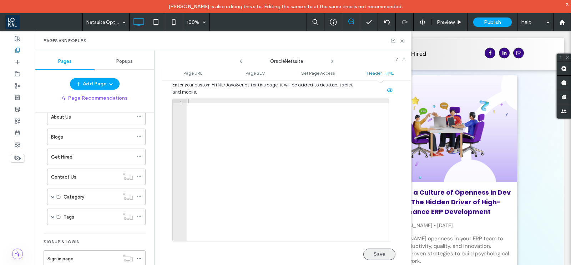
click at [370, 258] on button "Save" at bounding box center [379, 253] width 32 height 11
click at [402, 40] on icon at bounding box center [401, 40] width 5 height 5
